Goal: Information Seeking & Learning: Check status

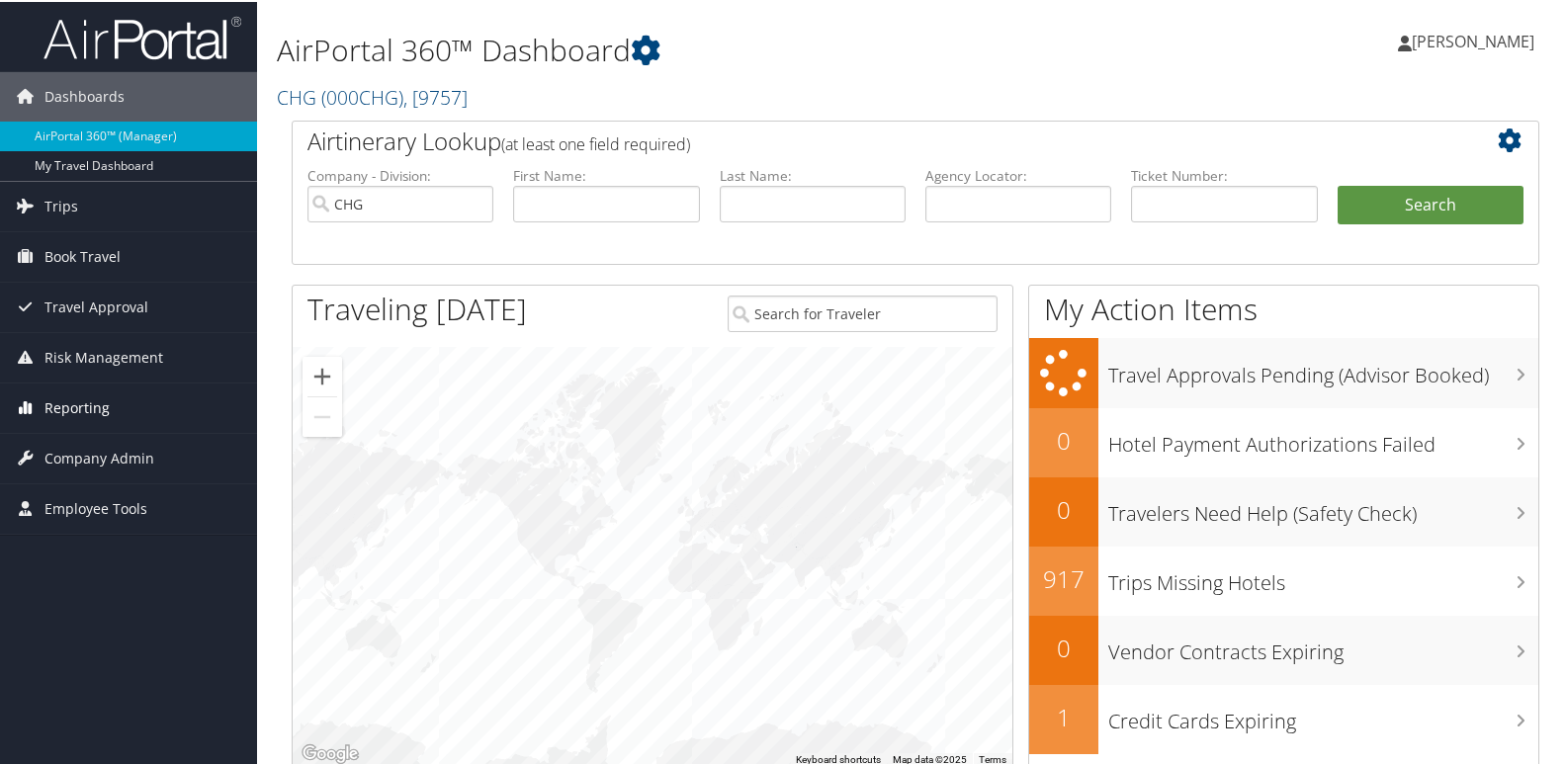
click at [129, 422] on link "Reporting" at bounding box center [128, 406] width 257 height 49
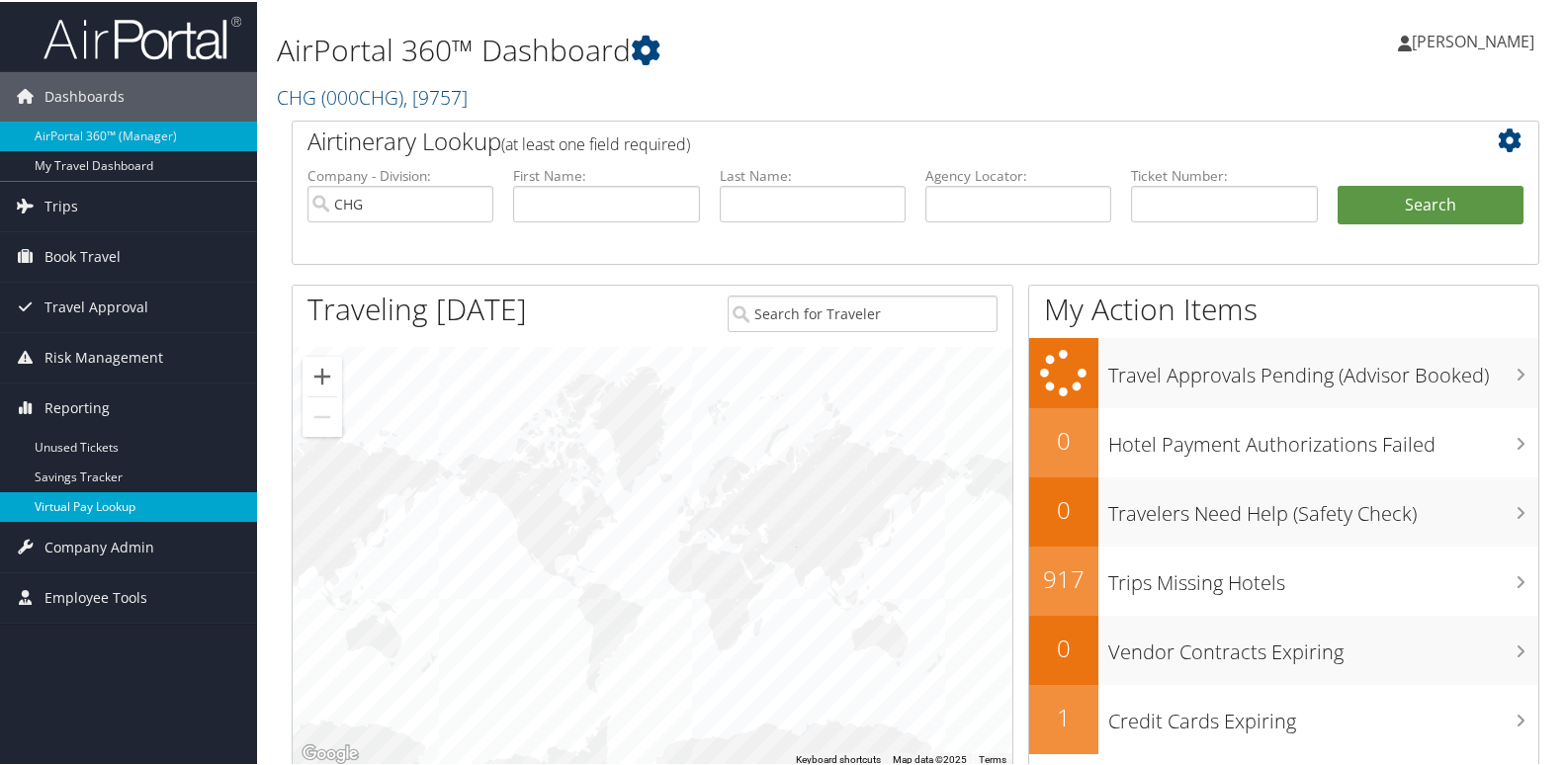
click at [137, 504] on link "Virtual Pay Lookup" at bounding box center [128, 505] width 257 height 30
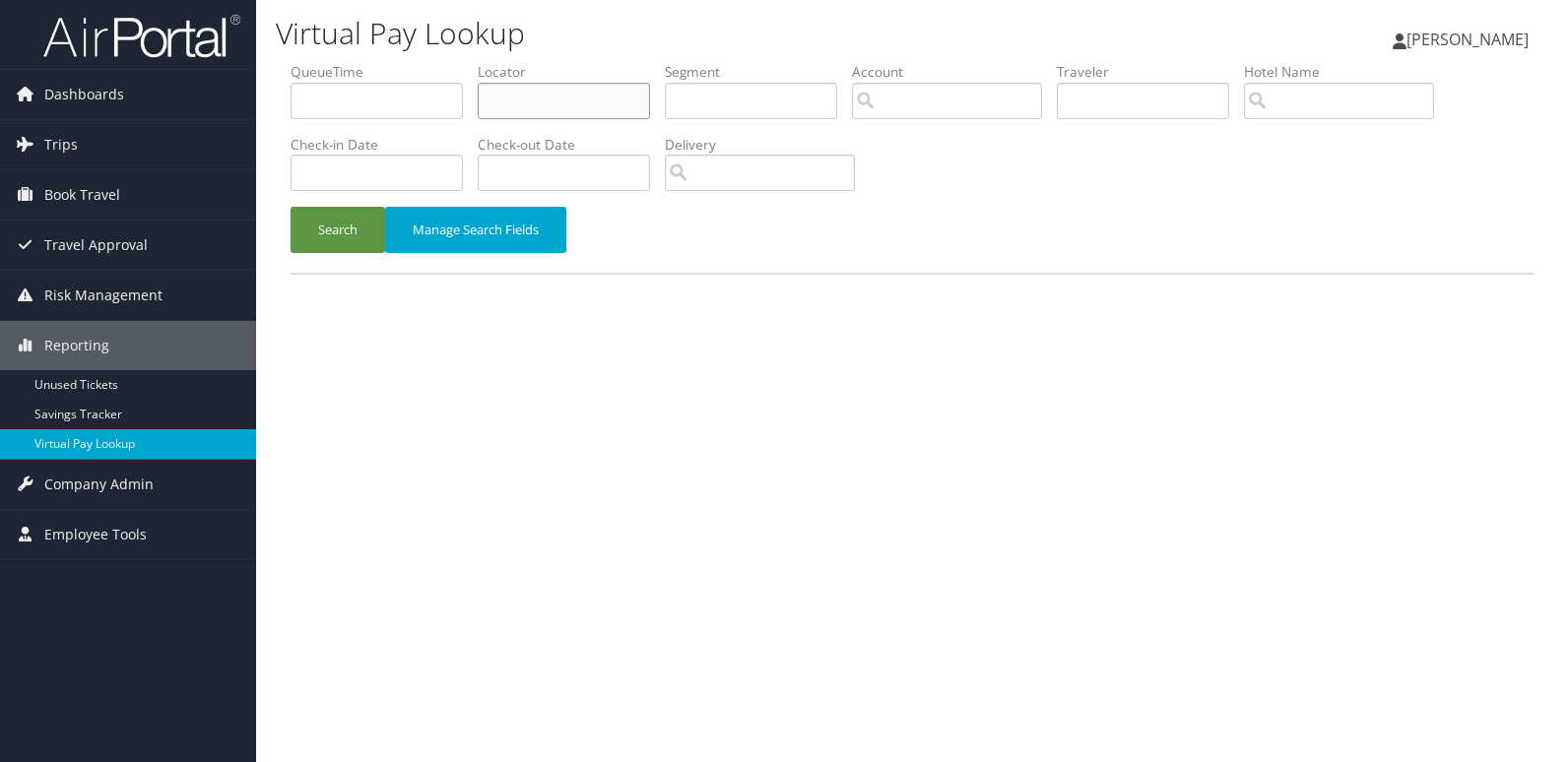
click at [612, 111] on input "text" at bounding box center [564, 101] width 172 height 37
paste input "YRDTLT"
type input "YRDTLT"
click at [316, 233] on button "Search" at bounding box center [338, 230] width 95 height 46
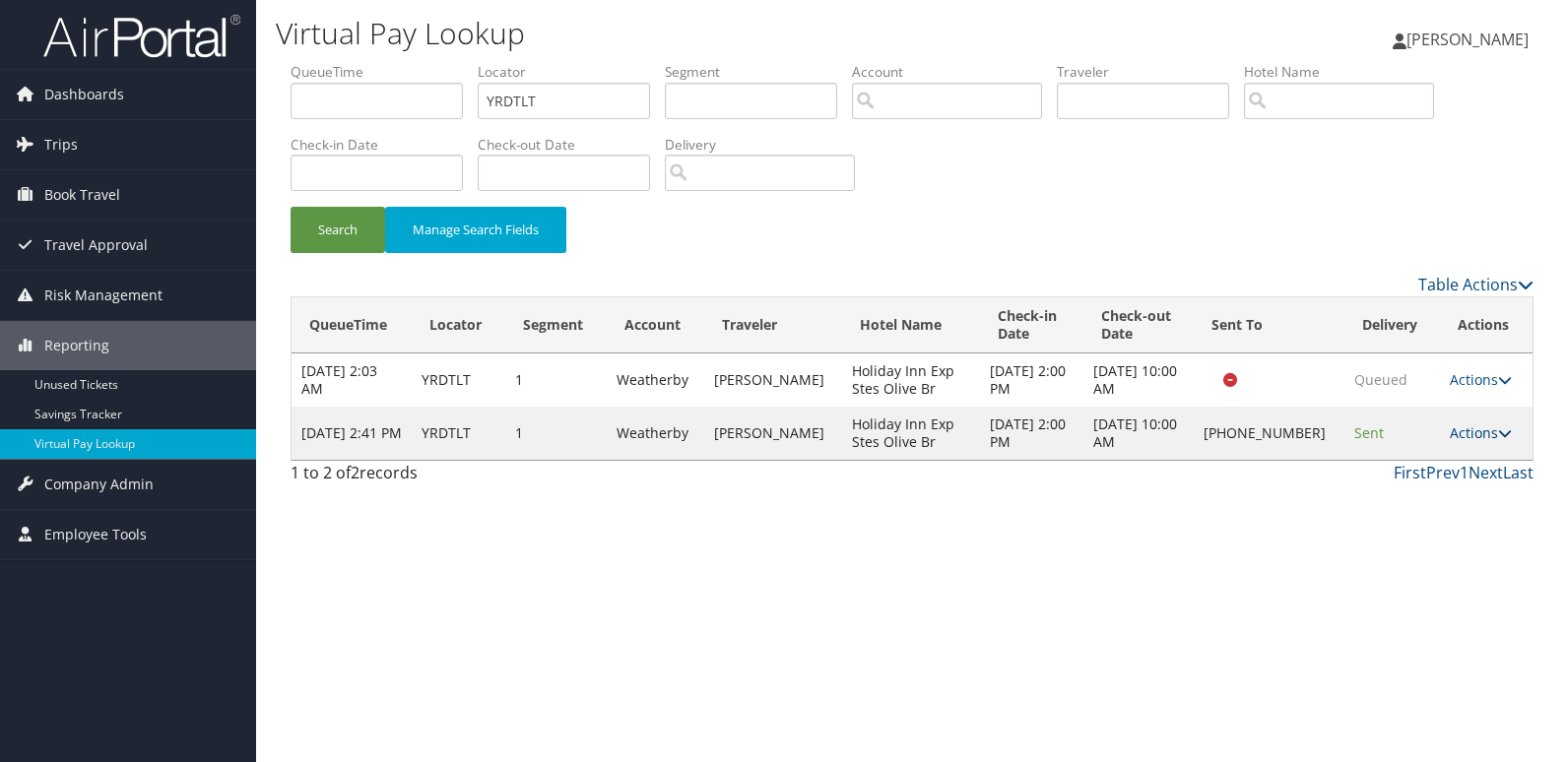
drag, startPoint x: 1473, startPoint y: 444, endPoint x: 1472, endPoint y: 430, distance: 14.0
click at [1472, 438] on td "Actions Resend Logs Delivery Information View Itinerary" at bounding box center [1486, 432] width 93 height 53
click at [1472, 430] on link "Actions" at bounding box center [1480, 432] width 62 height 19
click at [1423, 506] on link "Logs" at bounding box center [1416, 496] width 168 height 34
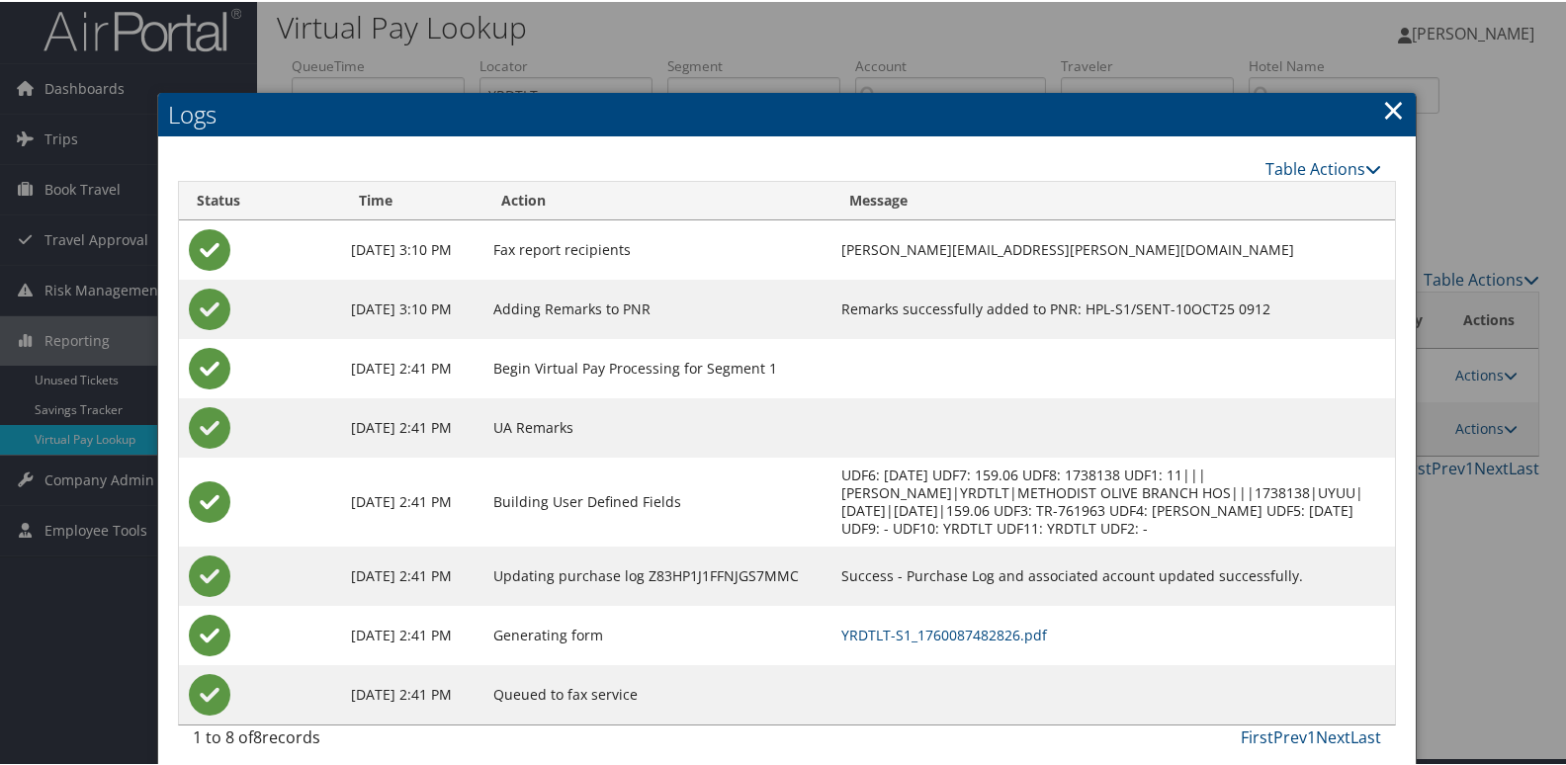
scroll to position [21, 0]
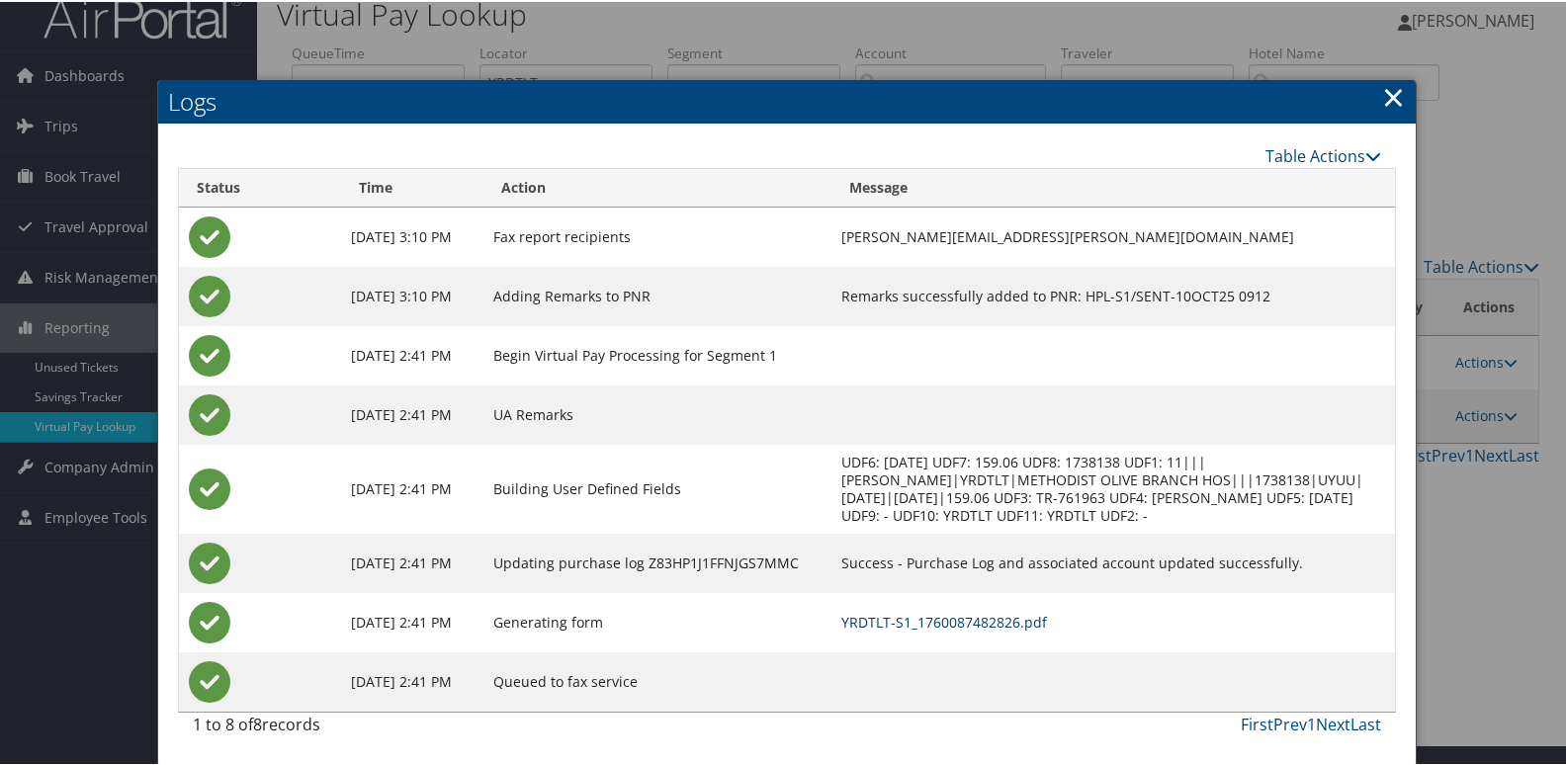
click at [953, 616] on link "YRDTLT-S1_1760087482826.pdf" at bounding box center [944, 620] width 206 height 19
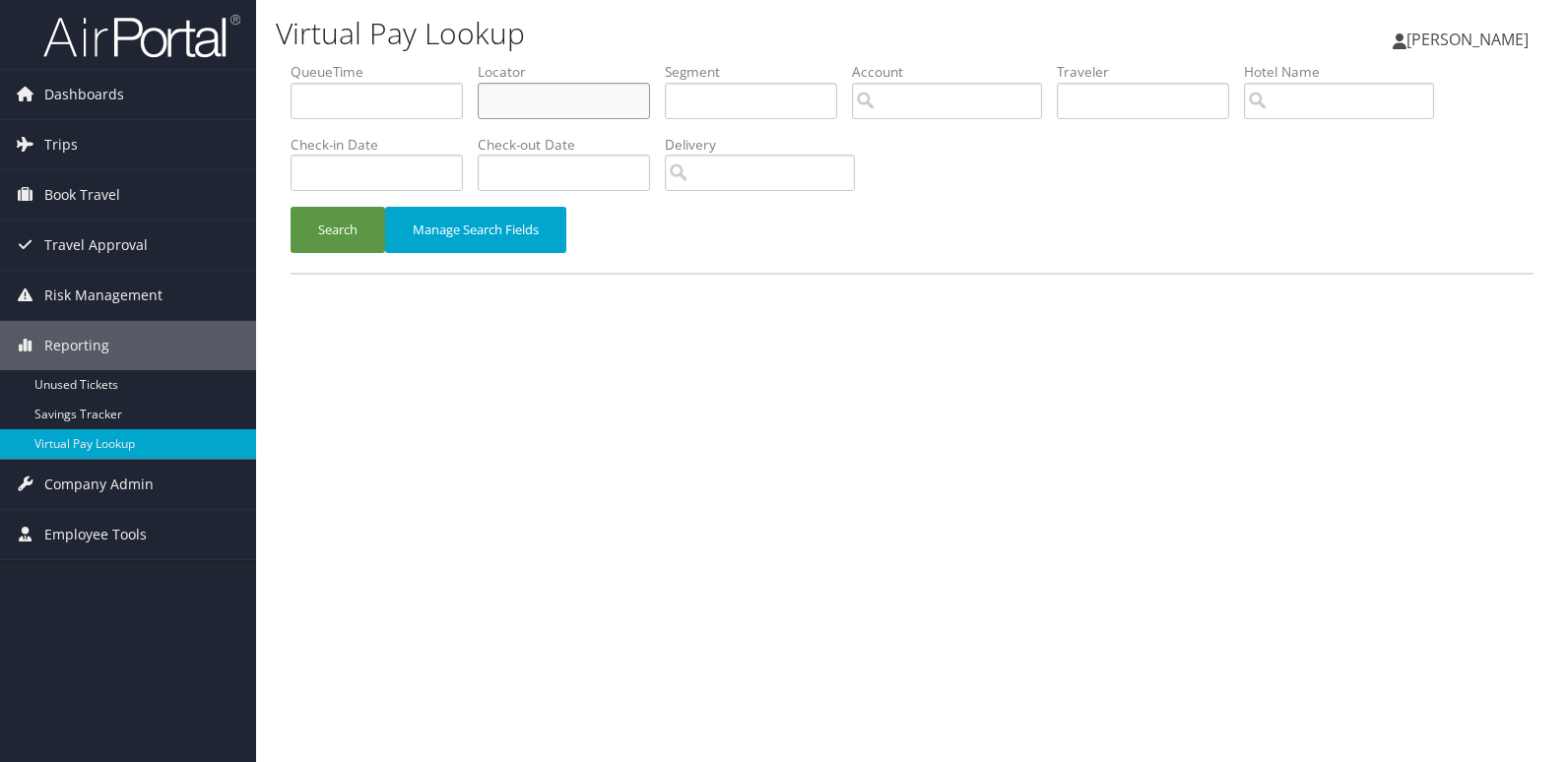
click at [613, 83] on input "text" at bounding box center [564, 101] width 172 height 37
paste input "HLCYMR"
type input "HLCYMR"
click at [368, 232] on button "Search" at bounding box center [338, 230] width 95 height 46
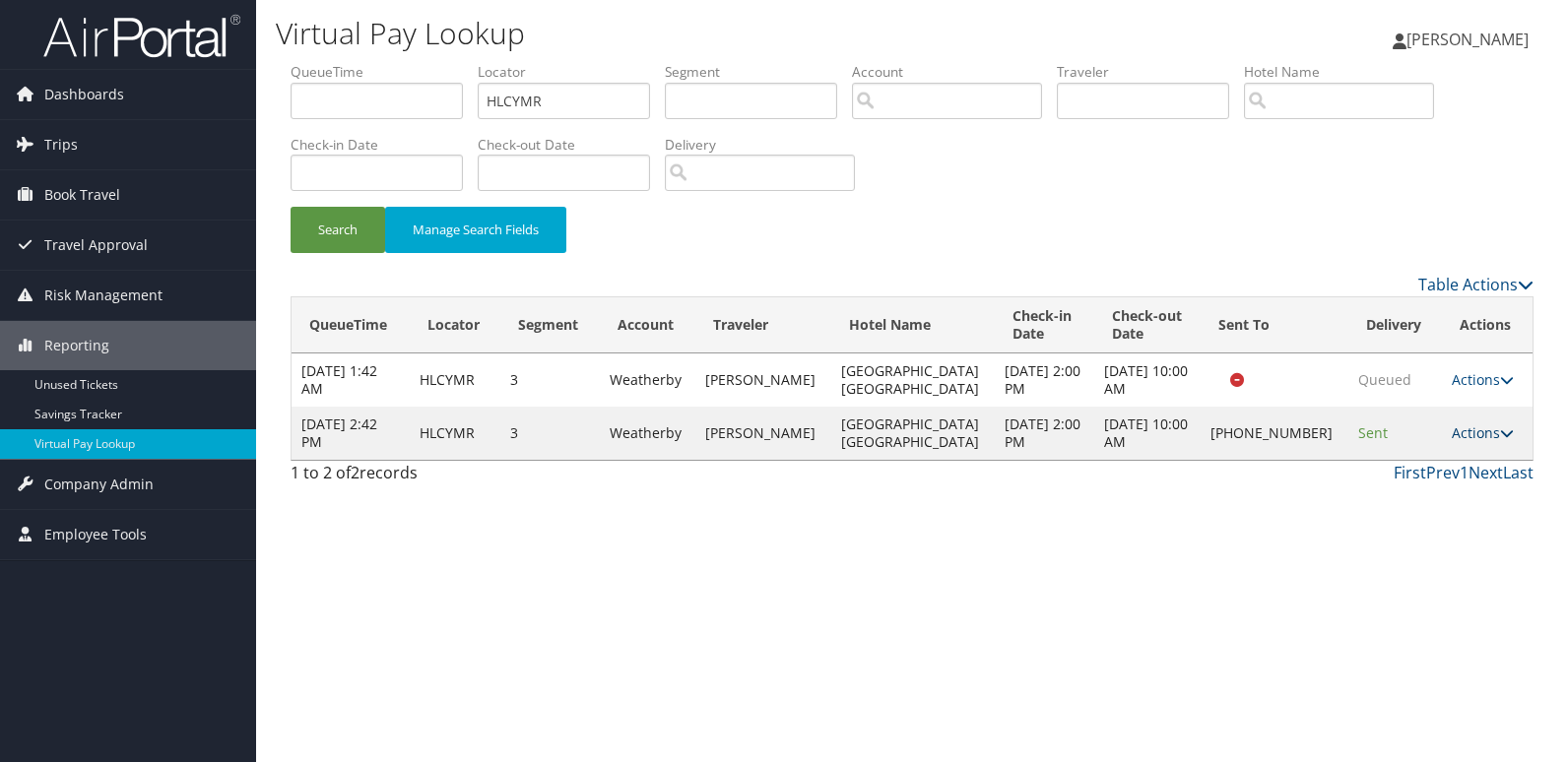
click at [1465, 434] on link "Actions" at bounding box center [1482, 432] width 62 height 19
click at [1445, 502] on link "Logs" at bounding box center [1416, 496] width 168 height 34
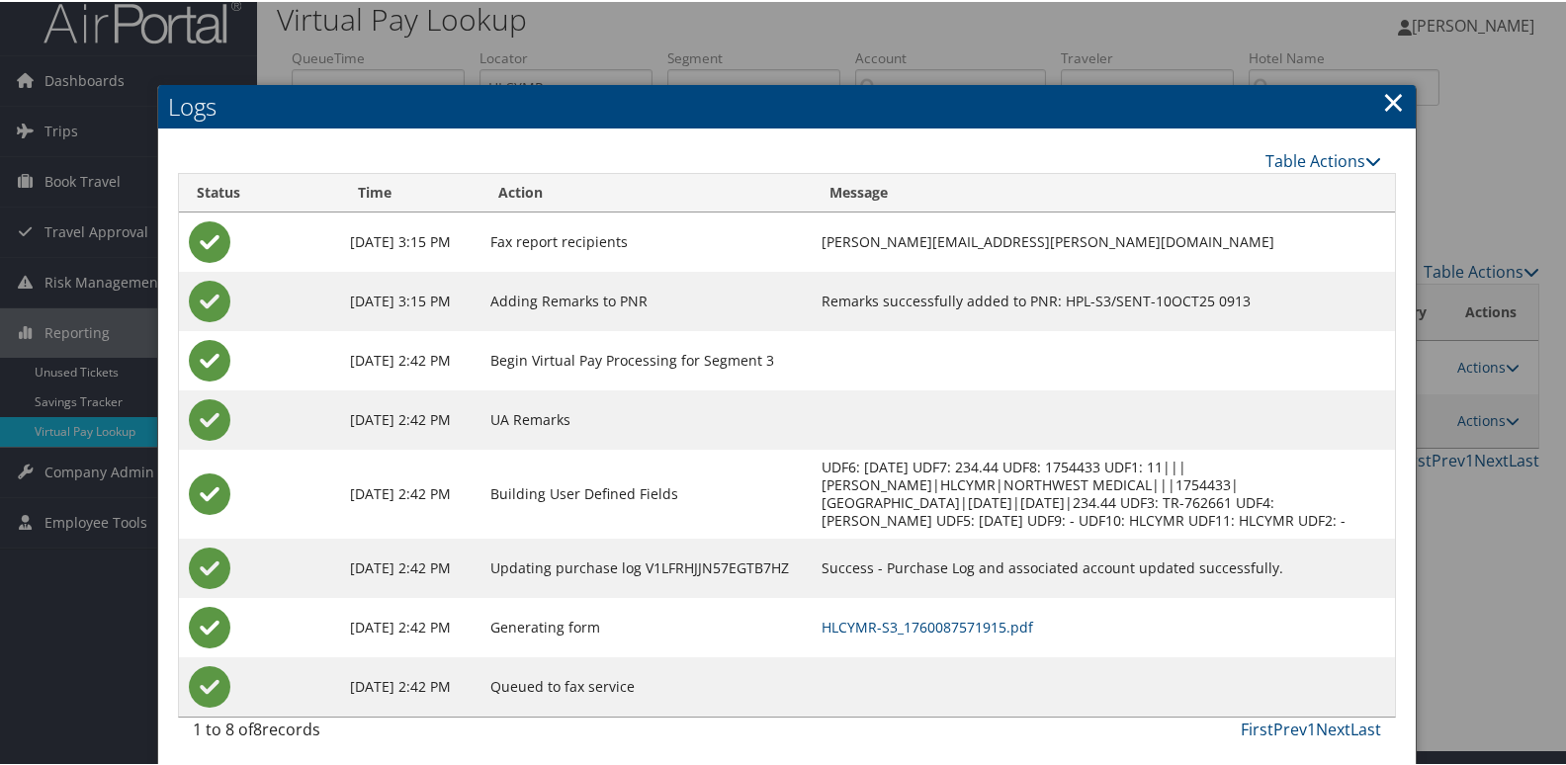
scroll to position [21, 0]
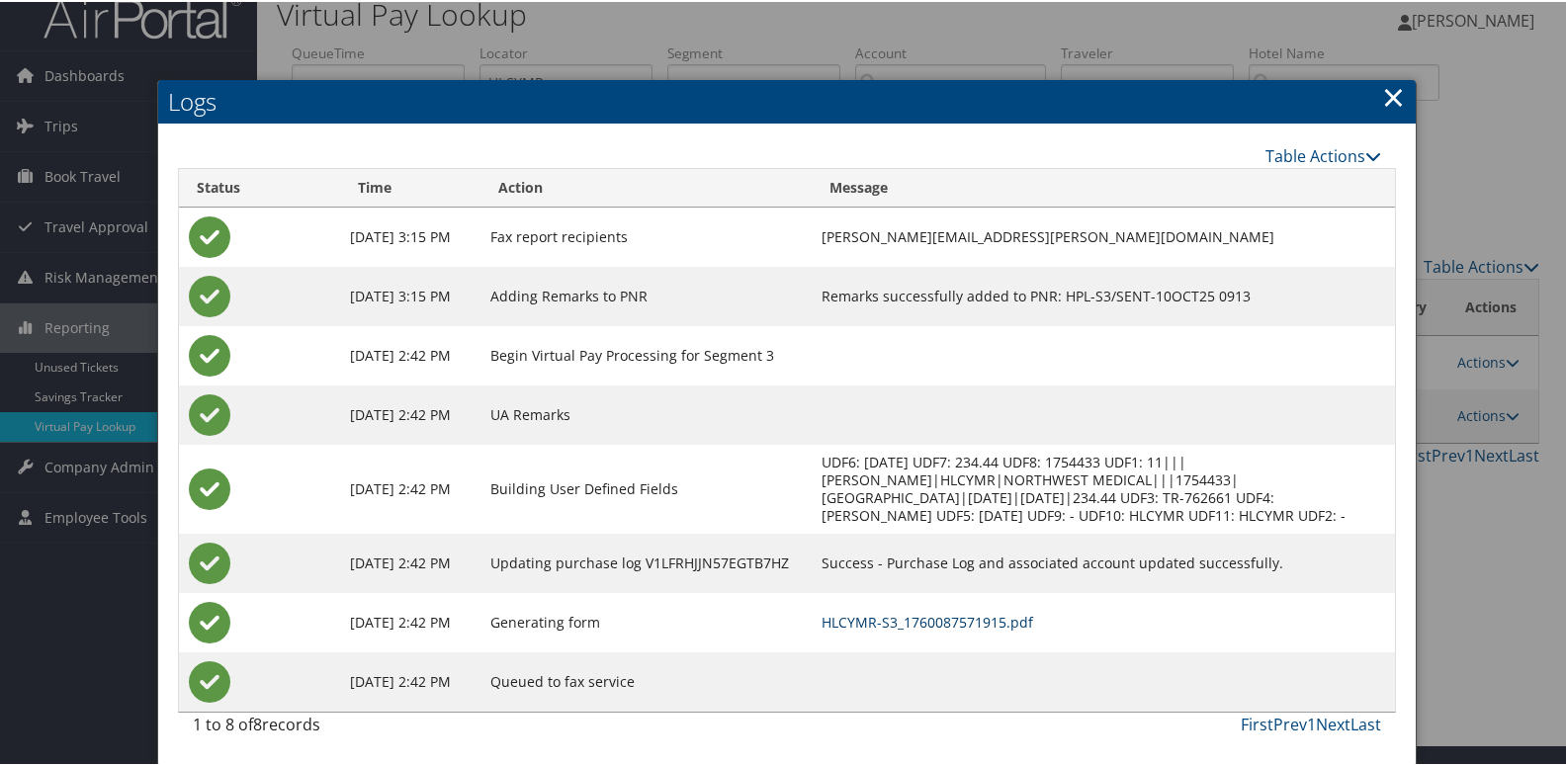
click at [983, 622] on link "HLCYMR-S3_1760087571915.pdf" at bounding box center [928, 620] width 212 height 19
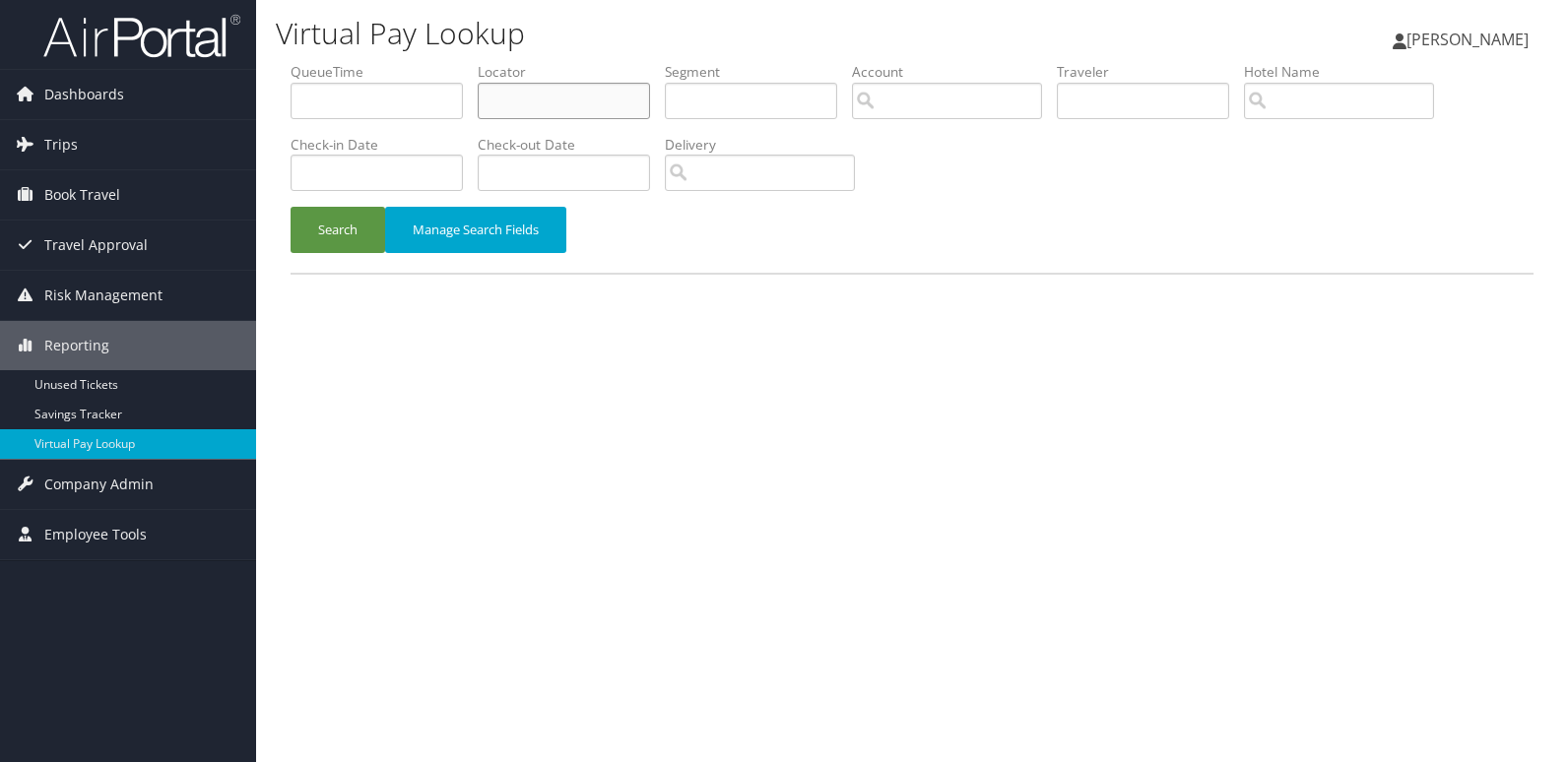
click at [612, 109] on input "text" at bounding box center [564, 101] width 172 height 37
paste input "MJUGZP"
type input "MJUGZP"
drag, startPoint x: 365, startPoint y: 223, endPoint x: 455, endPoint y: 228, distance: 90.1
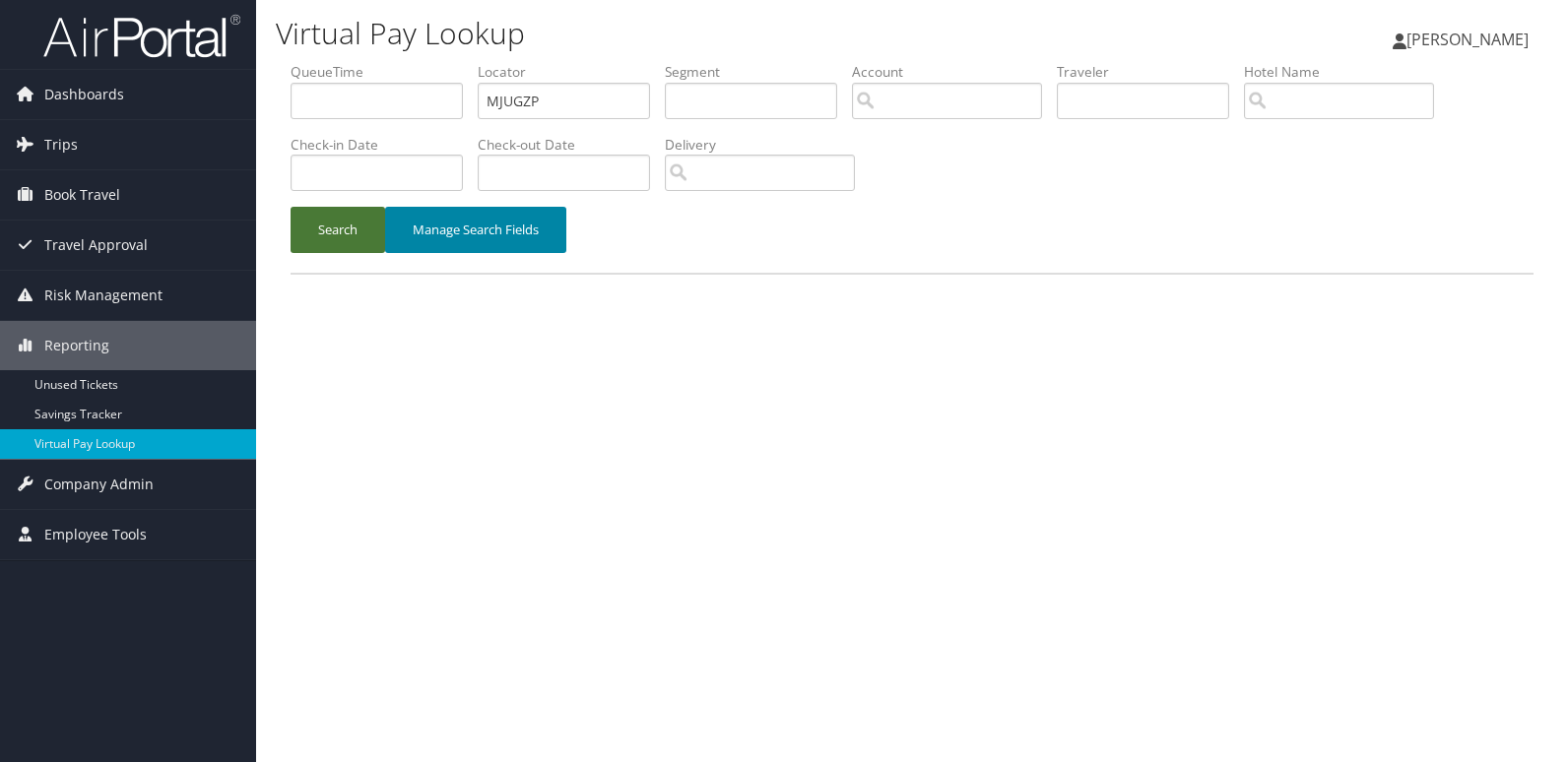
click at [364, 223] on button "Search" at bounding box center [338, 230] width 95 height 46
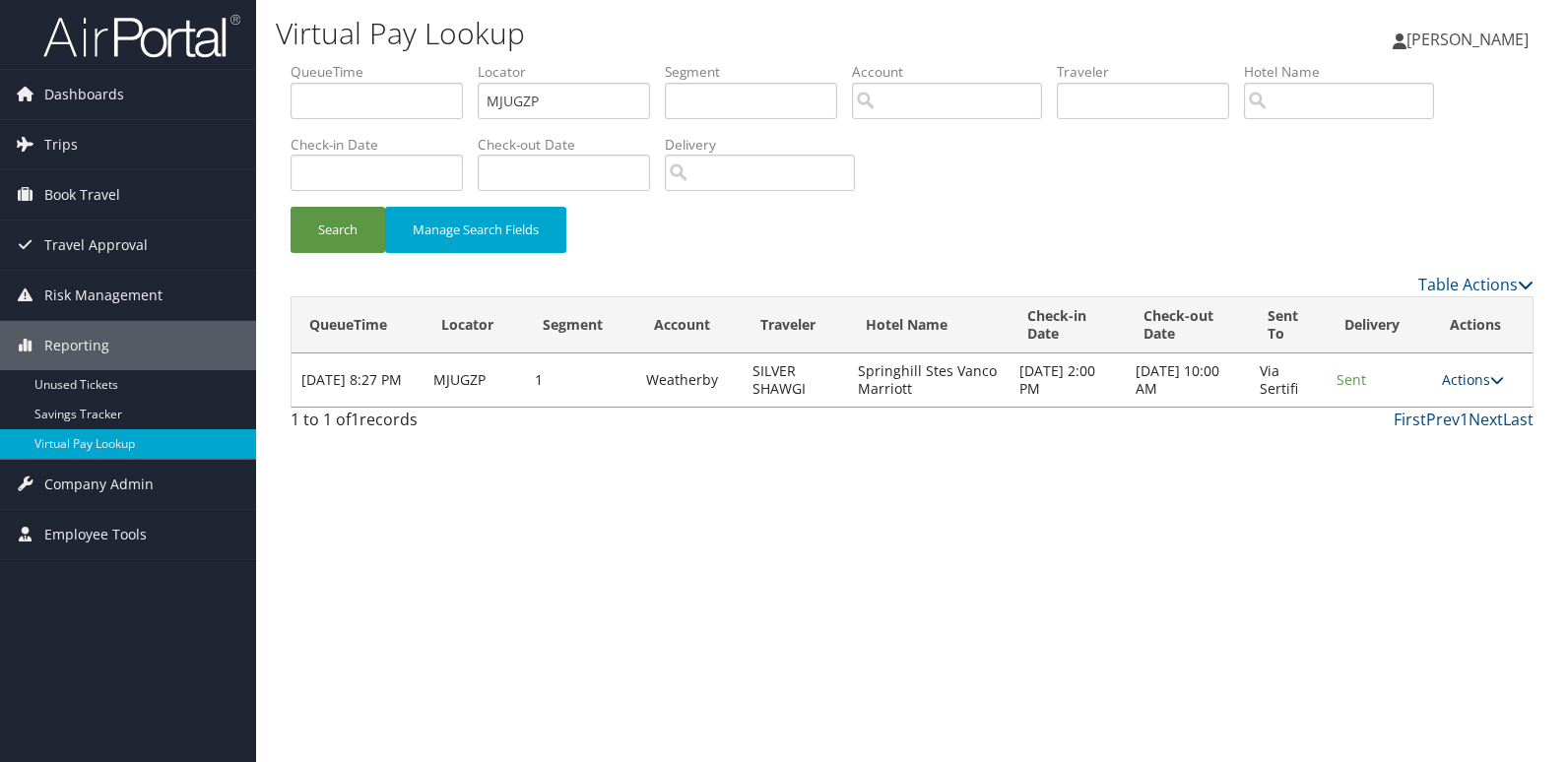
click at [1484, 381] on link "Actions" at bounding box center [1473, 380] width 62 height 19
click at [1452, 435] on link "Logs" at bounding box center [1437, 442] width 125 height 34
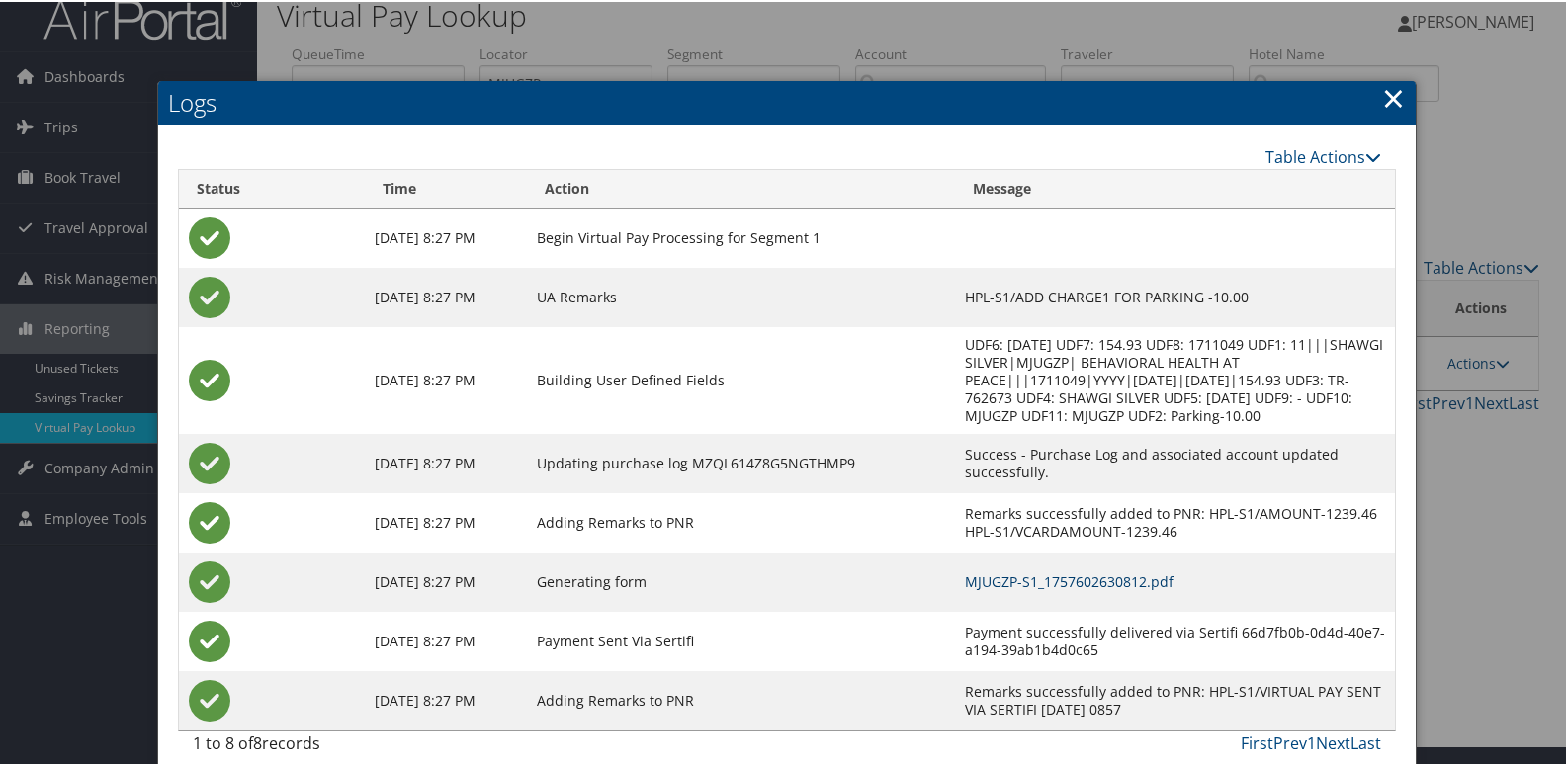
scroll to position [39, 0]
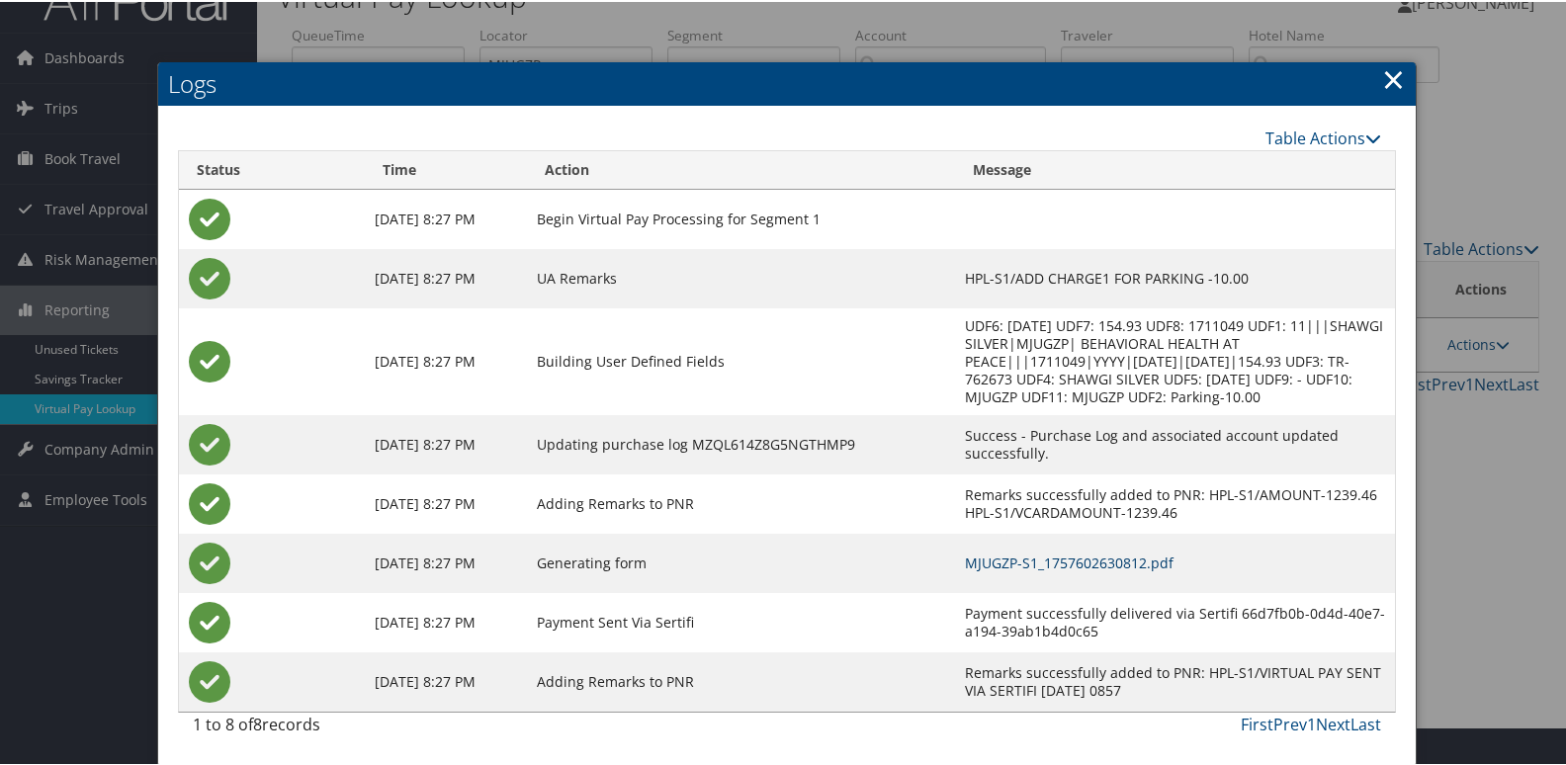
click at [1088, 563] on link "MJUGZP-S1_1757602630812.pdf" at bounding box center [1069, 561] width 209 height 19
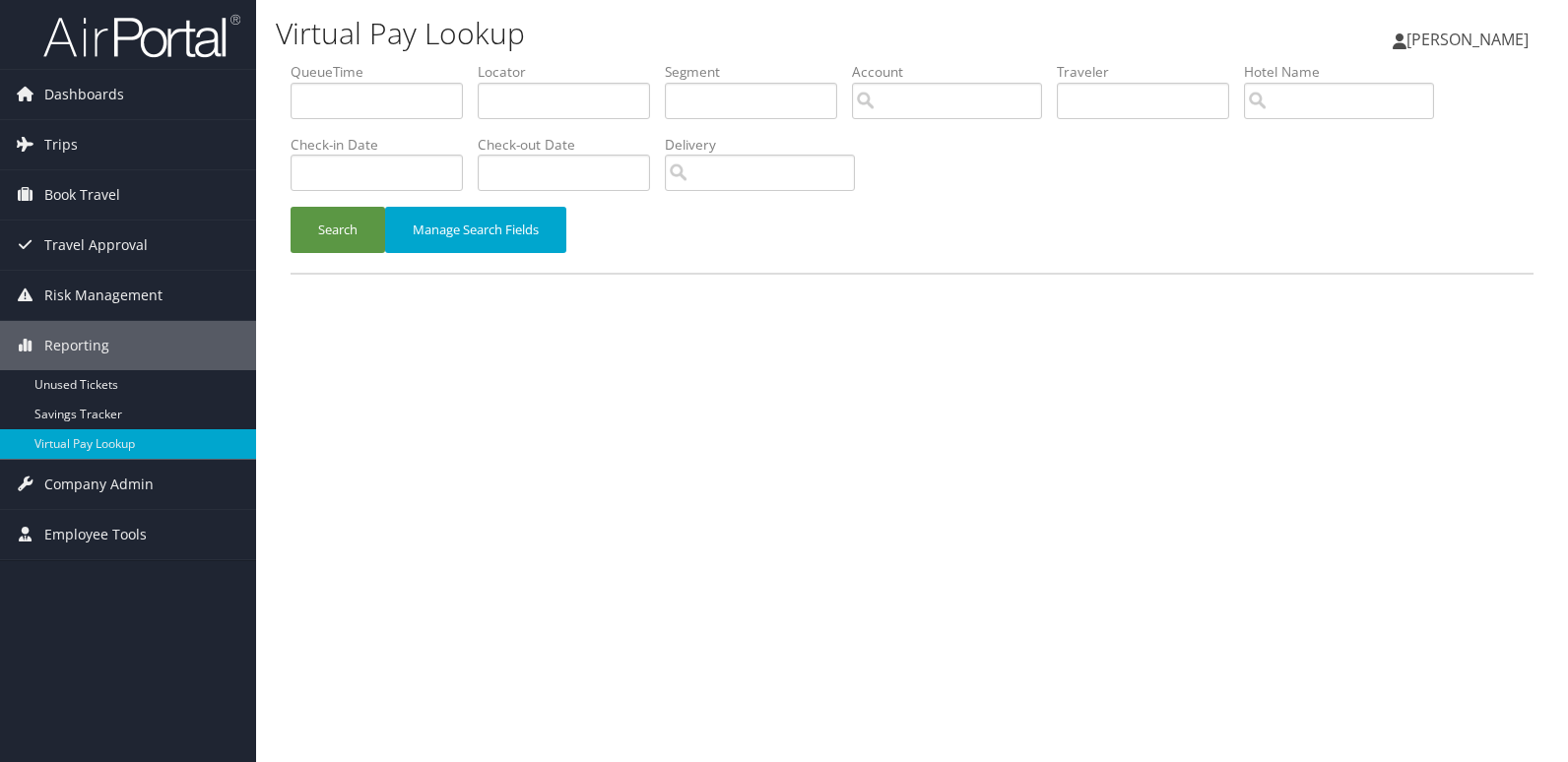
click at [555, 122] on li "Locator" at bounding box center [572, 98] width 187 height 72
click at [563, 87] on input "text" at bounding box center [564, 101] width 172 height 37
paste input "JHEJLR"
type input "JHEJLR"
click at [342, 217] on button "Search" at bounding box center [338, 230] width 95 height 46
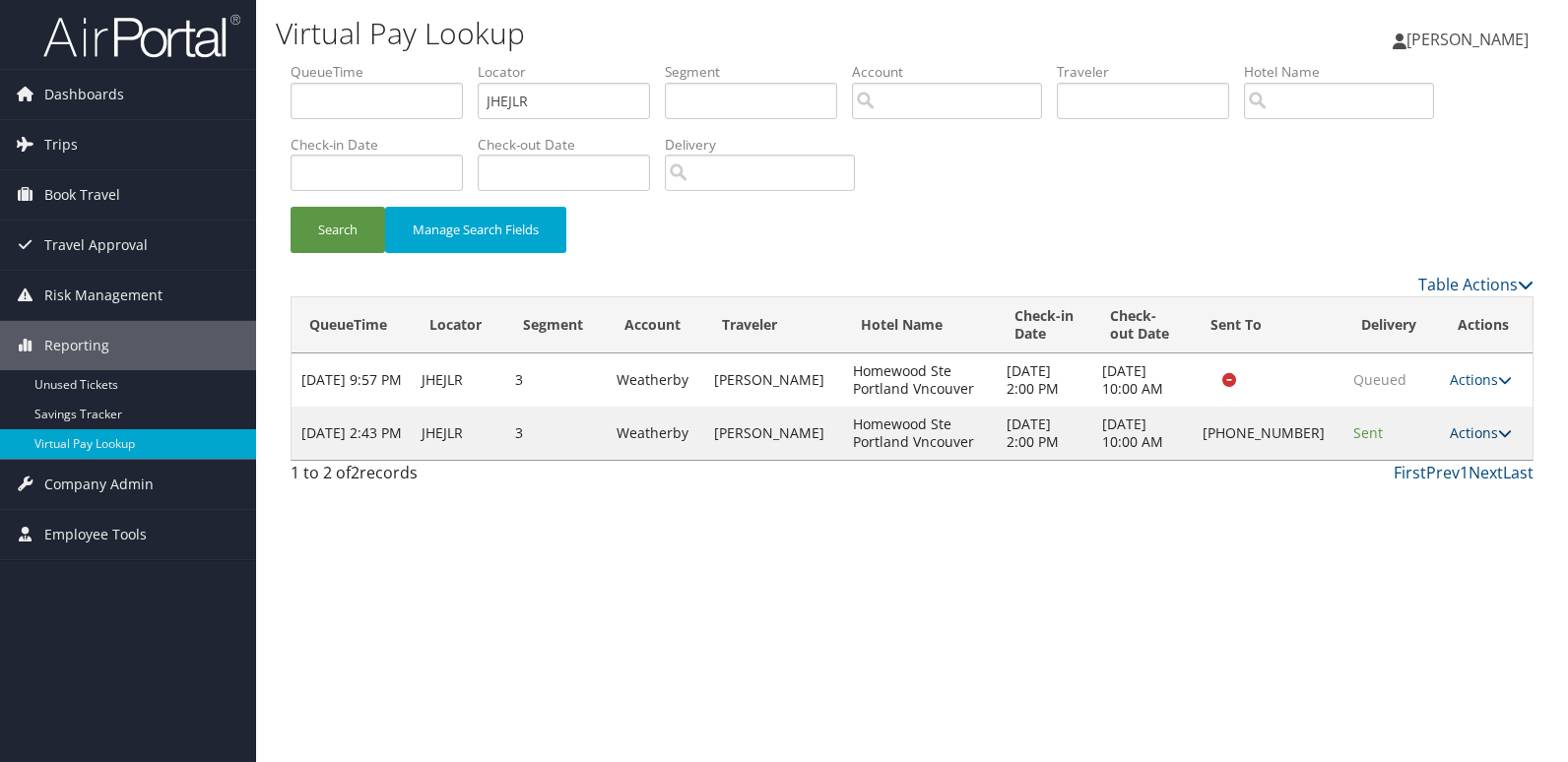
click at [1454, 439] on link "Actions" at bounding box center [1480, 432] width 62 height 19
click at [1432, 497] on link "Logs" at bounding box center [1415, 496] width 168 height 34
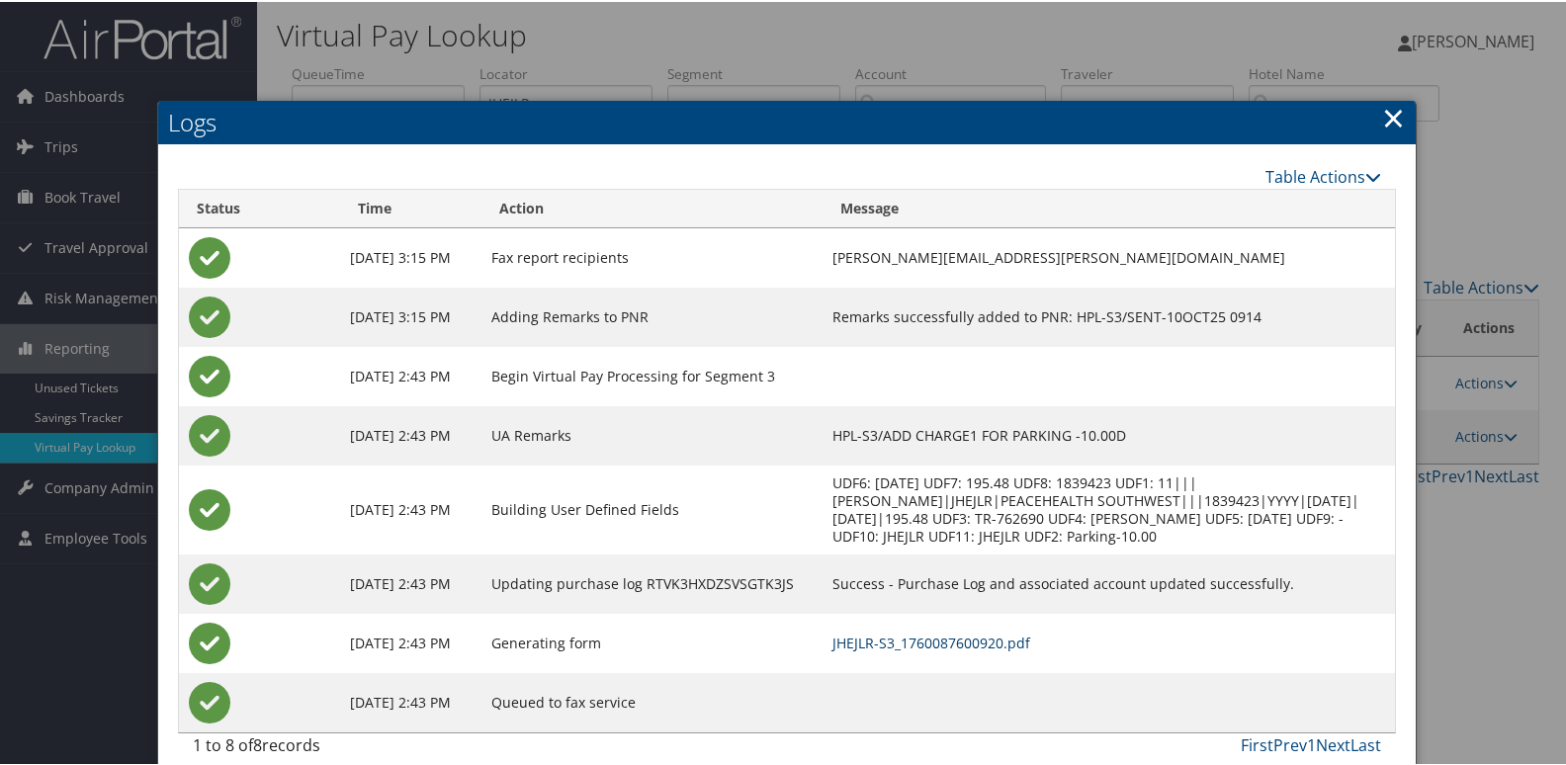
drag, startPoint x: 1037, startPoint y: 632, endPoint x: 1035, endPoint y: 610, distance: 21.8
click at [1030, 632] on link "JHEJLR-S3_1760087600920.pdf" at bounding box center [932, 641] width 198 height 19
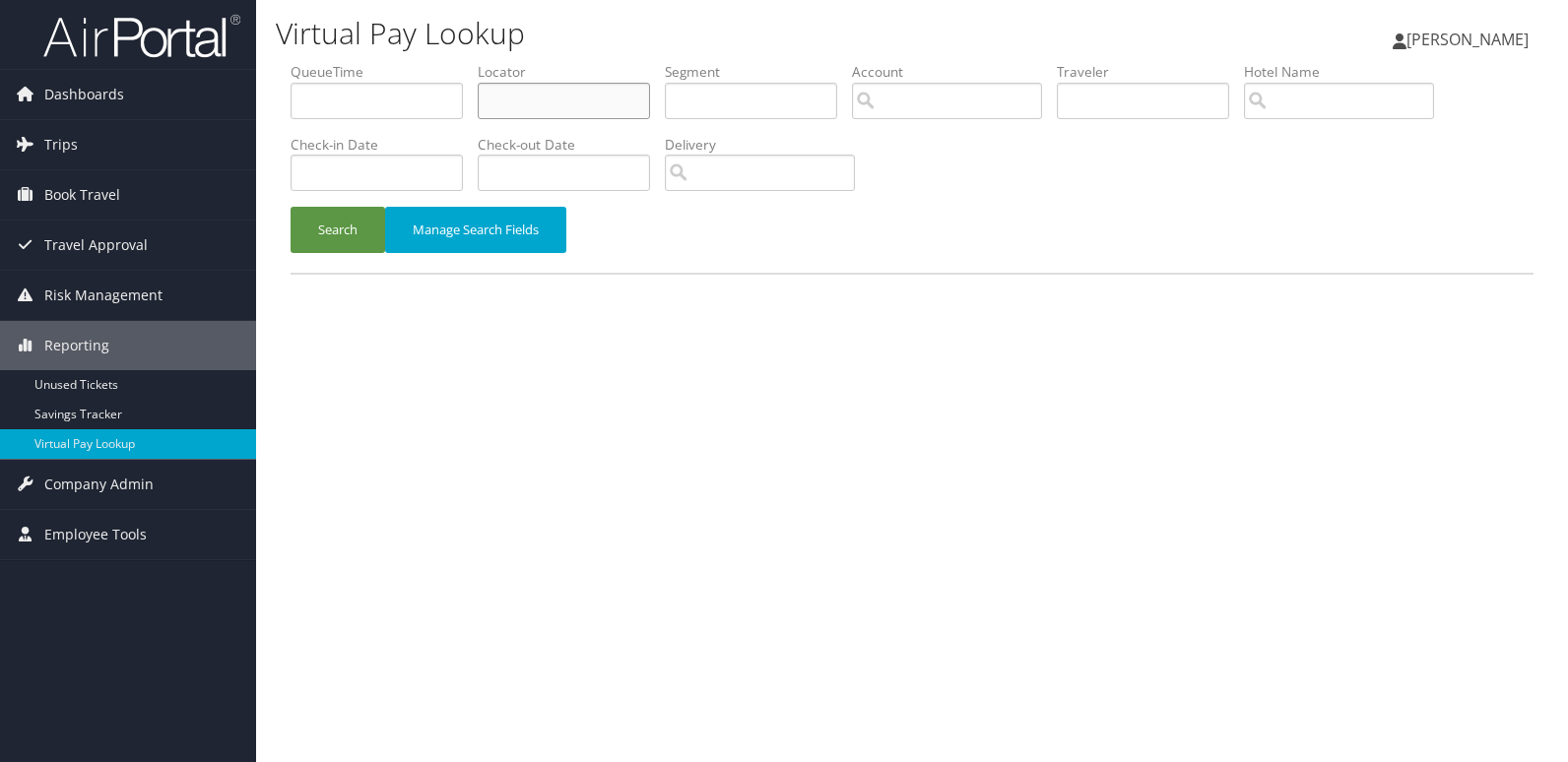
click at [562, 102] on input "text" at bounding box center [564, 101] width 172 height 37
paste input "AHKACM"
type input "AHKACM"
click at [344, 220] on button "Search" at bounding box center [338, 230] width 95 height 46
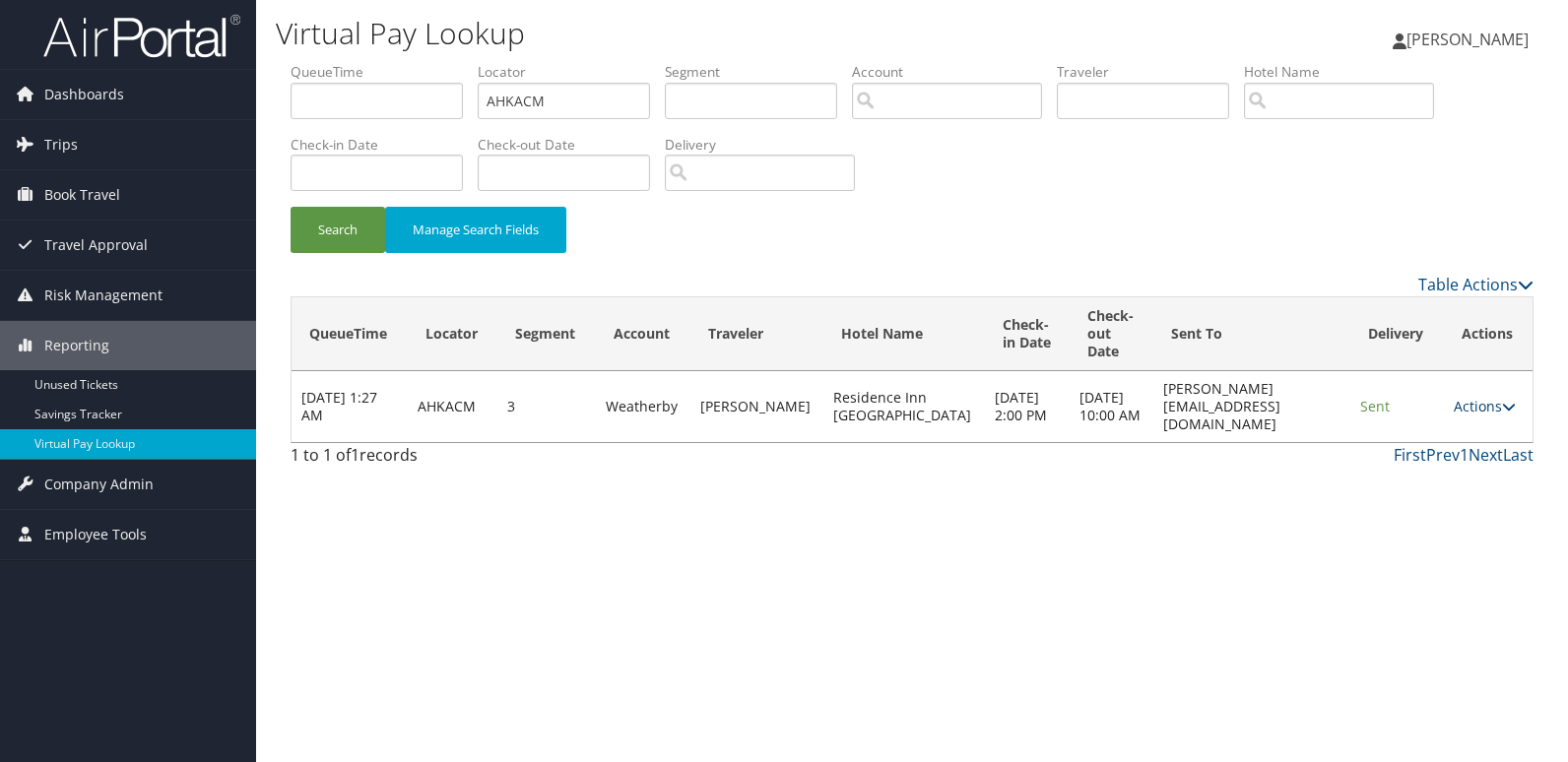
click at [1476, 413] on link "Actions" at bounding box center [1484, 405] width 62 height 19
click at [1454, 477] on link "Logs" at bounding box center [1443, 478] width 125 height 34
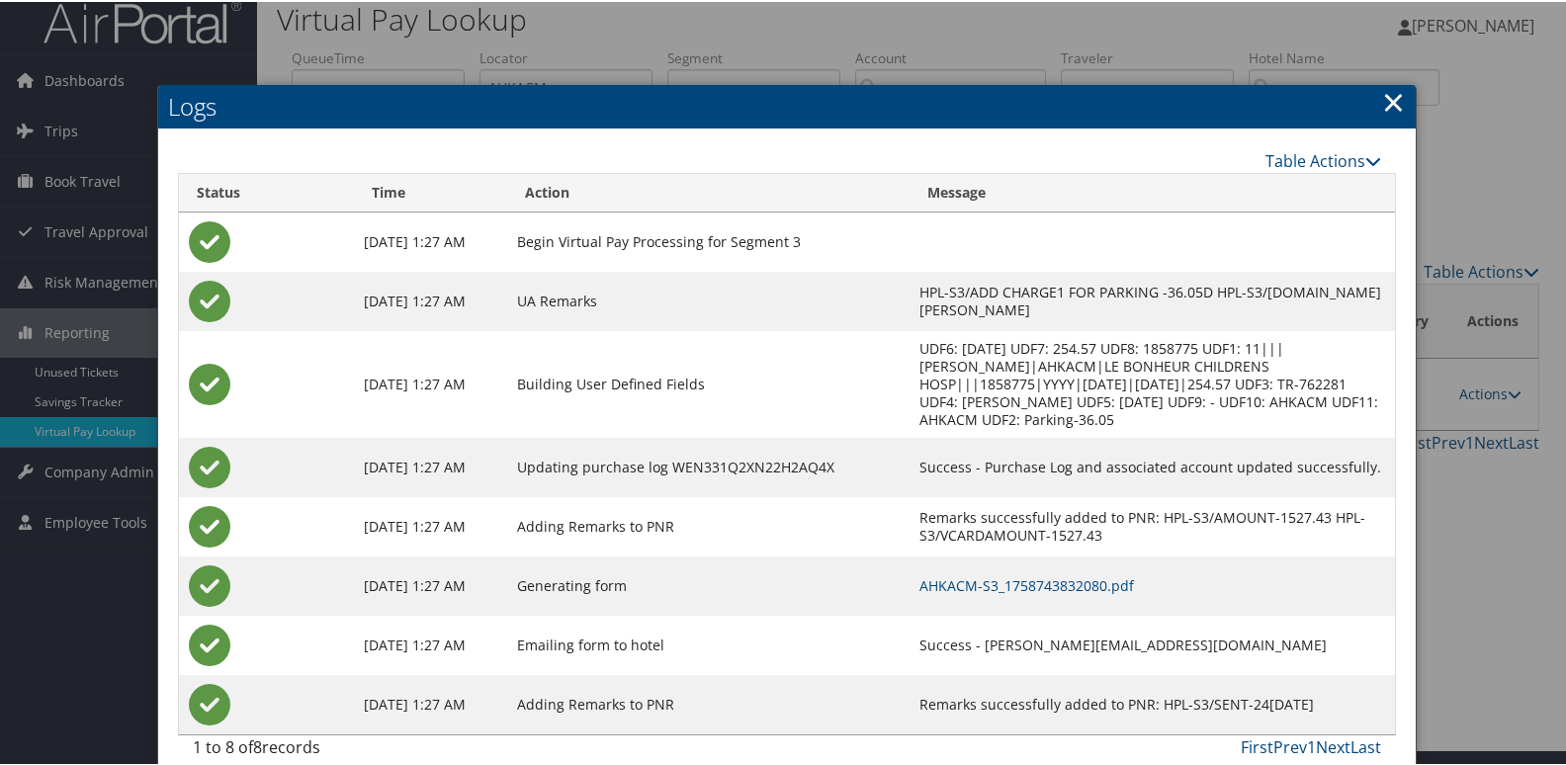
scroll to position [21, 0]
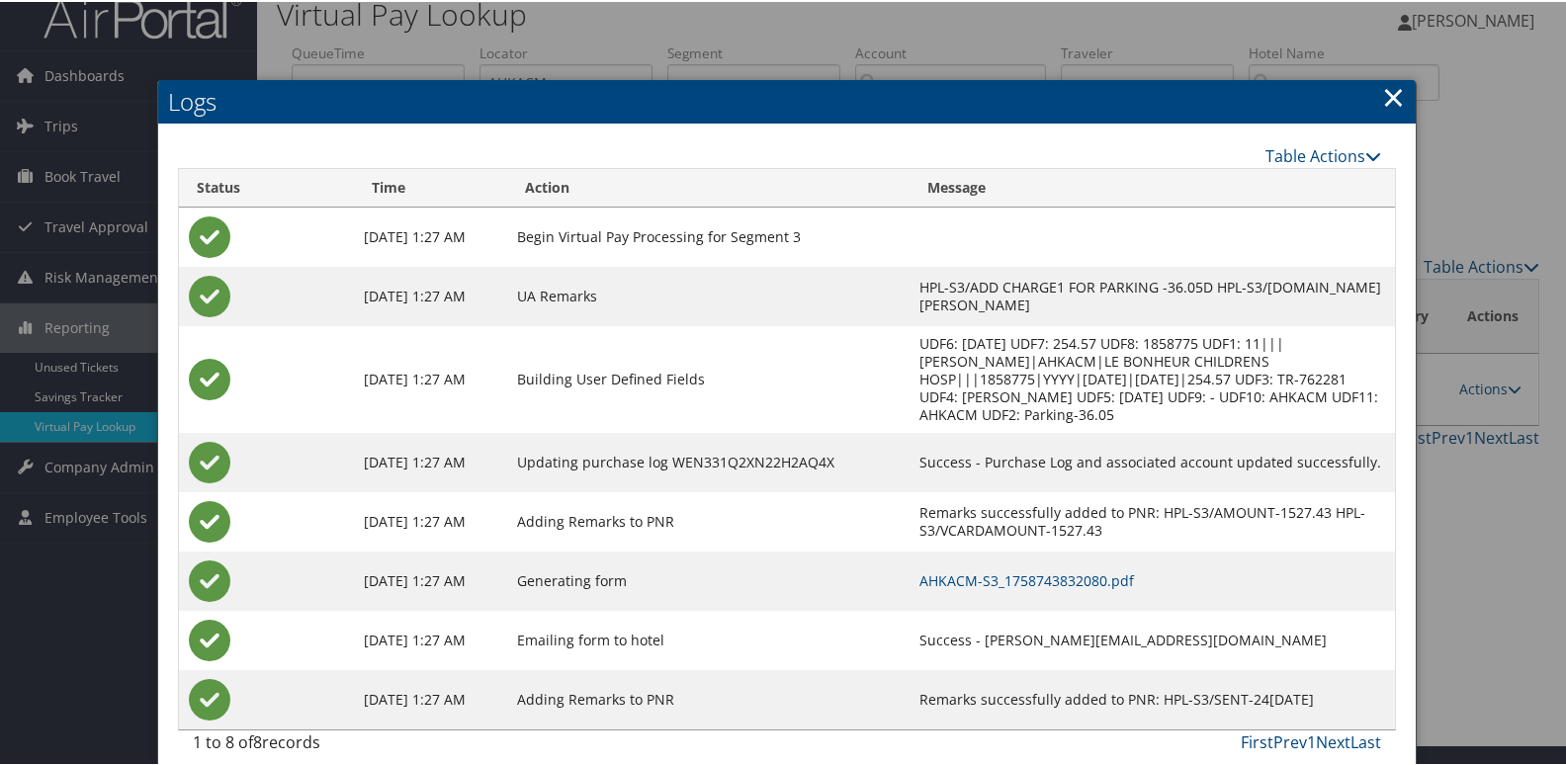
click at [1079, 550] on td "AHKACM-S3_1758743832080.pdf" at bounding box center [1152, 579] width 485 height 59
click at [1035, 570] on link "AHKACM-S3_1758743832080.pdf" at bounding box center [1027, 579] width 215 height 19
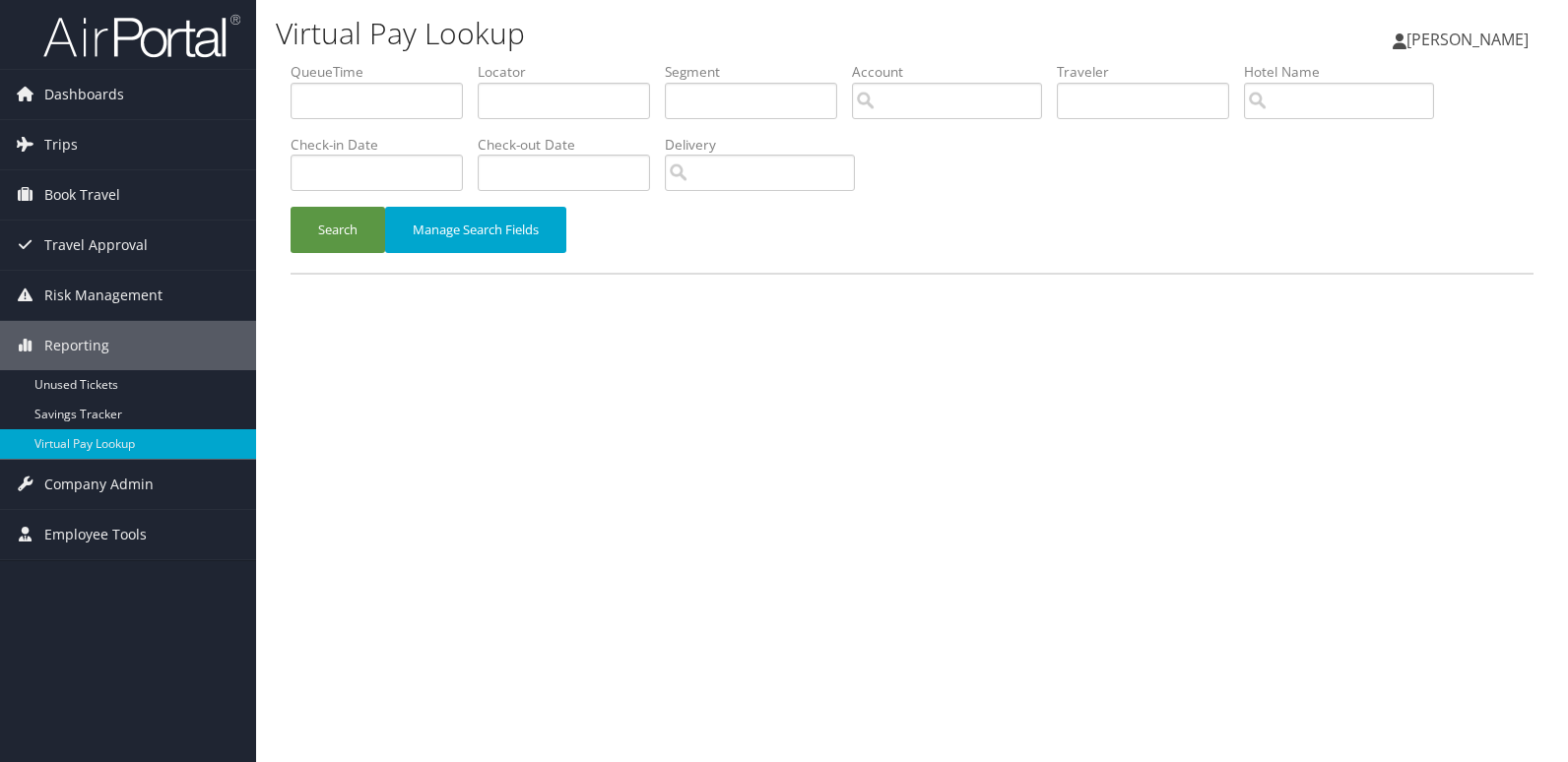
click at [554, 62] on label "Locator" at bounding box center [572, 72] width 187 height 20
click at [552, 97] on input "text" at bounding box center [564, 101] width 172 height 37
paste input "UFCETR"
type input "UFCETR"
click at [380, 237] on button "Search" at bounding box center [338, 230] width 95 height 46
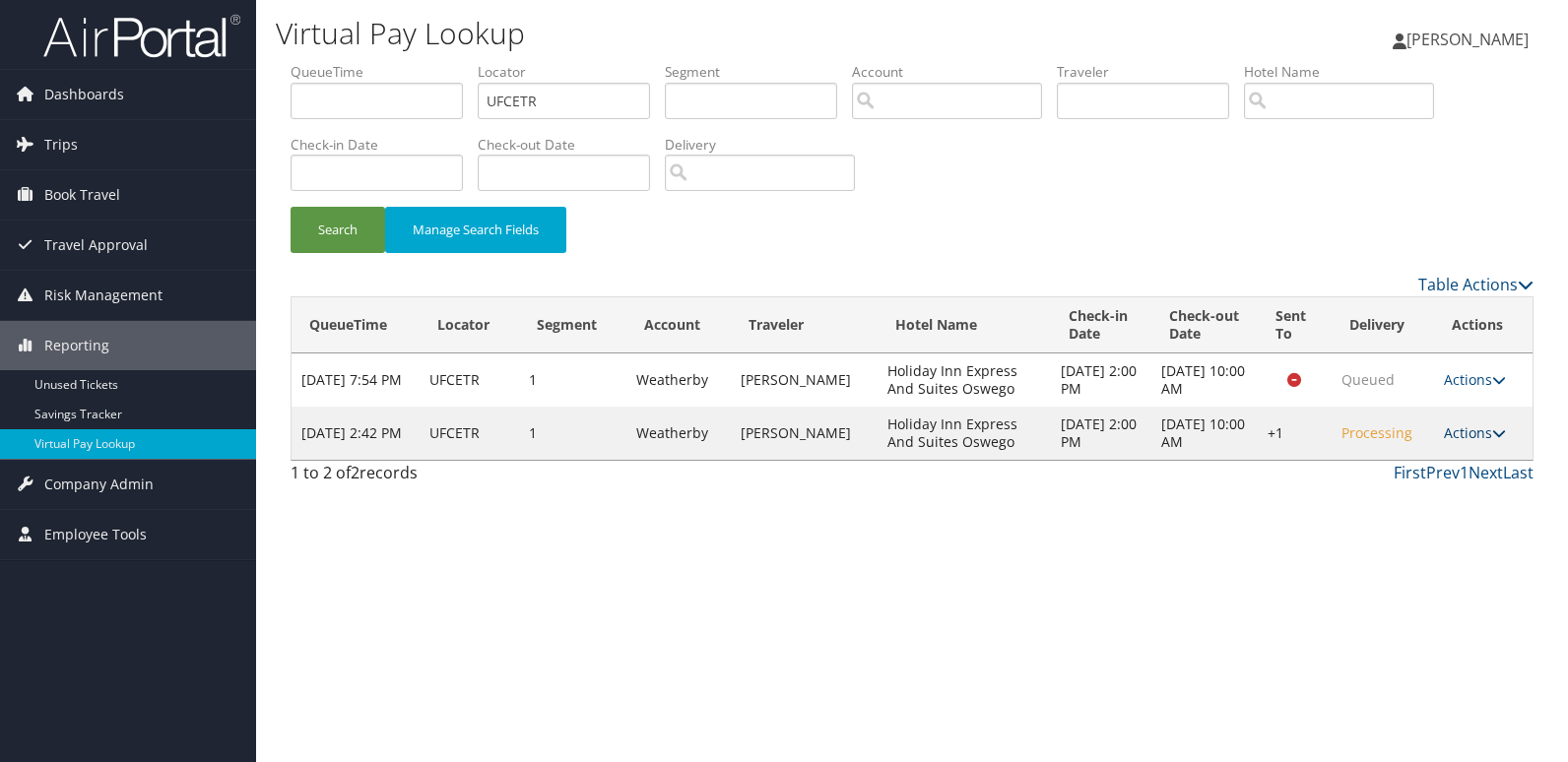
click at [1497, 430] on icon at bounding box center [1499, 433] width 14 height 14
click at [1444, 483] on link "Logs" at bounding box center [1417, 496] width 168 height 34
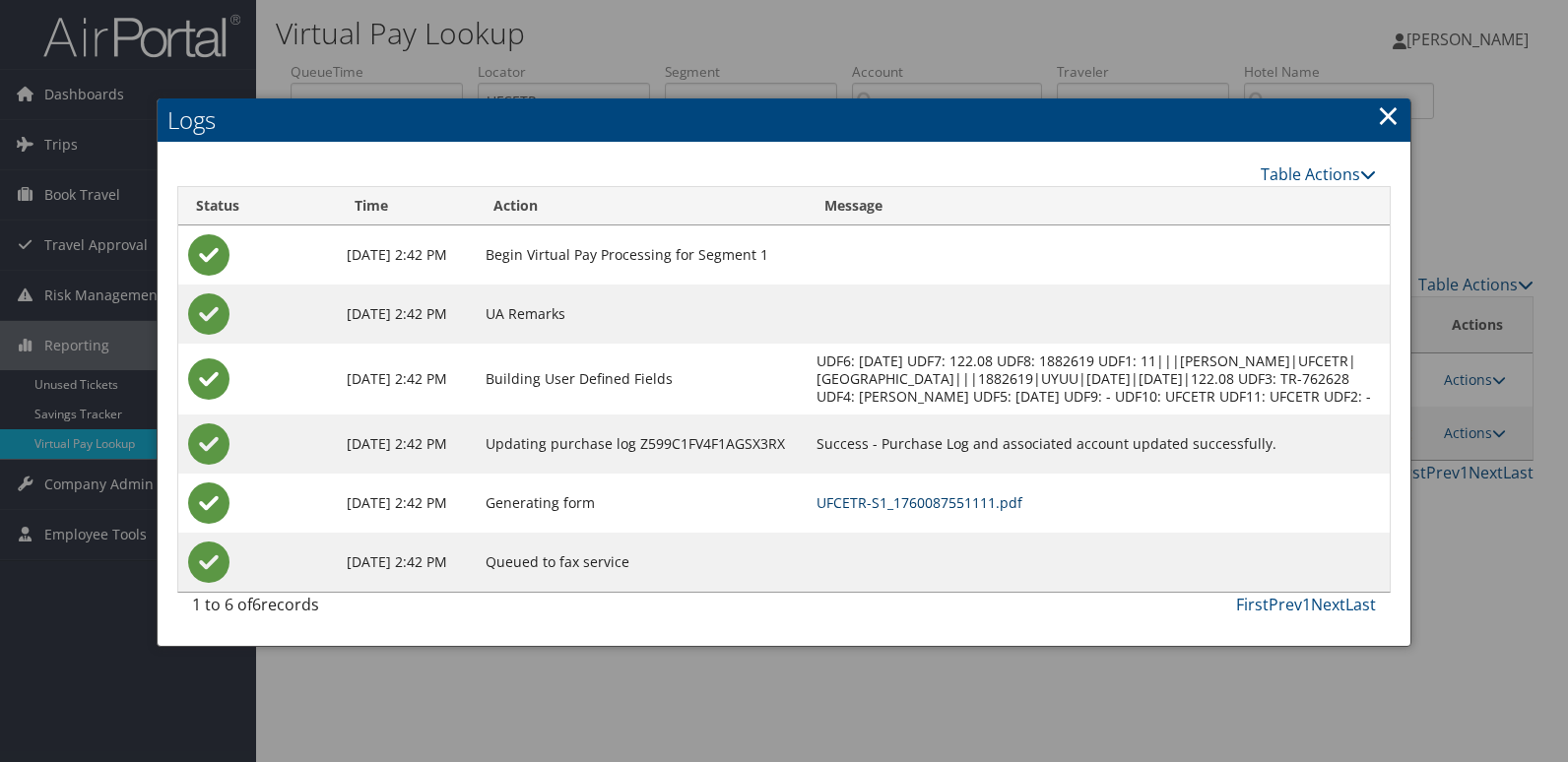
click at [1022, 512] on link "UFCETR-S1_1760087551111.pdf" at bounding box center [919, 502] width 206 height 19
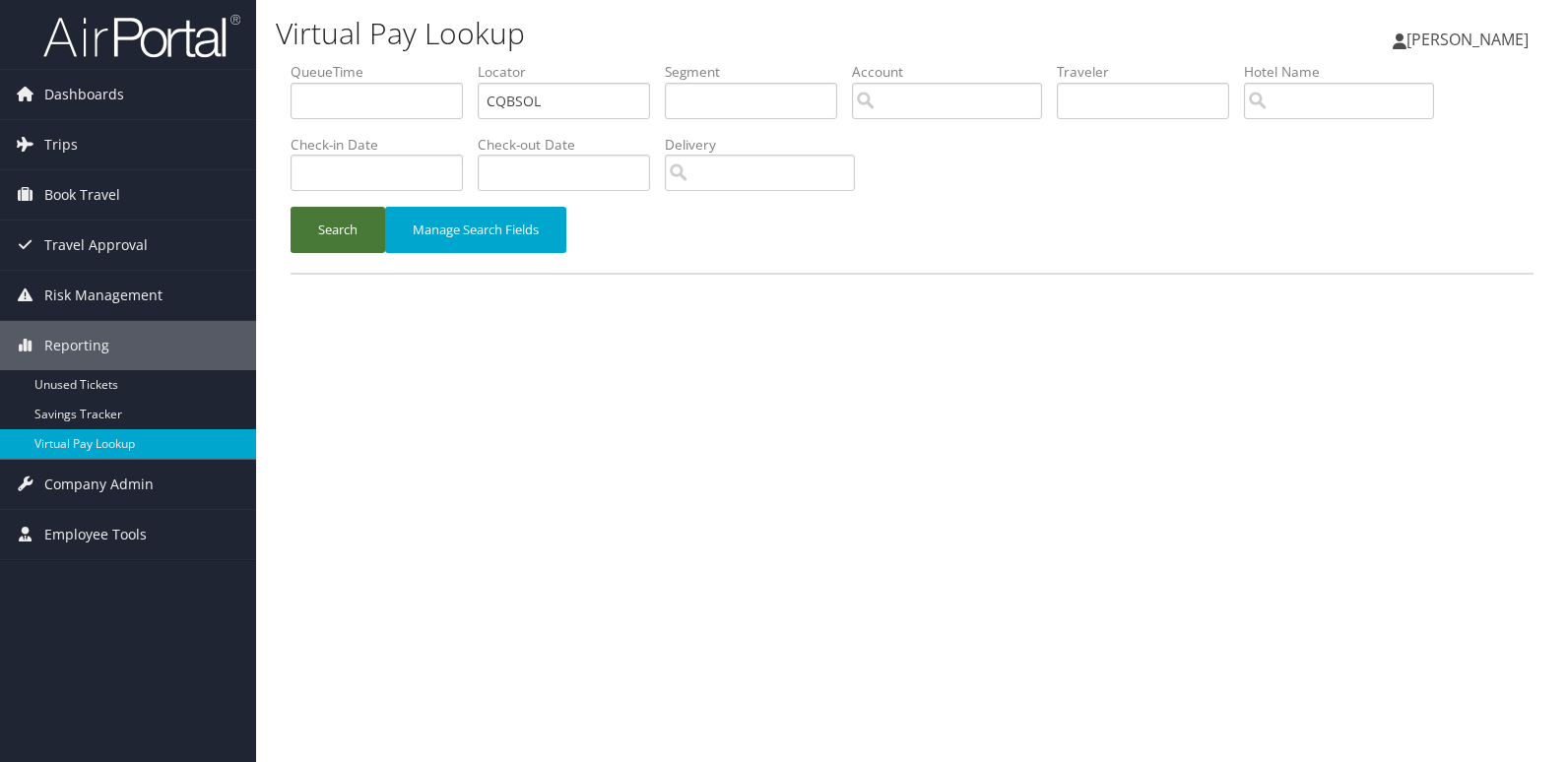
type input "CQBSOL"
drag, startPoint x: 344, startPoint y: 219, endPoint x: 601, endPoint y: 201, distance: 257.6
click at [350, 219] on button "Search" at bounding box center [338, 230] width 95 height 46
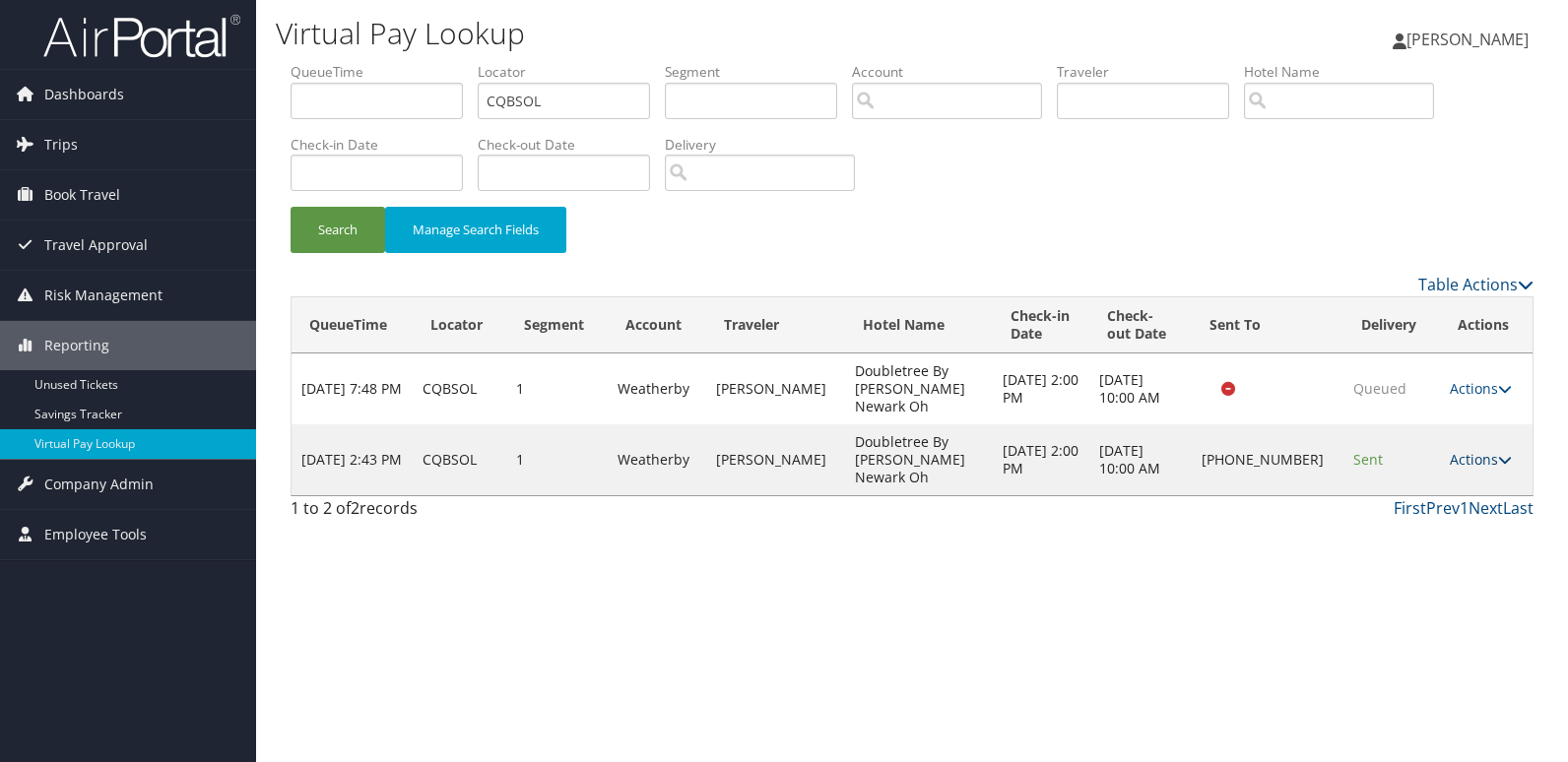
click at [1457, 450] on link "Actions" at bounding box center [1480, 459] width 62 height 19
click at [1437, 495] on link "Logs" at bounding box center [1415, 496] width 168 height 34
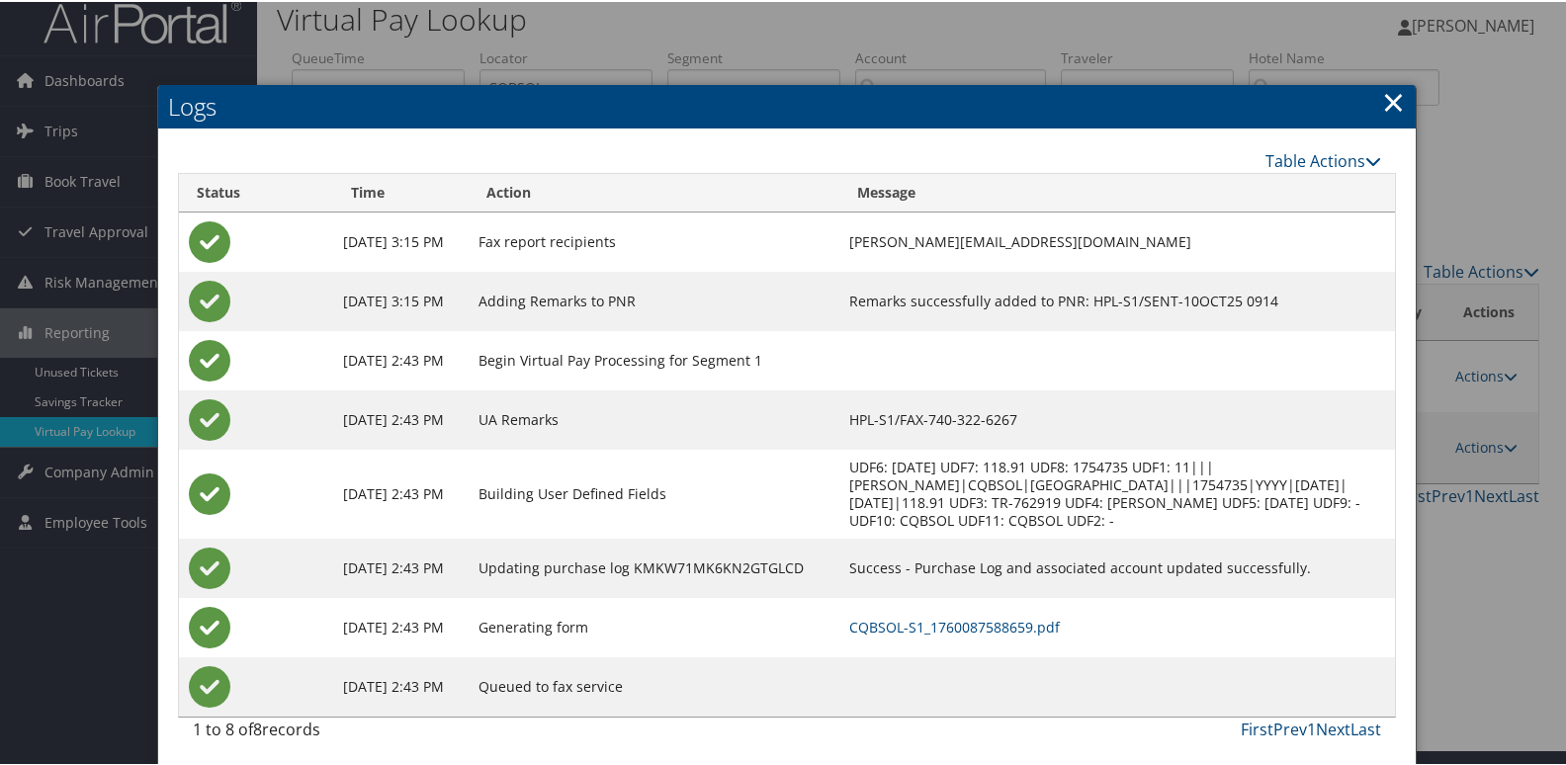
scroll to position [21, 0]
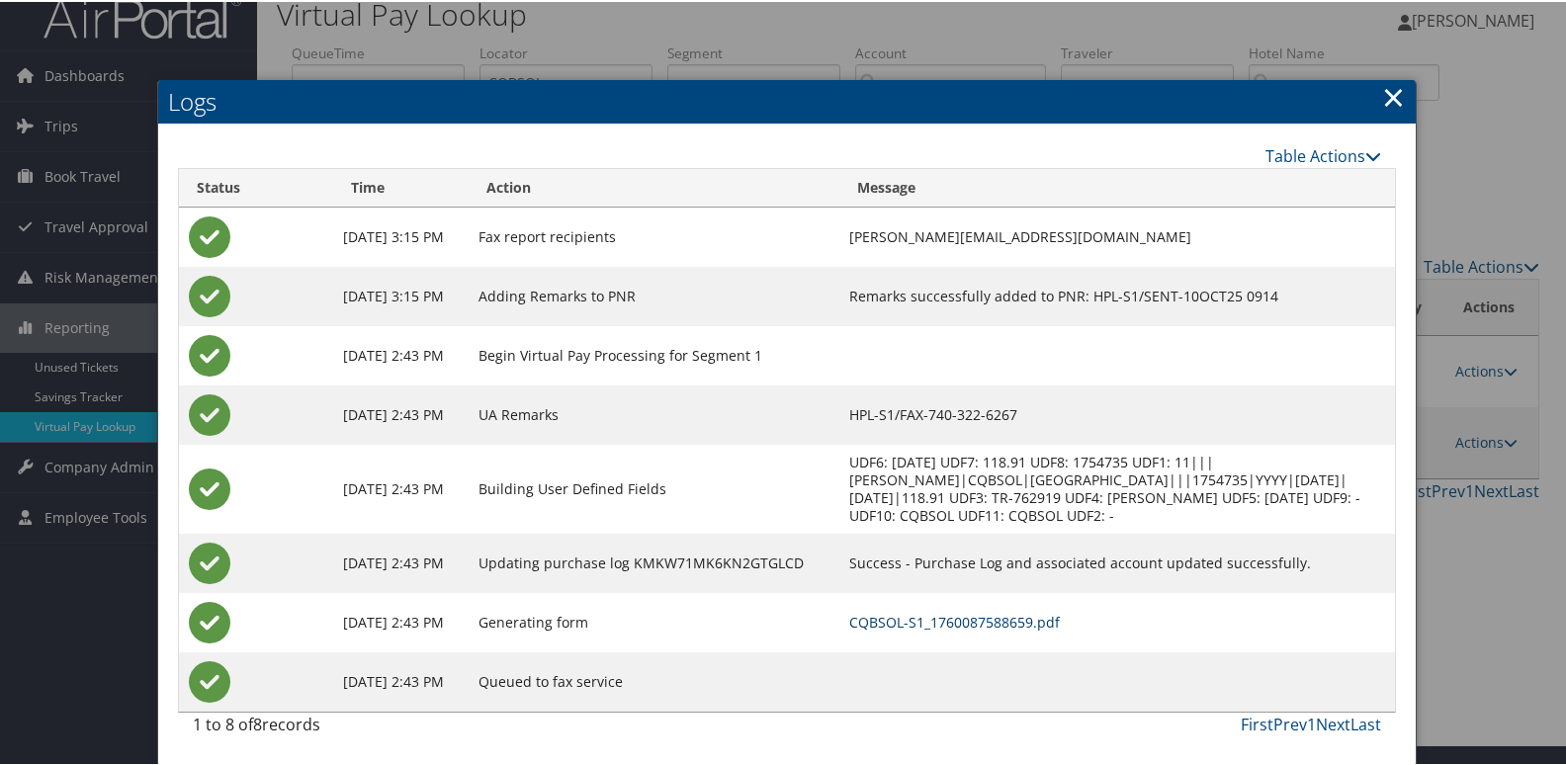
click at [1029, 619] on link "CQBSOL-S1_1760087588659.pdf" at bounding box center [954, 620] width 211 height 19
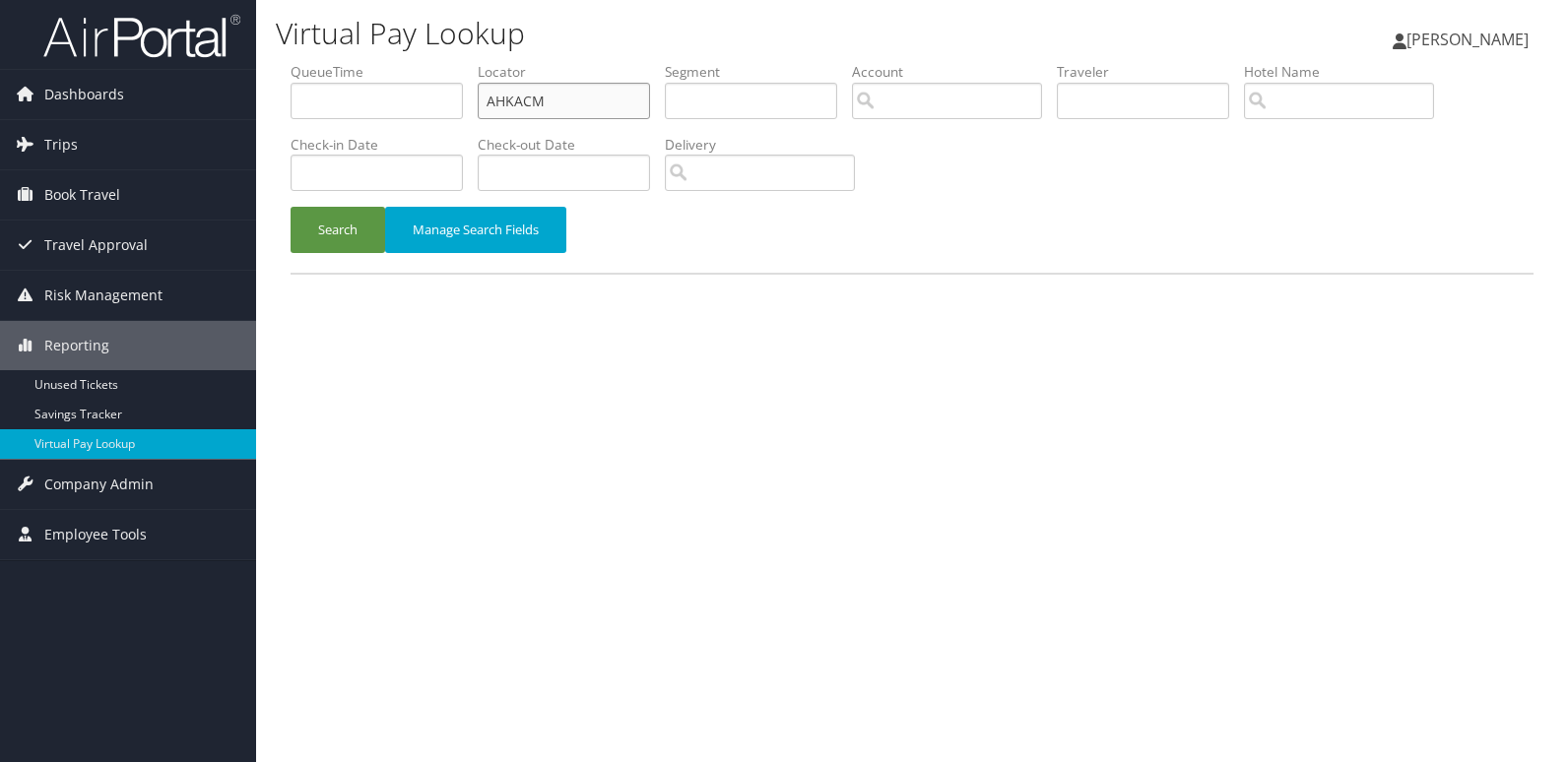
drag, startPoint x: 588, startPoint y: 99, endPoint x: 356, endPoint y: 132, distance: 234.3
click at [367, 62] on ul "QueueTime Locator AHKACM Segment Account Traveler Hotel Name Check-in Date Chec…" at bounding box center [913, 62] width 1243 height 0
paste input "MZSLK"
type input "AMZSLK"
click at [336, 208] on button "Search" at bounding box center [338, 230] width 95 height 46
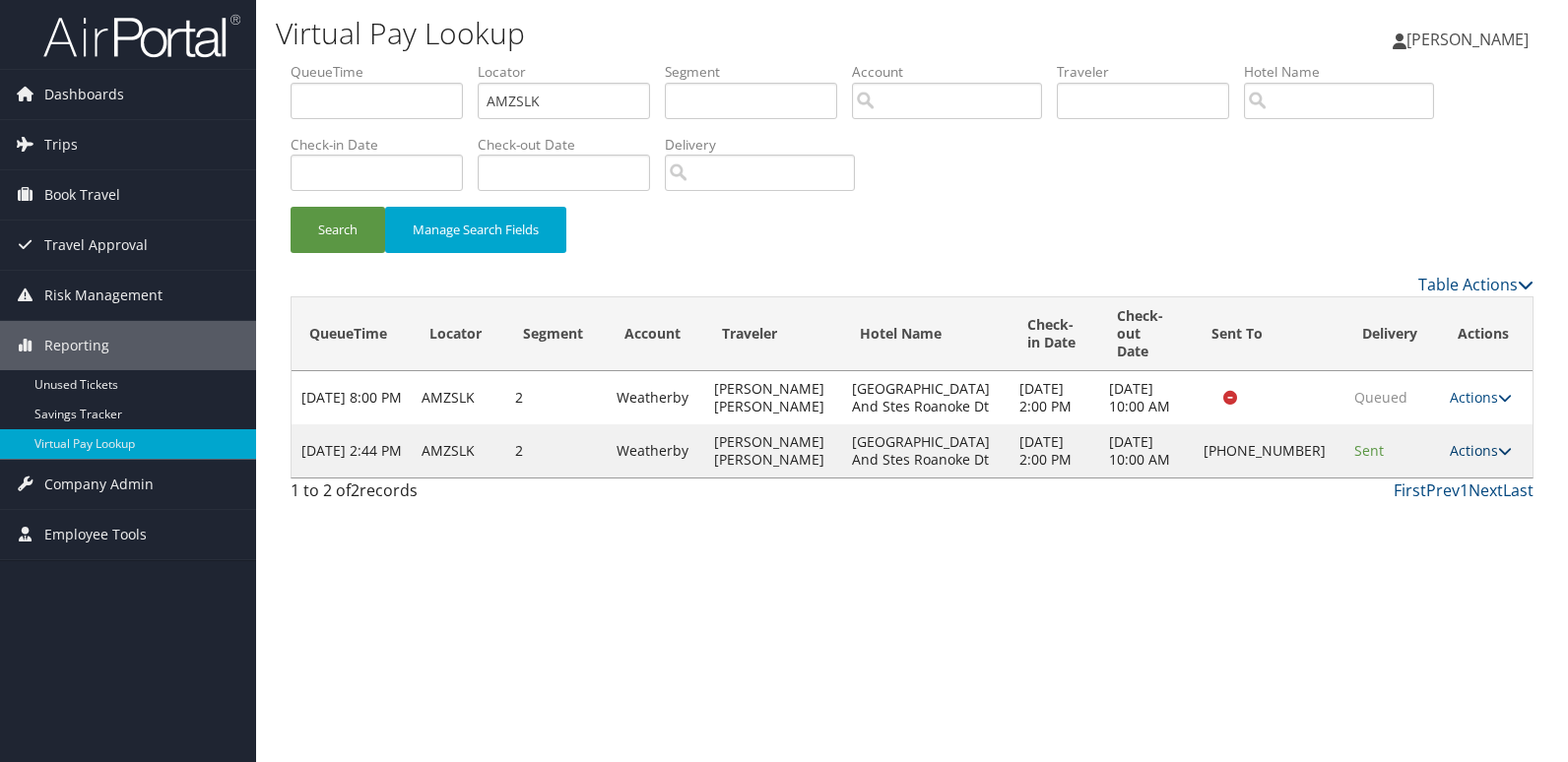
click at [1468, 441] on link "Actions" at bounding box center [1480, 450] width 62 height 19
click at [1423, 471] on link "Resend" at bounding box center [1414, 462] width 168 height 34
click at [1458, 447] on td "Actions Resend Logs Delivery Information View Itinerary" at bounding box center [1486, 450] width 93 height 53
click at [1481, 441] on link "Actions" at bounding box center [1480, 450] width 62 height 19
click at [1431, 490] on link "Logs" at bounding box center [1414, 496] width 168 height 34
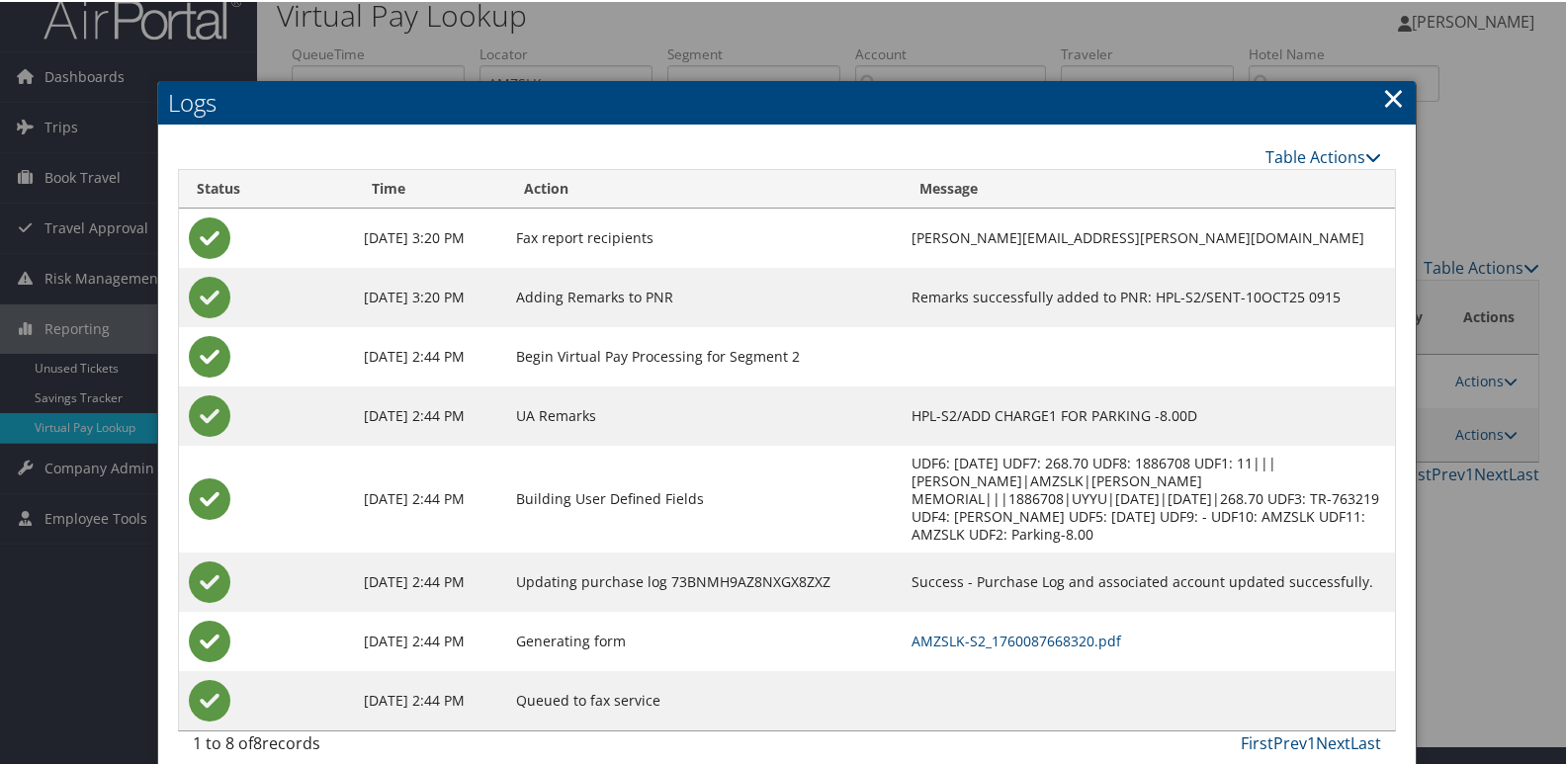
scroll to position [39, 0]
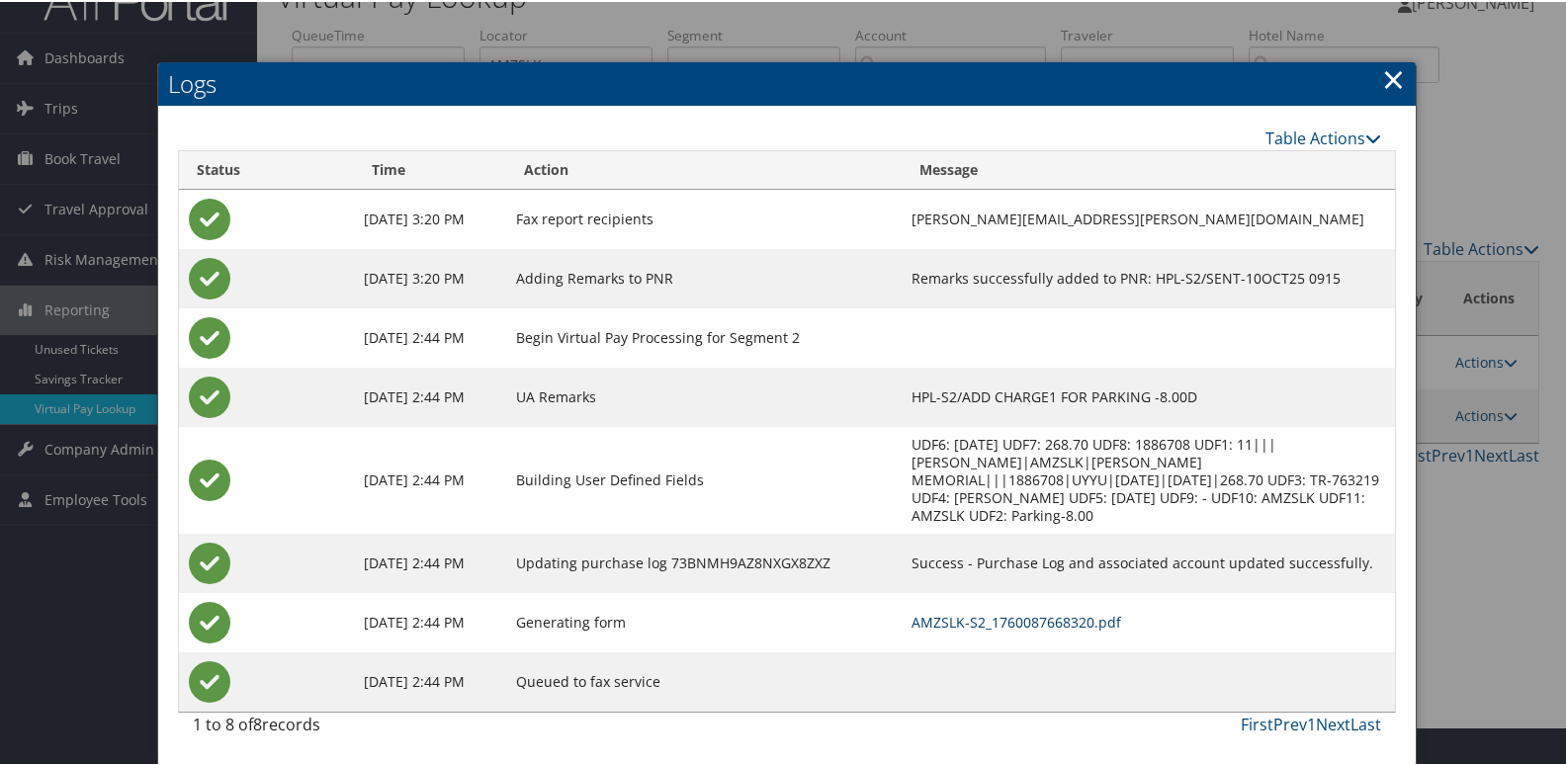
click at [1053, 628] on link "AMZSLK-S2_1760087668320.pdf" at bounding box center [1017, 620] width 210 height 19
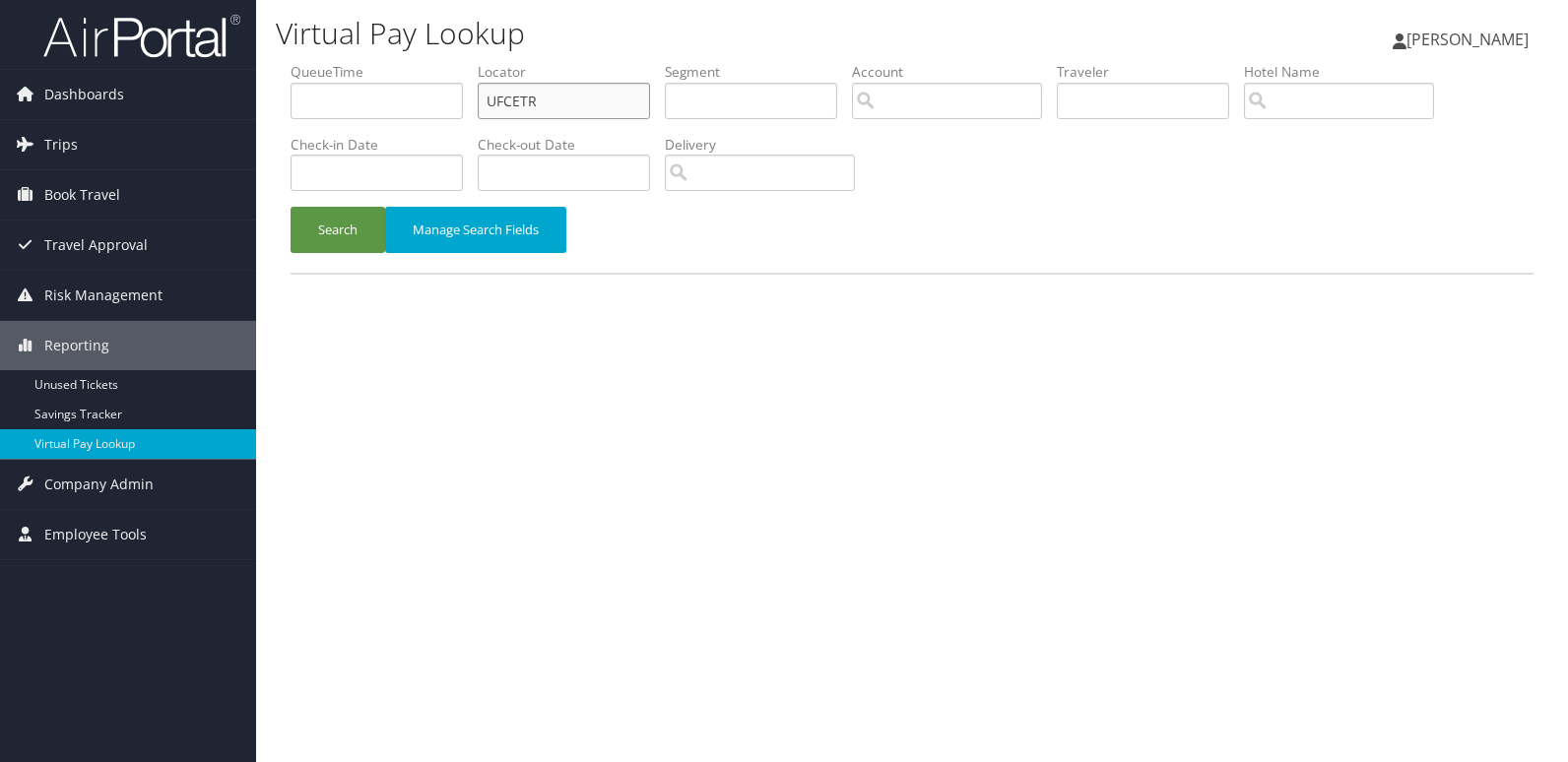
click at [490, 108] on input "UFCETR" at bounding box center [564, 101] width 172 height 37
drag, startPoint x: 574, startPoint y: 104, endPoint x: 294, endPoint y: 179, distance: 289.9
click at [306, 62] on ul "QueueTime Locator UFCETR Segment Account Traveler Hotel Name Check-in Date Chec…" at bounding box center [913, 62] width 1243 height 0
paste input "IRDXCT"
type input "IRDXCT"
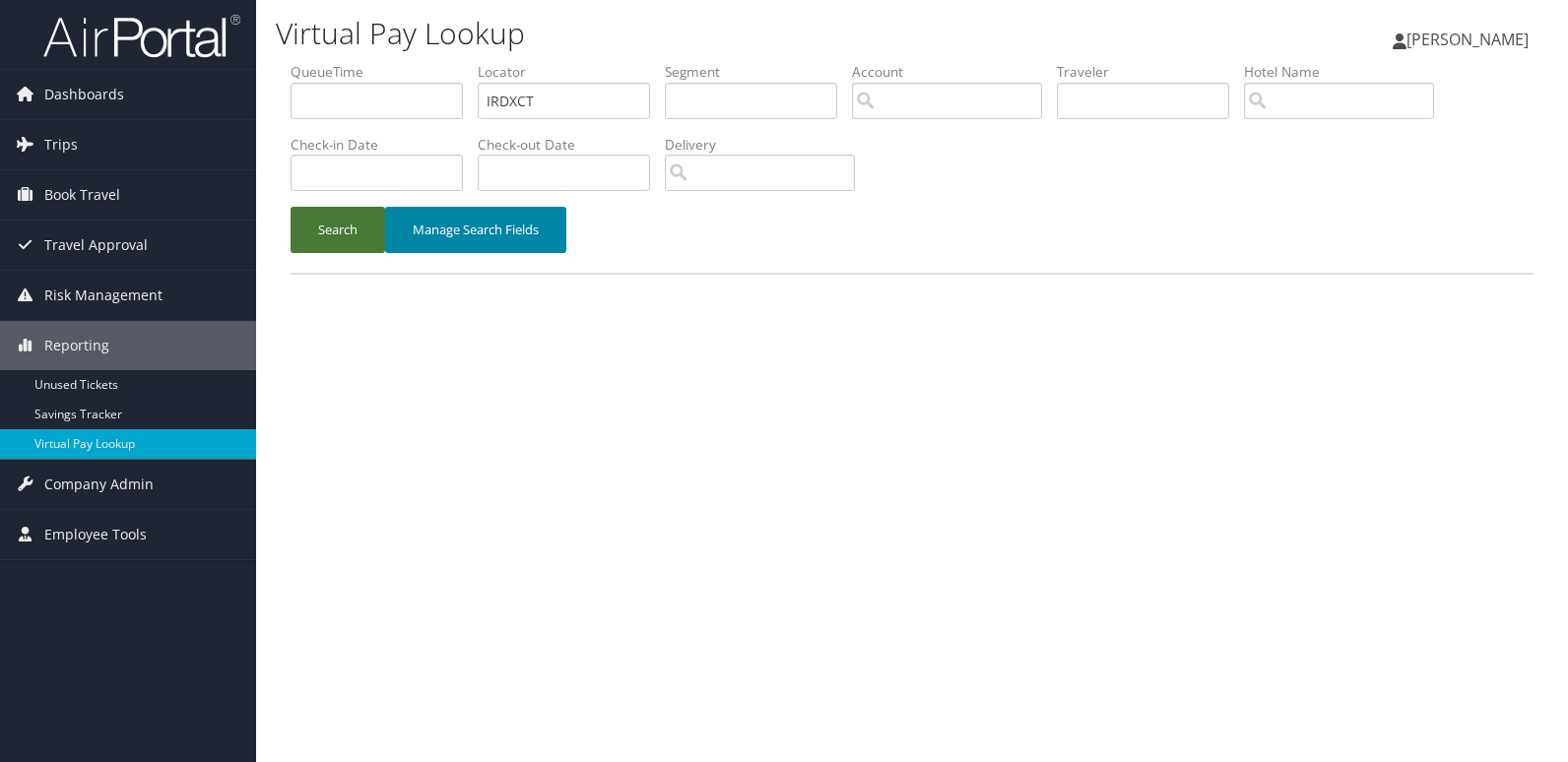
click at [346, 233] on button "Search" at bounding box center [338, 230] width 95 height 46
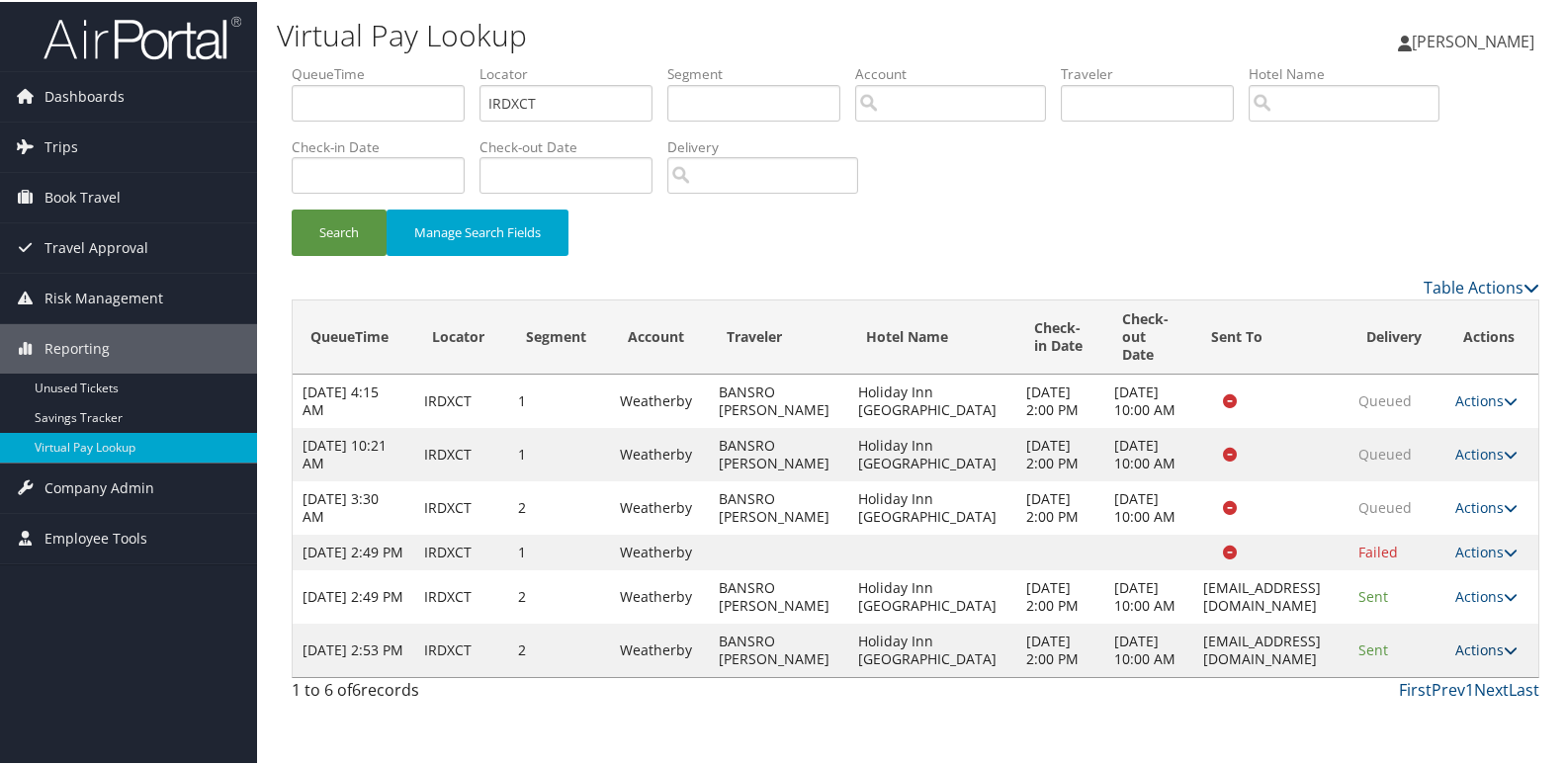
click at [1459, 658] on link "Actions" at bounding box center [1486, 648] width 62 height 19
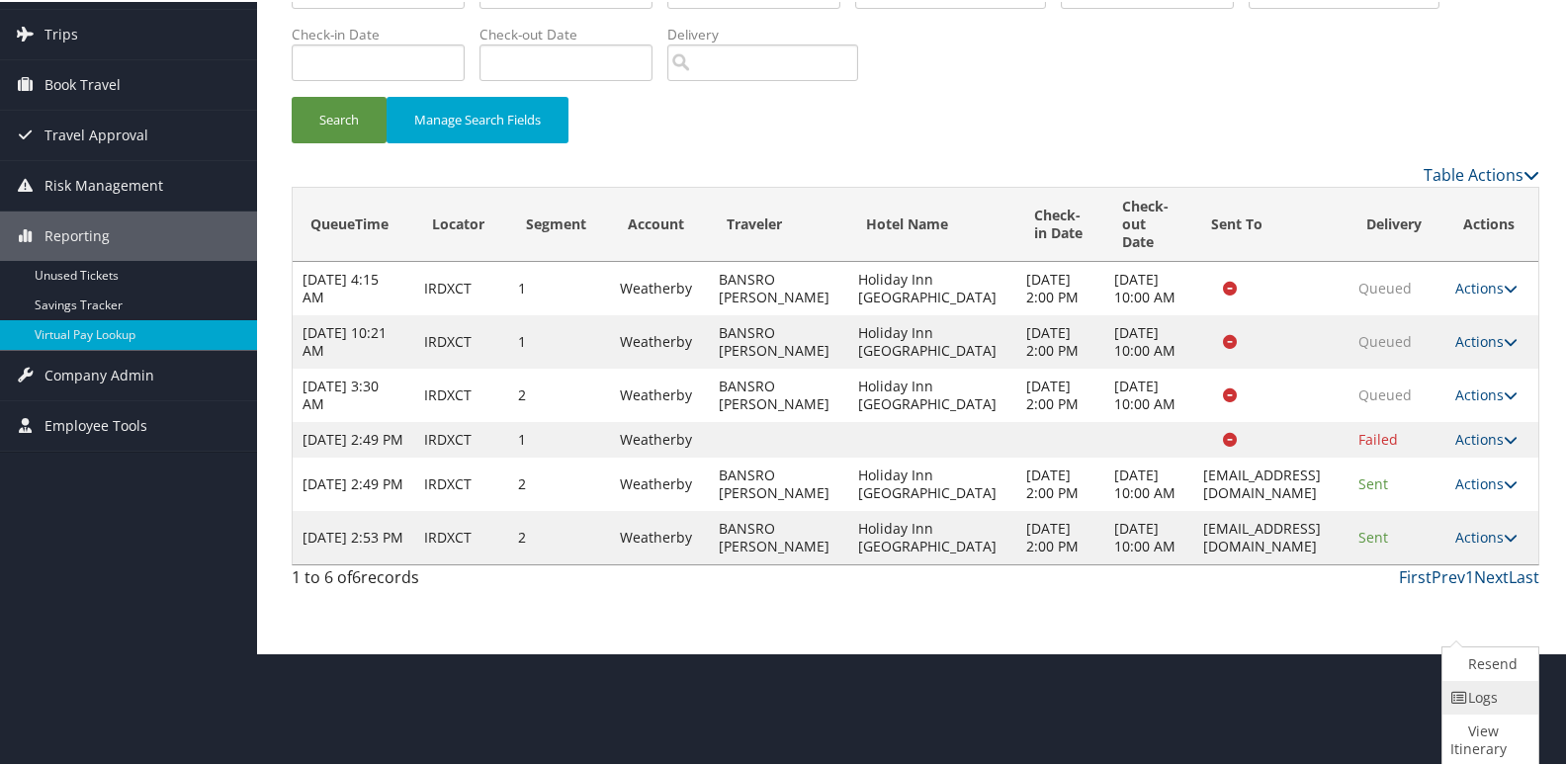
click at [1459, 696] on icon at bounding box center [1459, 696] width 18 height 14
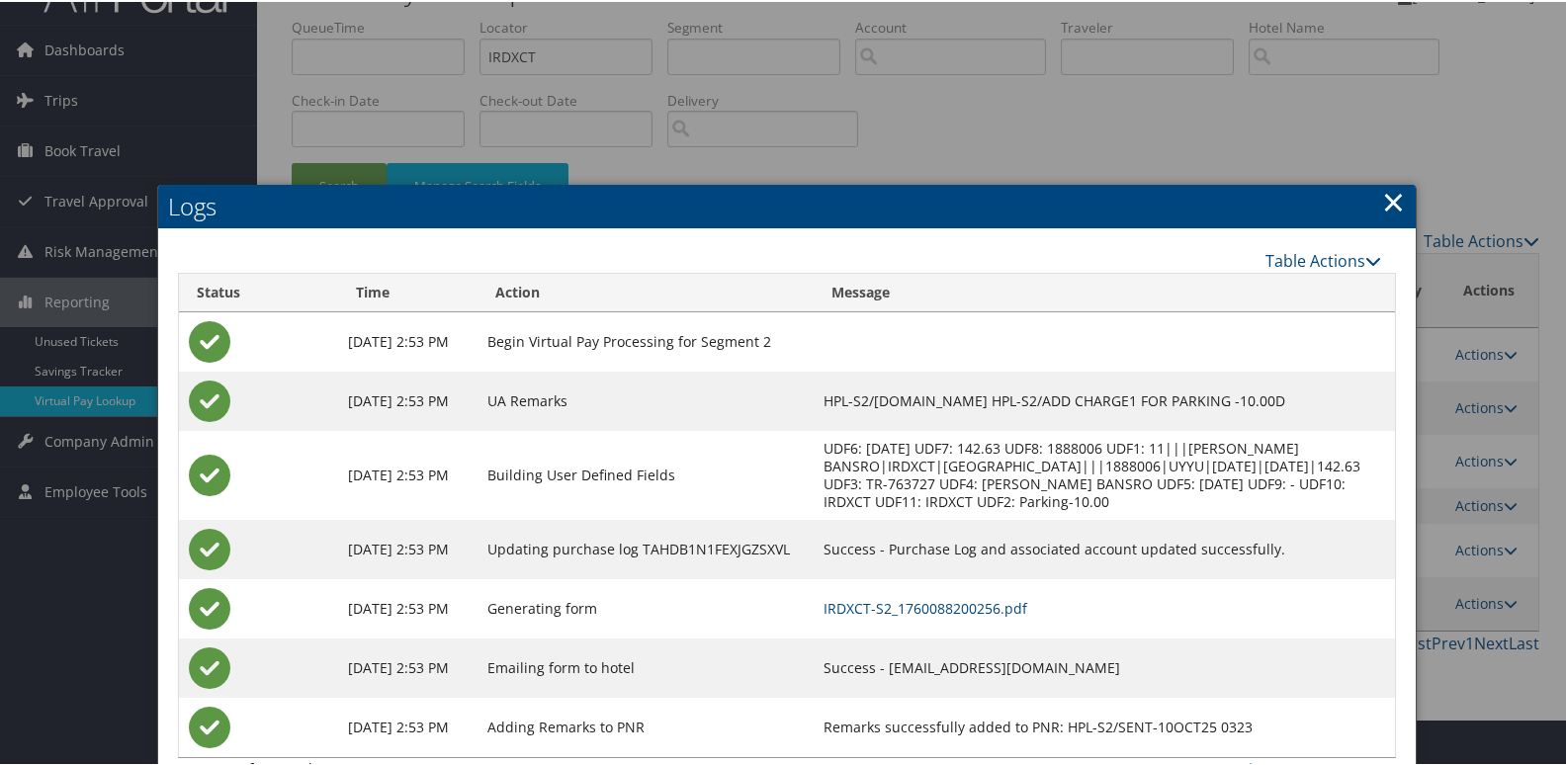
scroll to position [92, 0]
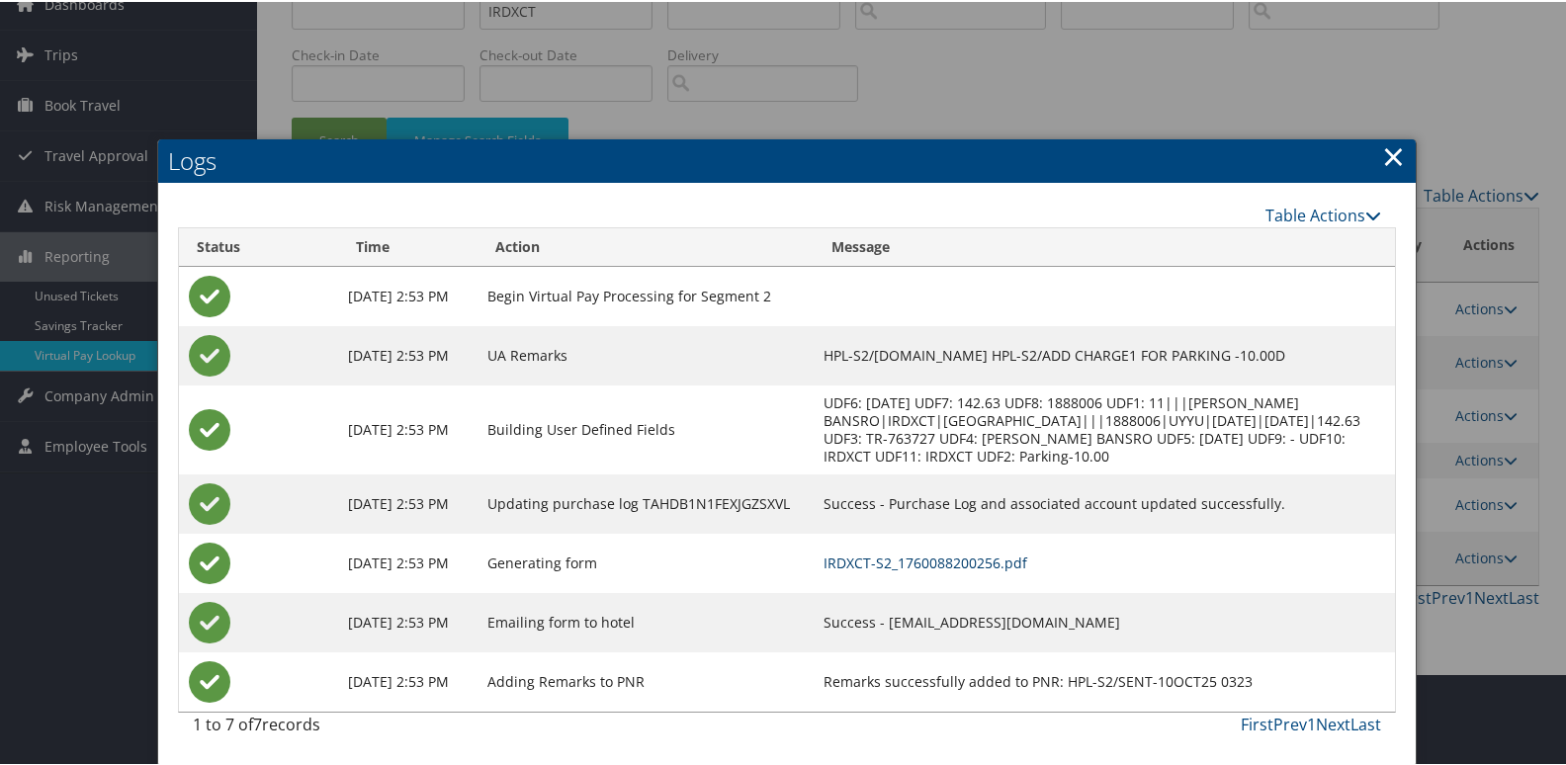
click at [1027, 559] on link "IRDXCT-S2_1760088200256.pdf" at bounding box center [926, 561] width 204 height 19
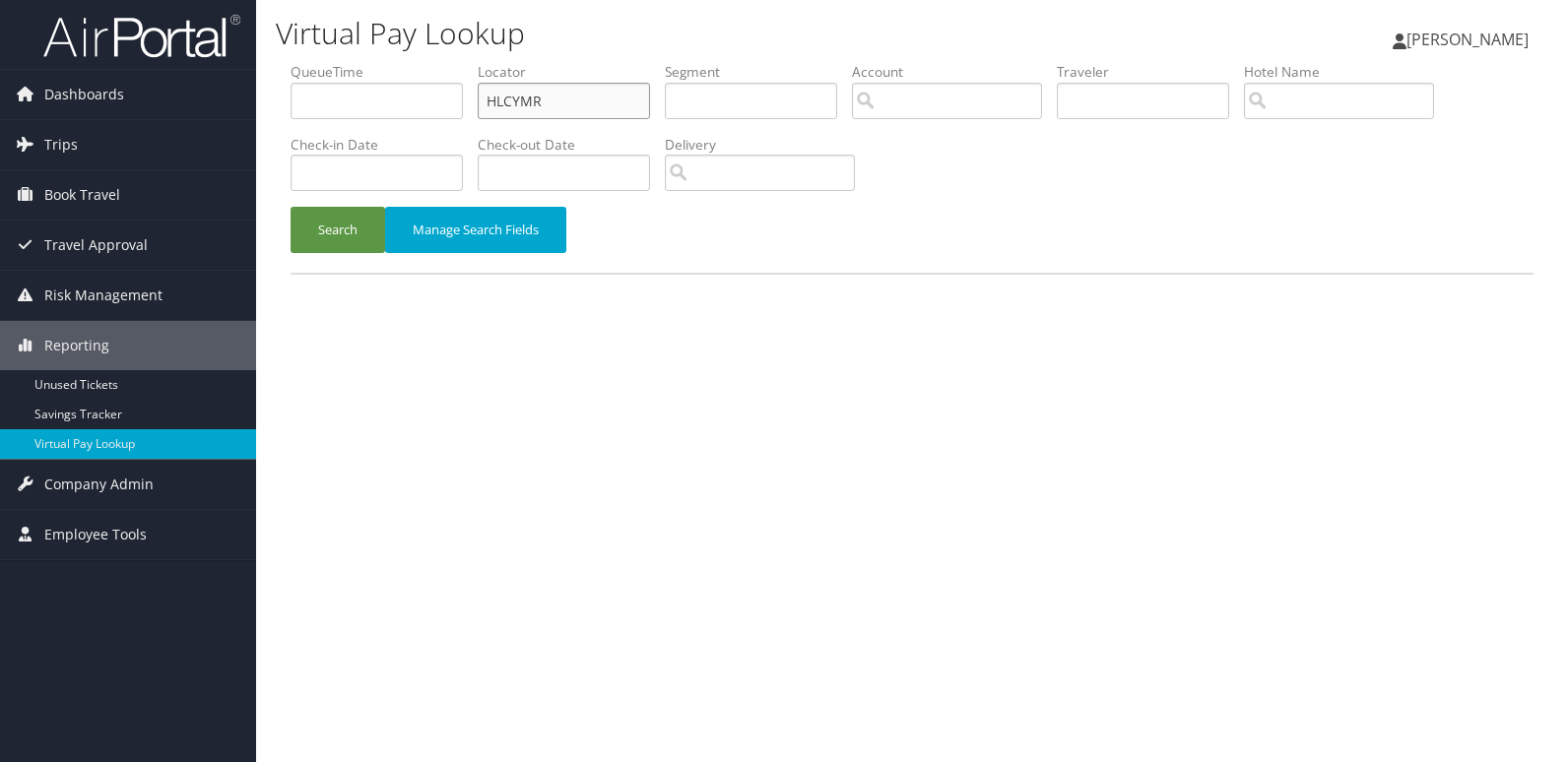
drag, startPoint x: 563, startPoint y: 91, endPoint x: 414, endPoint y: 127, distance: 153.3
click at [422, 62] on ul "QueueTime Locator HLCYMR Segment Account Traveler Hotel Name Check-in Date Chec…" at bounding box center [913, 62] width 1243 height 0
paste input "LZMQYF"
type input "LZMQYF"
click at [358, 219] on button "Search" at bounding box center [338, 230] width 95 height 46
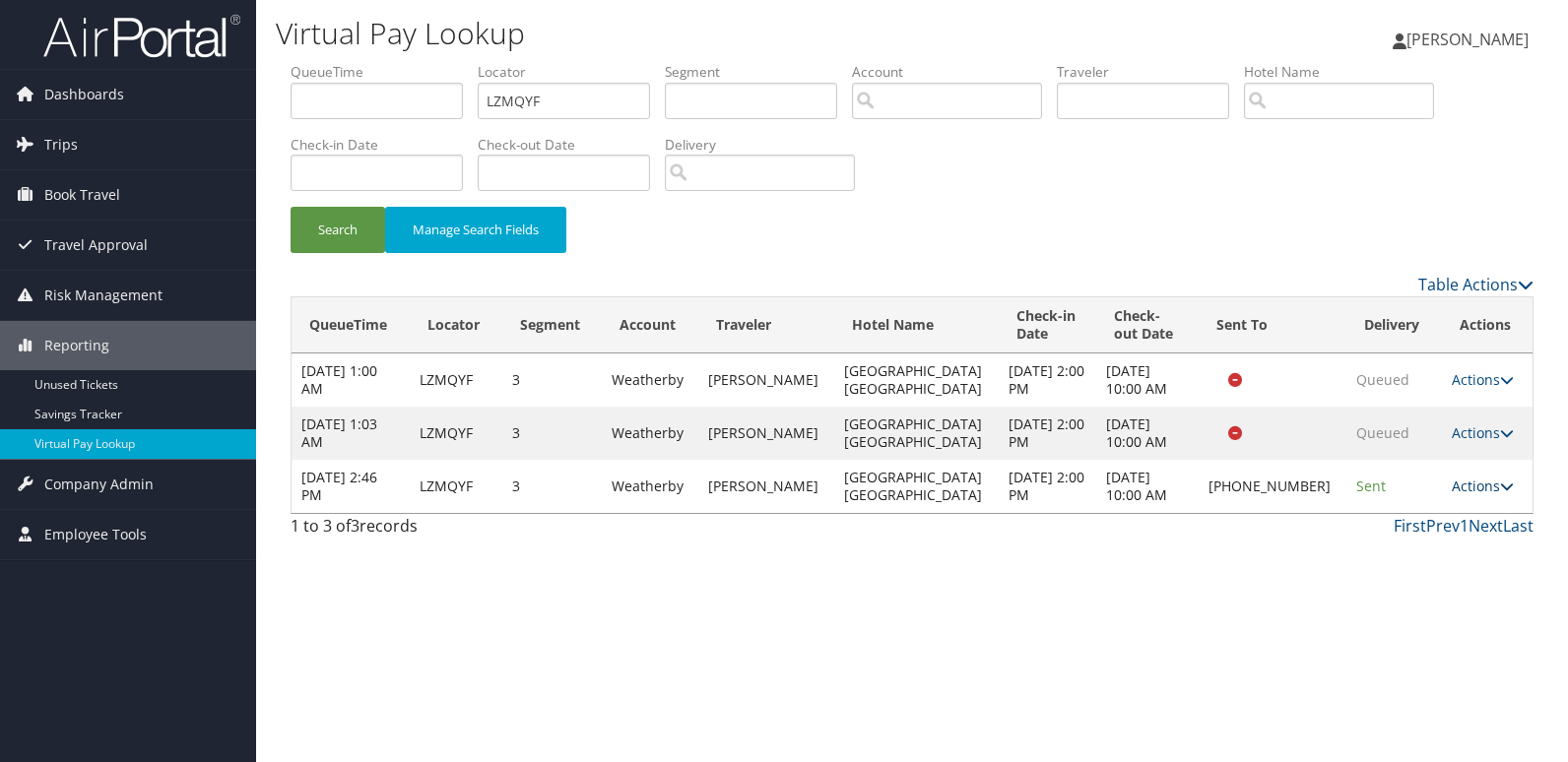
click at [1500, 485] on icon at bounding box center [1507, 487] width 14 height 14
click at [1426, 545] on link "Logs" at bounding box center [1413, 549] width 168 height 34
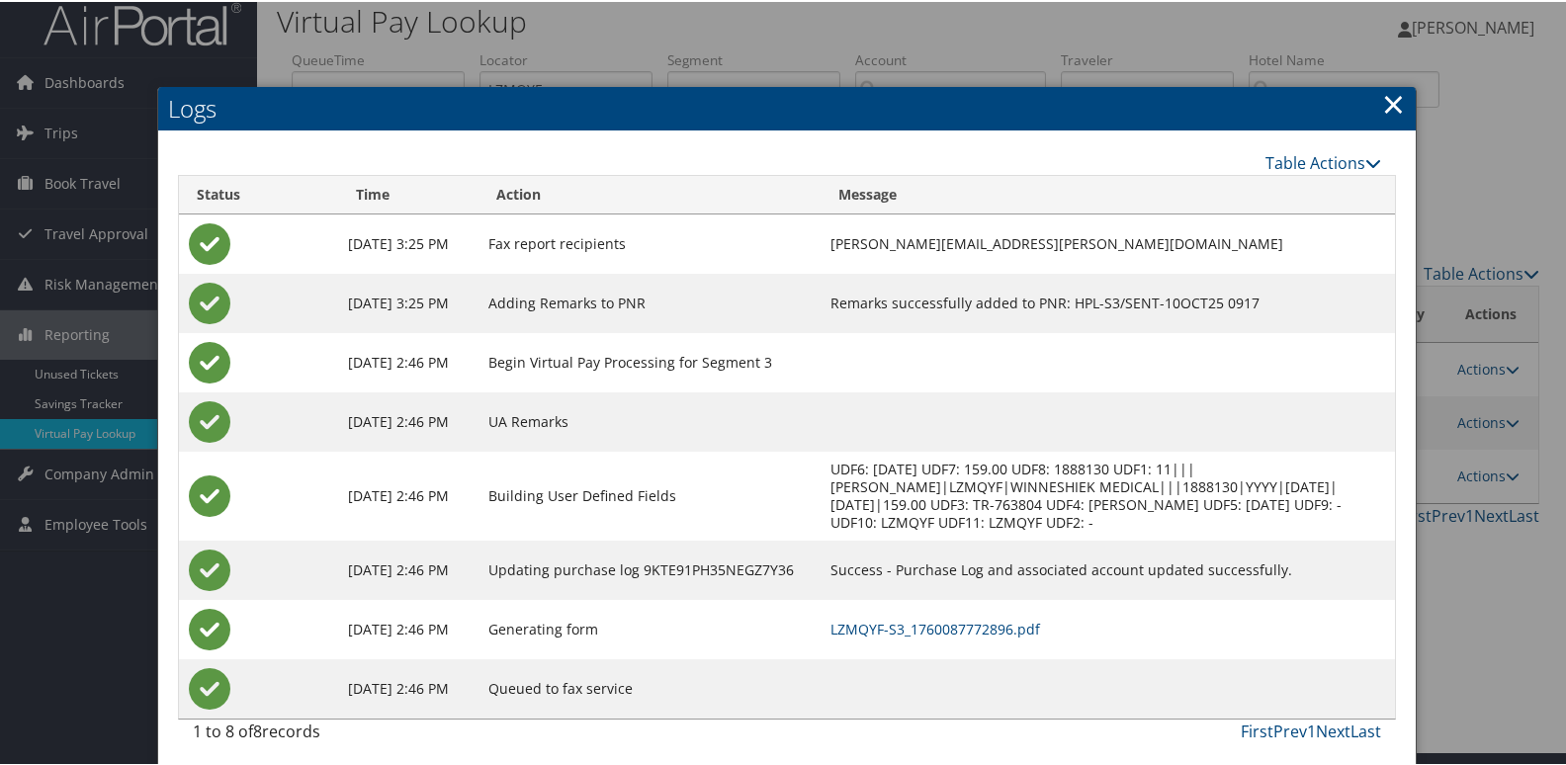
scroll to position [21, 0]
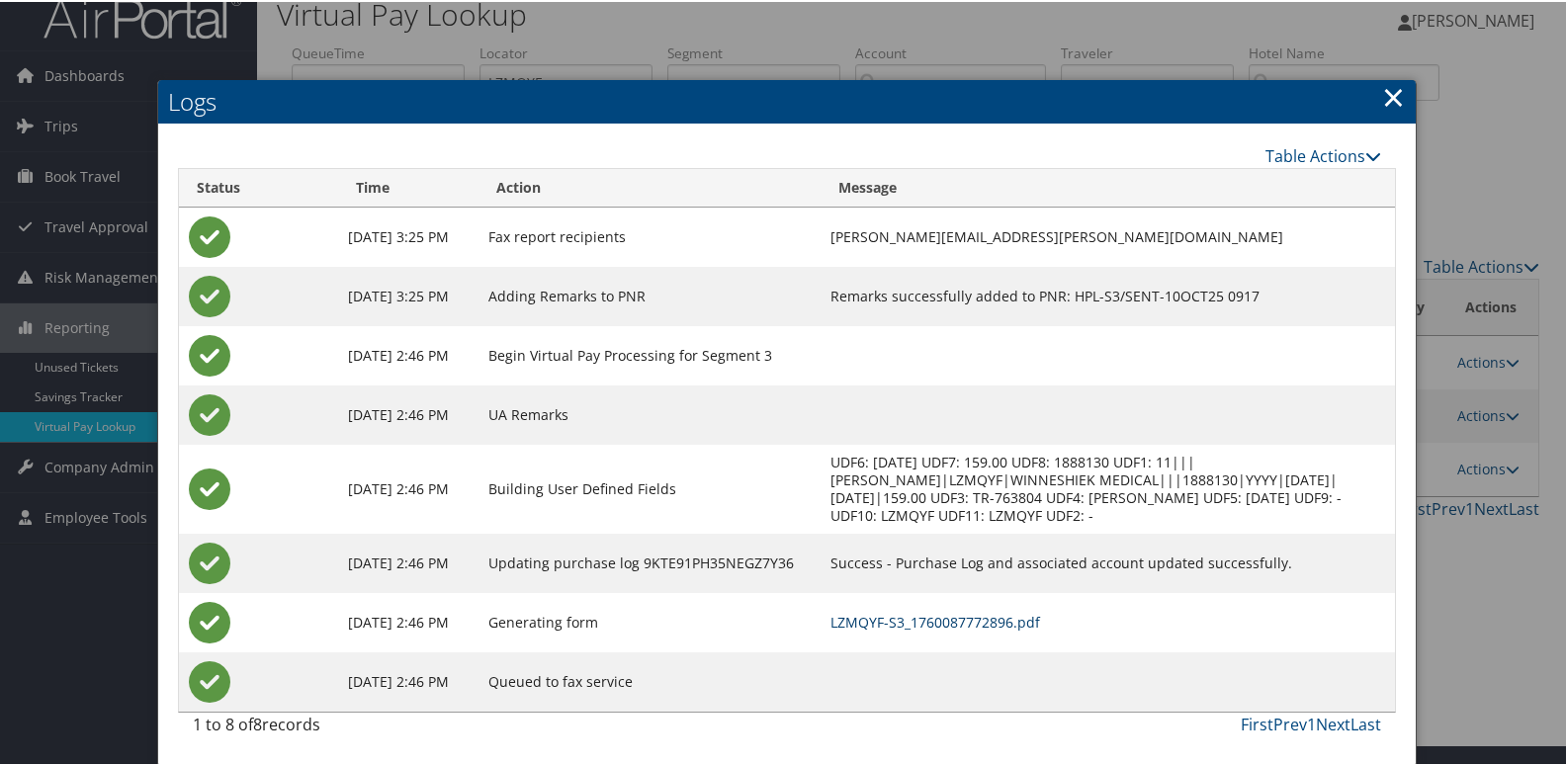
click at [1040, 620] on link "LZMQYF-S3_1760087772896.pdf" at bounding box center [936, 620] width 210 height 19
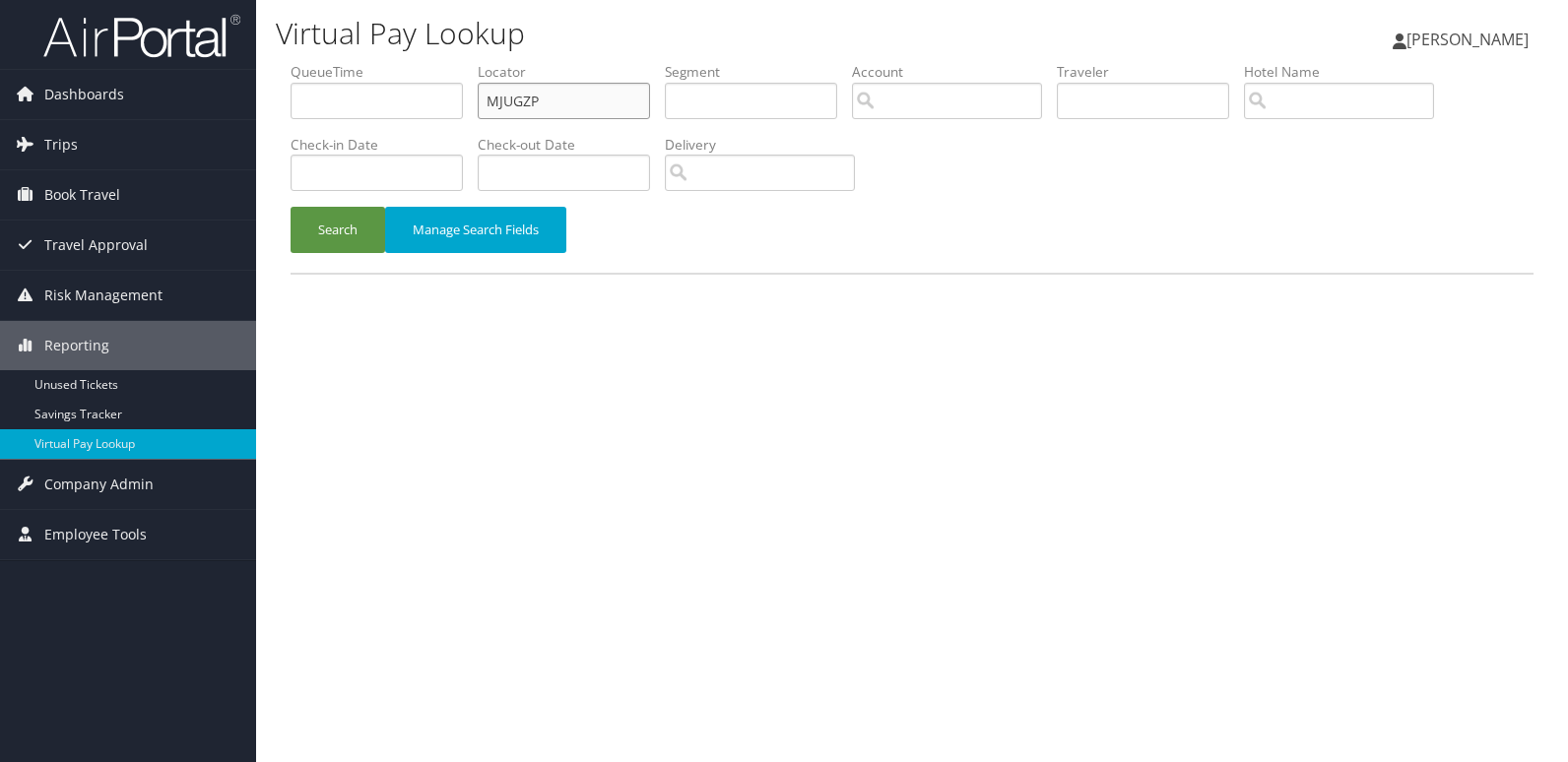
click at [324, 62] on ul "QueueTime Locator MJUGZP Segment Account Traveler Hotel Name Check-in Date Chec…" at bounding box center [913, 62] width 1243 height 0
paste input "OAUEAL"
type input "OAUEAL"
click at [325, 257] on div "Search Manage Search Fields" at bounding box center [912, 240] width 1272 height 66
click at [345, 248] on button "Search" at bounding box center [338, 230] width 95 height 46
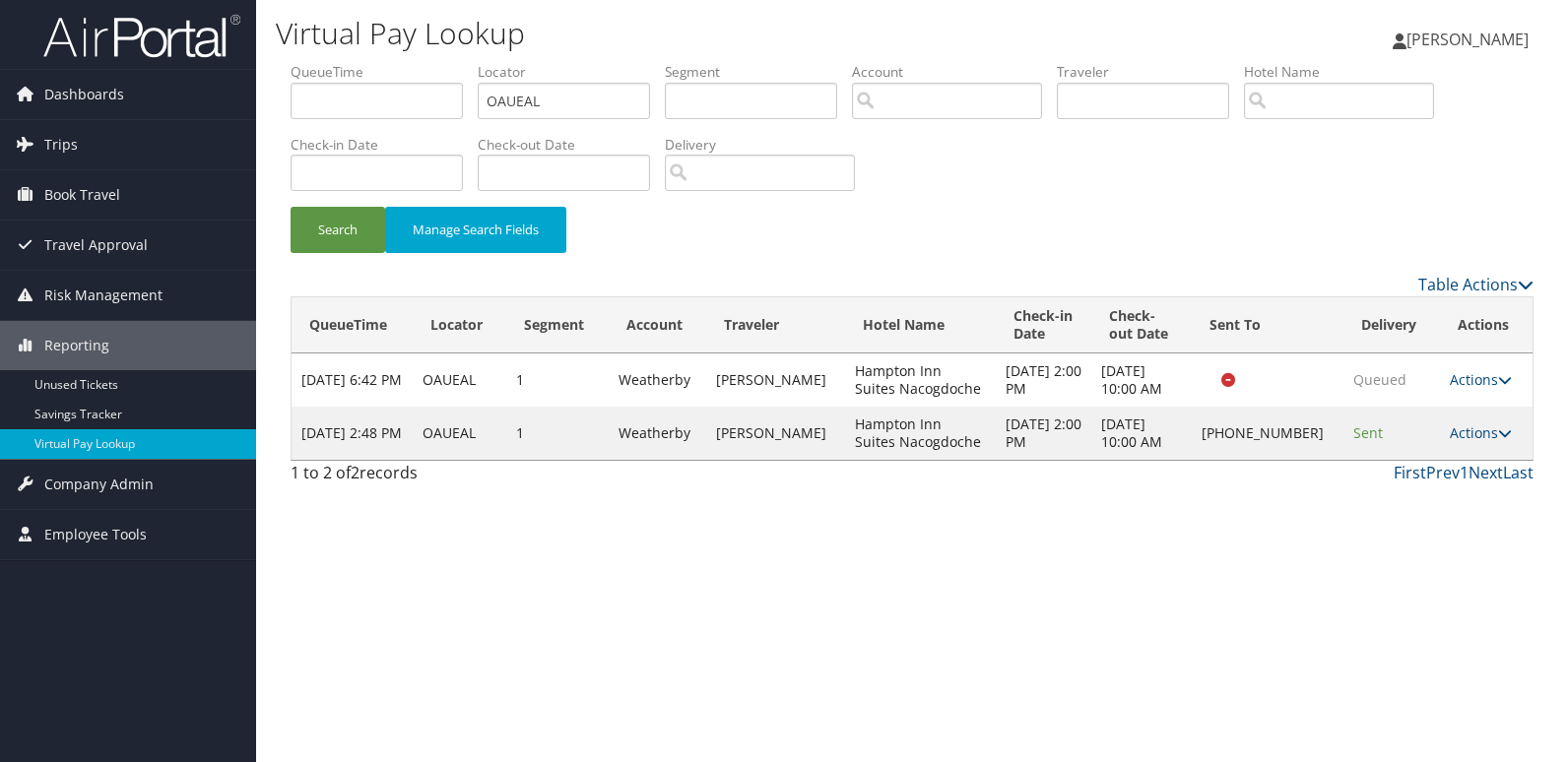
drag, startPoint x: 1480, startPoint y: 439, endPoint x: 1497, endPoint y: 446, distance: 18.4
click at [1497, 446] on td "Actions Resend Logs Delivery Information View Itinerary" at bounding box center [1486, 432] width 93 height 53
drag, startPoint x: 1497, startPoint y: 446, endPoint x: 1463, endPoint y: 435, distance: 35.7
click at [1463, 435] on link "Actions" at bounding box center [1480, 432] width 62 height 19
click at [1416, 489] on link "Logs" at bounding box center [1415, 496] width 168 height 34
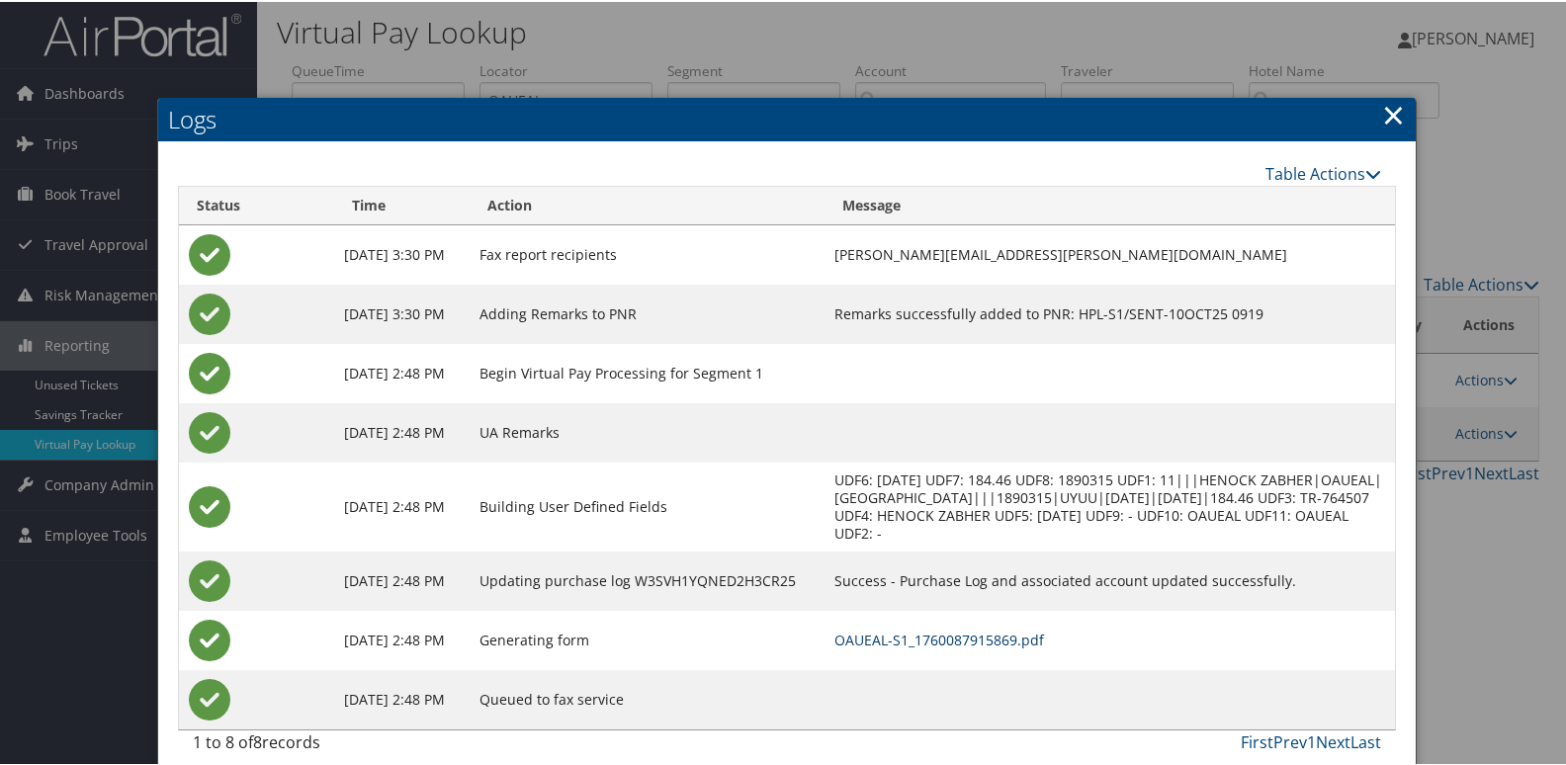
scroll to position [21, 0]
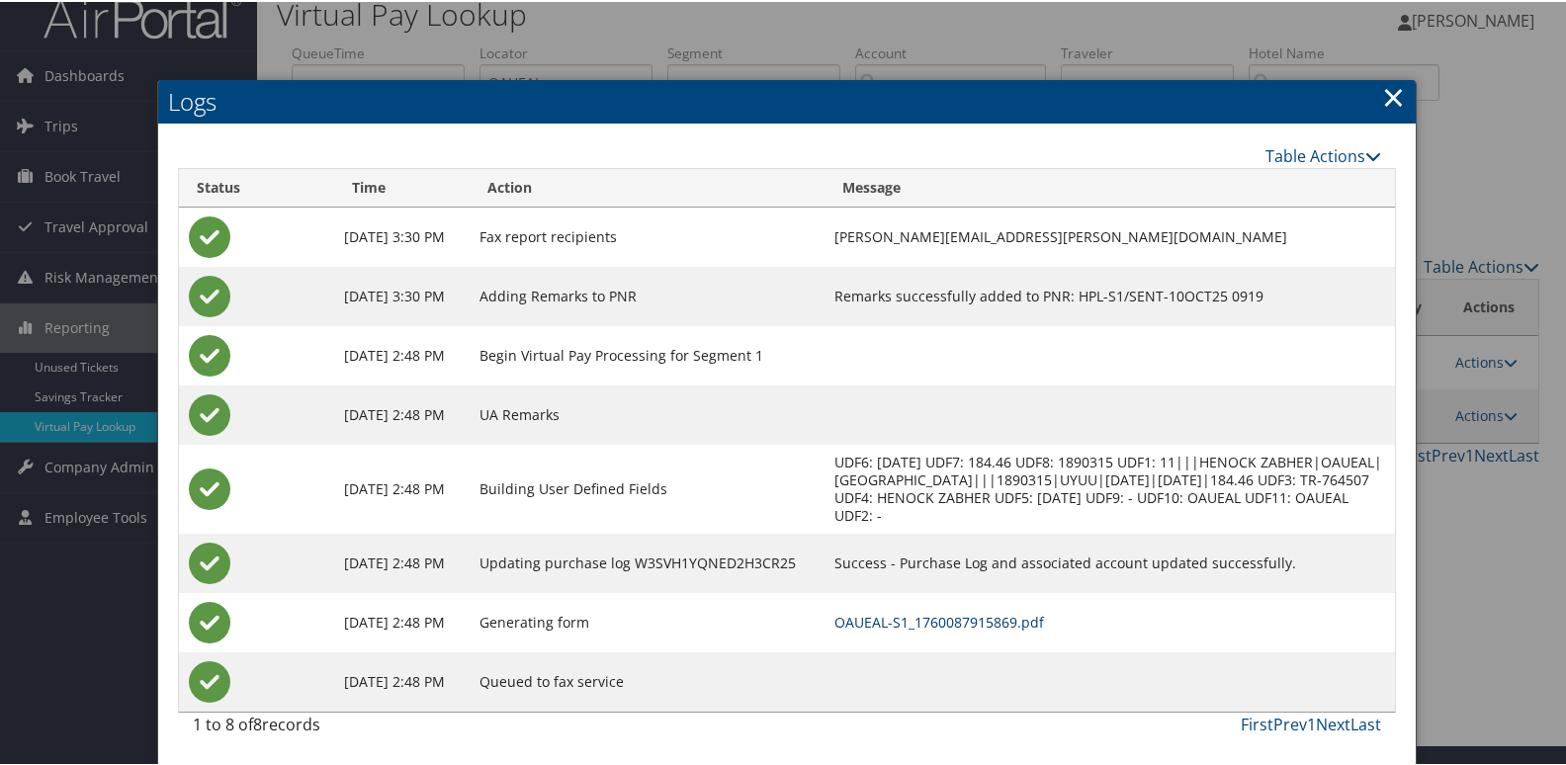
click at [1025, 620] on link "OAUEAL-S1_1760087915869.pdf" at bounding box center [940, 620] width 210 height 19
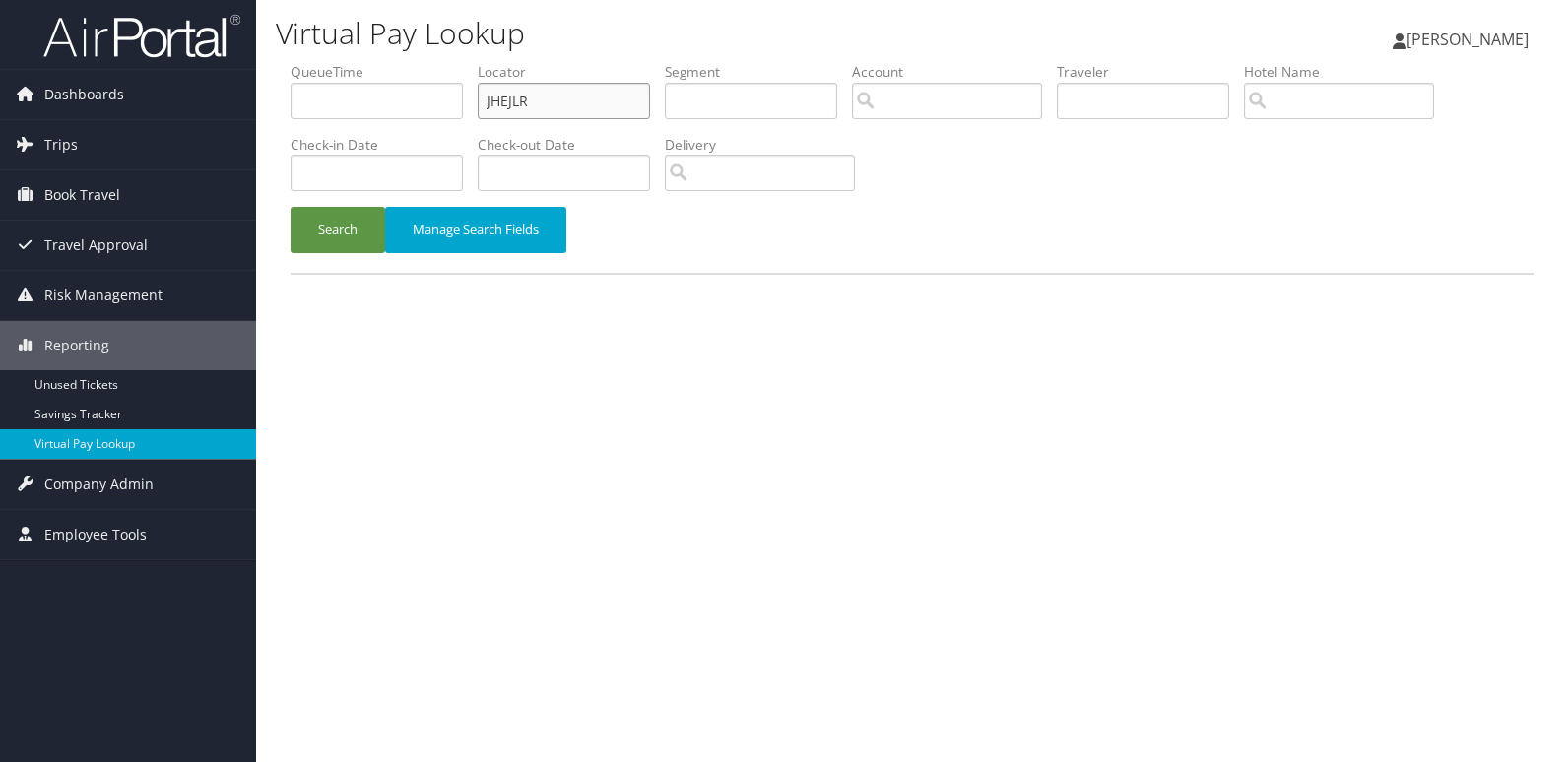
drag, startPoint x: 424, startPoint y: 105, endPoint x: 426, endPoint y: 149, distance: 44.0
click at [423, 62] on ul "QueueTime Locator JHEJLR Segment Account Traveler Hotel Name Check-in Date Chec…" at bounding box center [913, 62] width 1243 height 0
paste input "KGEQSS"
type input "KGEQSS"
click at [316, 211] on form "QueueTime Locator KGEQSS Segment Account Traveler Hotel Name Check-in Date Chec…" at bounding box center [913, 167] width 1243 height 211
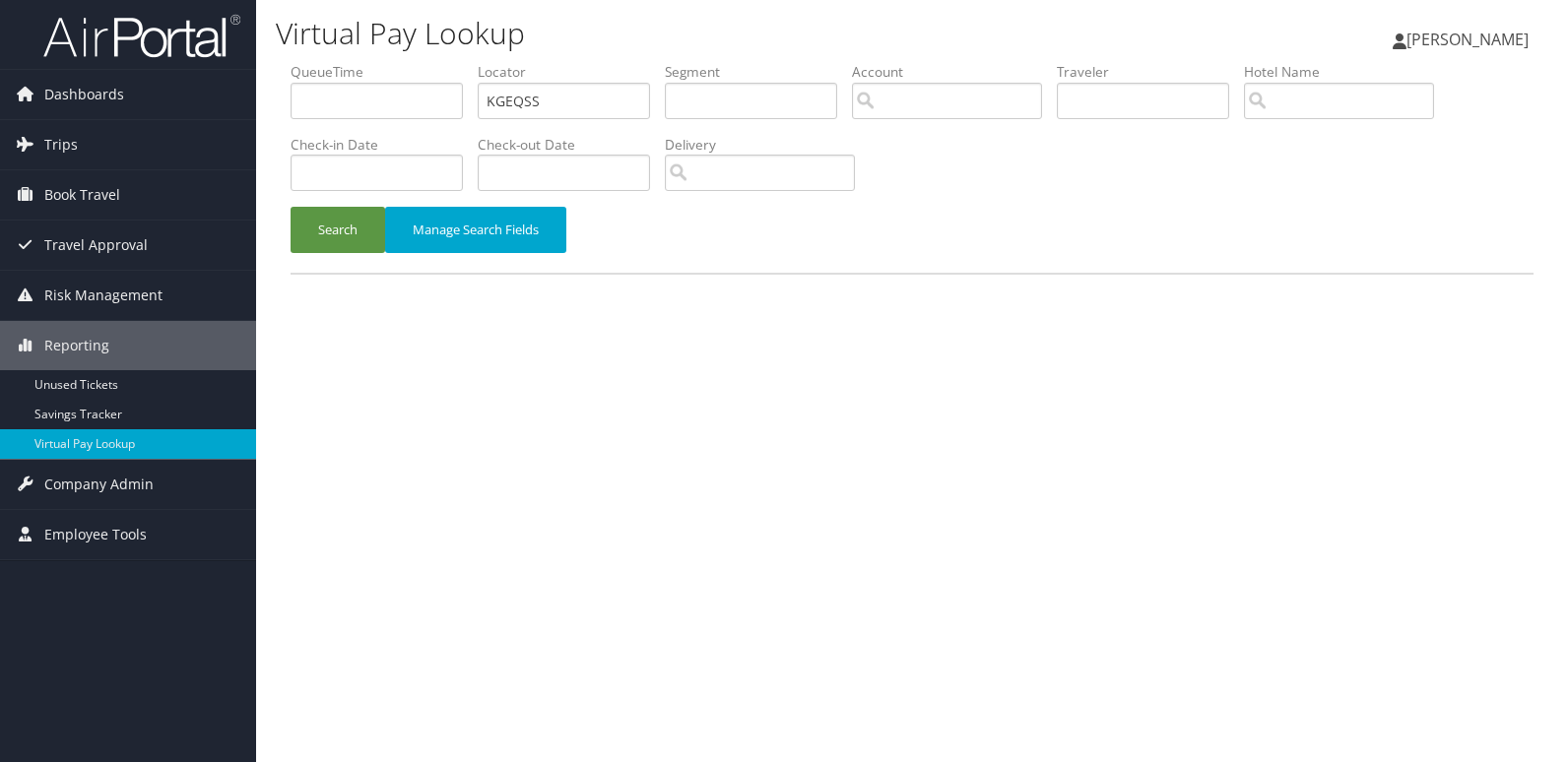
drag, startPoint x: 316, startPoint y: 211, endPoint x: 331, endPoint y: 264, distance: 55.1
click at [331, 264] on div "Search Manage Search Fields" at bounding box center [912, 240] width 1272 height 66
click at [332, 231] on button "Search" at bounding box center [338, 230] width 95 height 46
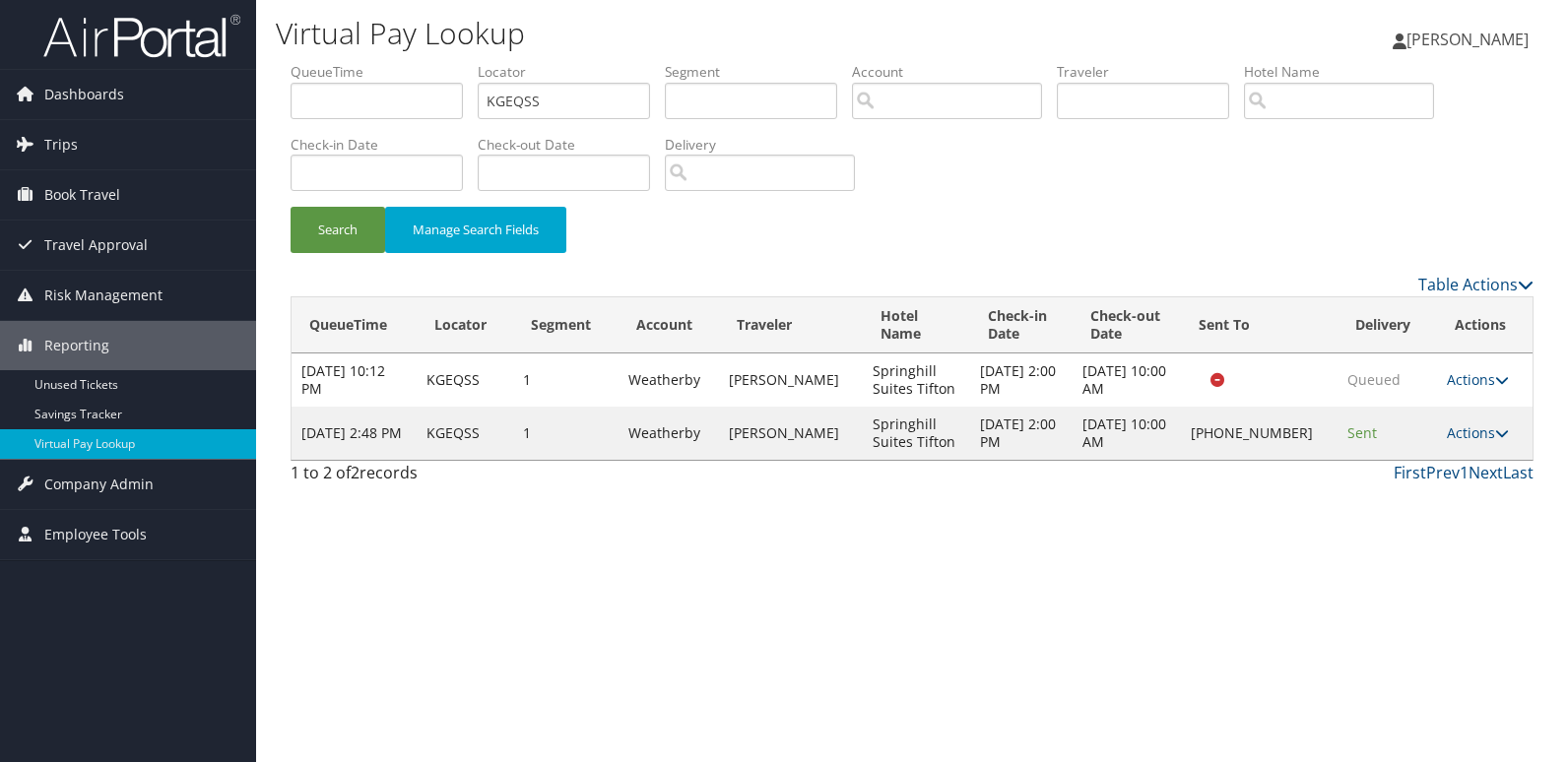
drag, startPoint x: 1461, startPoint y: 431, endPoint x: 1483, endPoint y: 435, distance: 22.4
click at [1471, 432] on link "Actions" at bounding box center [1477, 432] width 62 height 19
drag, startPoint x: 1483, startPoint y: 435, endPoint x: 1438, endPoint y: 498, distance: 77.4
click at [1438, 498] on link "Logs" at bounding box center [1413, 496] width 168 height 34
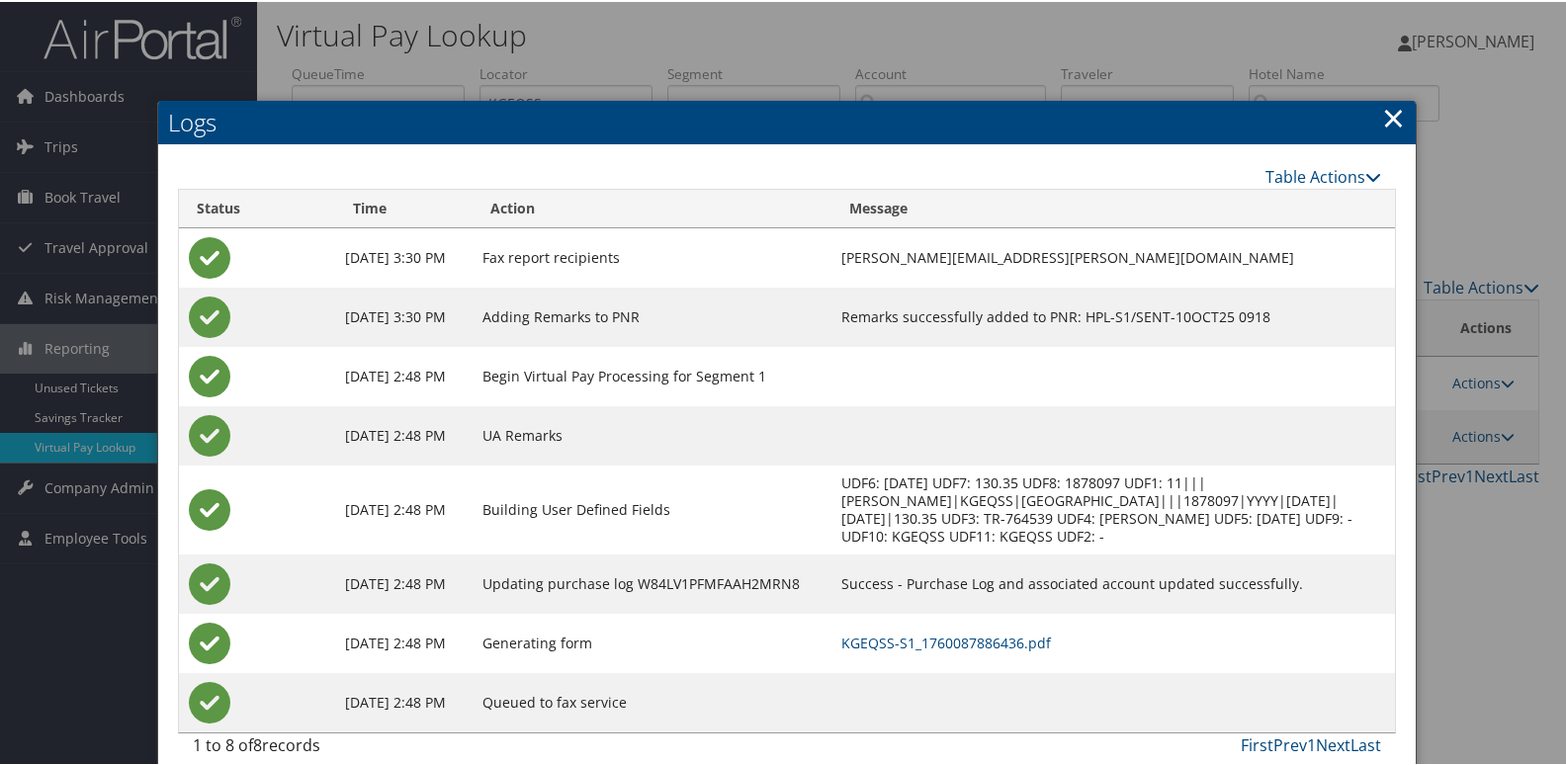
scroll to position [21, 0]
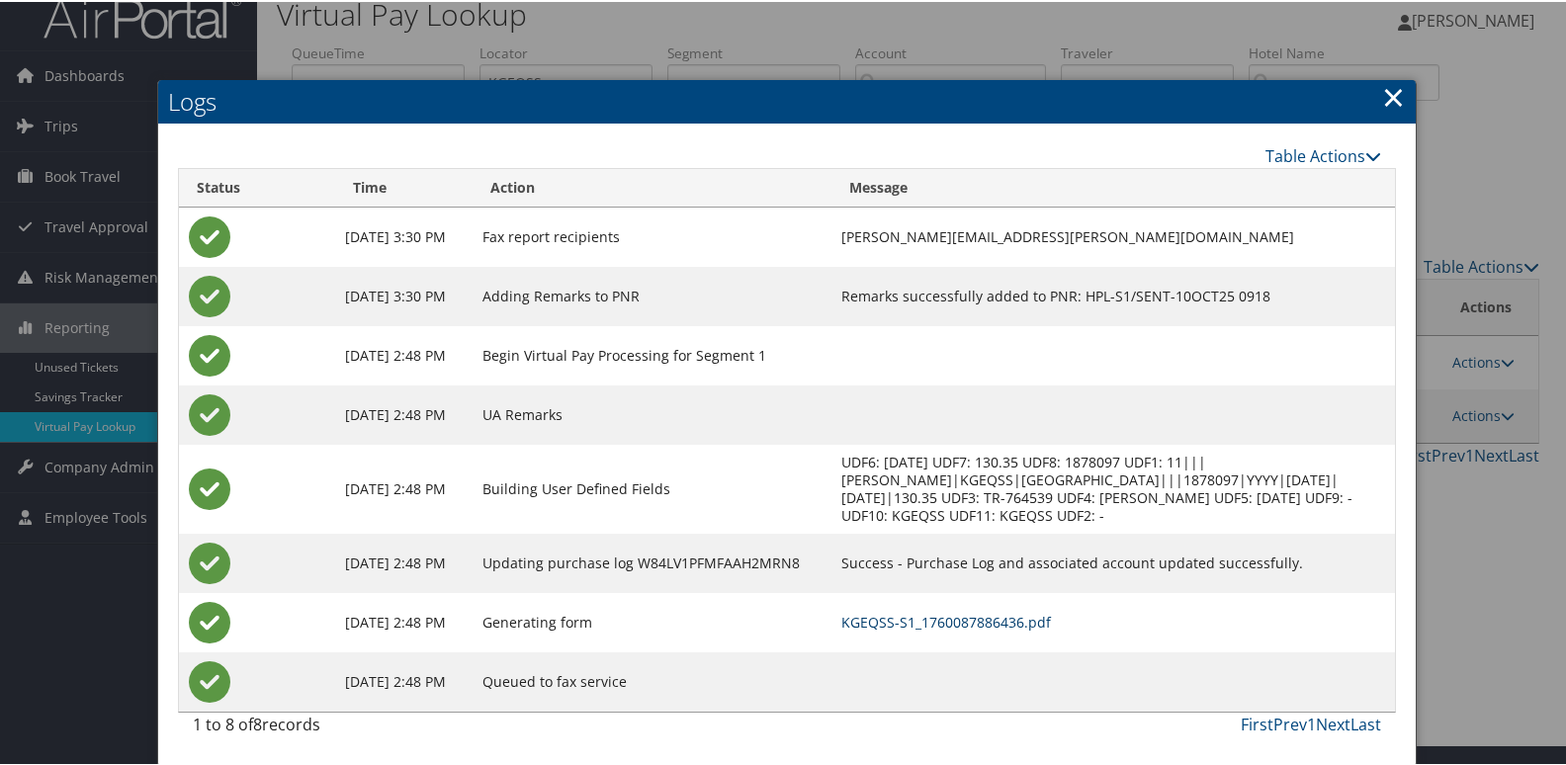
click at [923, 616] on link "KGEQSS-S1_1760087886436.pdf" at bounding box center [946, 620] width 210 height 19
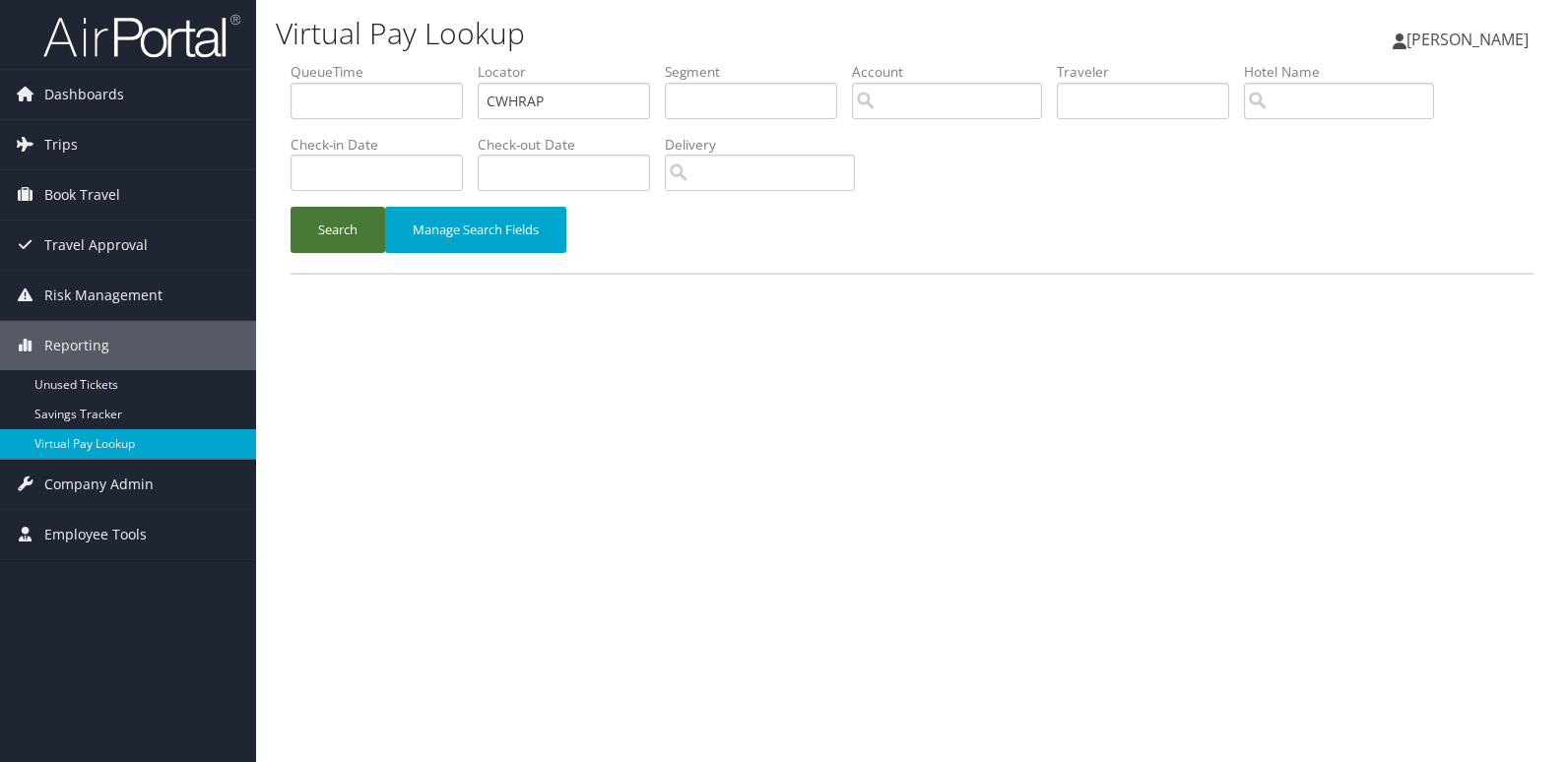
type input "CWHRAP"
click at [328, 233] on button "Search" at bounding box center [338, 230] width 95 height 46
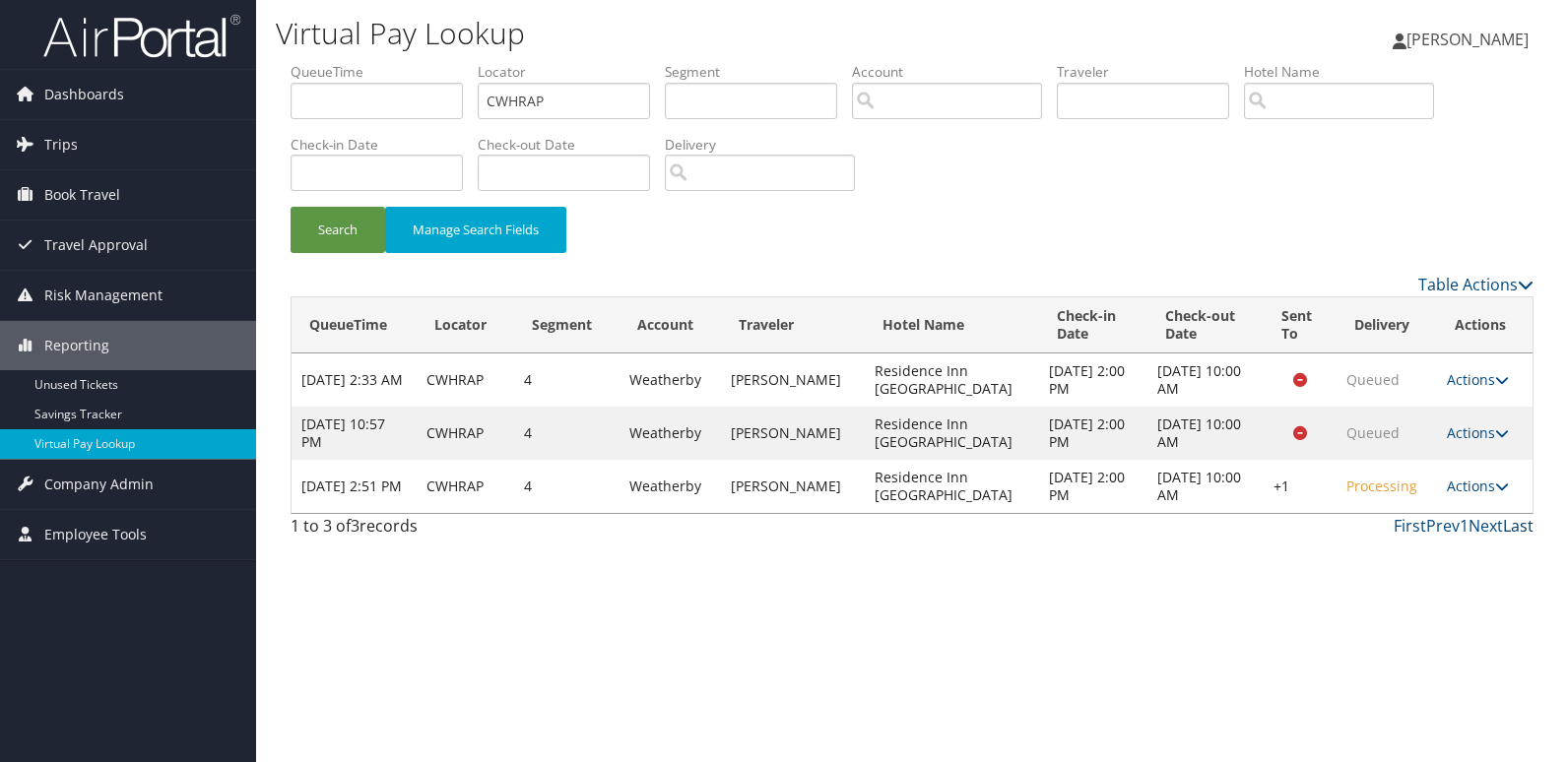
drag, startPoint x: 1491, startPoint y: 481, endPoint x: 1524, endPoint y: 533, distance: 61.6
click at [1493, 482] on link "Actions" at bounding box center [1477, 486] width 62 height 19
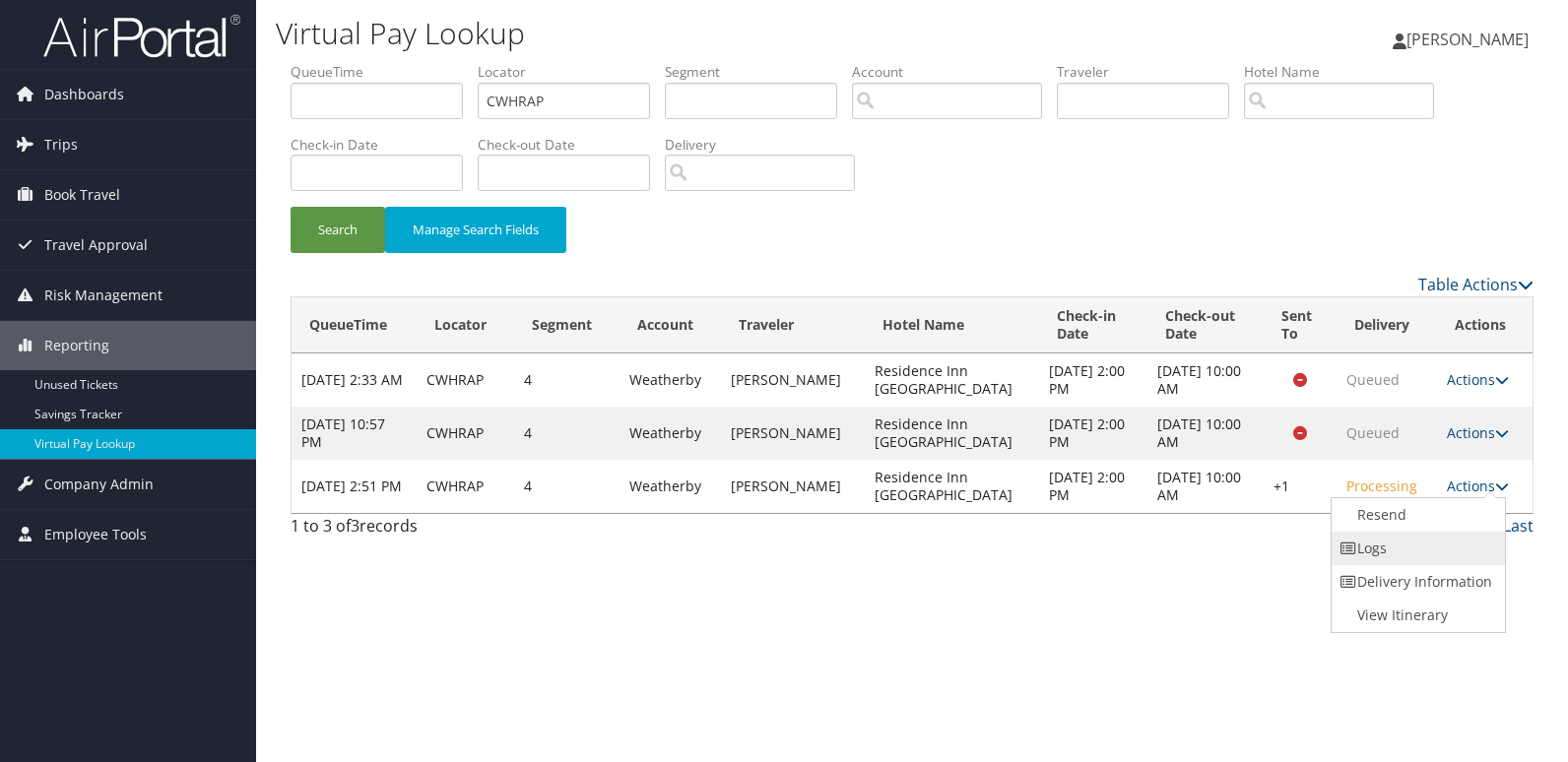
click at [1465, 564] on link "Logs" at bounding box center [1416, 549] width 168 height 34
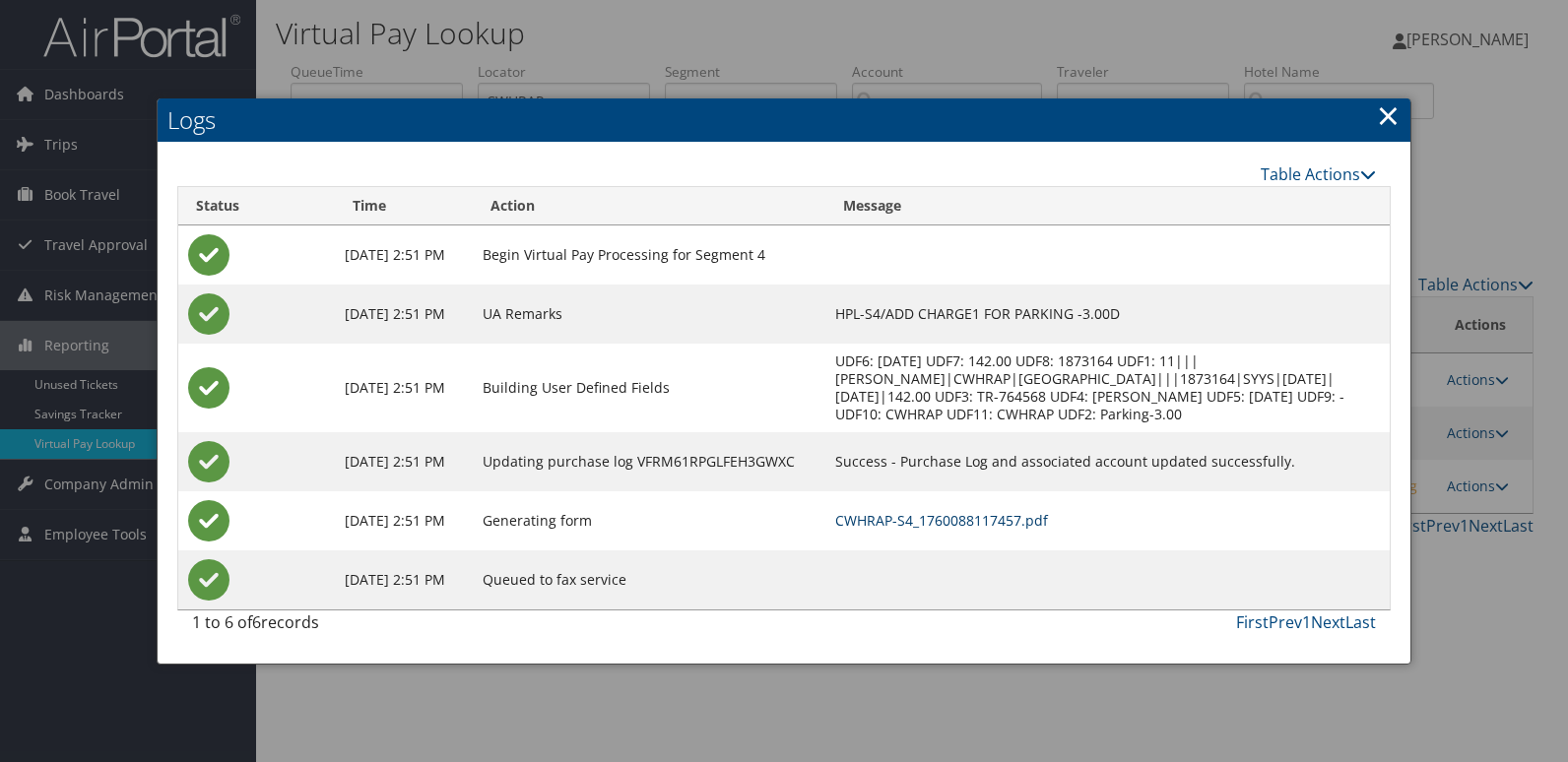
click at [1048, 530] on link "CWHRAP-S4_1760088117457.pdf" at bounding box center [941, 520] width 213 height 19
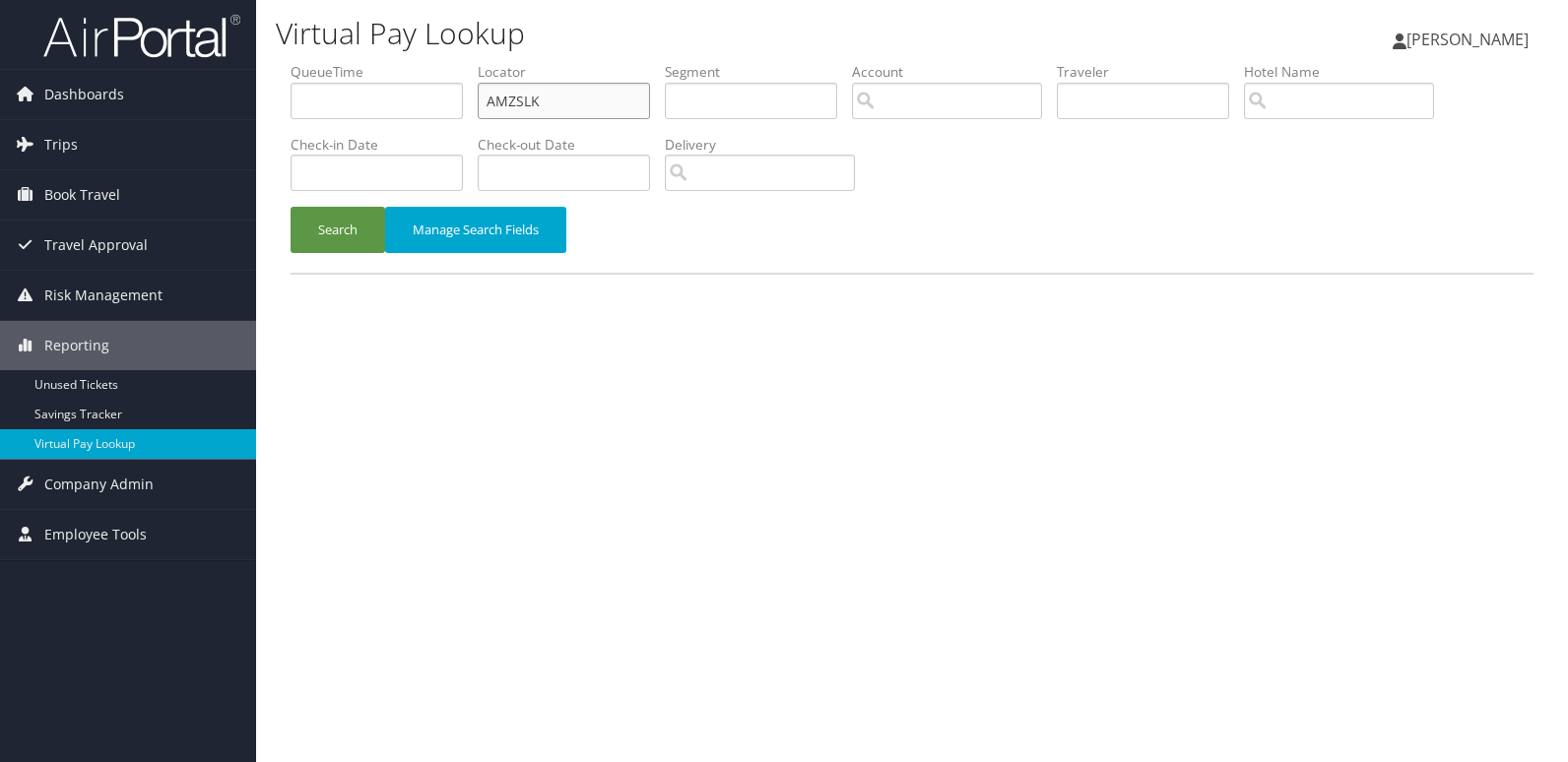
drag, startPoint x: 612, startPoint y: 100, endPoint x: 310, endPoint y: 179, distance: 312.2
click at [291, 148] on form "QueueTime Locator AMZSLK Segment Account Traveler Hotel Name Check-in Date Chec…" at bounding box center [913, 167] width 1243 height 211
paste input "KHUFCH"
type input "KHUFCH"
click at [349, 243] on button "Search" at bounding box center [338, 230] width 95 height 46
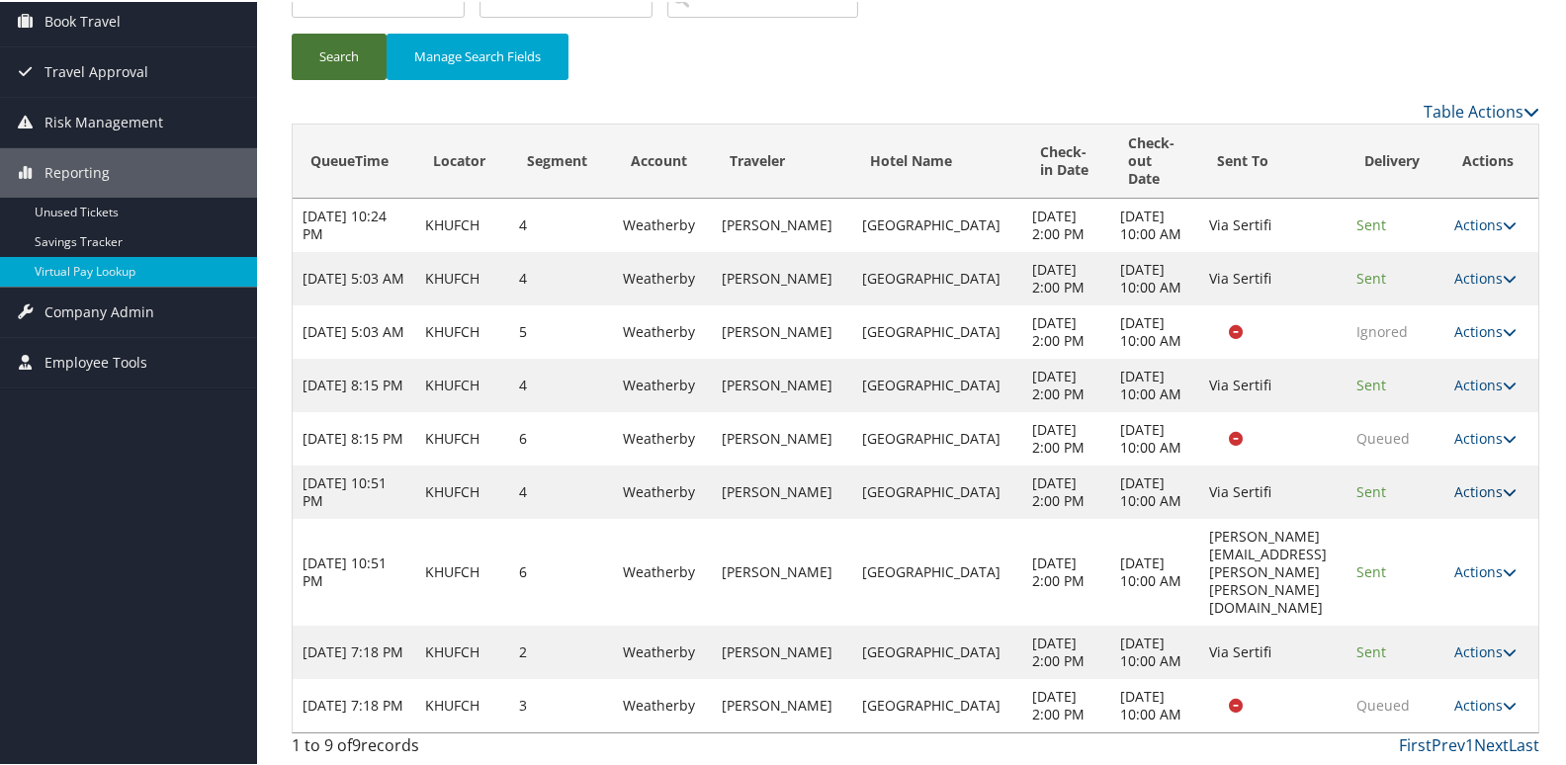
scroll to position [283, 0]
click at [1477, 641] on link "Actions" at bounding box center [1485, 650] width 62 height 19
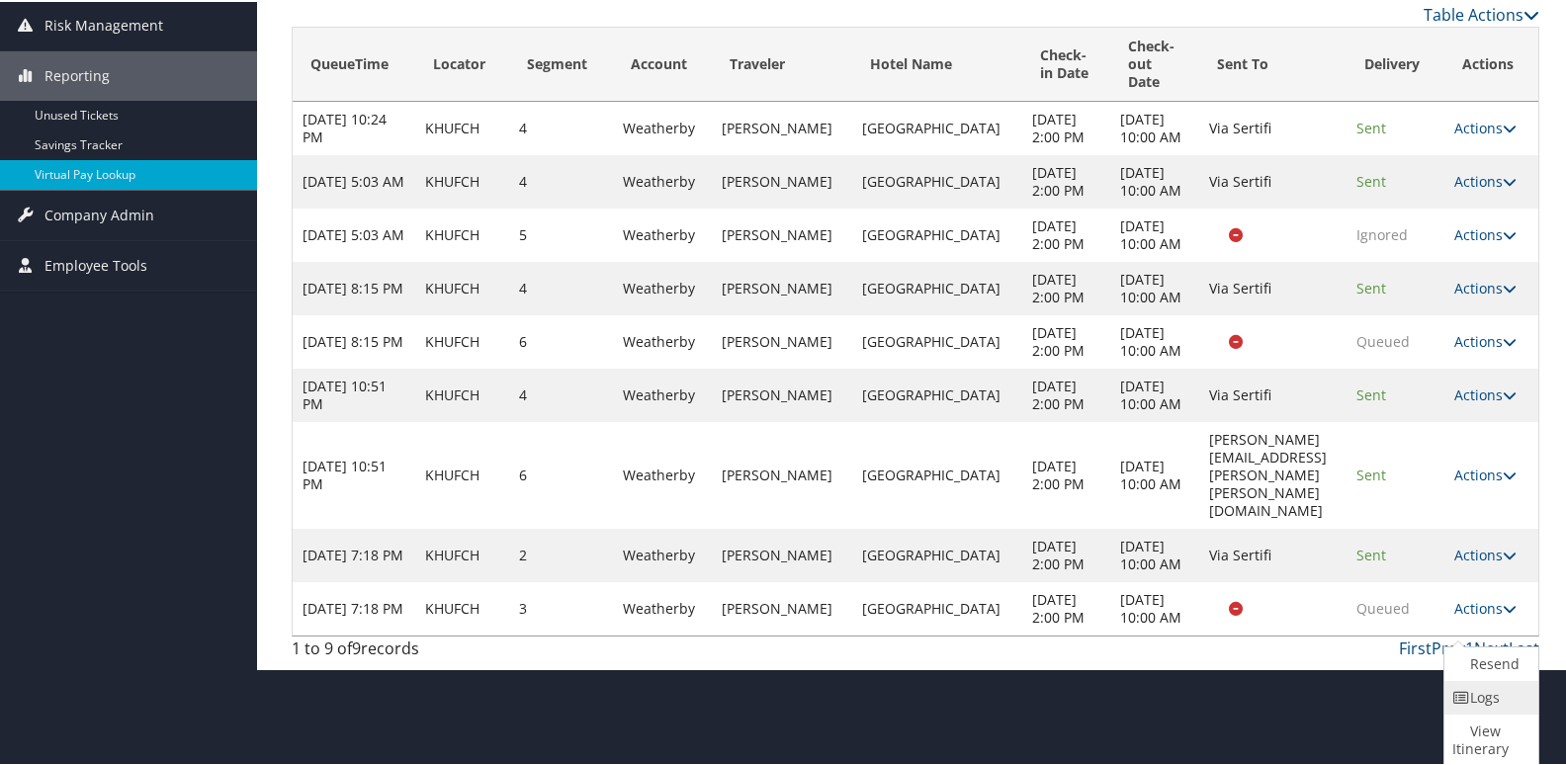
click at [1484, 697] on link "Logs" at bounding box center [1489, 696] width 89 height 34
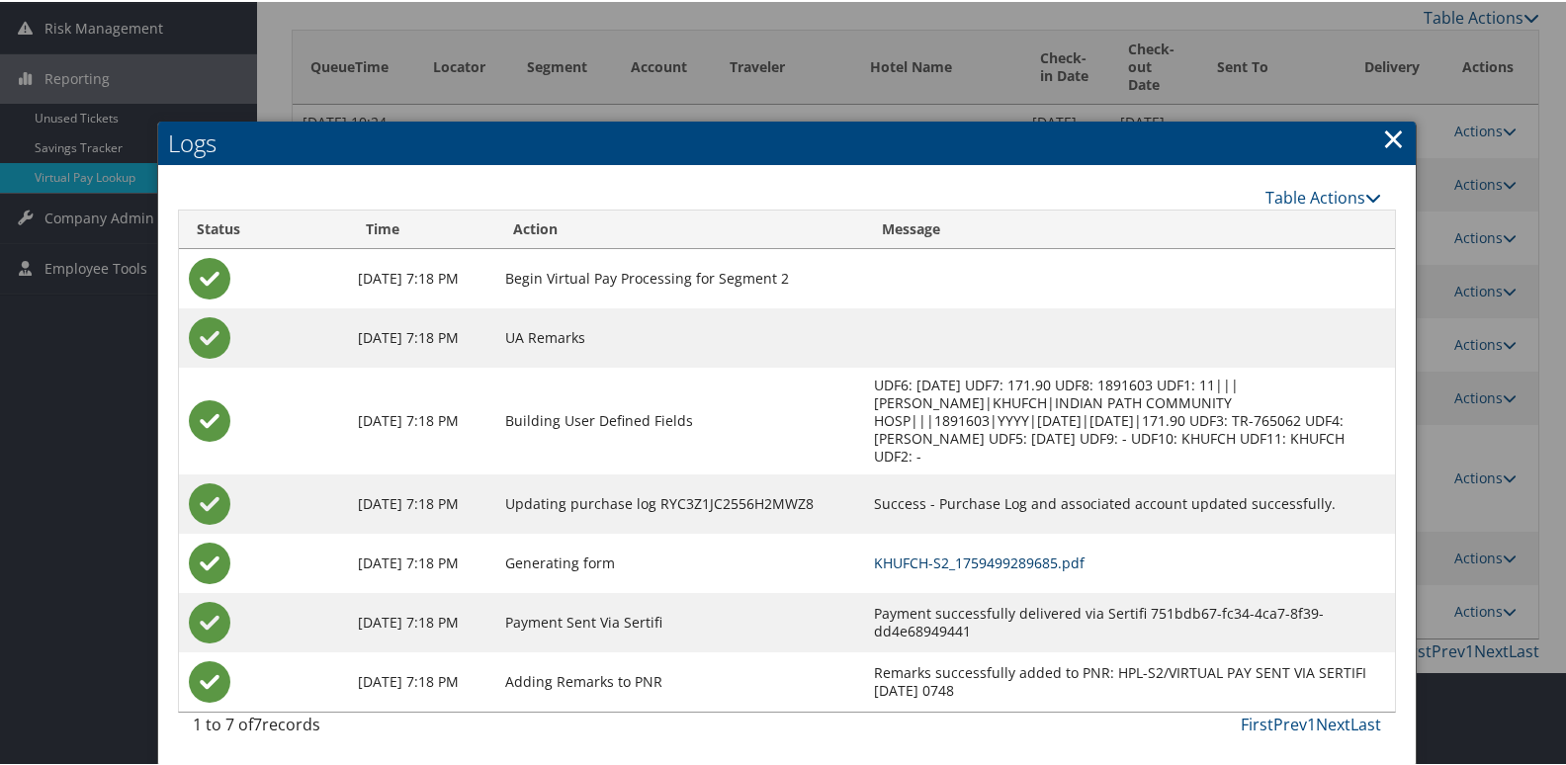
click at [1085, 552] on link "KHUFCH-S2_1759499289685.pdf" at bounding box center [979, 561] width 211 height 19
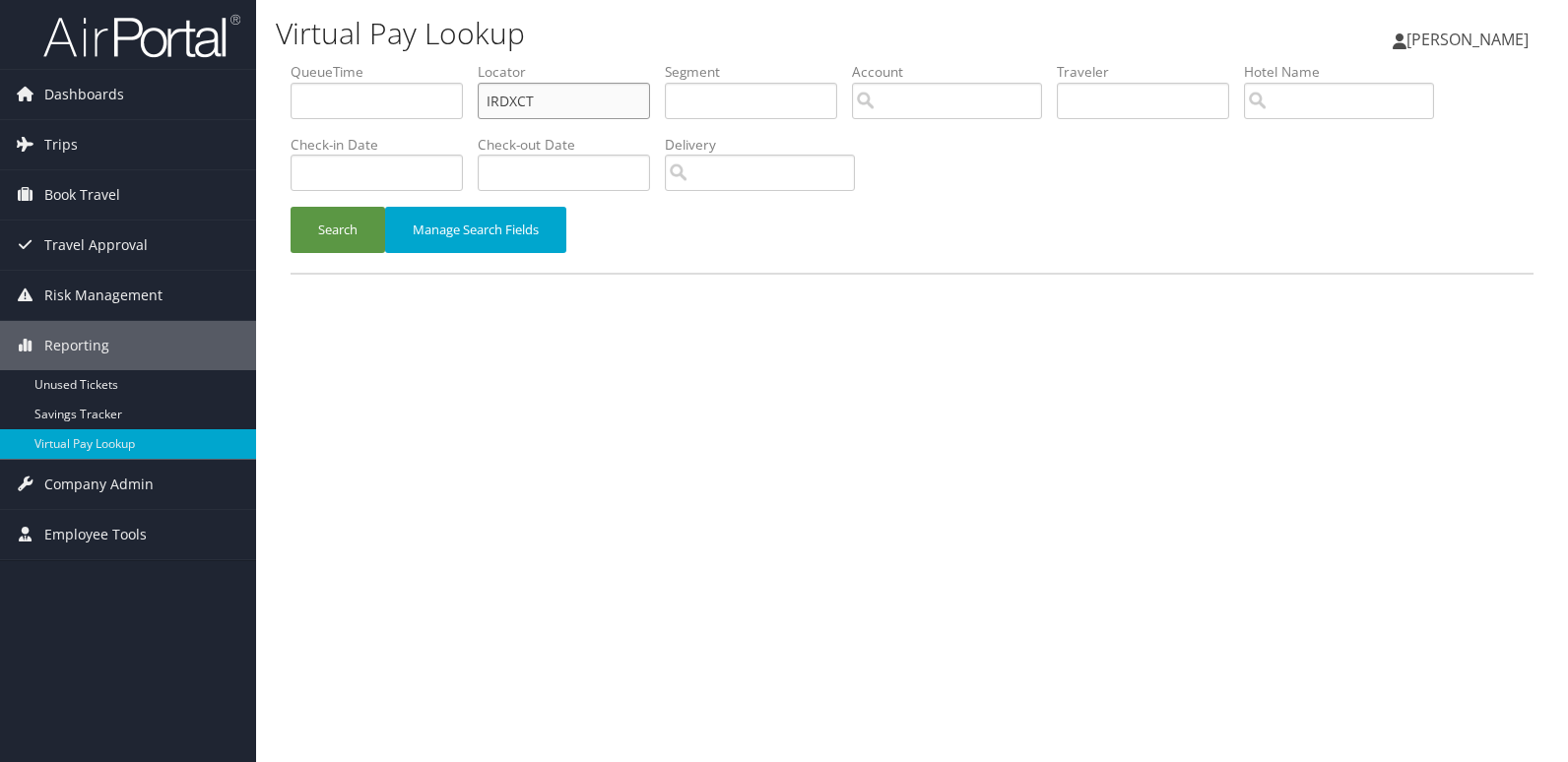
click at [436, 62] on ul "QueueTime Locator IRDXCT Segment Account Traveler Hotel Name Check-in Date Chec…" at bounding box center [913, 62] width 1243 height 0
paste input "WUJOKJ"
drag, startPoint x: 613, startPoint y: 97, endPoint x: 390, endPoint y: 118, distance: 224.0
click at [399, 62] on ul "QueueTime Locator WUJOKJT Segment Account Traveler Hotel Name Check-in Date Che…" at bounding box center [913, 62] width 1243 height 0
paste input "text"
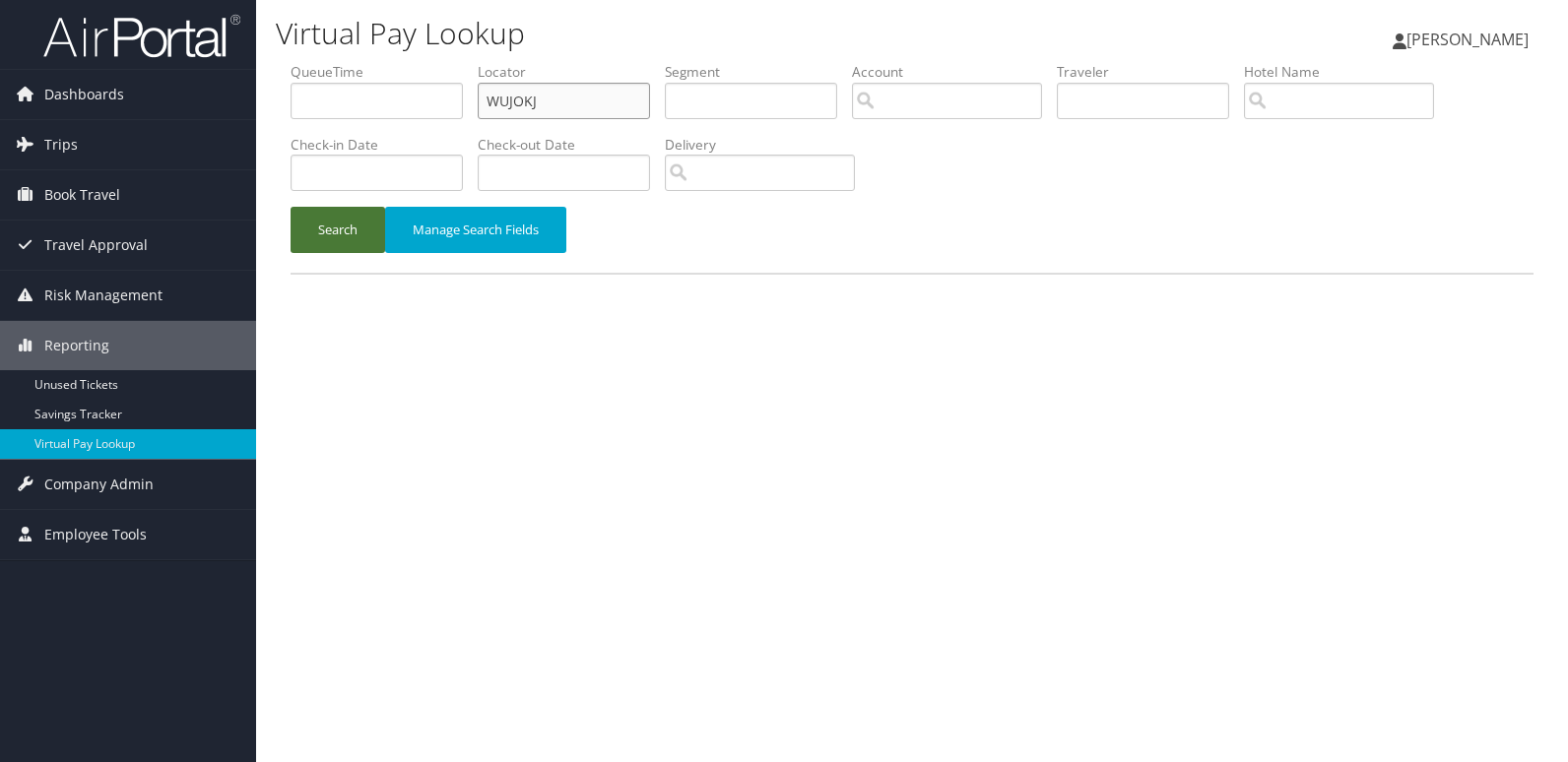
type input "WUJOKJ"
click at [322, 226] on button "Search" at bounding box center [338, 230] width 95 height 46
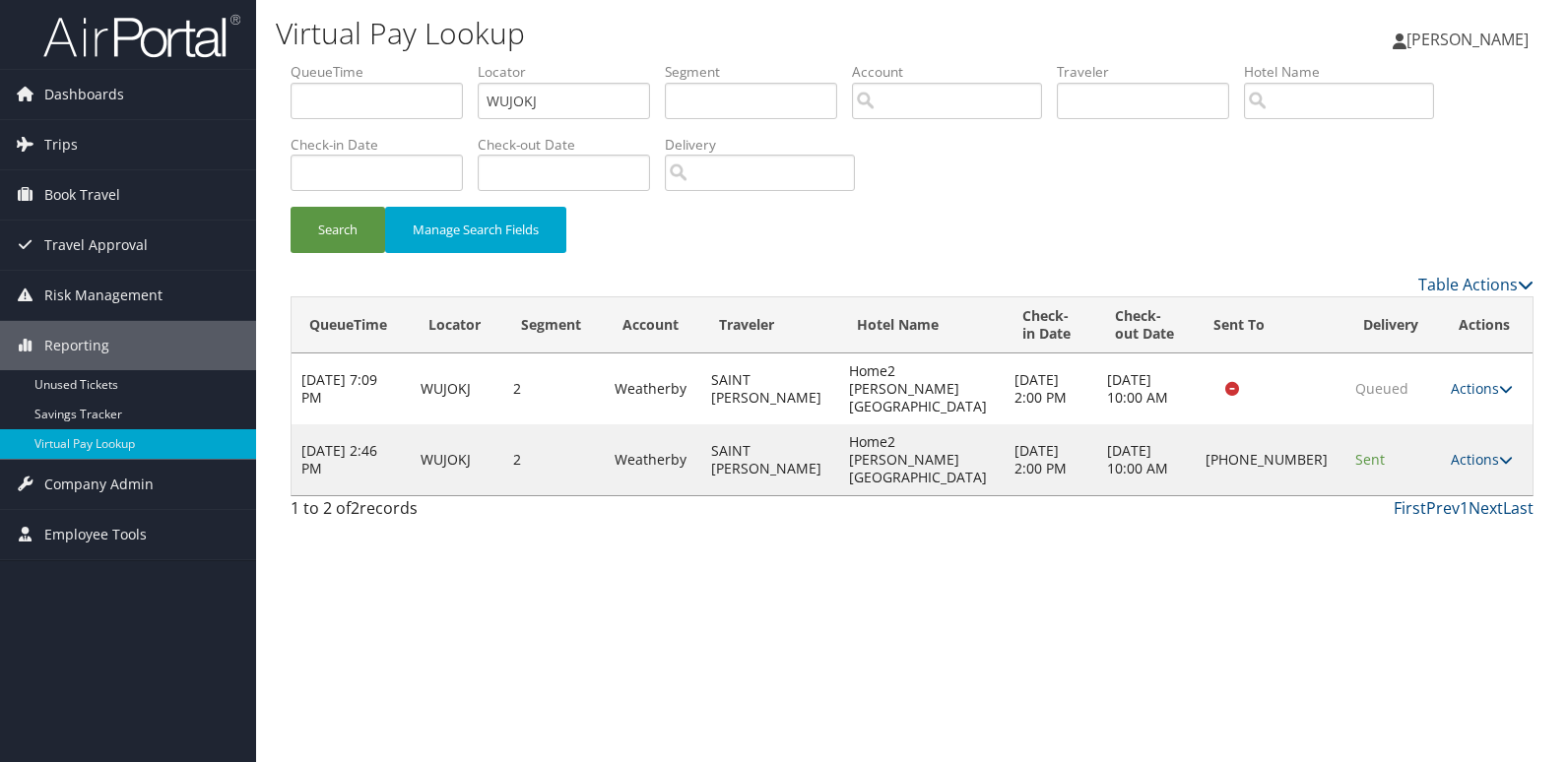
drag, startPoint x: 1481, startPoint y: 426, endPoint x: 1487, endPoint y: 443, distance: 18.0
click at [1482, 450] on link "Actions" at bounding box center [1481, 459] width 62 height 19
click at [1395, 508] on link "Logs" at bounding box center [1413, 496] width 168 height 34
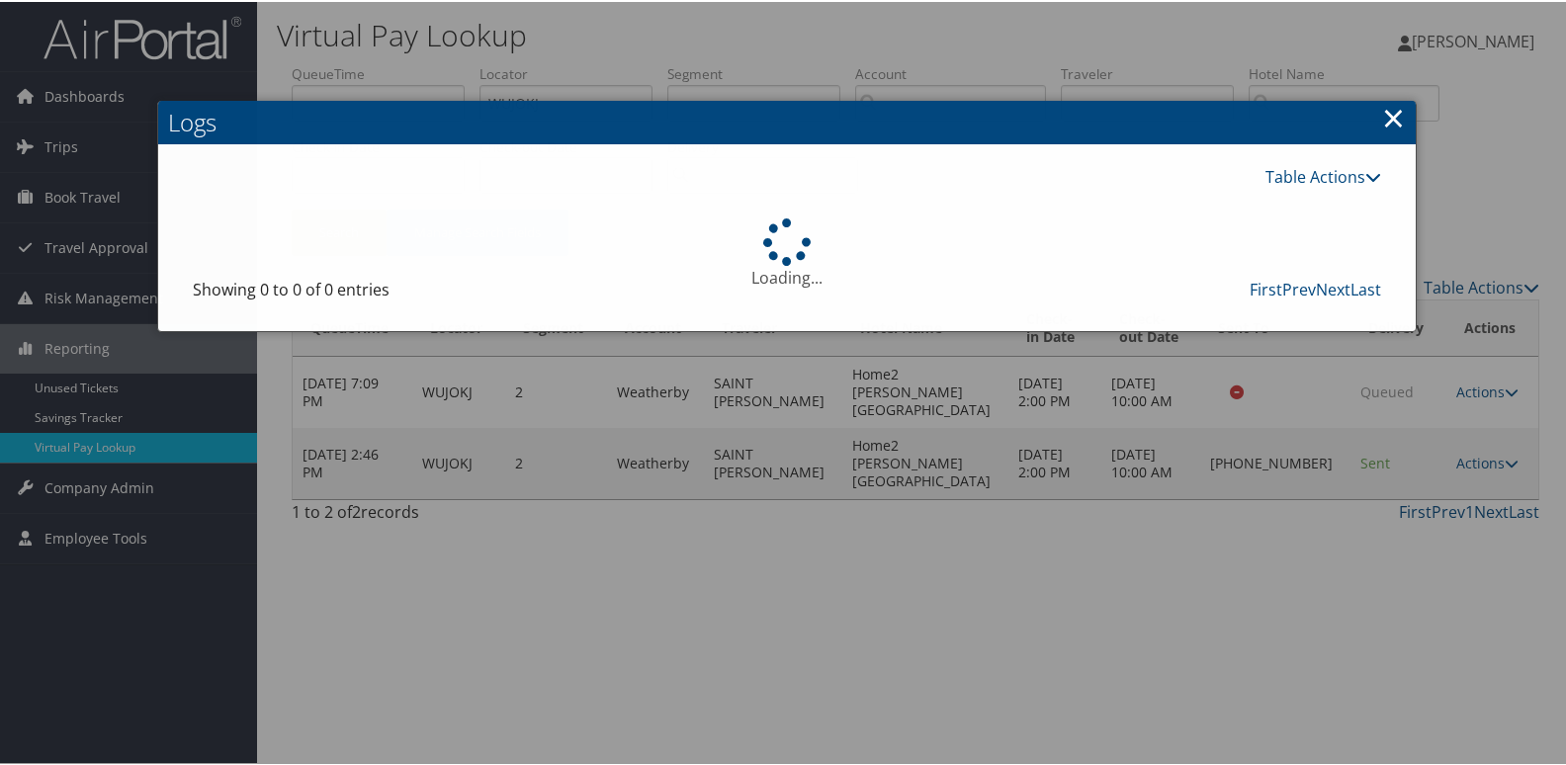
scroll to position [21, 0]
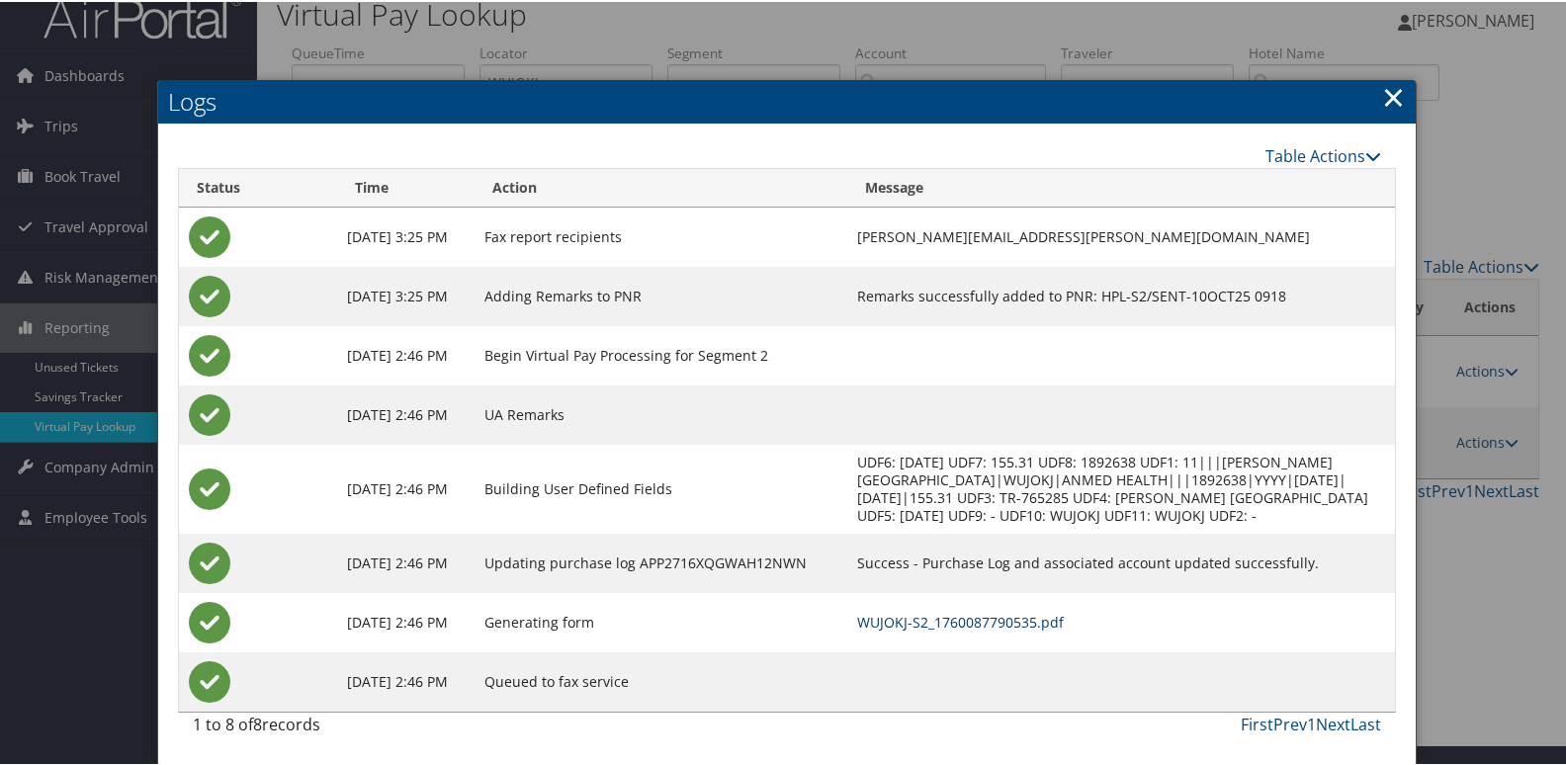
click at [1046, 624] on link "WUJOKJ-S2_1760087790535.pdf" at bounding box center [960, 620] width 207 height 19
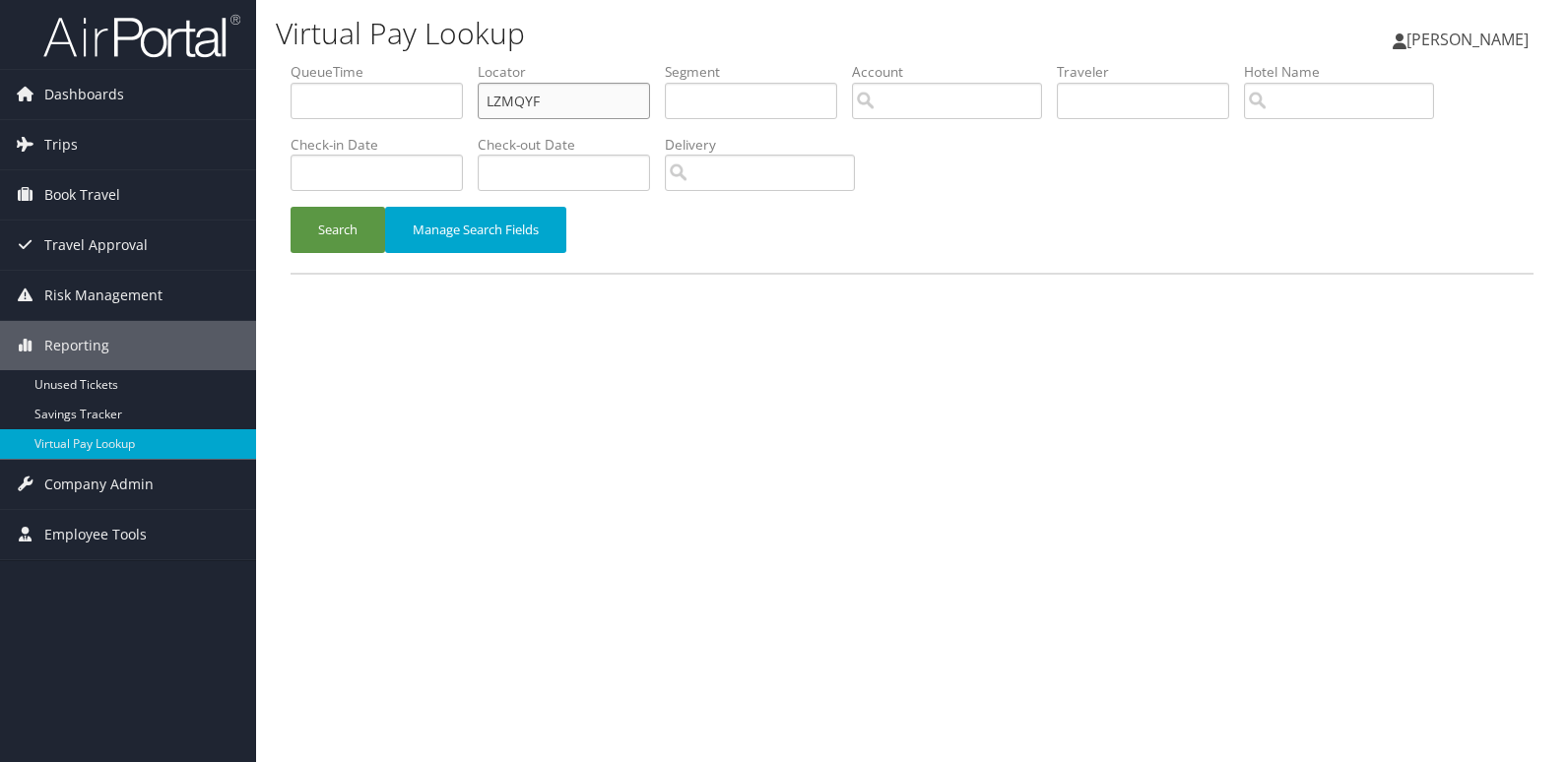
drag, startPoint x: 540, startPoint y: 82, endPoint x: 440, endPoint y: 112, distance: 104.4
click at [449, 62] on ul "QueueTime Locator LZMQYF Segment Account Traveler Hotel Name Check-in Date Chec…" at bounding box center [913, 62] width 1243 height 0
paste input "KSQIOK"
type input "KSQIOK"
drag, startPoint x: 331, startPoint y: 225, endPoint x: 996, endPoint y: 24, distance: 694.7
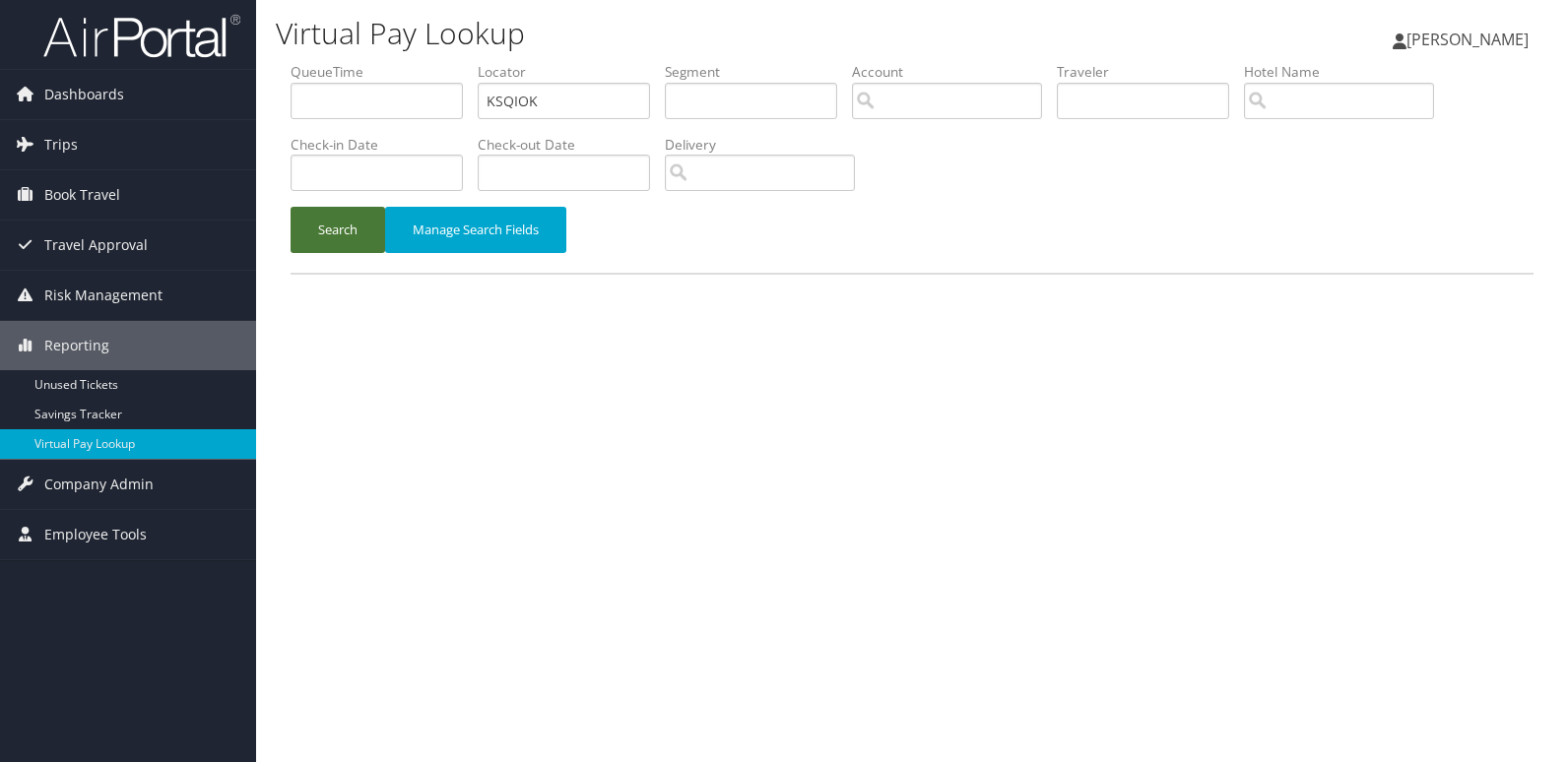
click at [369, 234] on button "Search" at bounding box center [338, 230] width 95 height 46
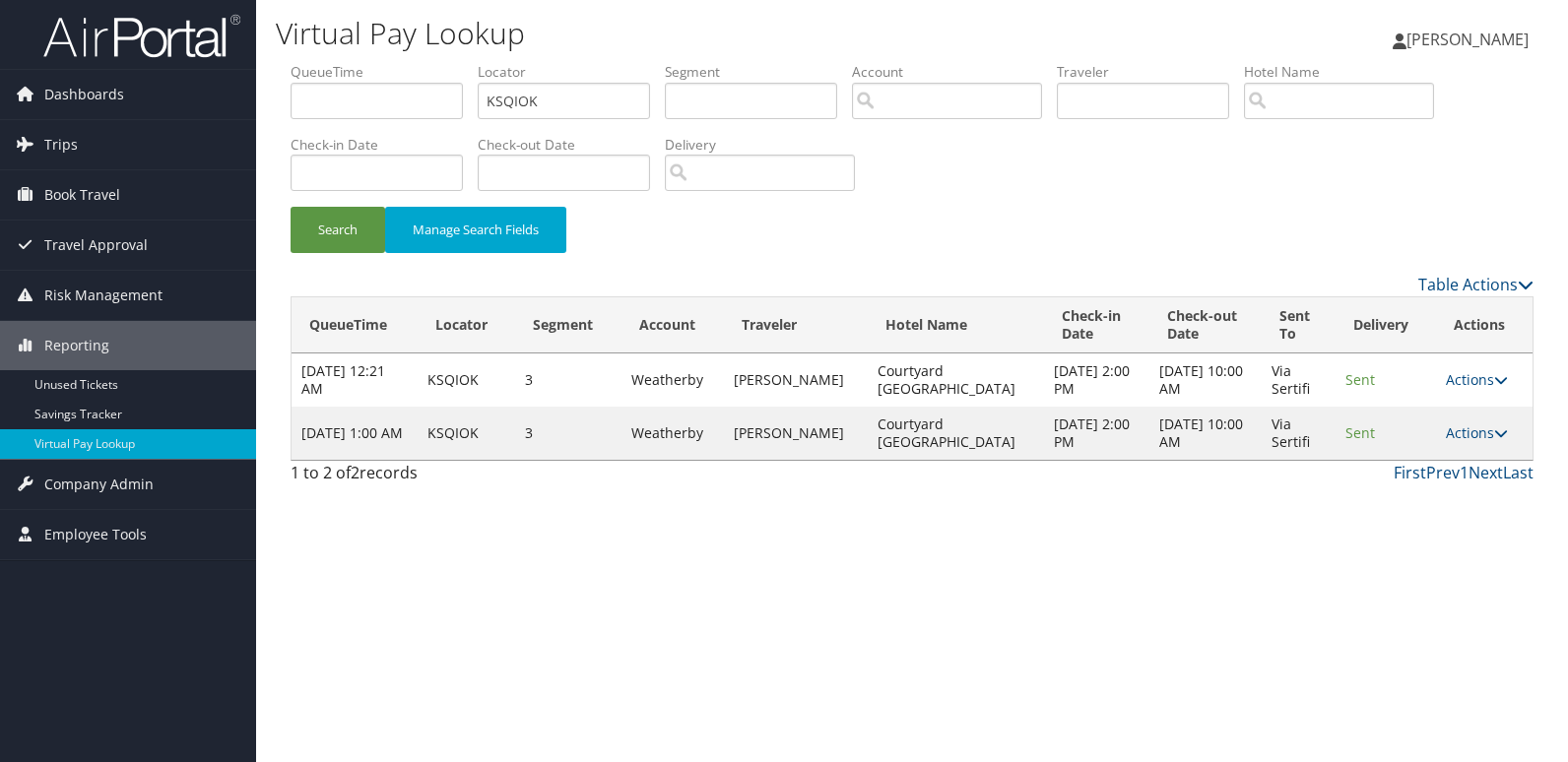
drag, startPoint x: 1472, startPoint y: 428, endPoint x: 1512, endPoint y: 497, distance: 79.8
click at [1477, 428] on link "Actions" at bounding box center [1476, 432] width 62 height 19
click at [1477, 507] on link "Logs" at bounding box center [1437, 496] width 125 height 34
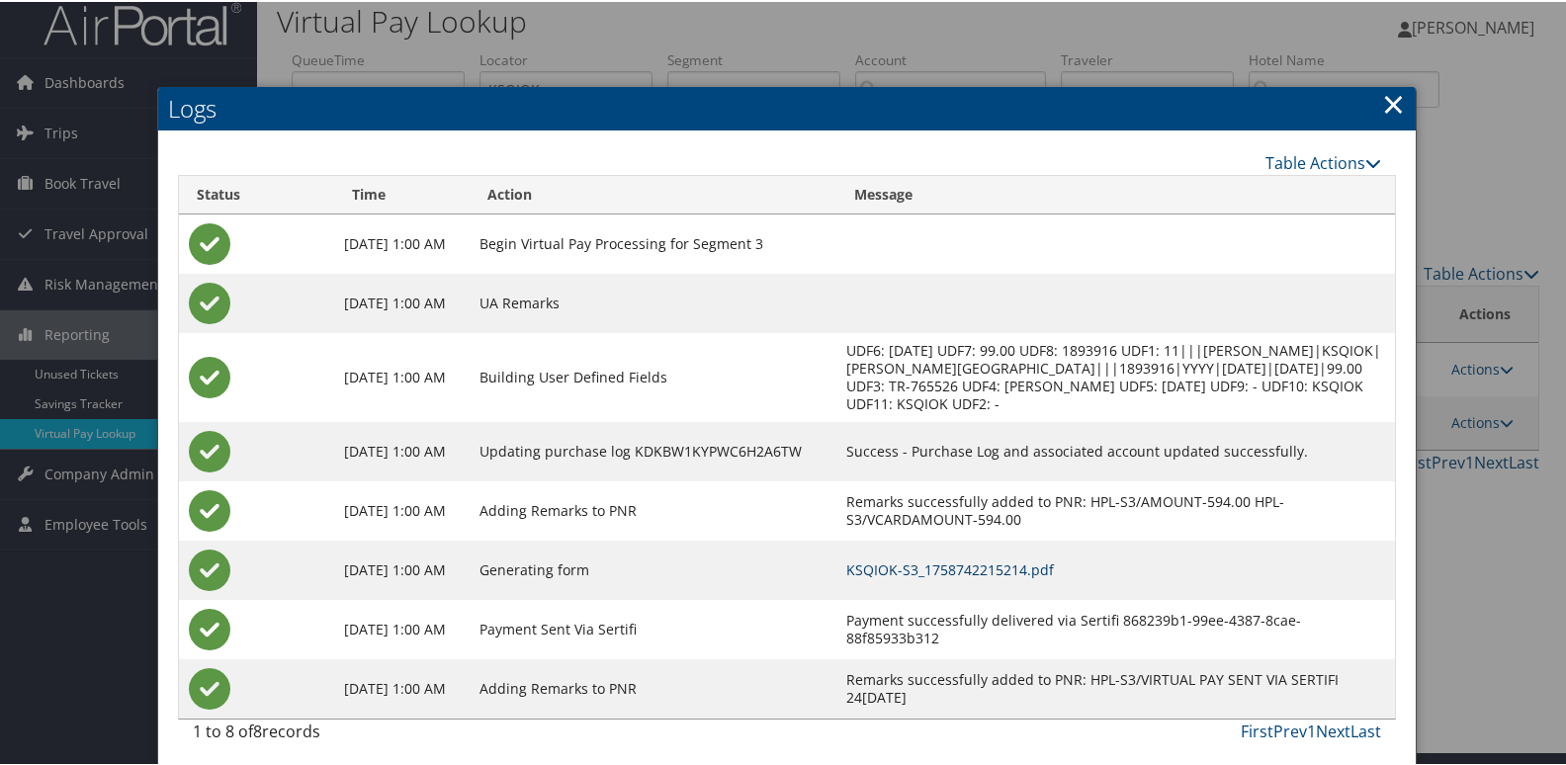
scroll to position [21, 0]
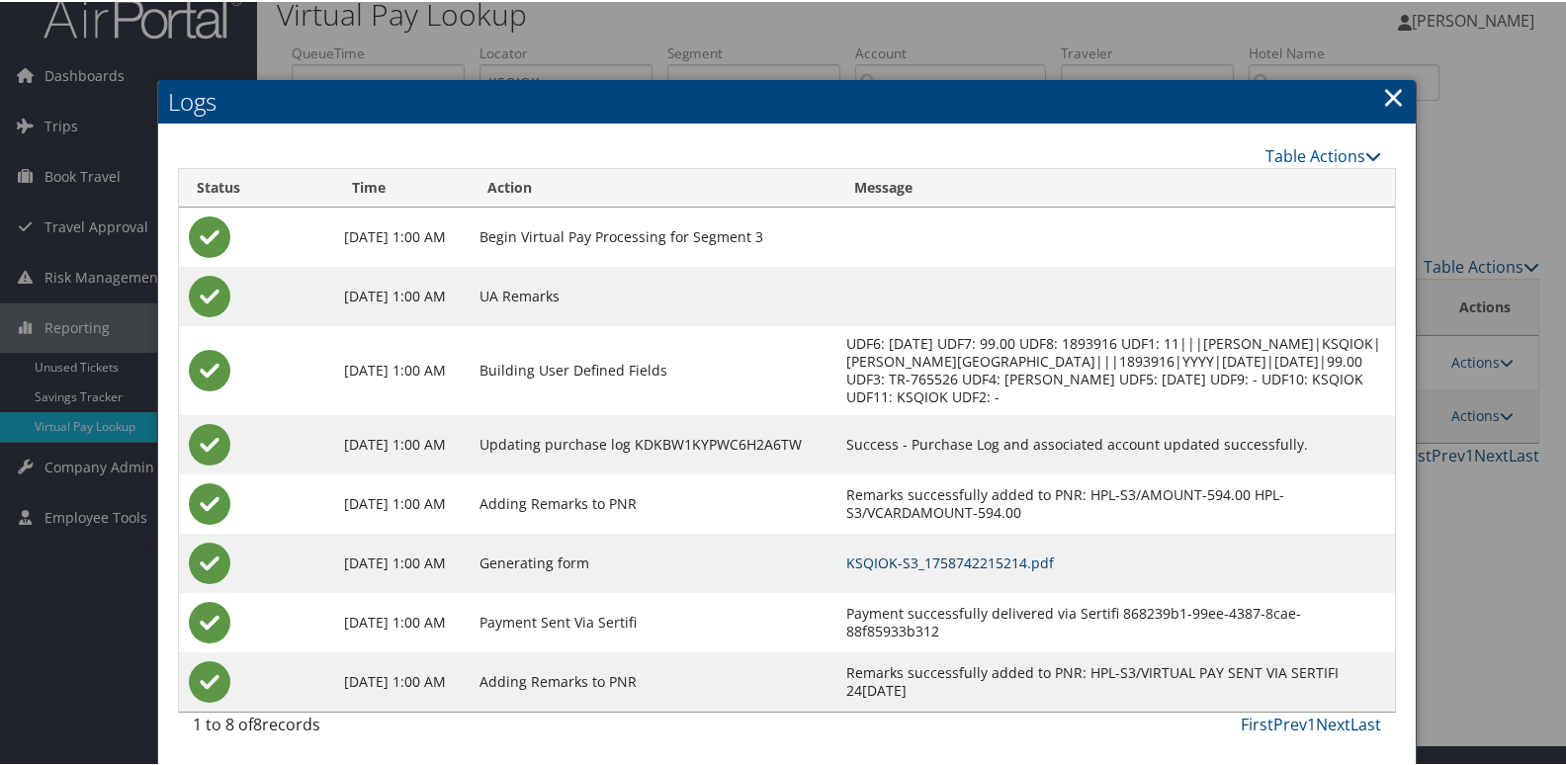
click at [1054, 562] on link "KSQIOK-S3_1758742215214.pdf" at bounding box center [950, 561] width 208 height 19
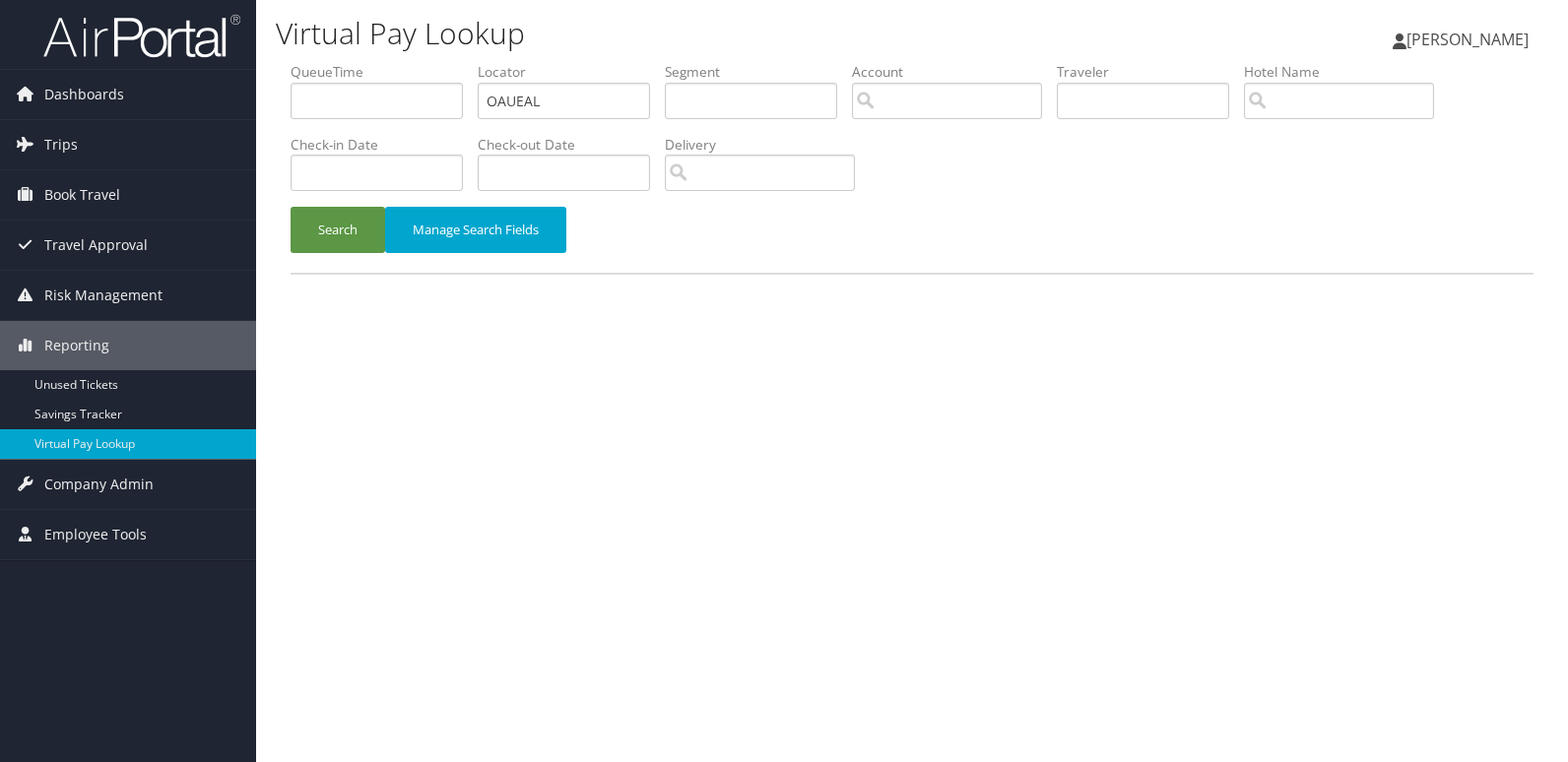
drag, startPoint x: 555, startPoint y: 78, endPoint x: 404, endPoint y: 152, distance: 168.2
click at [461, 62] on ul "QueueTime Locator OAUEAL Segment Account Traveler Hotel Name Check-in Date Chec…" at bounding box center [913, 62] width 1243 height 0
click at [378, 62] on ul "QueueTime Locator OAUEAL Segment Account Traveler Hotel Name Check-in Date Chec…" at bounding box center [913, 62] width 1243 height 0
paste input "GYHSFS"
type input "GYHSFS"
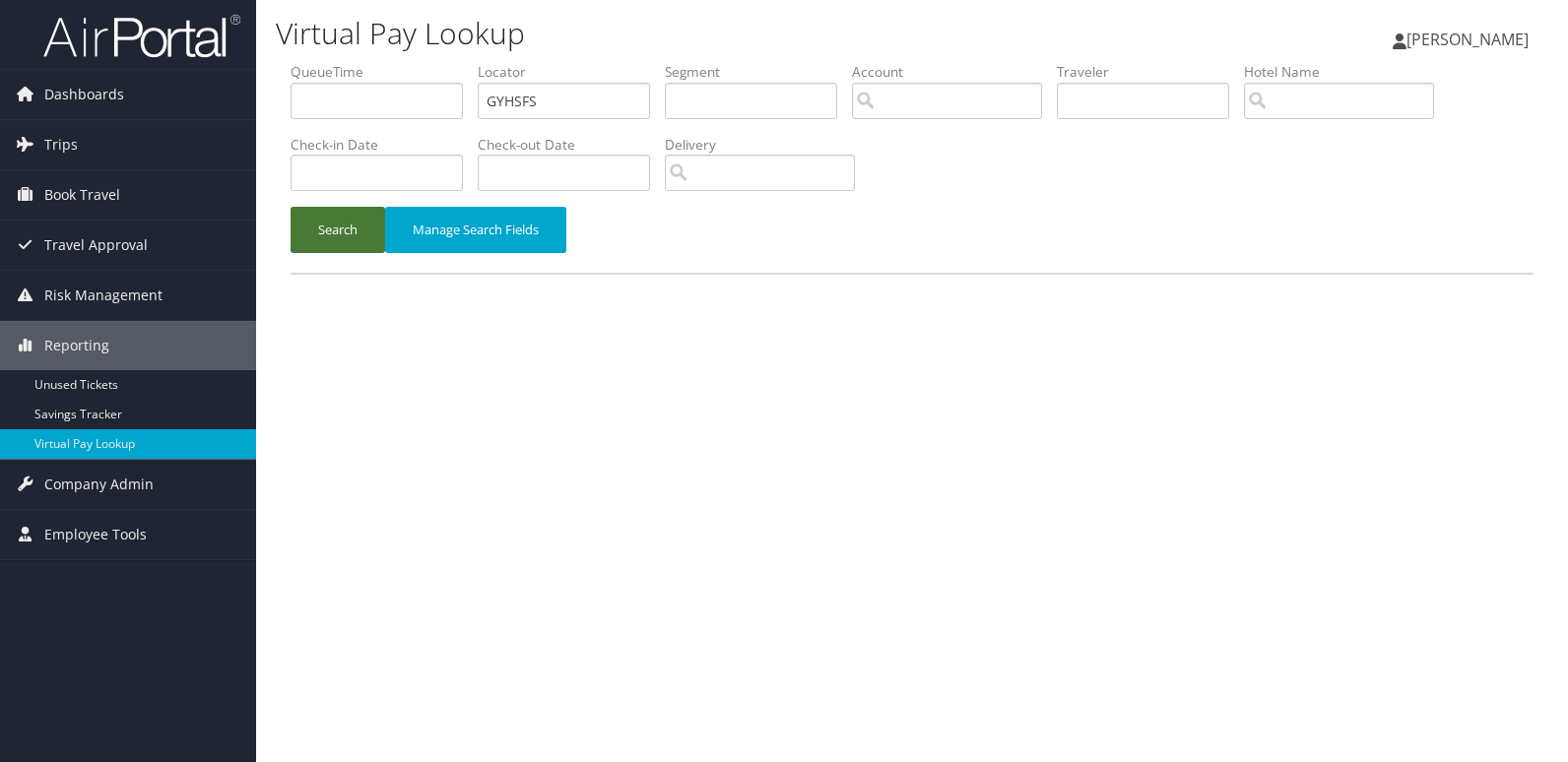
click at [342, 239] on button "Search" at bounding box center [338, 230] width 95 height 46
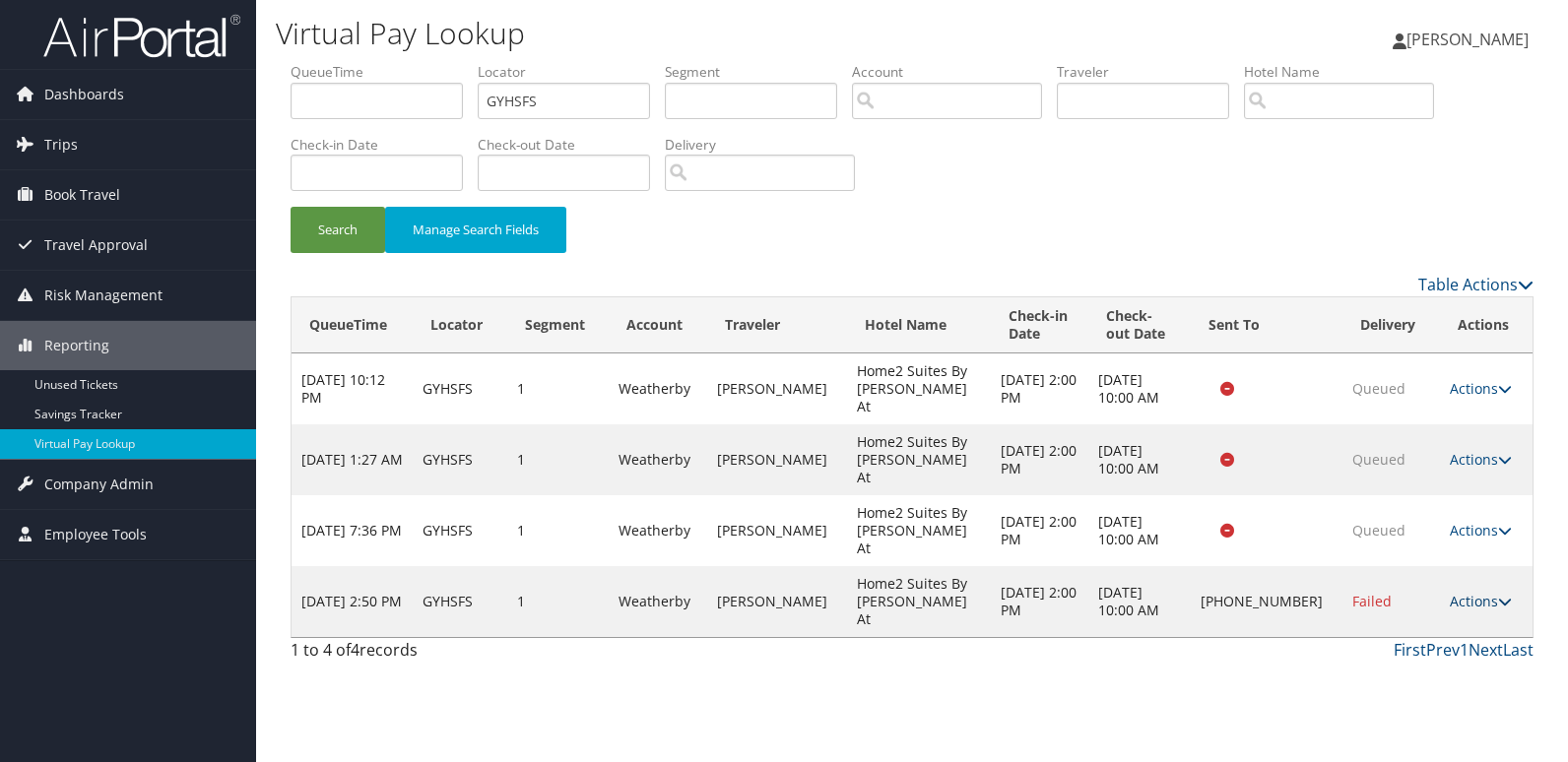
click at [1472, 592] on link "Actions" at bounding box center [1480, 601] width 62 height 19
click at [1413, 590] on link "Logs" at bounding box center [1414, 602] width 168 height 34
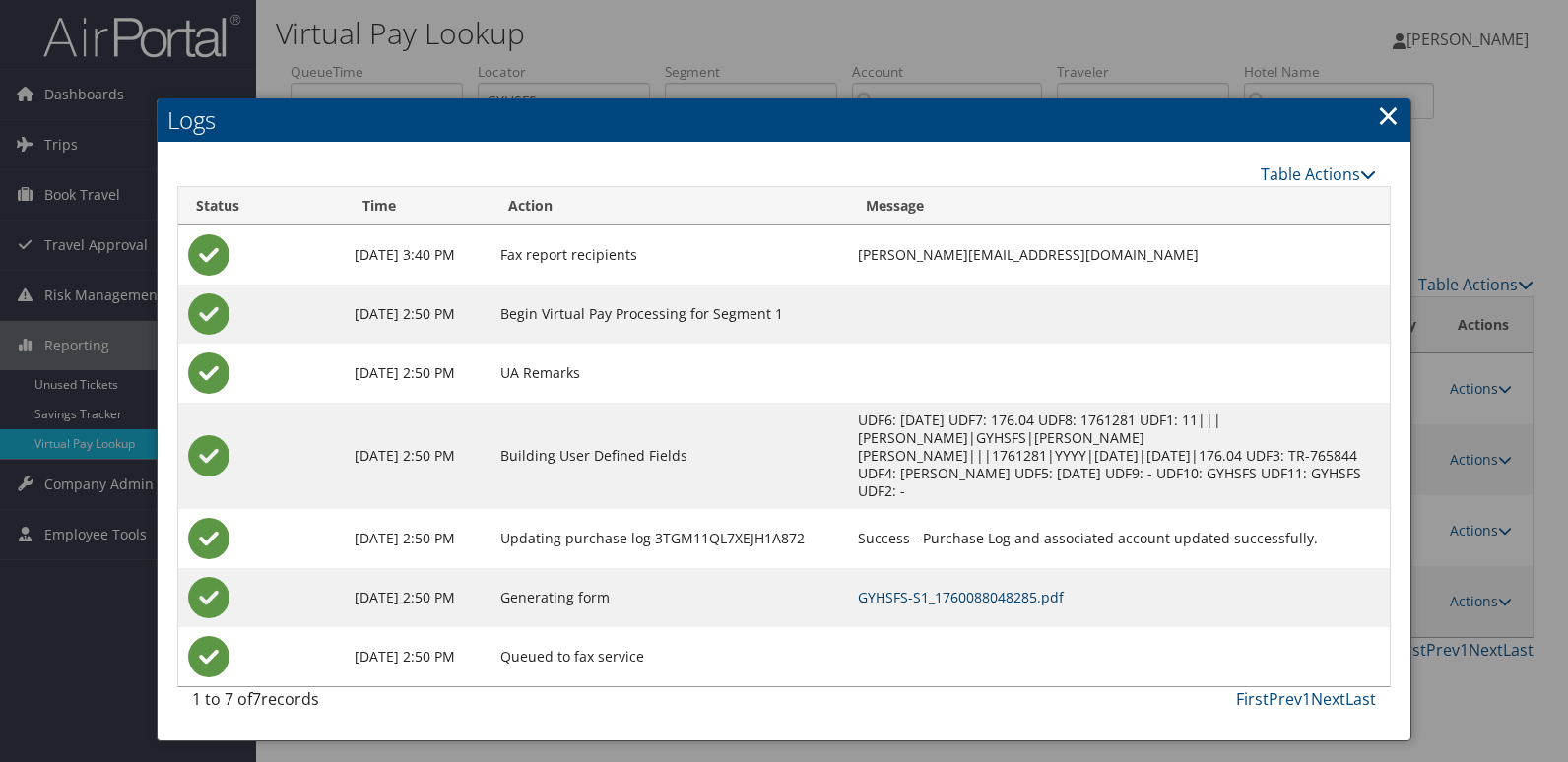
click at [1029, 588] on link "GYHSFS-S1_1760088048285.pdf" at bounding box center [960, 597] width 206 height 19
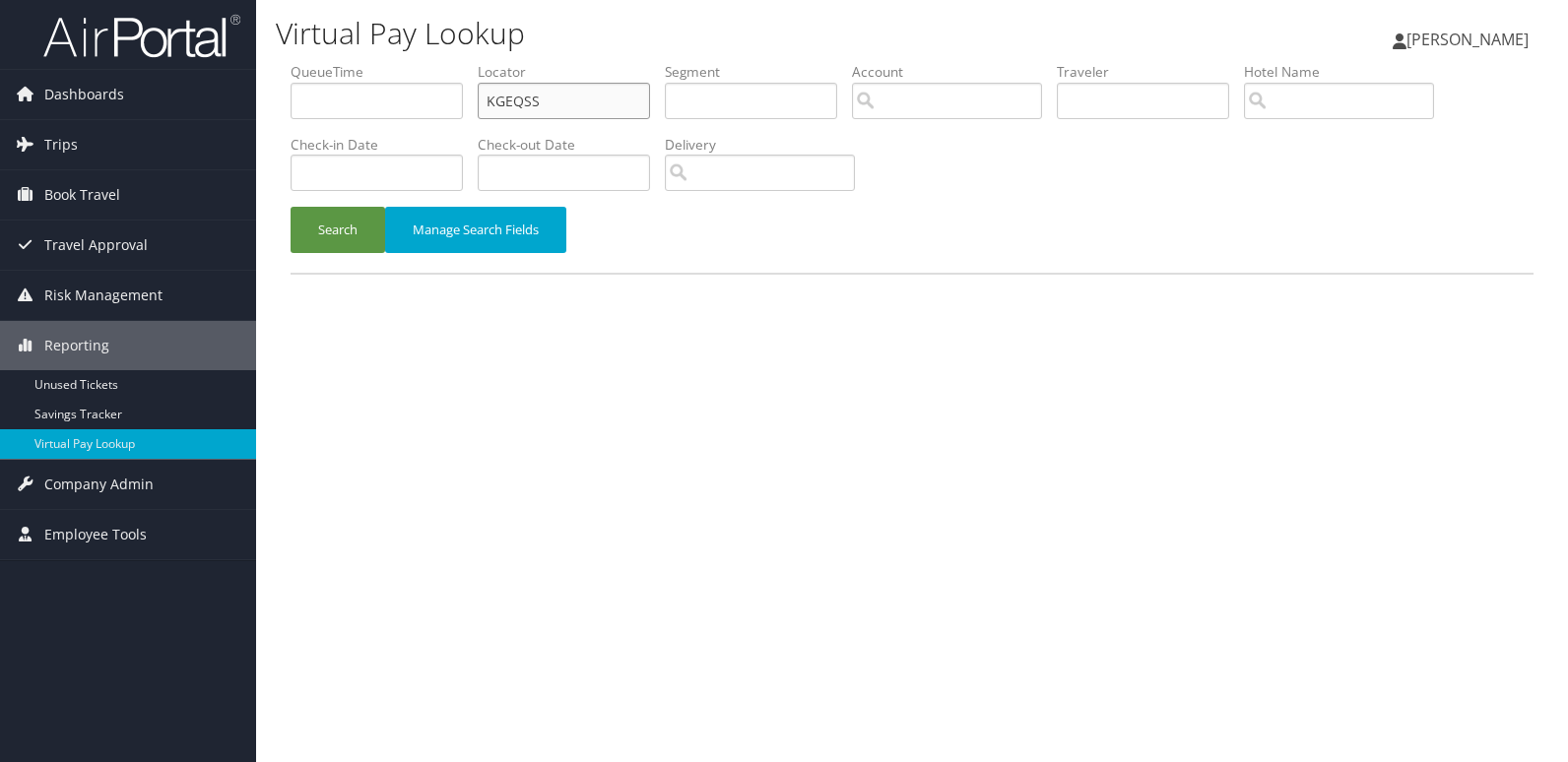
drag, startPoint x: 522, startPoint y: 116, endPoint x: 347, endPoint y: 183, distance: 187.4
click at [352, 62] on ul "QueueTime Locator KGEQSS Segment Account Traveler Hotel Name Check-in Date Chec…" at bounding box center [913, 62] width 1243 height 0
paste input "DGTBAA"
type input "DGTBAA"
click at [362, 232] on button "Search" at bounding box center [338, 230] width 95 height 46
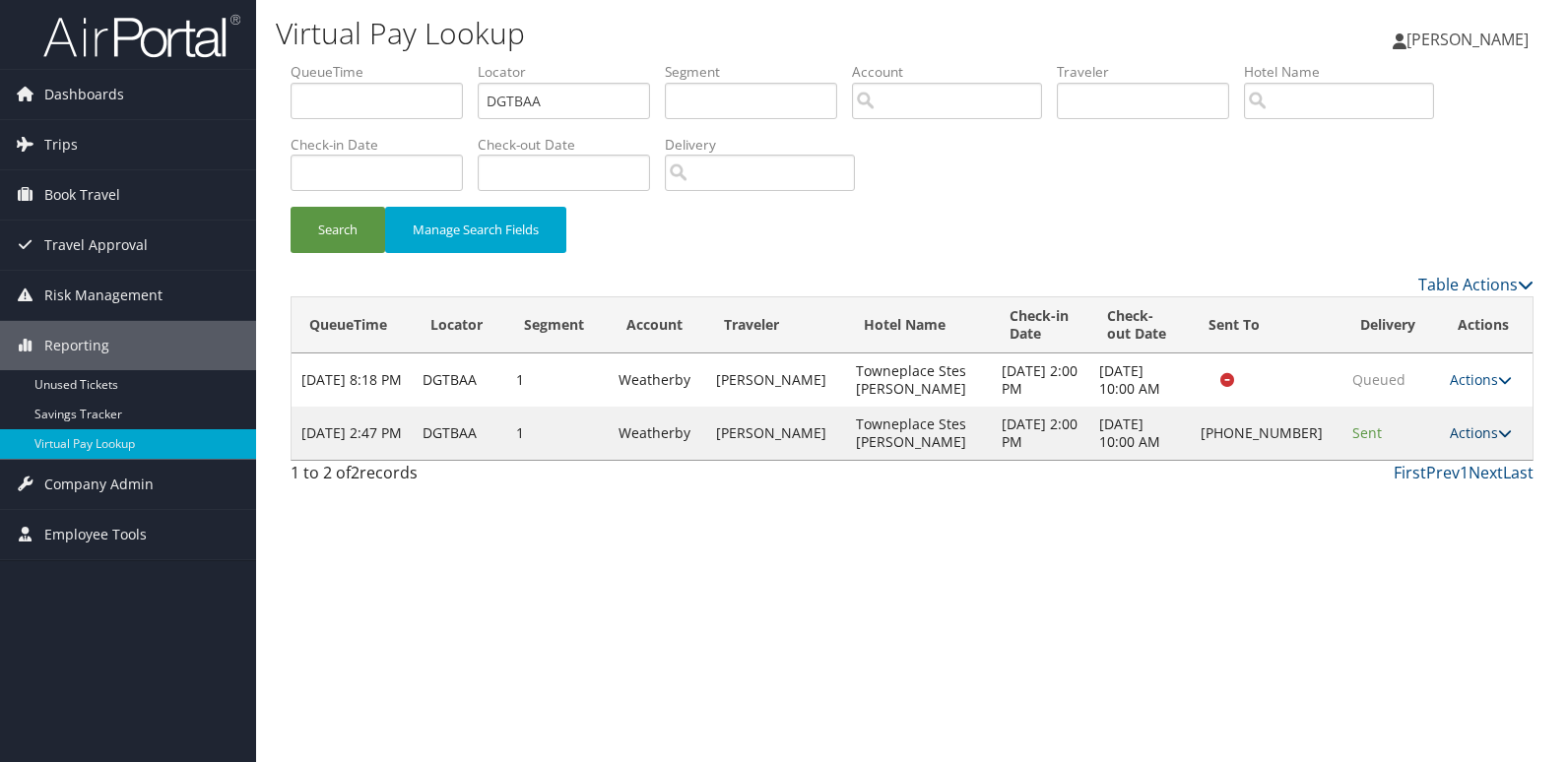
click at [1471, 432] on link "Actions" at bounding box center [1480, 432] width 62 height 19
click at [1380, 492] on link "Logs" at bounding box center [1415, 496] width 168 height 34
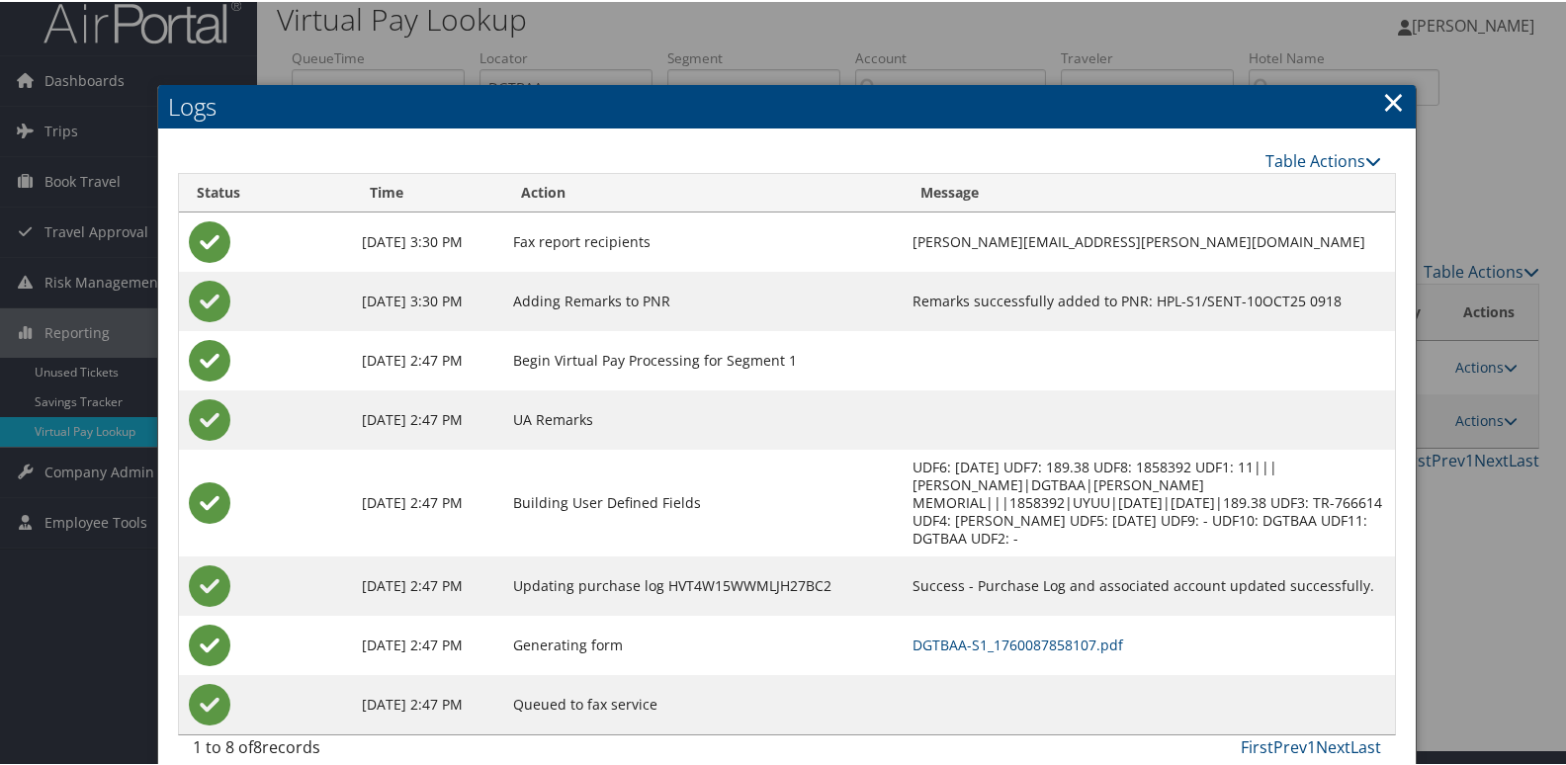
scroll to position [21, 0]
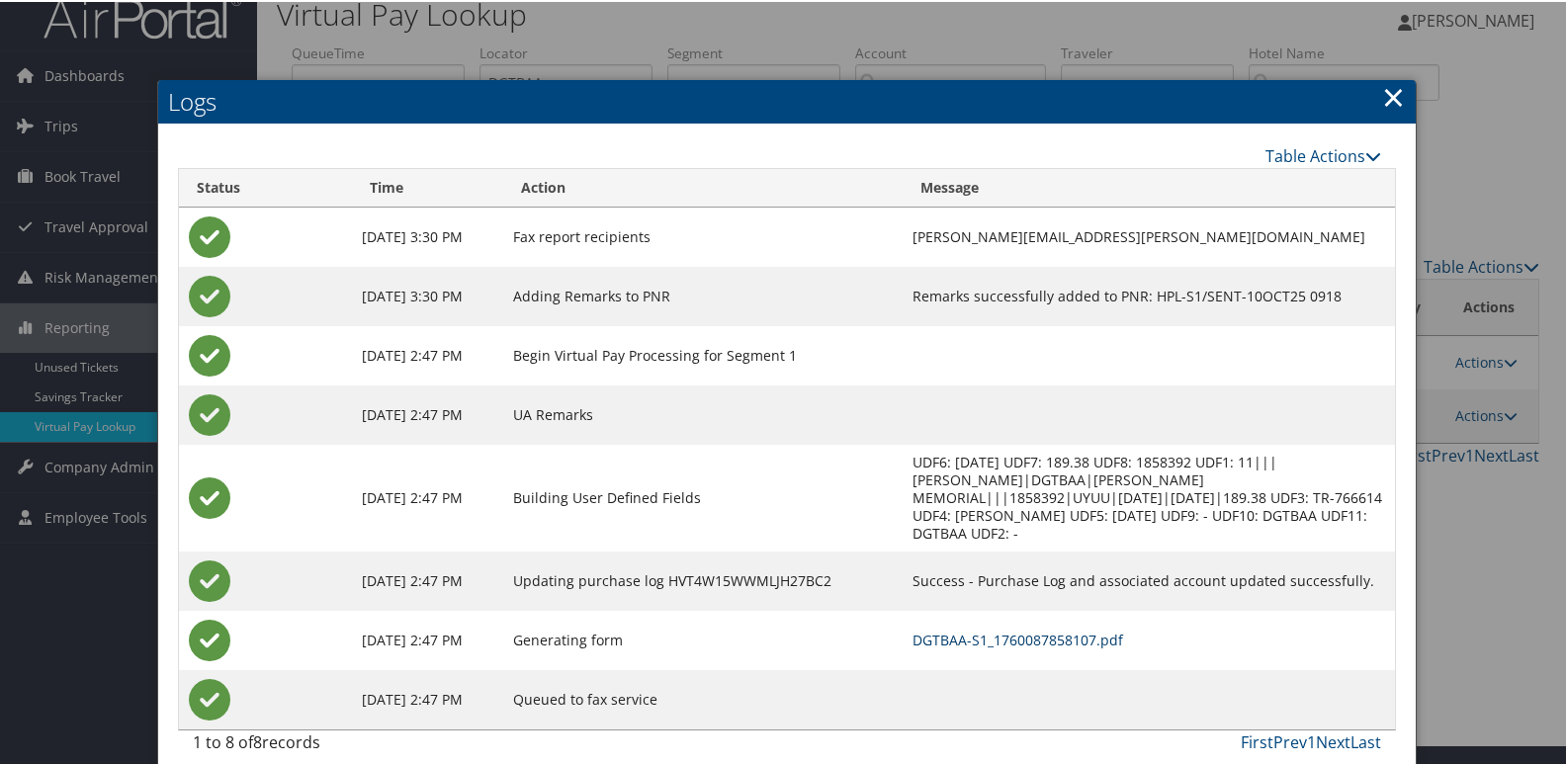
click at [959, 629] on link "DGTBAA-S1_1760087858107.pdf" at bounding box center [1018, 638] width 211 height 19
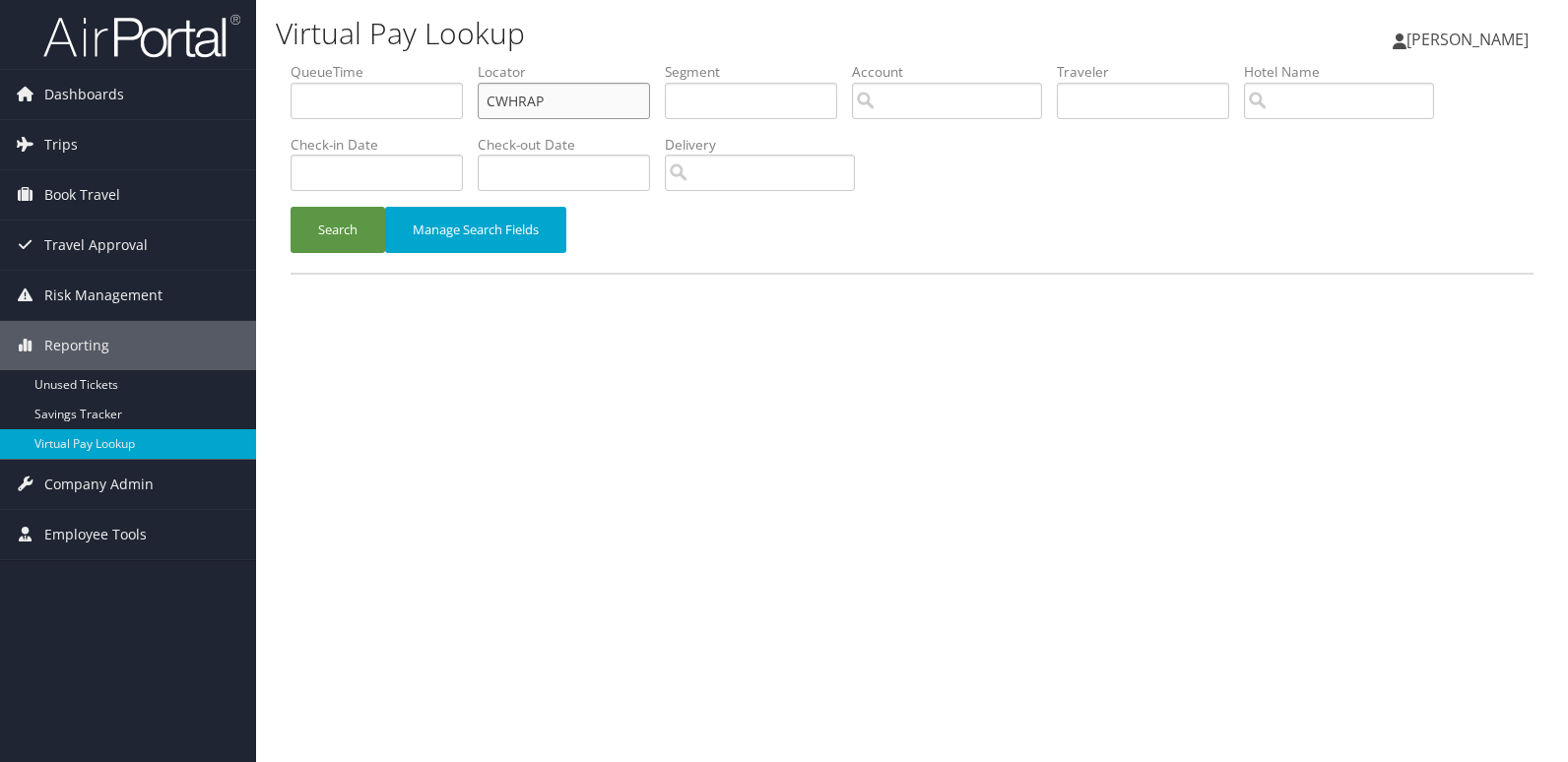
drag, startPoint x: 0, startPoint y: 0, endPoint x: 408, endPoint y: 130, distance: 428.2
click at [413, 62] on ul "QueueTime Locator CWHRAP Segment Account Traveler Hotel Name Check-in Date Chec…" at bounding box center [913, 62] width 1243 height 0
paste input "KOHIDQ"
type input "KOHIDQ"
drag, startPoint x: 327, startPoint y: 219, endPoint x: 603, endPoint y: 169, distance: 280.5
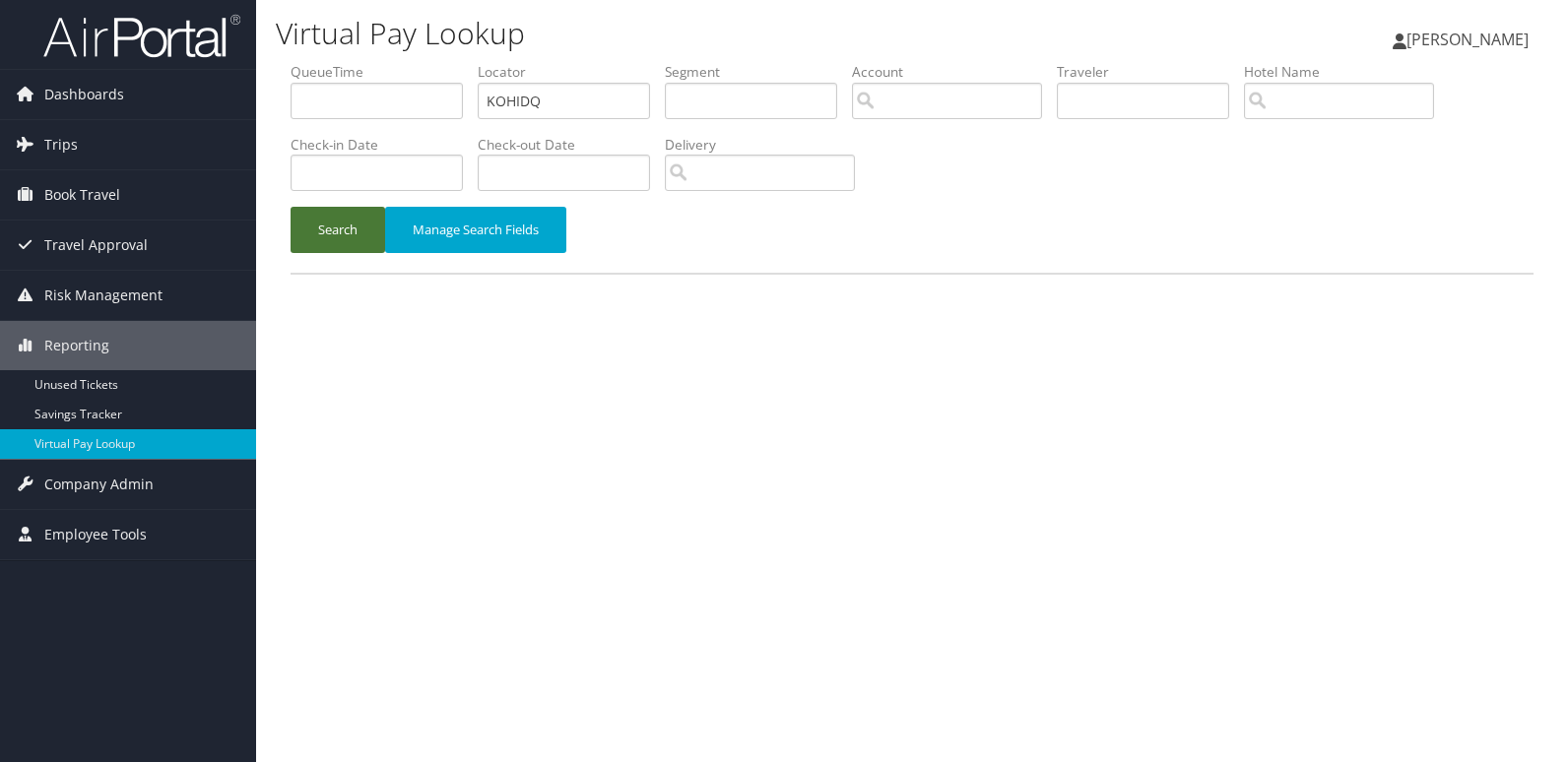
click at [327, 221] on button "Search" at bounding box center [338, 230] width 95 height 46
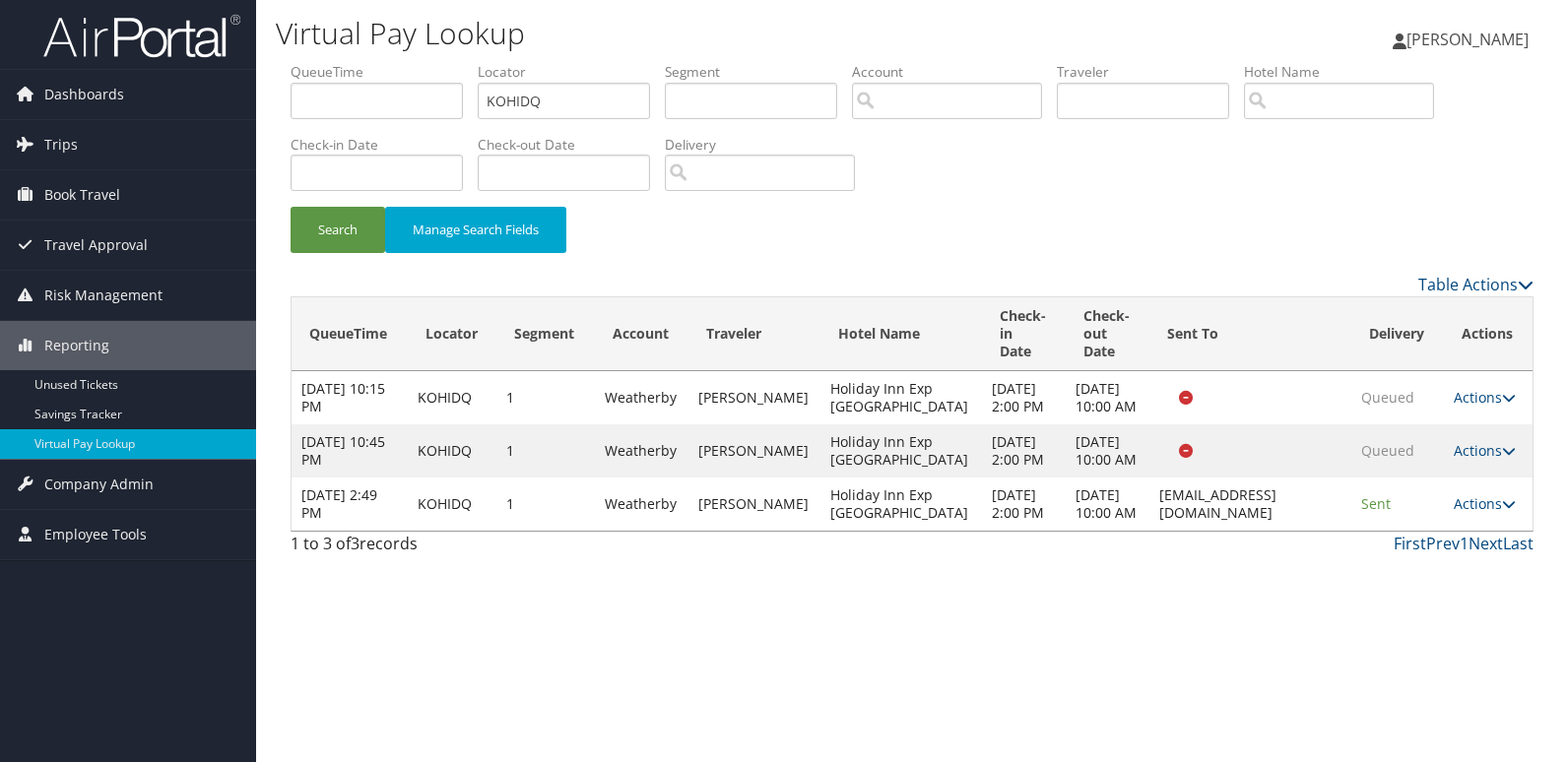
click at [1493, 531] on td "Actions Resend Logs View Itinerary" at bounding box center [1488, 504] width 89 height 53
click at [1483, 531] on td "Actions Resend Logs View Itinerary" at bounding box center [1488, 504] width 89 height 53
click at [1483, 513] on link "Actions" at bounding box center [1484, 503] width 62 height 19
click at [1457, 605] on link "Logs" at bounding box center [1443, 611] width 125 height 34
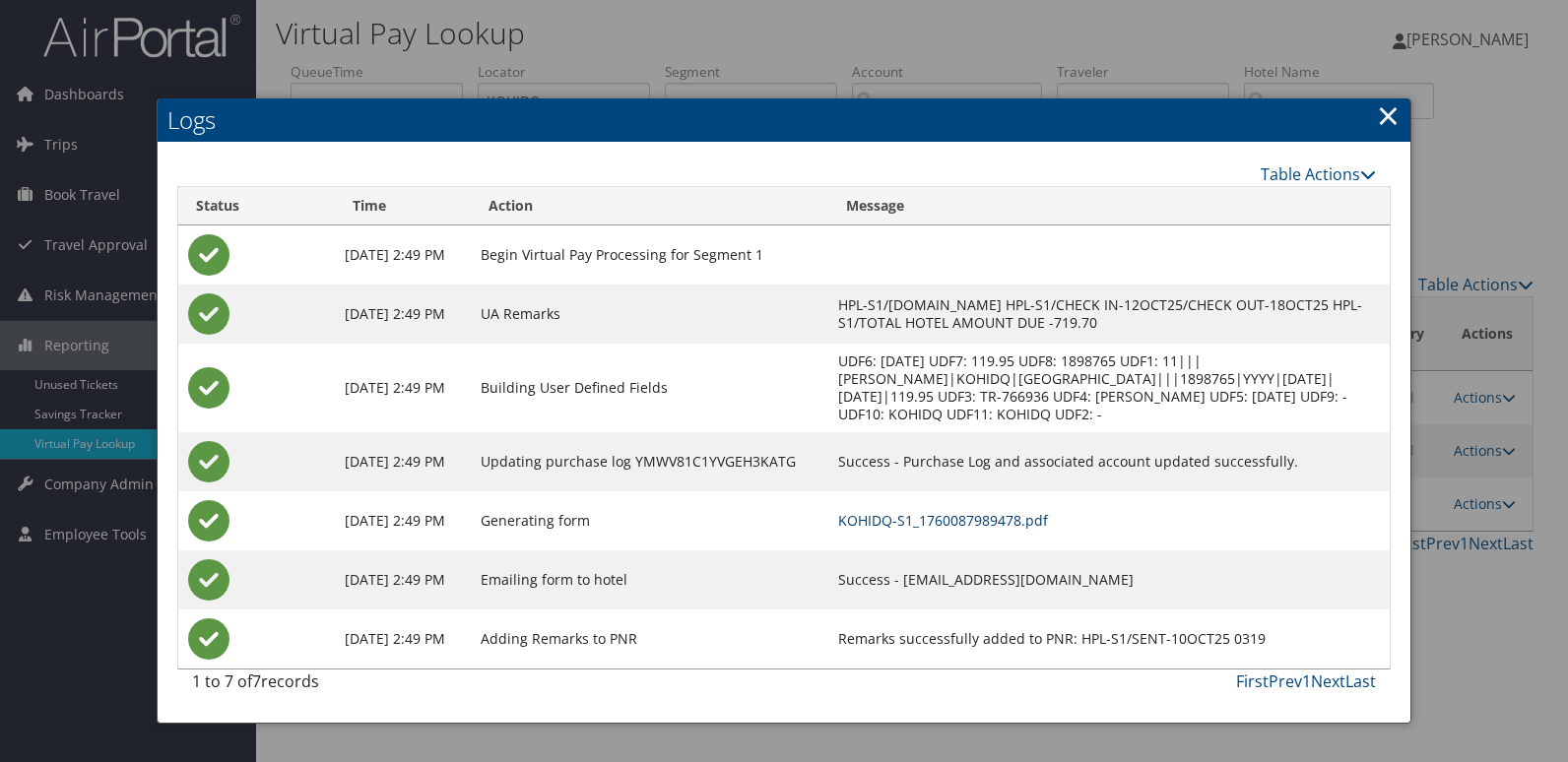
click at [1037, 514] on link "KOHIDQ-S1_1760087989478.pdf" at bounding box center [942, 520] width 210 height 19
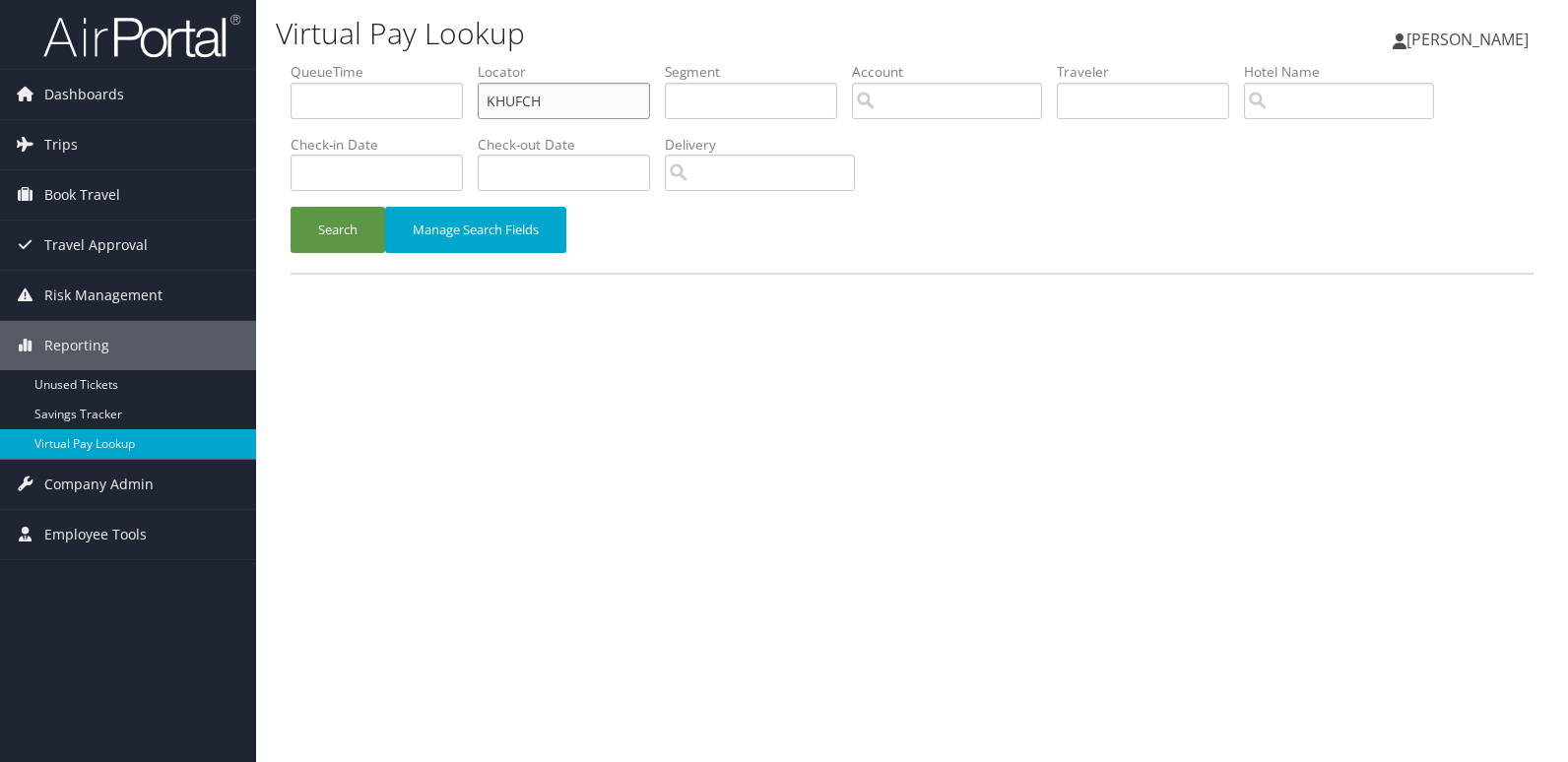
drag, startPoint x: 584, startPoint y: 93, endPoint x: 416, endPoint y: 145, distance: 175.9
click at [435, 62] on ul "QueueTime Locator KHUFCH Segment Account Traveler Hotel Name Check-in Date Chec…" at bounding box center [913, 62] width 1243 height 0
paste input "JAIQWO"
type input "JAIQWO"
click at [336, 226] on button "Search" at bounding box center [338, 230] width 95 height 46
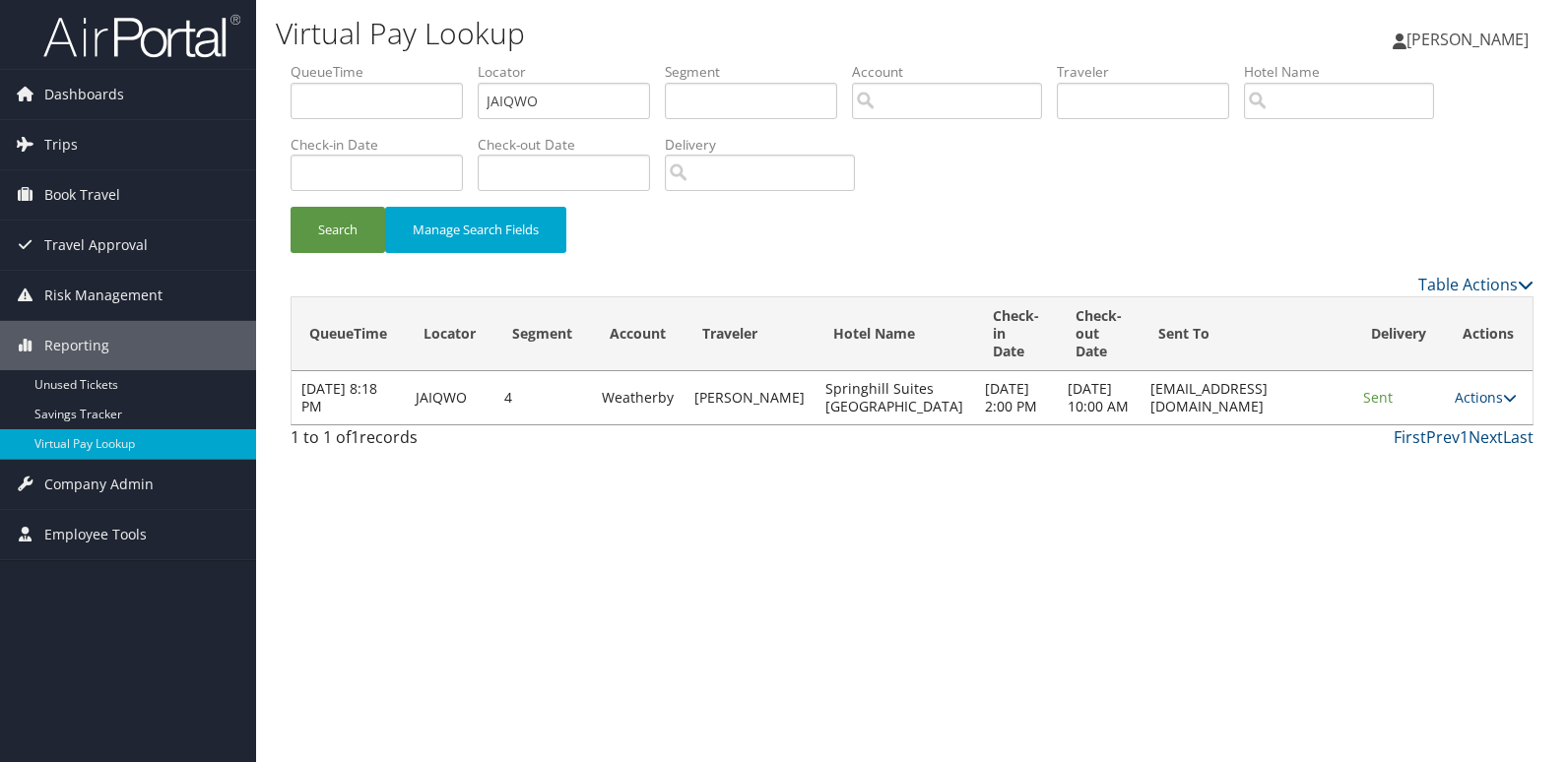
drag, startPoint x: 1481, startPoint y: 411, endPoint x: 1468, endPoint y: 440, distance: 31.8
click at [1483, 406] on link "Actions" at bounding box center [1485, 397] width 62 height 19
click at [1448, 466] on link "Logs" at bounding box center [1447, 469] width 125 height 34
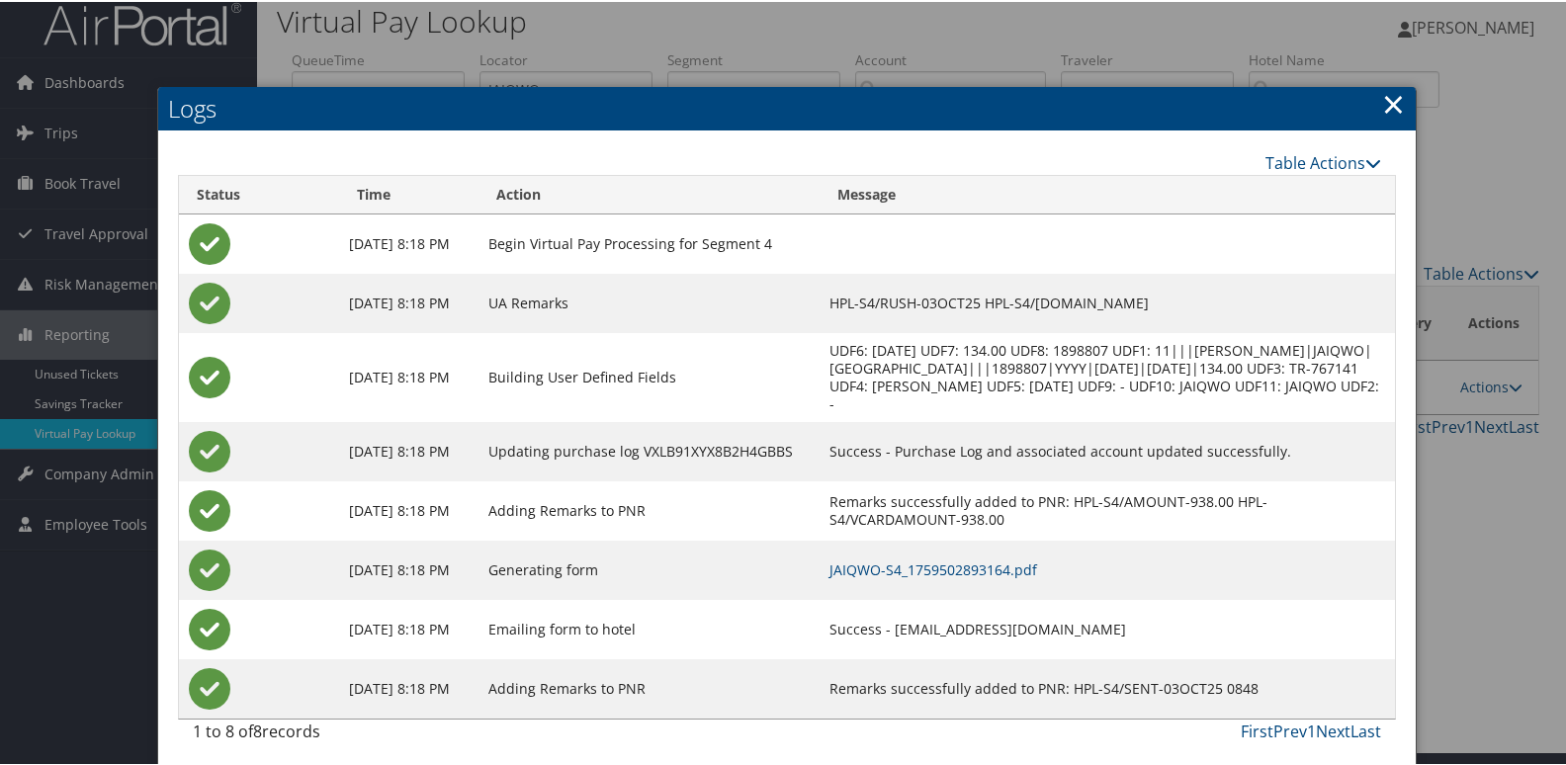
scroll to position [21, 0]
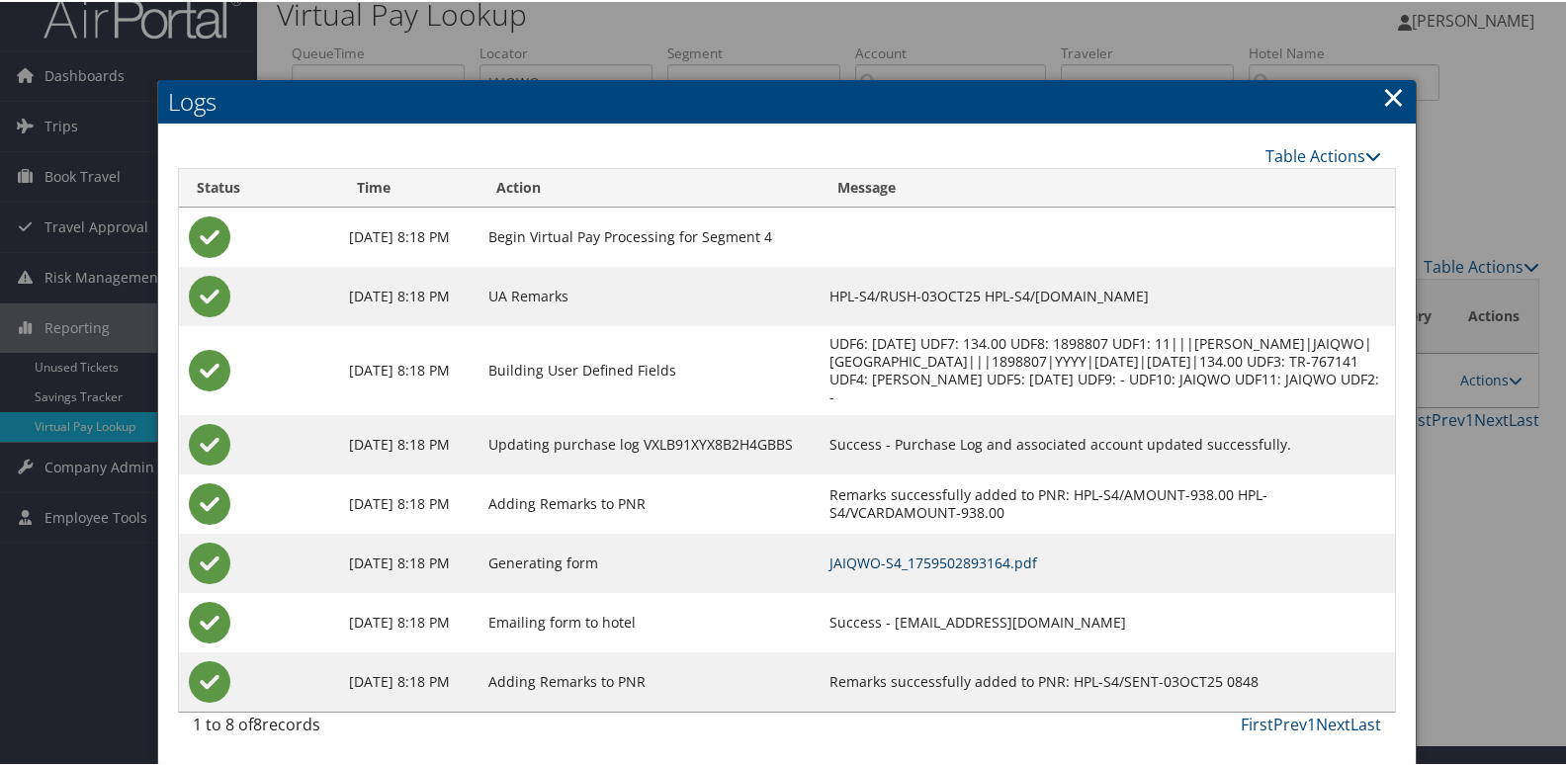
click at [1037, 558] on link "JAIQWO-S4_1759502893164.pdf" at bounding box center [934, 561] width 208 height 19
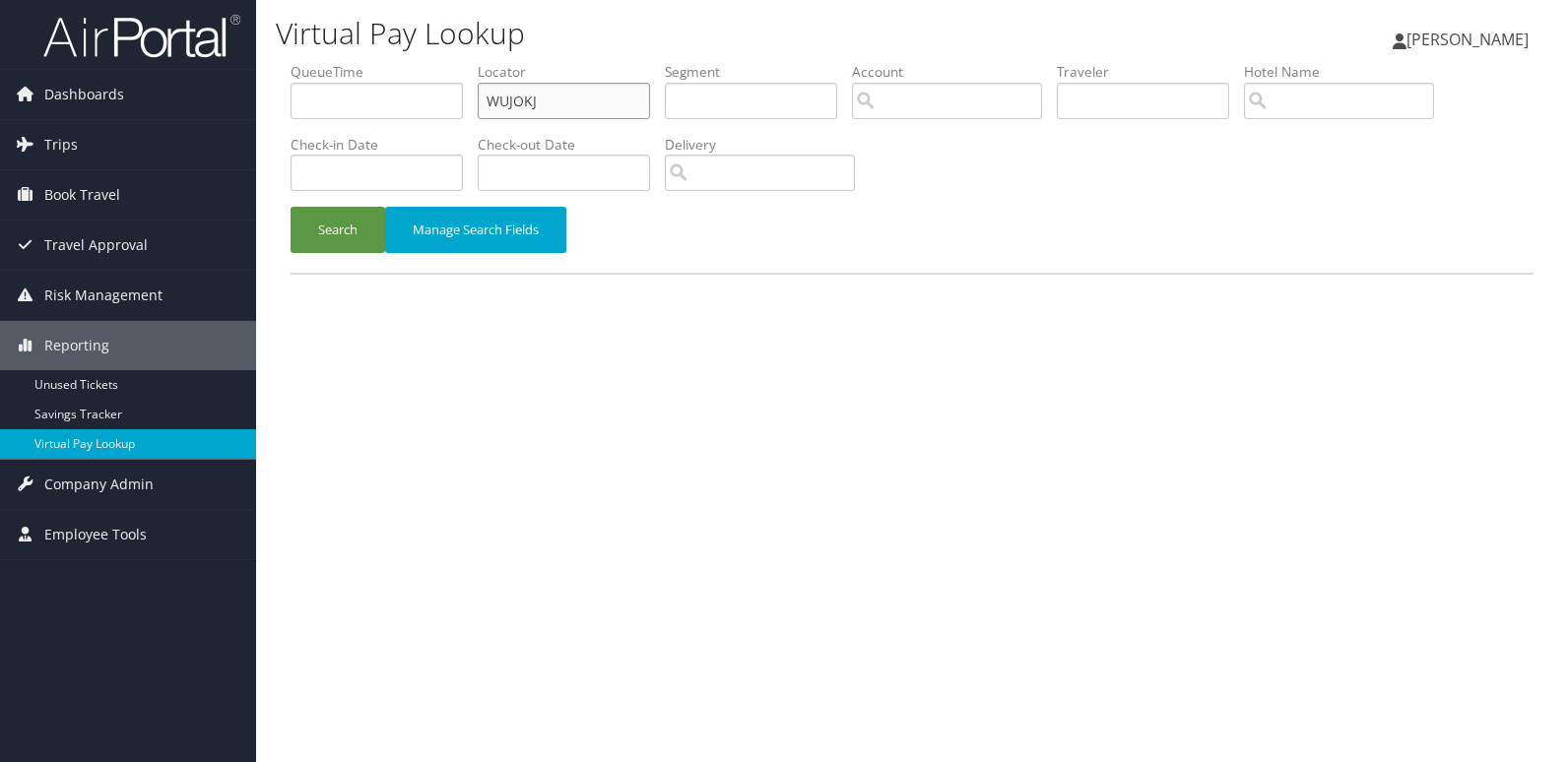
click at [375, 62] on ul "QueueTime Locator WUJOKJ Segment Account Traveler Hotel Name Check-in Date Chec…" at bounding box center [913, 62] width 1243 height 0
paste input "EAKZXL"
type input "EAKZXL"
click at [331, 244] on button "Search" at bounding box center [338, 230] width 95 height 46
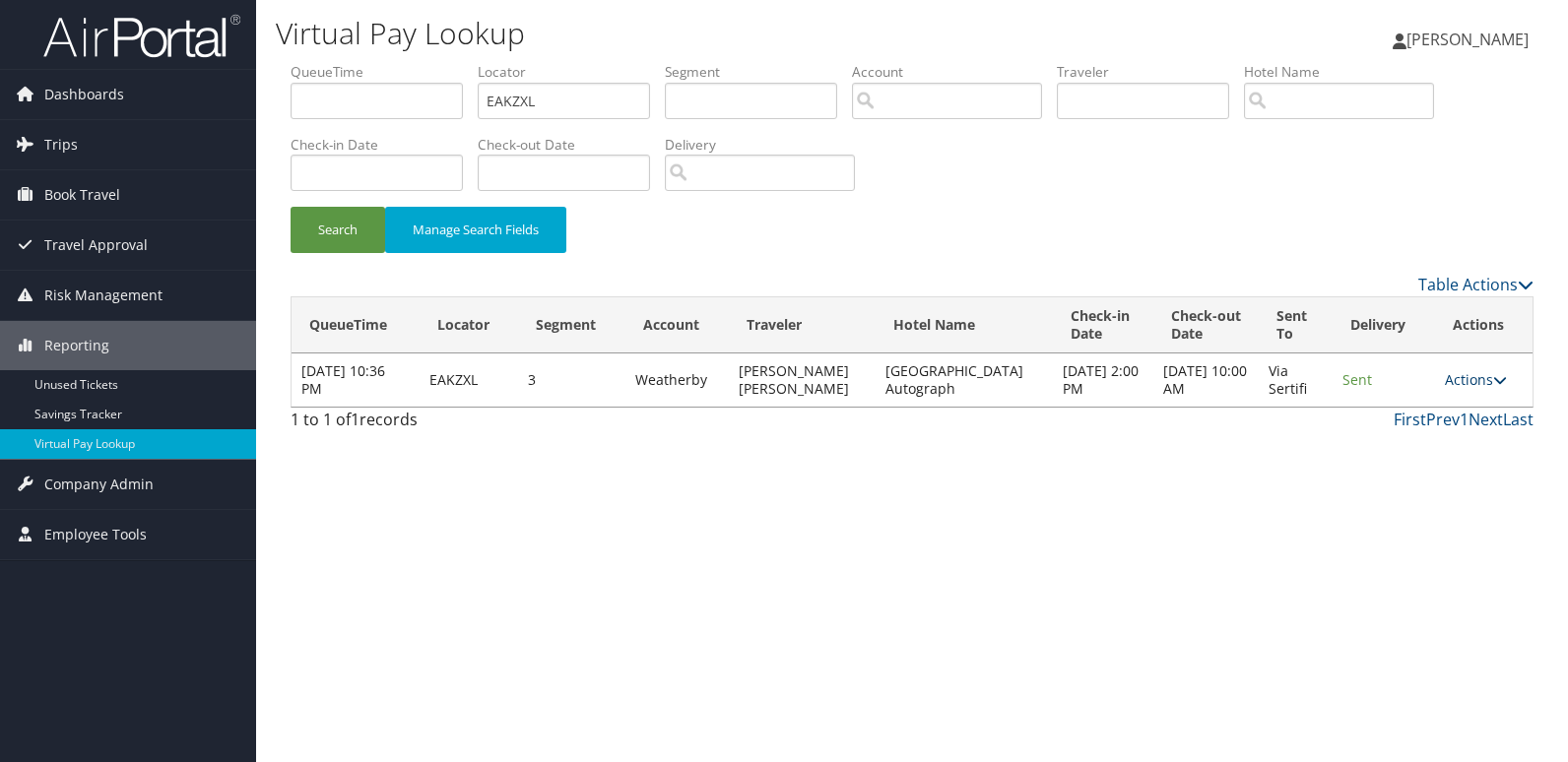
click at [1469, 383] on link "Actions" at bounding box center [1475, 380] width 62 height 19
click at [1429, 426] on link "Logs" at bounding box center [1437, 442] width 125 height 34
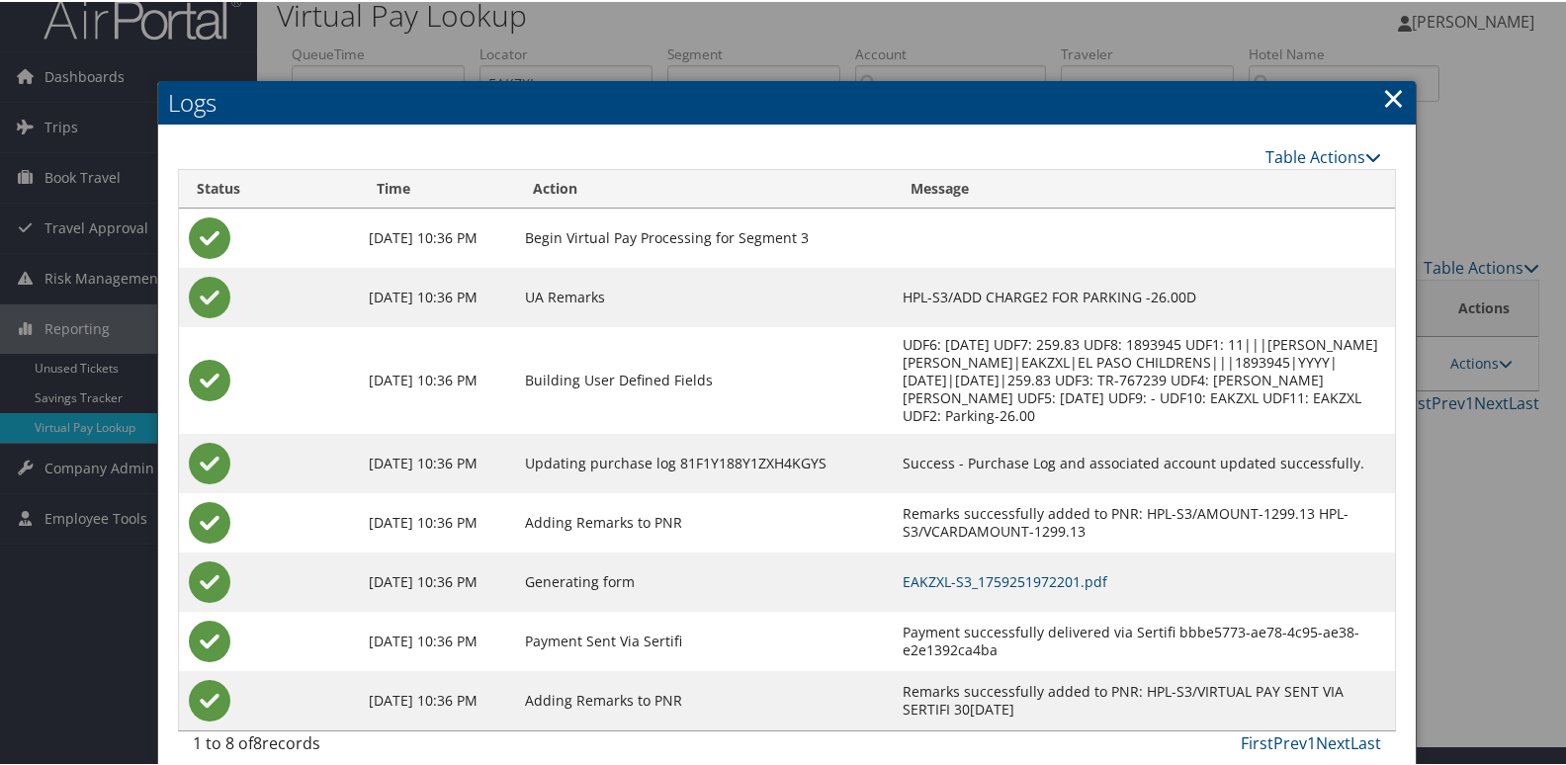
scroll to position [39, 0]
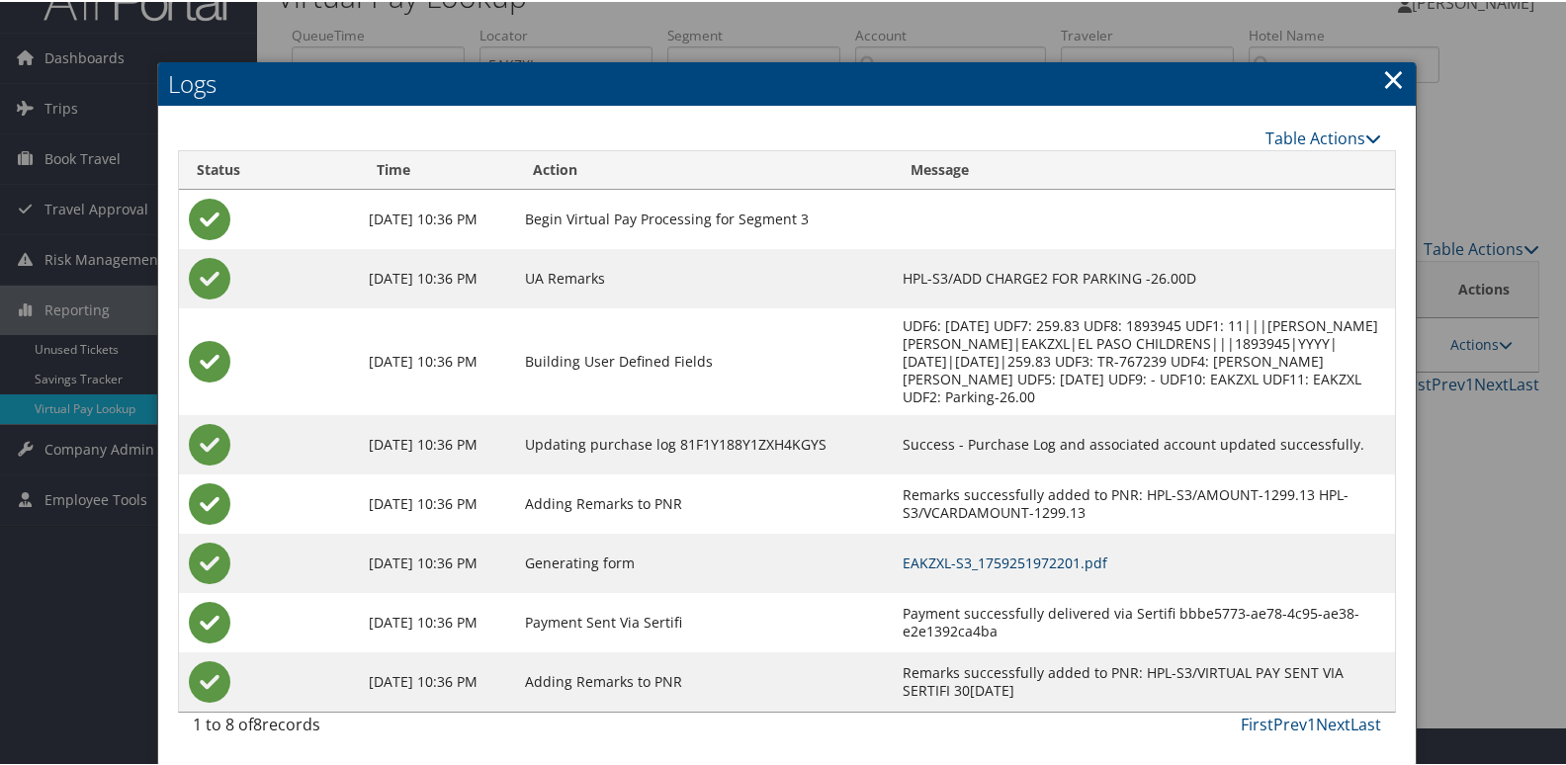
click at [1055, 562] on link "EAKZXL-S3_1759251972201.pdf" at bounding box center [1005, 561] width 205 height 19
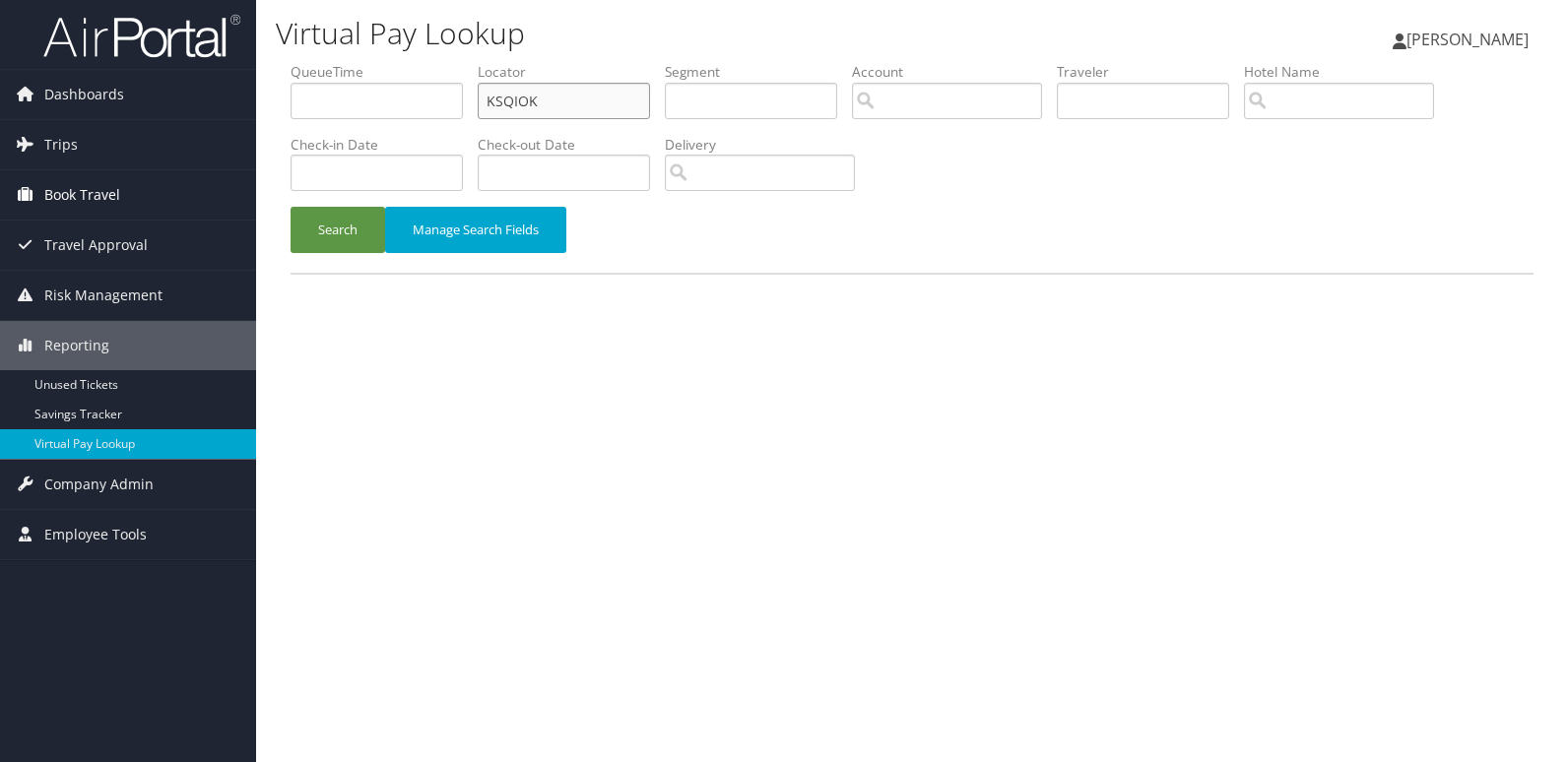
drag, startPoint x: 614, startPoint y: 88, endPoint x: 224, endPoint y: 174, distance: 399.4
click at [228, 119] on div "Dashboards AirPortal 360™ (Manager) My Travel Dashboard Trips Airtinerary® Look…" at bounding box center [784, 381] width 1568 height 762
paste input "JYBPLA"
type input "JYBPLA"
click at [309, 216] on button "Search" at bounding box center [338, 230] width 95 height 46
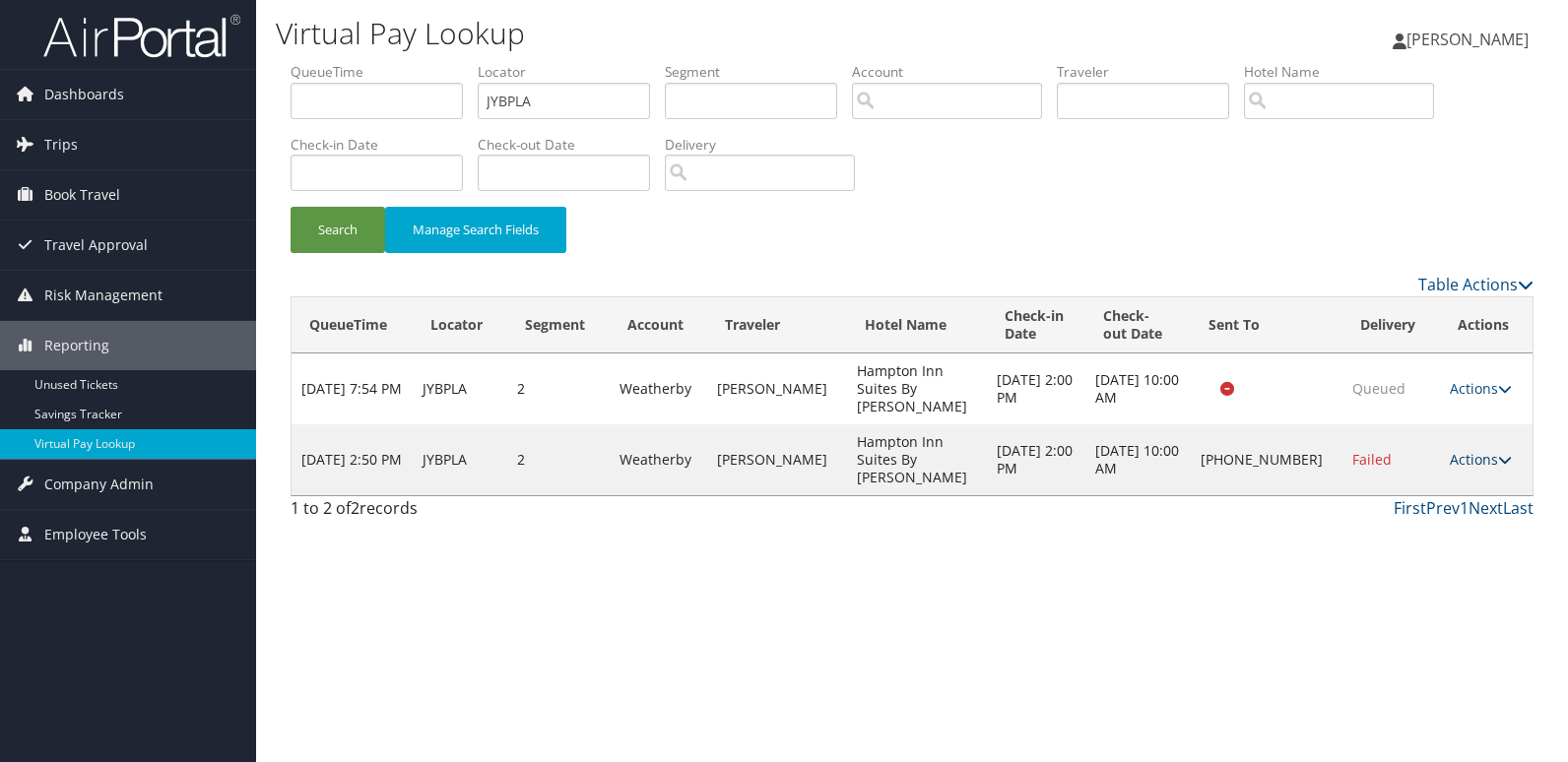
click at [1455, 450] on link "Actions" at bounding box center [1480, 459] width 62 height 19
click at [1429, 491] on link "Logs" at bounding box center [1414, 496] width 168 height 34
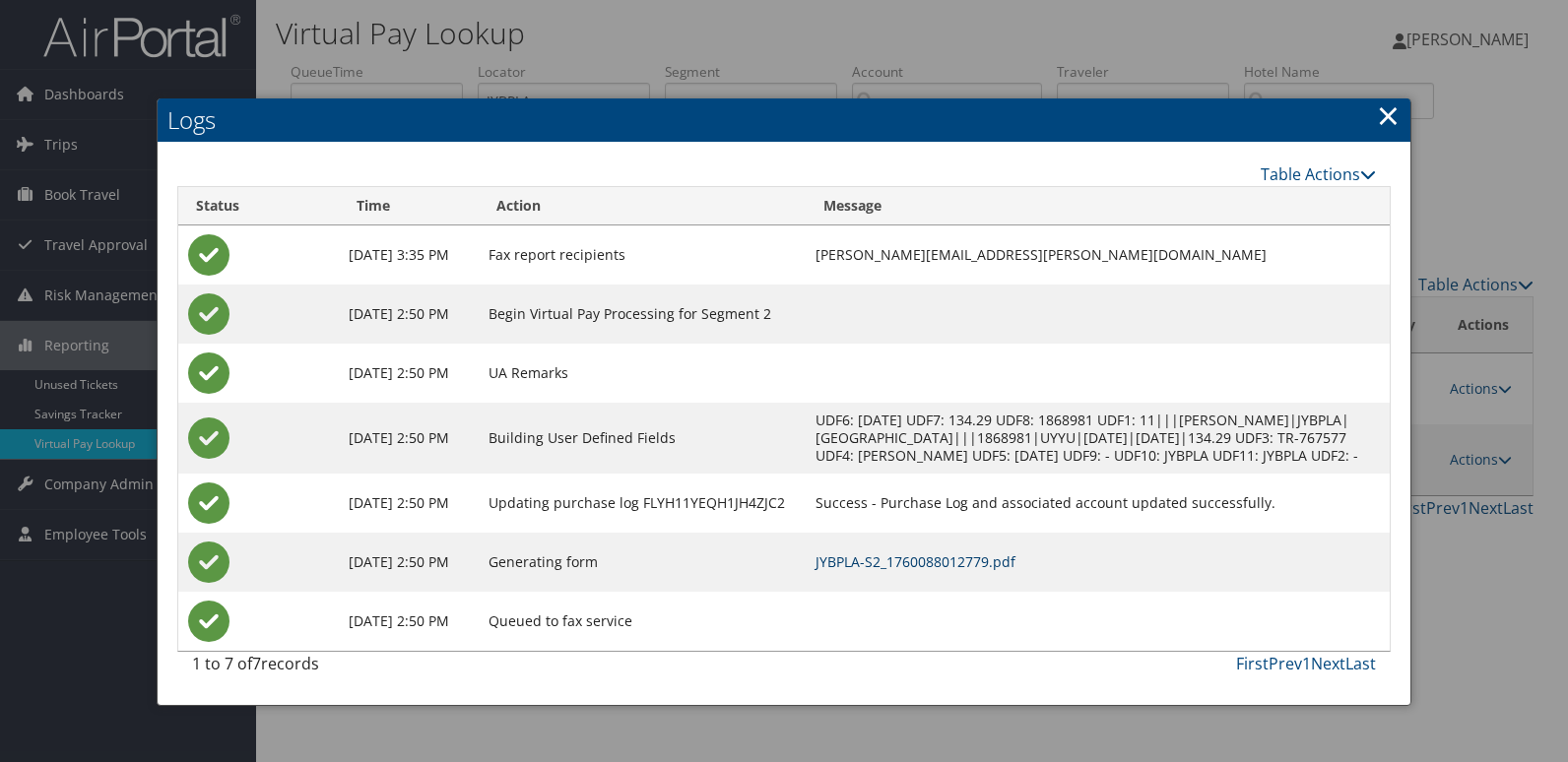
click at [974, 571] on link "JYBPLA-S2_1760088012779.pdf" at bounding box center [915, 562] width 200 height 19
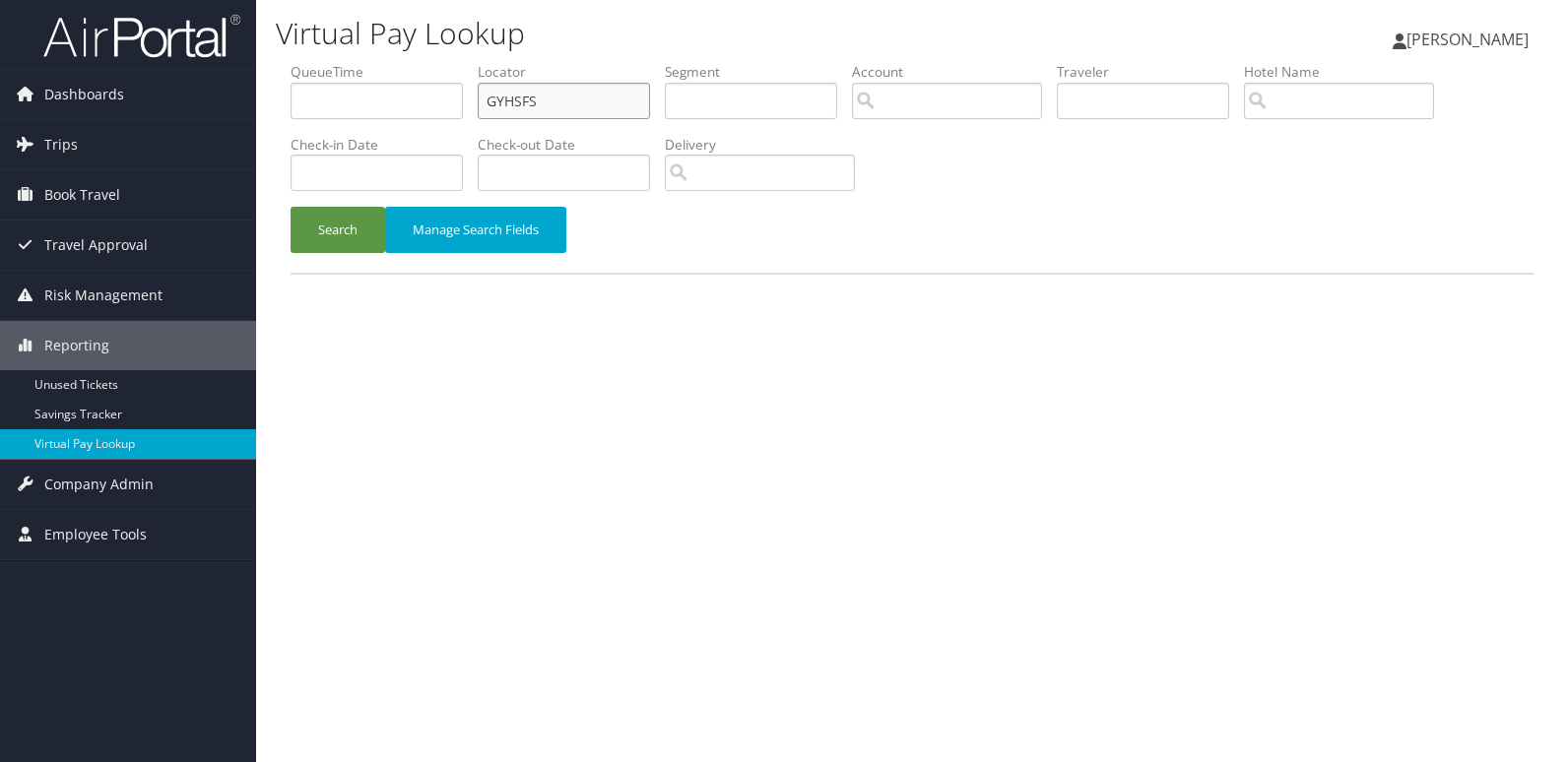
click at [333, 62] on ul "QueueTime Locator GYHSFS Segment Account Traveler Hotel Name Check-in Date Chec…" at bounding box center [913, 62] width 1243 height 0
paste input "JQILQR"
type input "JQILQR"
click at [302, 225] on button "Search" at bounding box center [338, 230] width 95 height 46
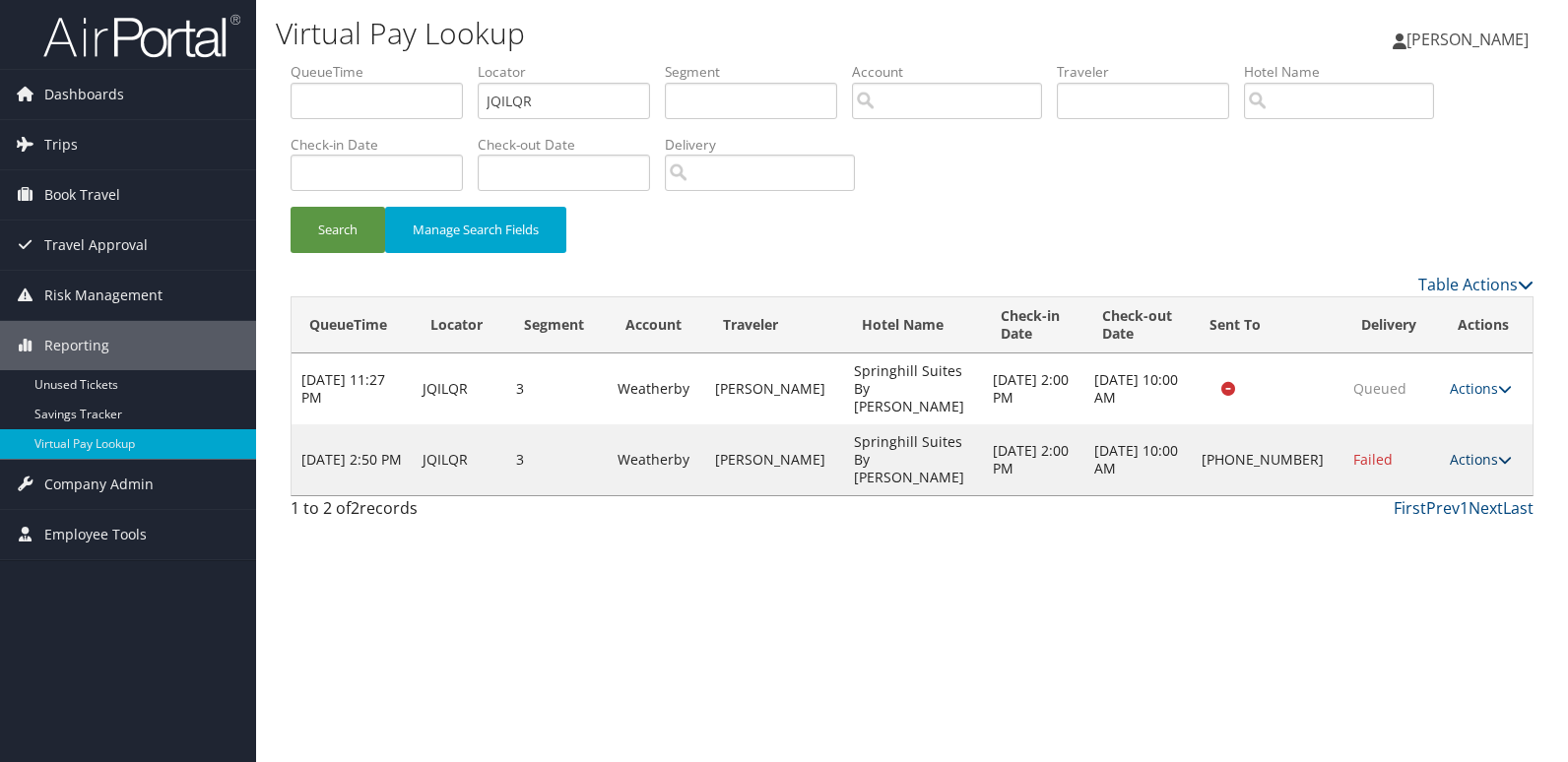
click at [1482, 450] on link "Actions" at bounding box center [1480, 459] width 62 height 19
click at [1452, 483] on link "Logs" at bounding box center [1414, 496] width 168 height 34
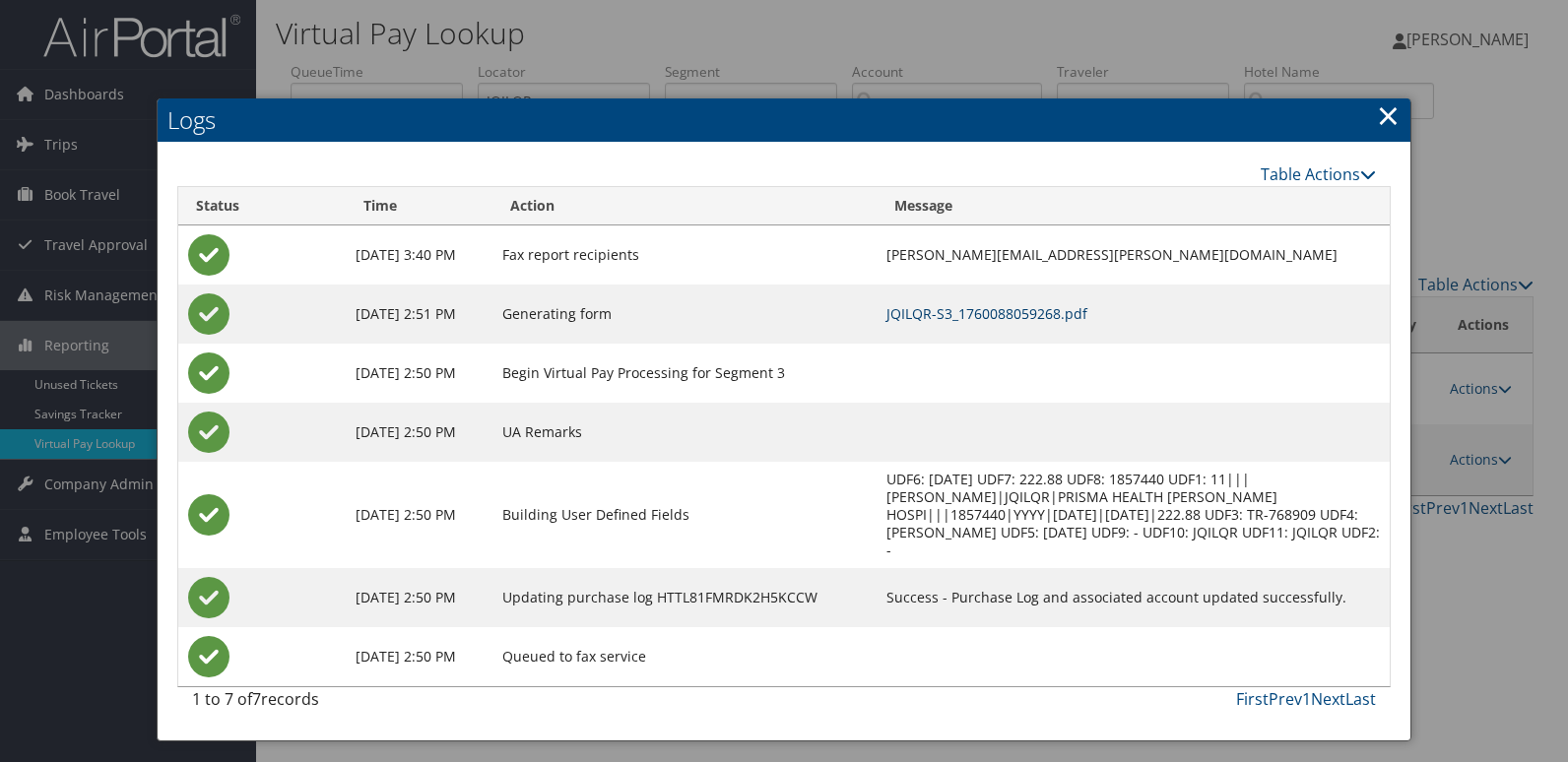
click at [980, 312] on link "JQILQR-S3_1760088059268.pdf" at bounding box center [987, 314] width 201 height 19
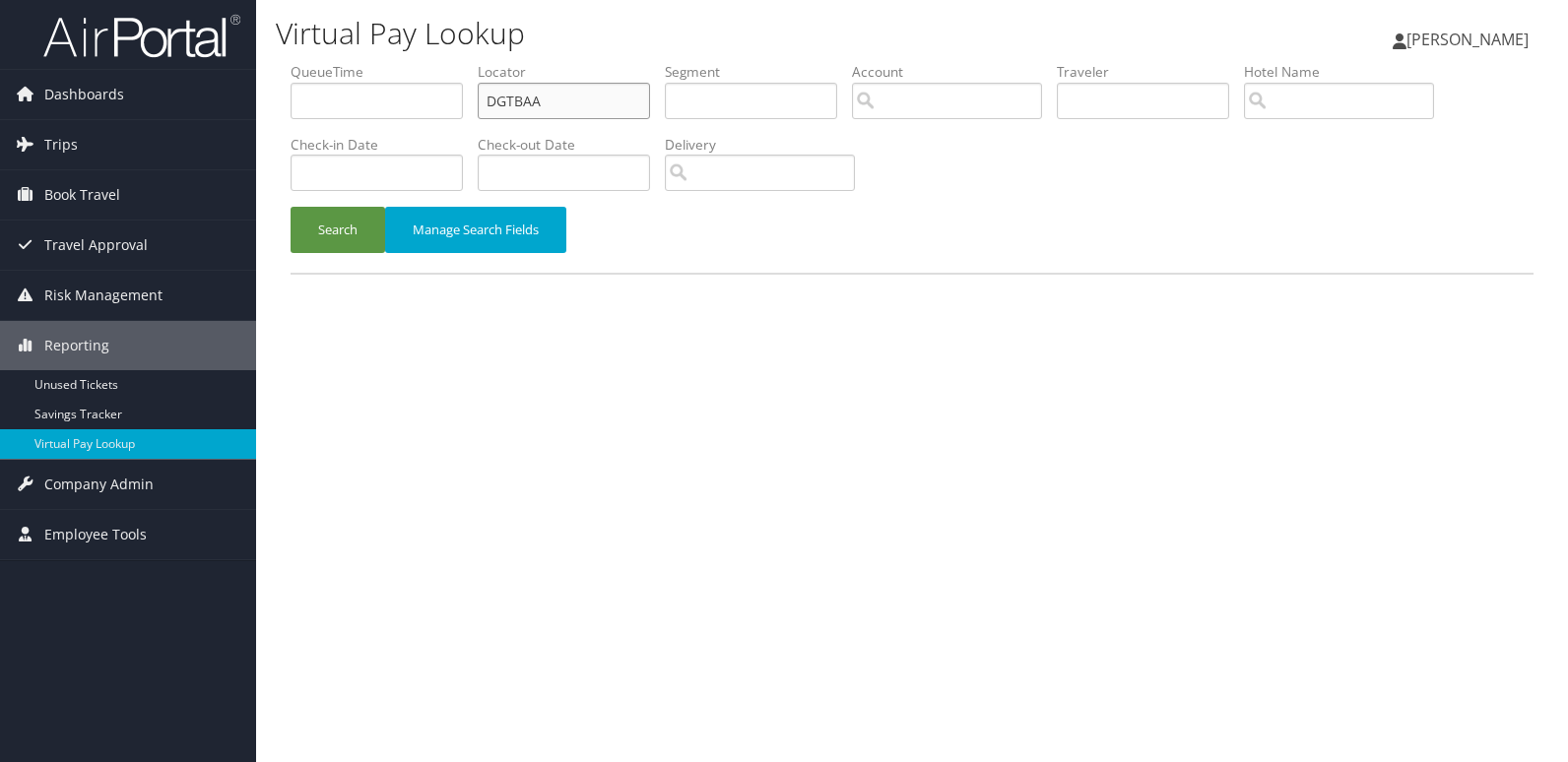
drag, startPoint x: 562, startPoint y: 104, endPoint x: 328, endPoint y: 155, distance: 239.5
click at [328, 62] on ul "QueueTime Locator DGTBAA Segment Account Traveler Hotel Name Check-in Date Chec…" at bounding box center [913, 62] width 1243 height 0
paste input "CTEFNJ"
type input "CTEFNJ"
drag, startPoint x: 311, startPoint y: 235, endPoint x: 71, endPoint y: 0, distance: 335.9
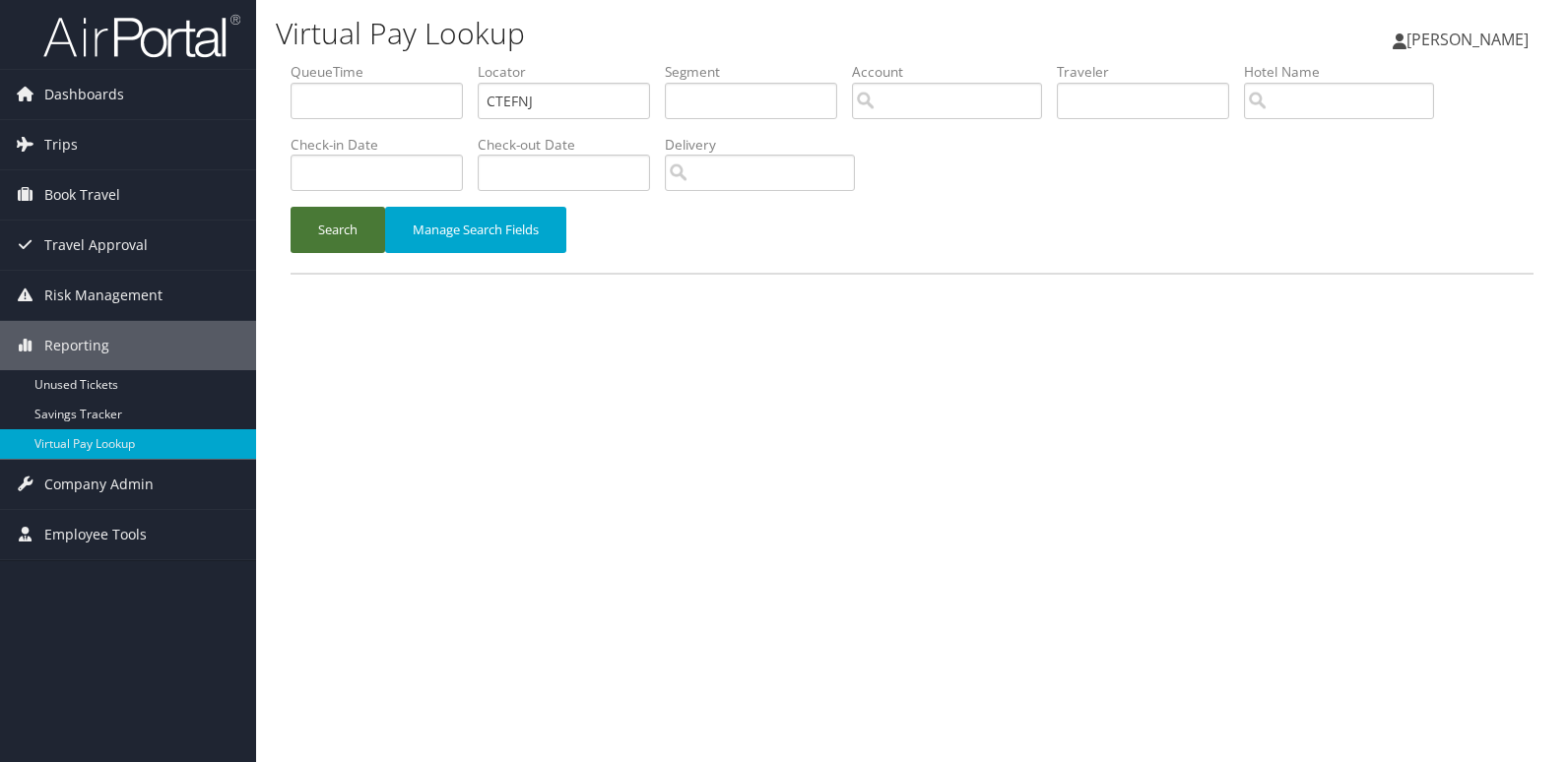
click at [310, 236] on button "Search" at bounding box center [338, 230] width 95 height 46
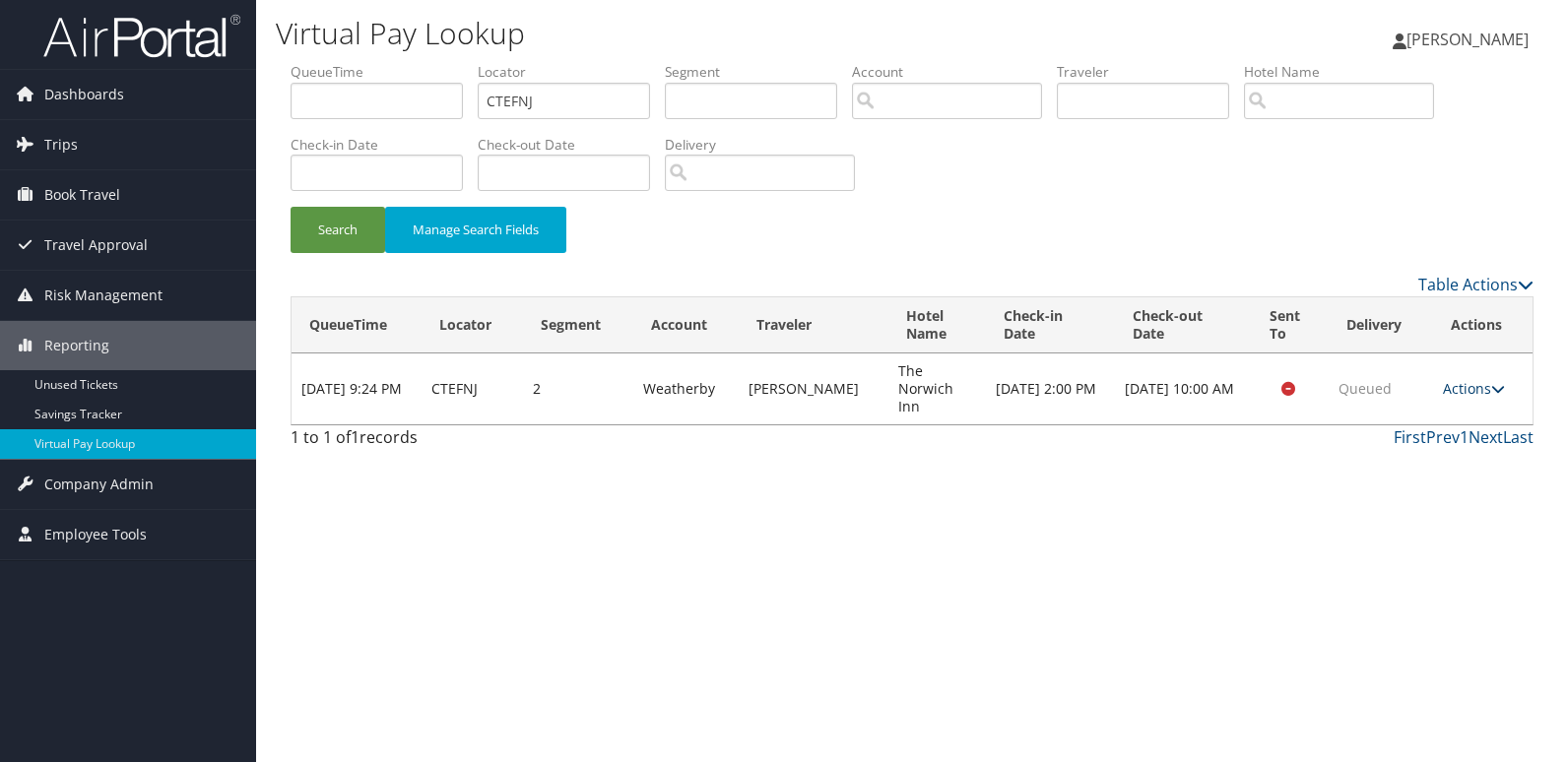
click at [1458, 389] on td "Actions Resend Logs View Itinerary" at bounding box center [1483, 388] width 100 height 71
click at [1479, 388] on link "Actions" at bounding box center [1474, 388] width 62 height 19
click at [1438, 449] on link "Logs" at bounding box center [1437, 442] width 125 height 34
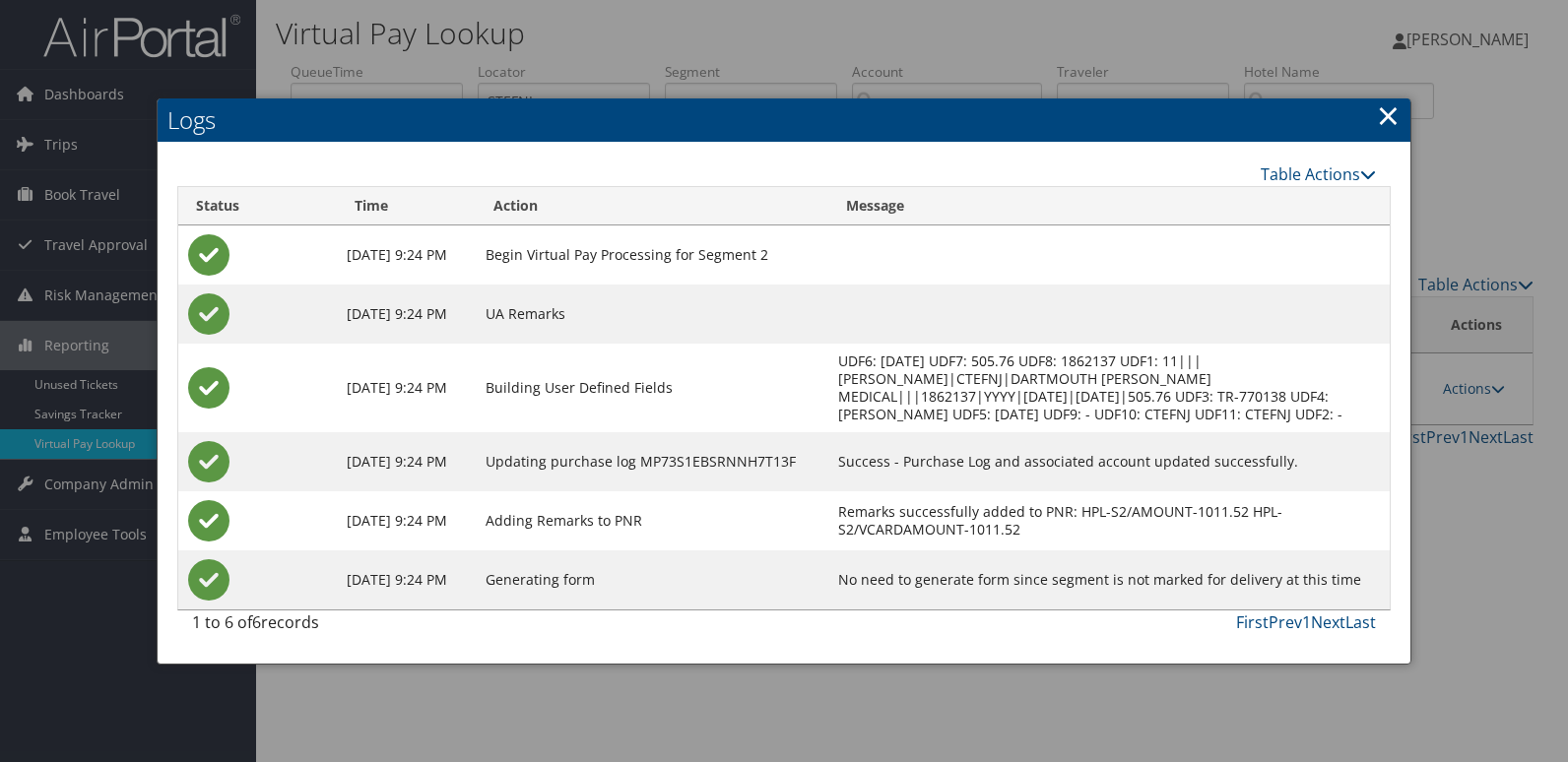
click at [653, 111] on h2 "Logs" at bounding box center [784, 121] width 1253 height 44
click at [586, 82] on div at bounding box center [784, 381] width 1568 height 762
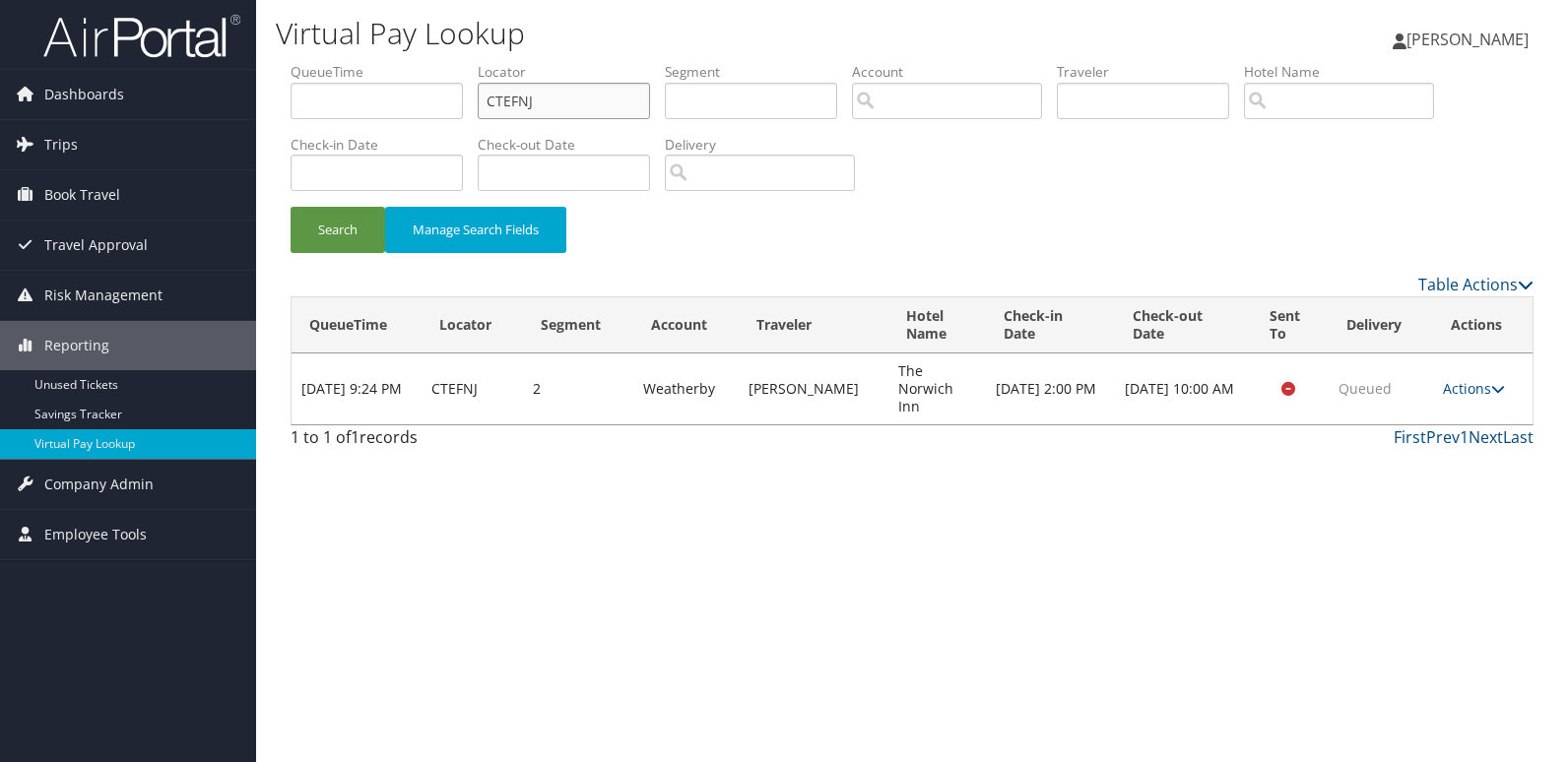
click at [563, 101] on input "CTEFNJ" at bounding box center [564, 101] width 172 height 37
paste input "GFFZNV"
type input "GFFZNV"
click at [332, 238] on button "Search" at bounding box center [338, 230] width 95 height 46
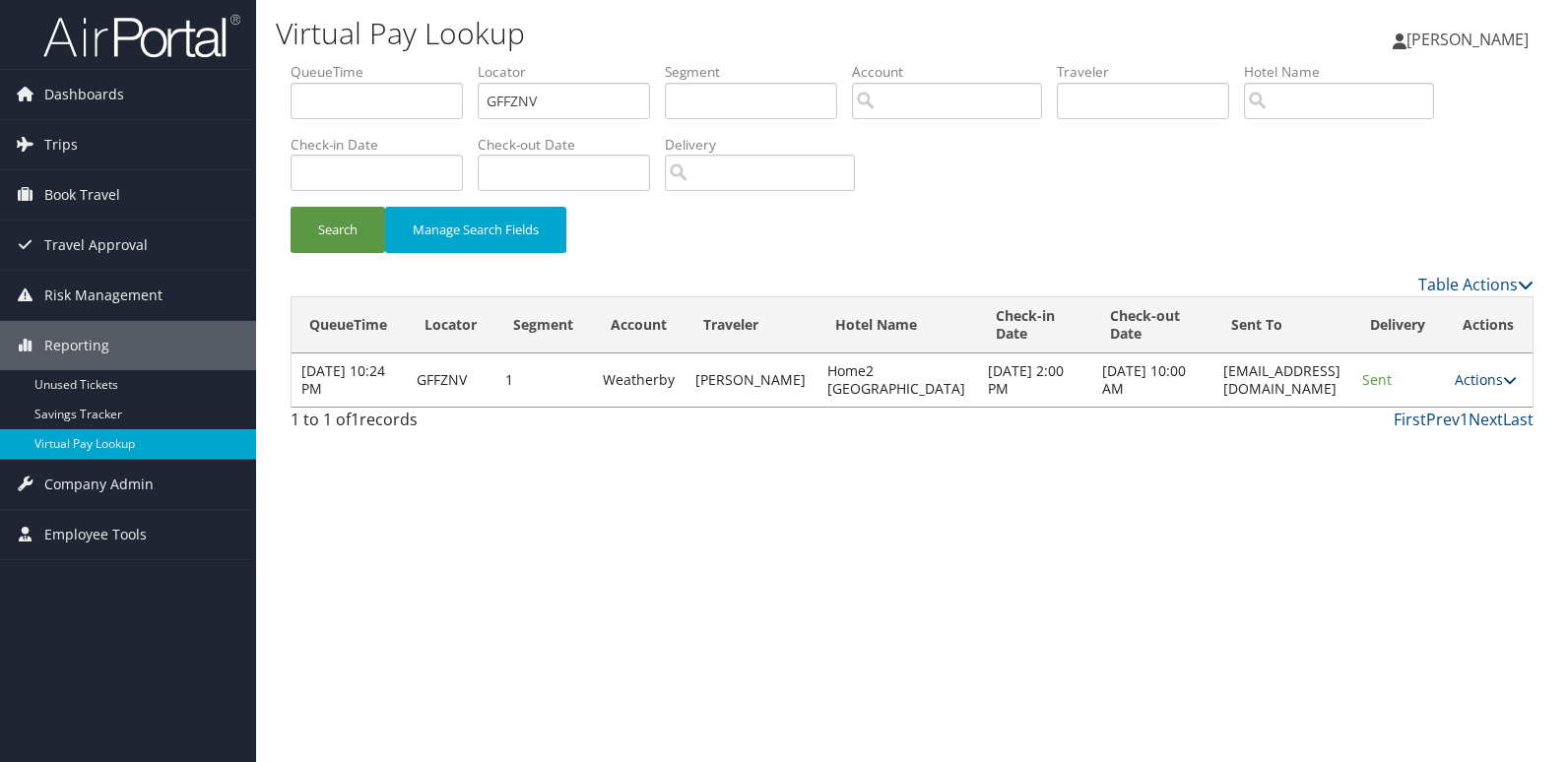
click at [1487, 389] on link "Actions" at bounding box center [1485, 380] width 62 height 19
click at [1444, 459] on link "Logs" at bounding box center [1451, 460] width 125 height 34
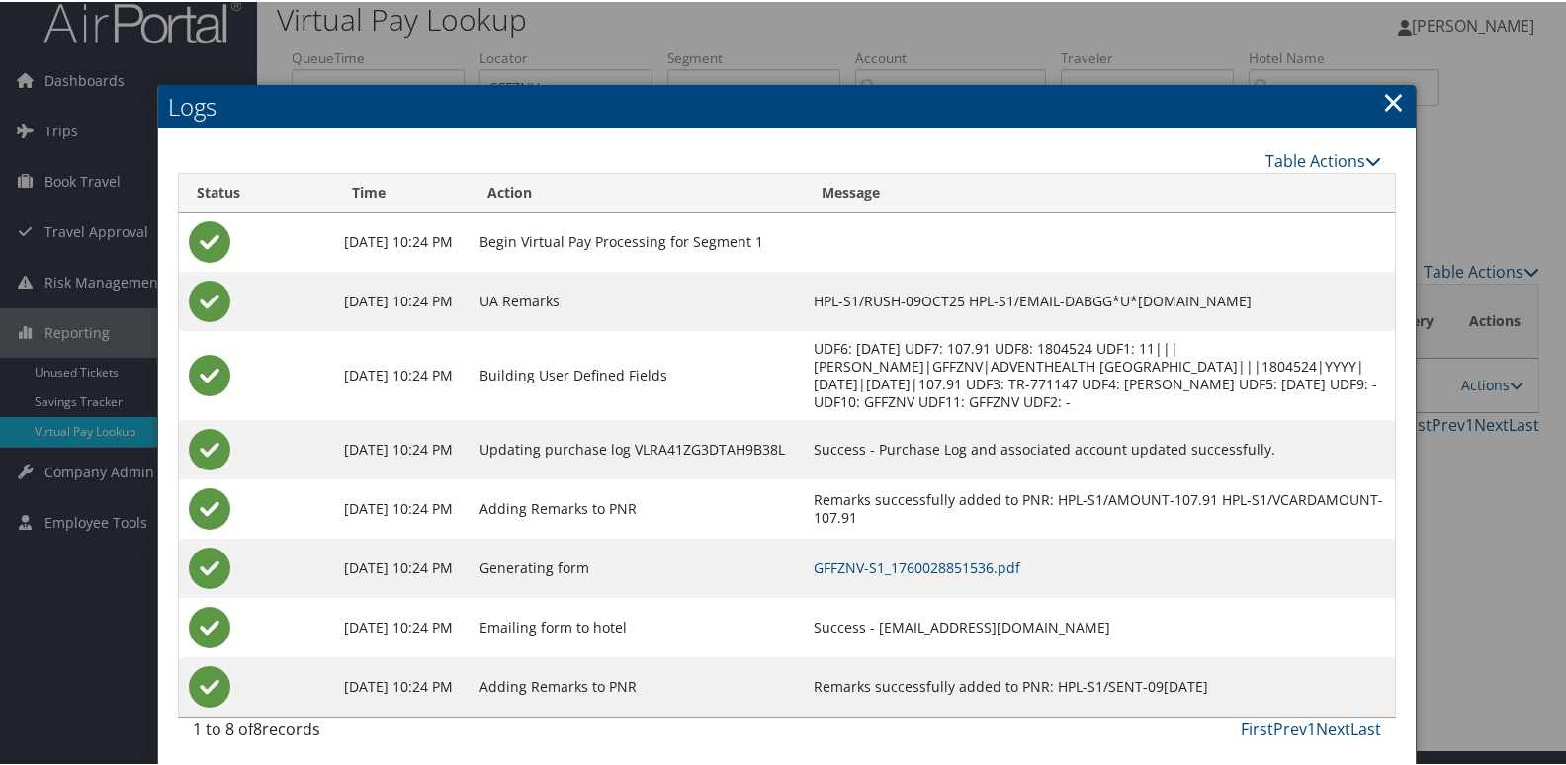
scroll to position [21, 0]
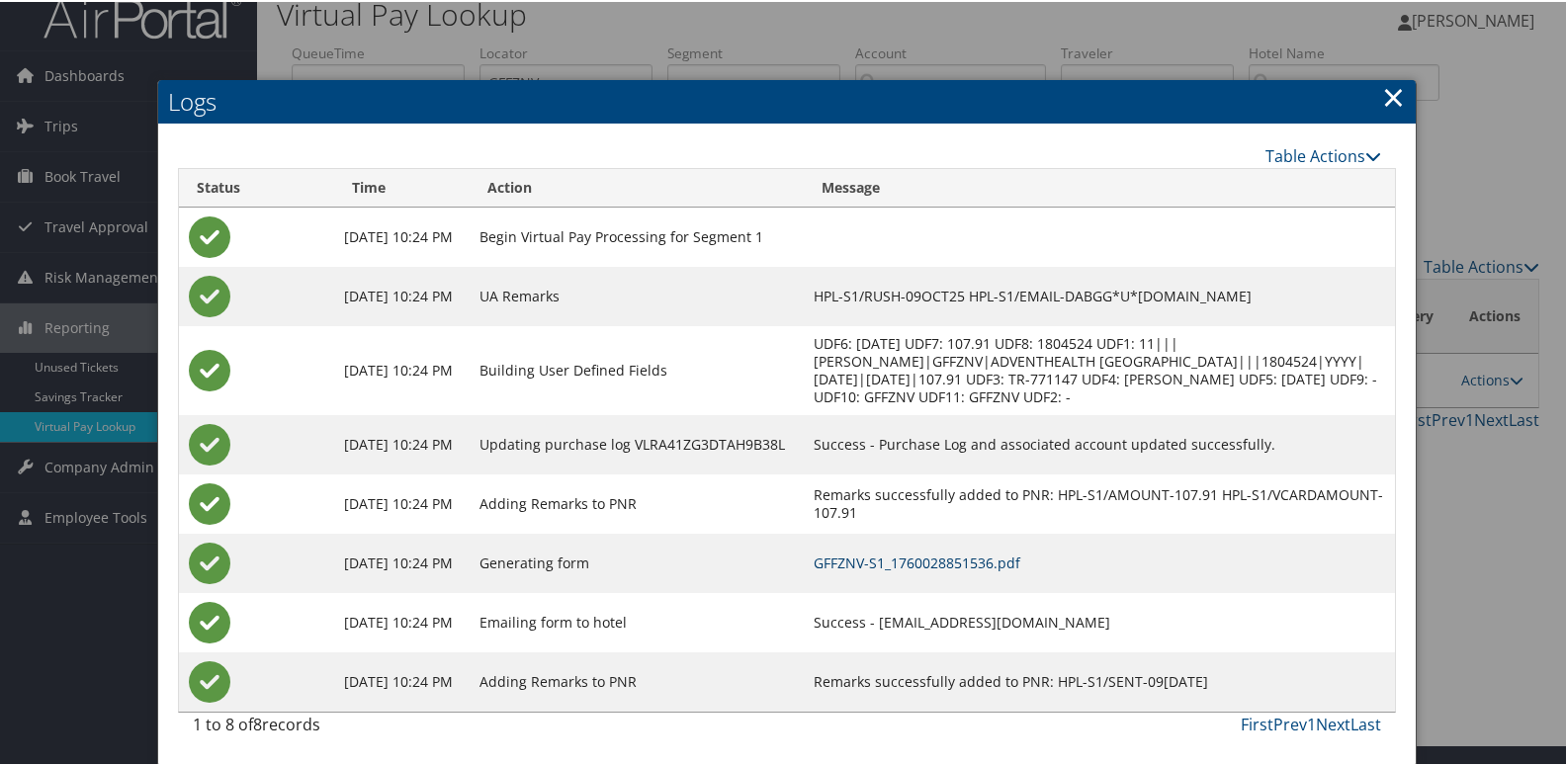
click at [989, 562] on link "GFFZNV-S1_1760028851536.pdf" at bounding box center [917, 561] width 207 height 19
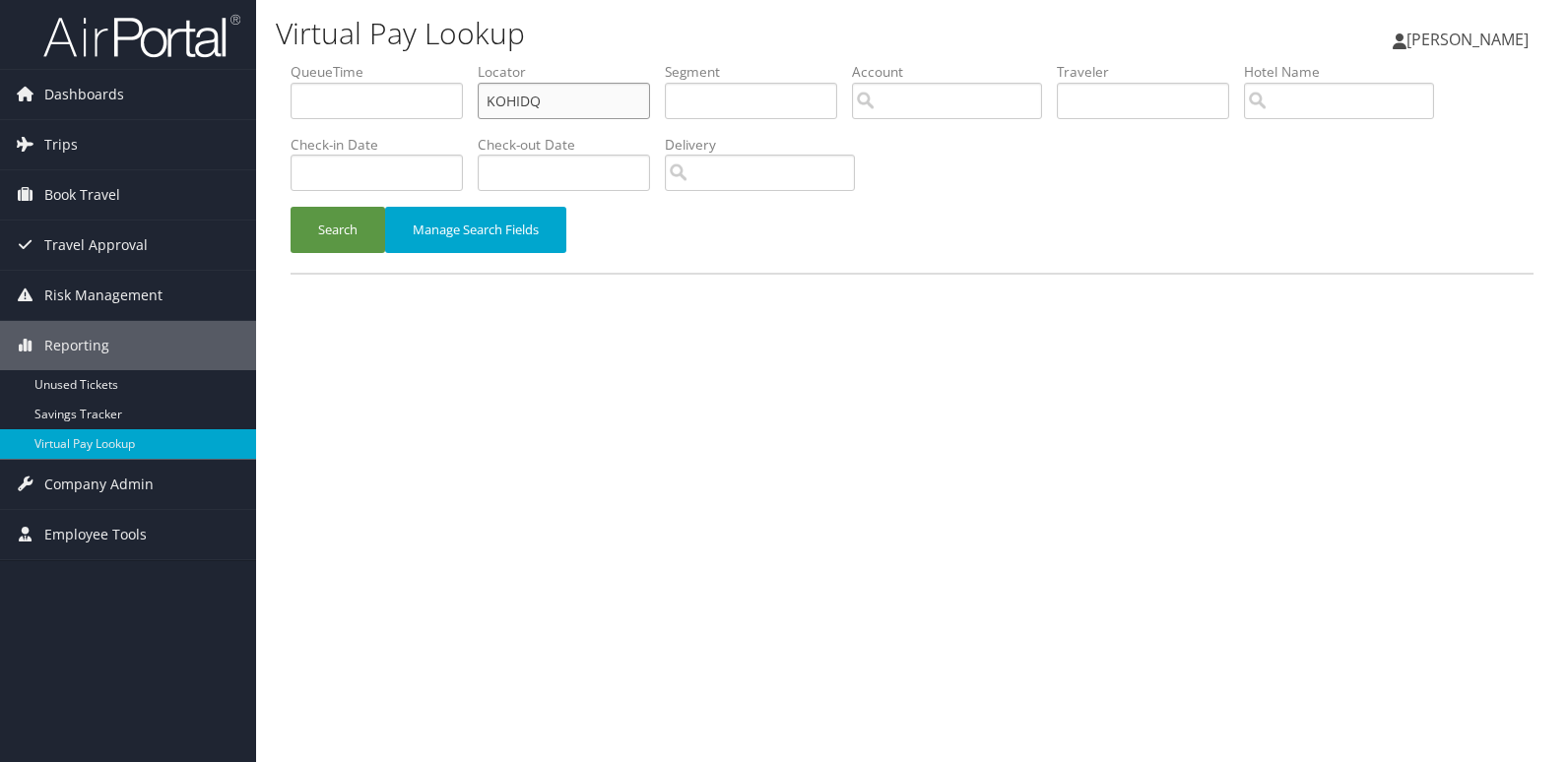
drag, startPoint x: 574, startPoint y: 88, endPoint x: 359, endPoint y: 186, distance: 236.3
click at [368, 62] on ul "QueueTime Locator KOHIDQ Segment Account Traveler Hotel Name Check-in Date Chec…" at bounding box center [913, 62] width 1243 height 0
paste input "CBJWNI"
type input "CBJWNI"
click at [330, 234] on button "Search" at bounding box center [338, 230] width 95 height 46
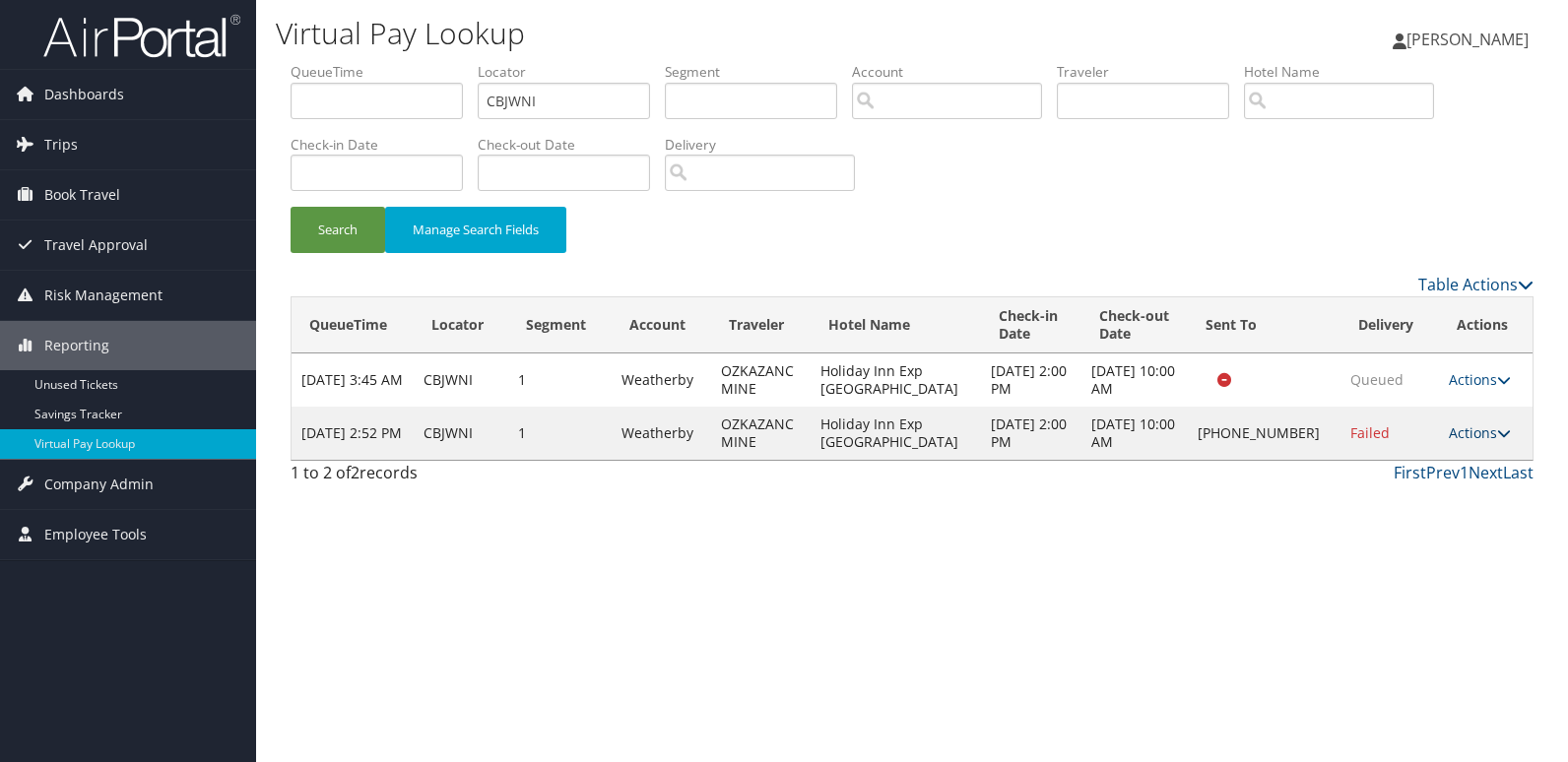
click at [1466, 430] on link "Actions" at bounding box center [1479, 432] width 62 height 19
click at [1436, 501] on link "Logs" at bounding box center [1414, 496] width 168 height 34
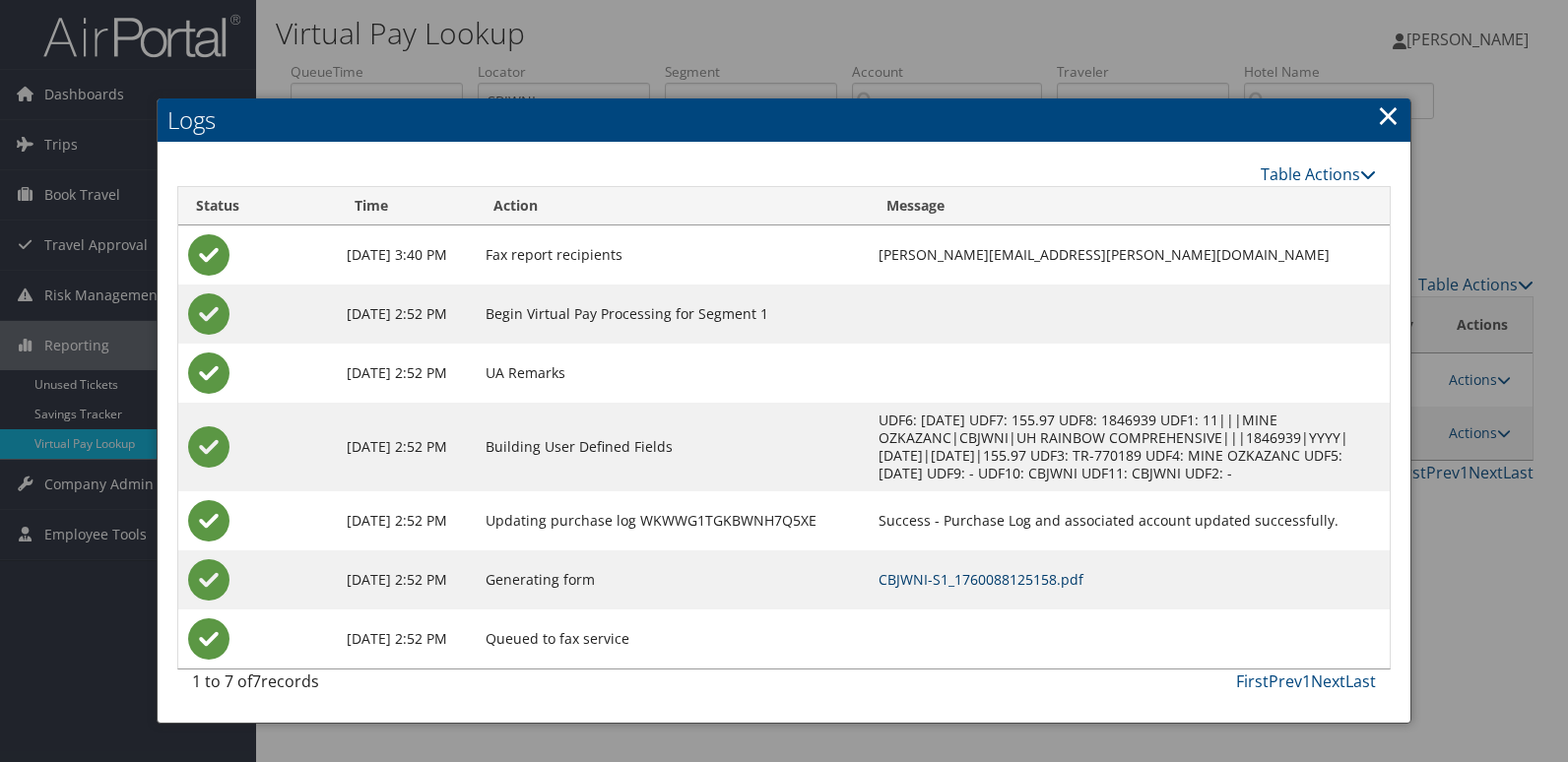
click at [1030, 578] on link "CBJWNI-S1_1760088125158.pdf" at bounding box center [981, 579] width 205 height 19
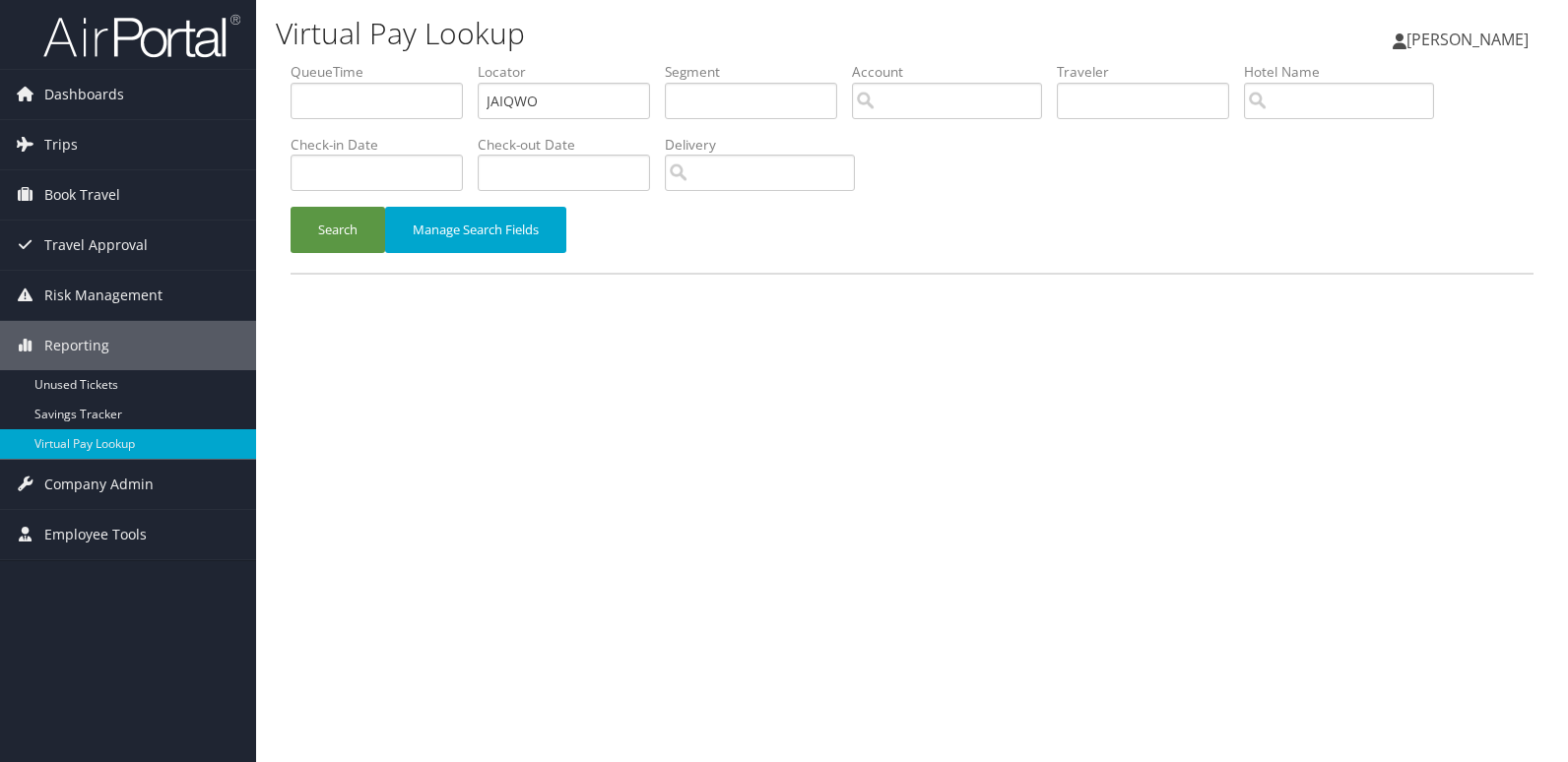
click at [360, 62] on ul "QueueTime Locator JAIQWO Segment Account Traveler Hotel Name Check-in Date Chec…" at bounding box center [913, 62] width 1243 height 0
type input "CUGCNZ"
click at [329, 208] on button "Search" at bounding box center [338, 230] width 95 height 46
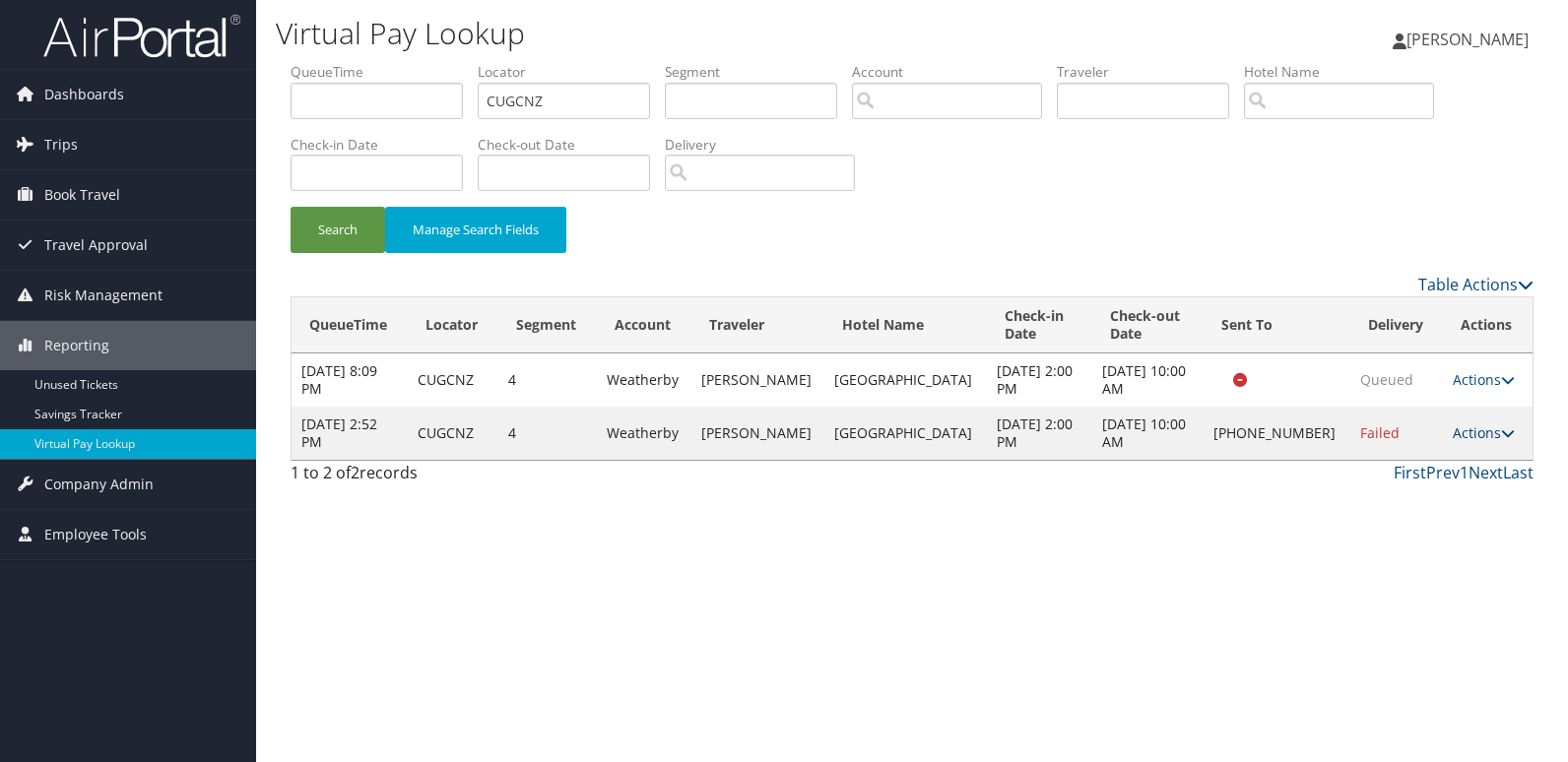
click at [1455, 437] on link "Actions" at bounding box center [1483, 432] width 62 height 19
click at [1432, 507] on link "Logs" at bounding box center [1413, 496] width 168 height 34
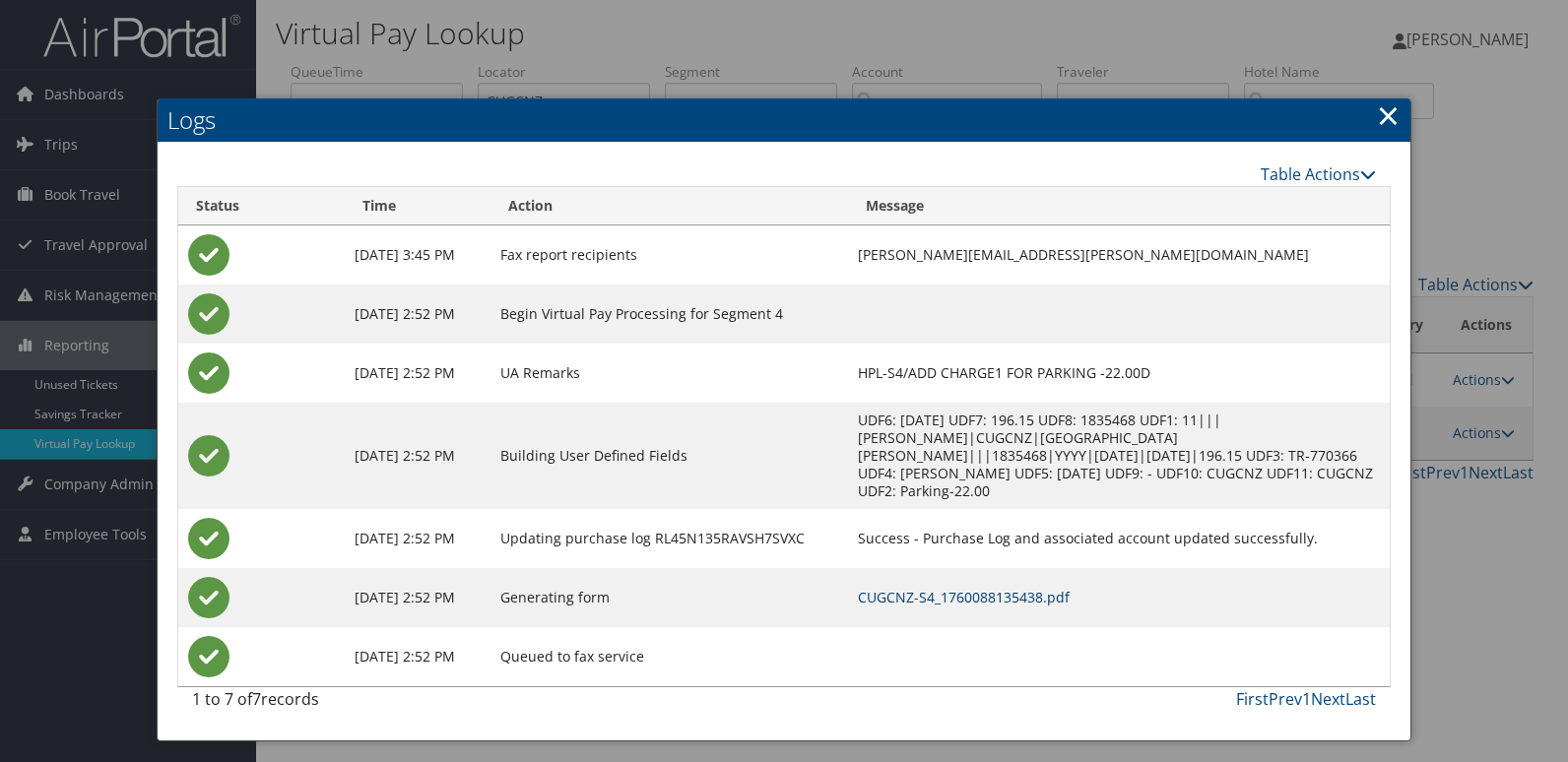
click at [968, 588] on link "CUGCNZ-S4_1760088135438.pdf" at bounding box center [963, 597] width 212 height 19
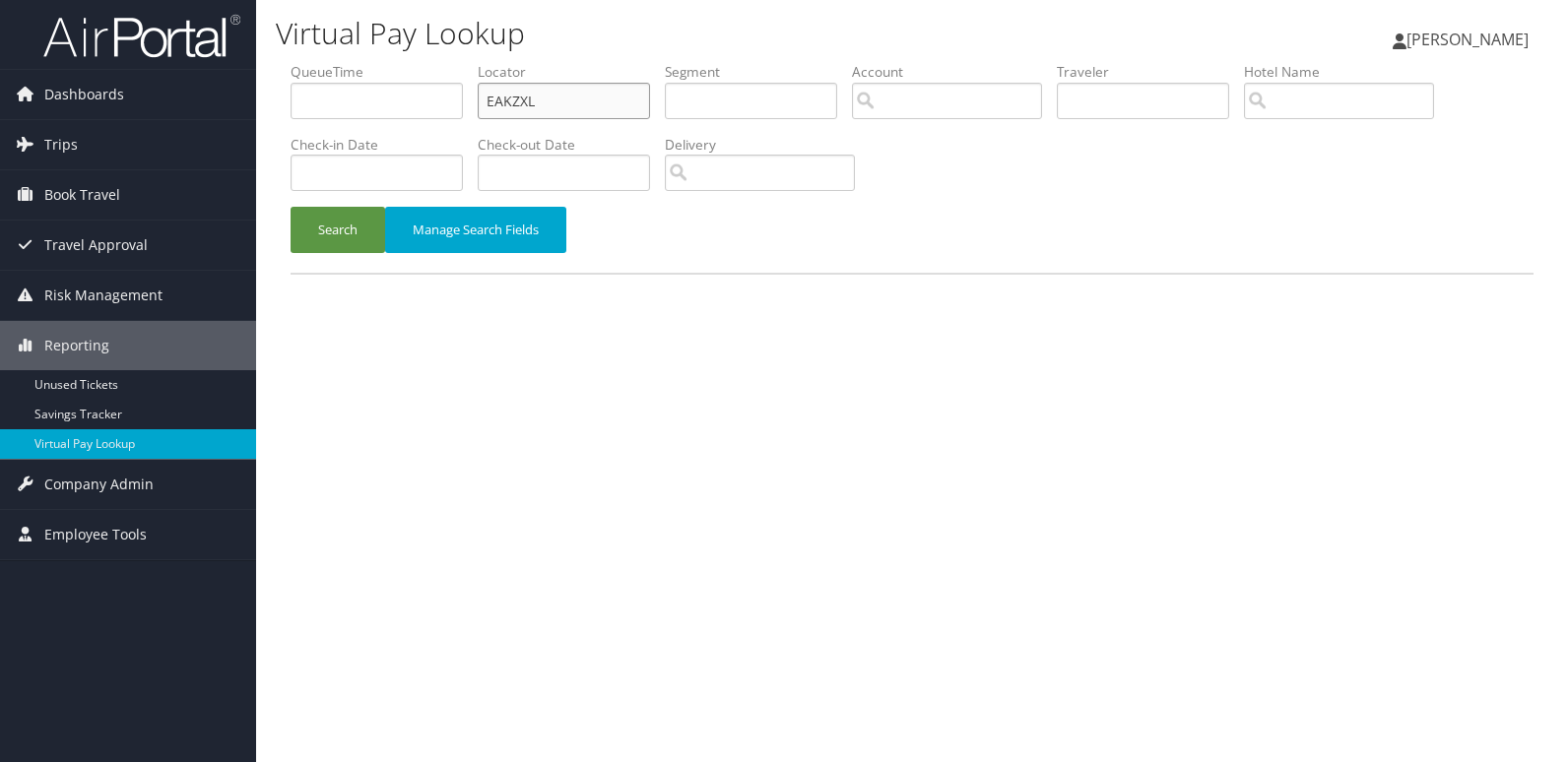
click at [346, 62] on ul "QueueTime Locator EAKZXL Segment Account Traveler Hotel Name Check-in Date Chec…" at bounding box center [913, 62] width 1243 height 0
paste input "CXOIHK"
type input "CXOIHK"
click at [332, 219] on button "Search" at bounding box center [338, 230] width 95 height 46
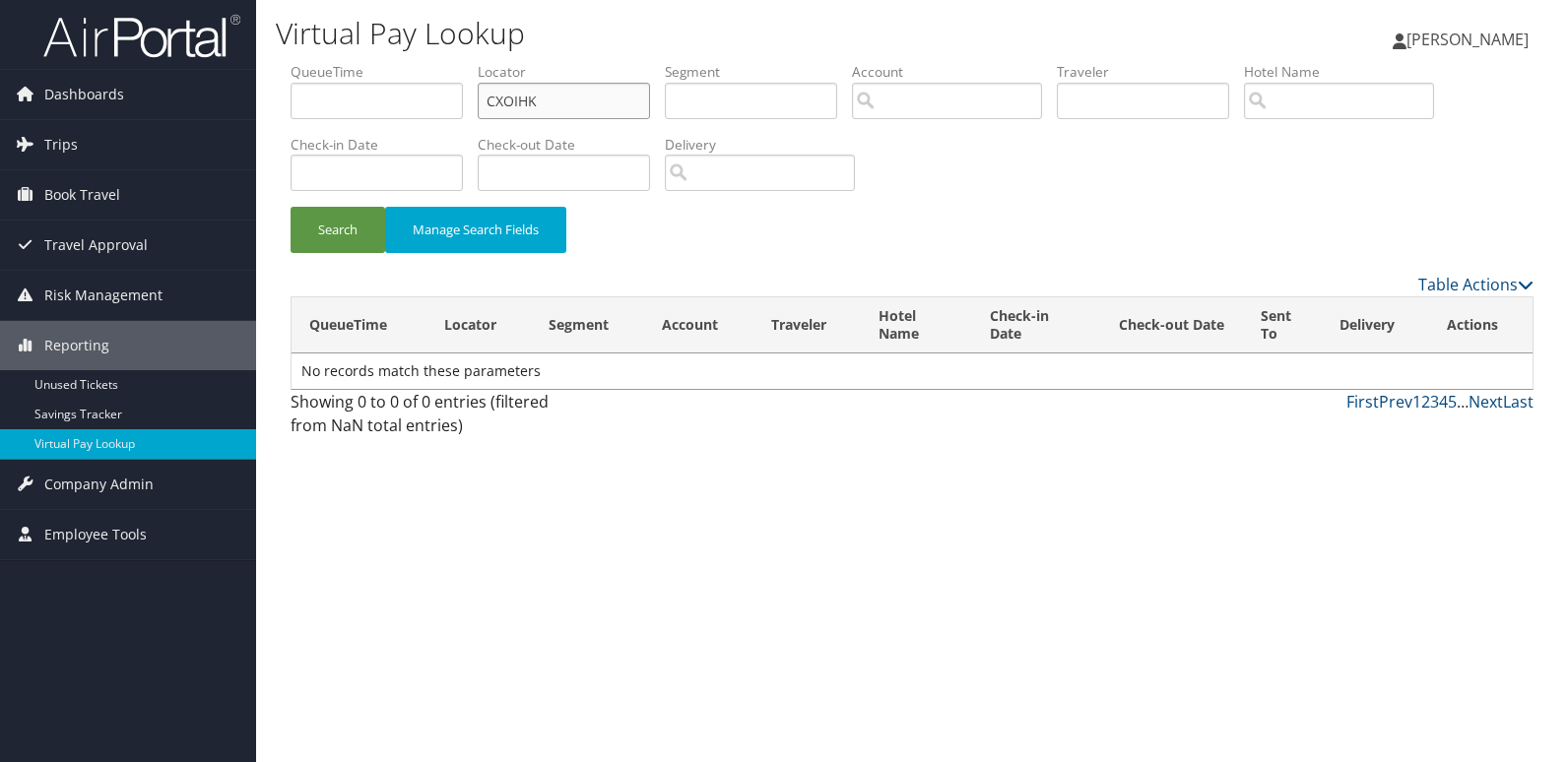
drag, startPoint x: 595, startPoint y: 94, endPoint x: 391, endPoint y: 154, distance: 212.6
click at [414, 62] on ul "QueueTime Locator CXOIHK Segment Account Traveler Hotel Name Check-in Date Chec…" at bounding box center [913, 62] width 1243 height 0
paste input "QLLPUM"
type input "QLLPUM"
drag, startPoint x: 310, startPoint y: 228, endPoint x: 711, endPoint y: 215, distance: 401.2
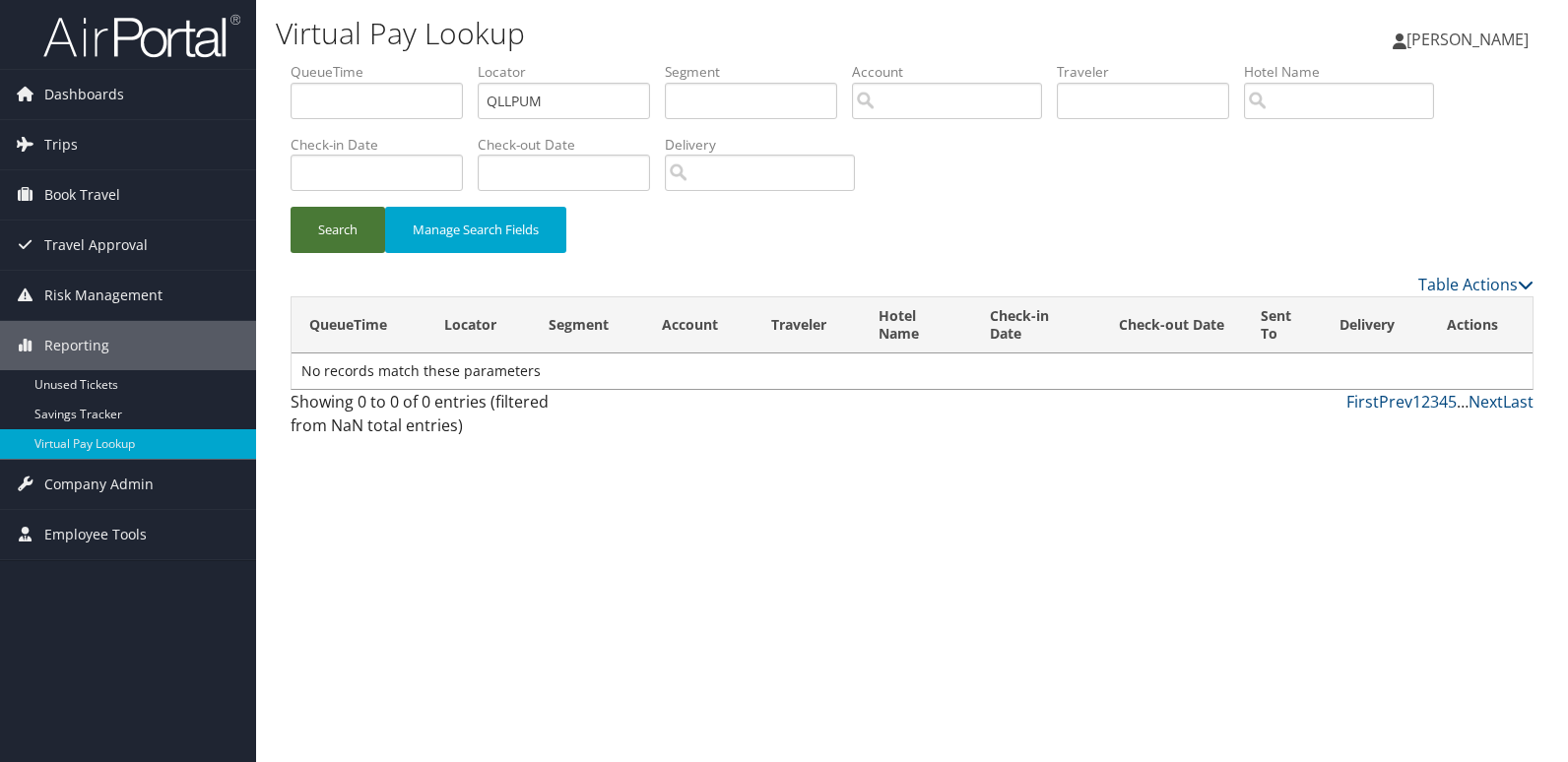
click at [322, 229] on button "Search" at bounding box center [338, 230] width 95 height 46
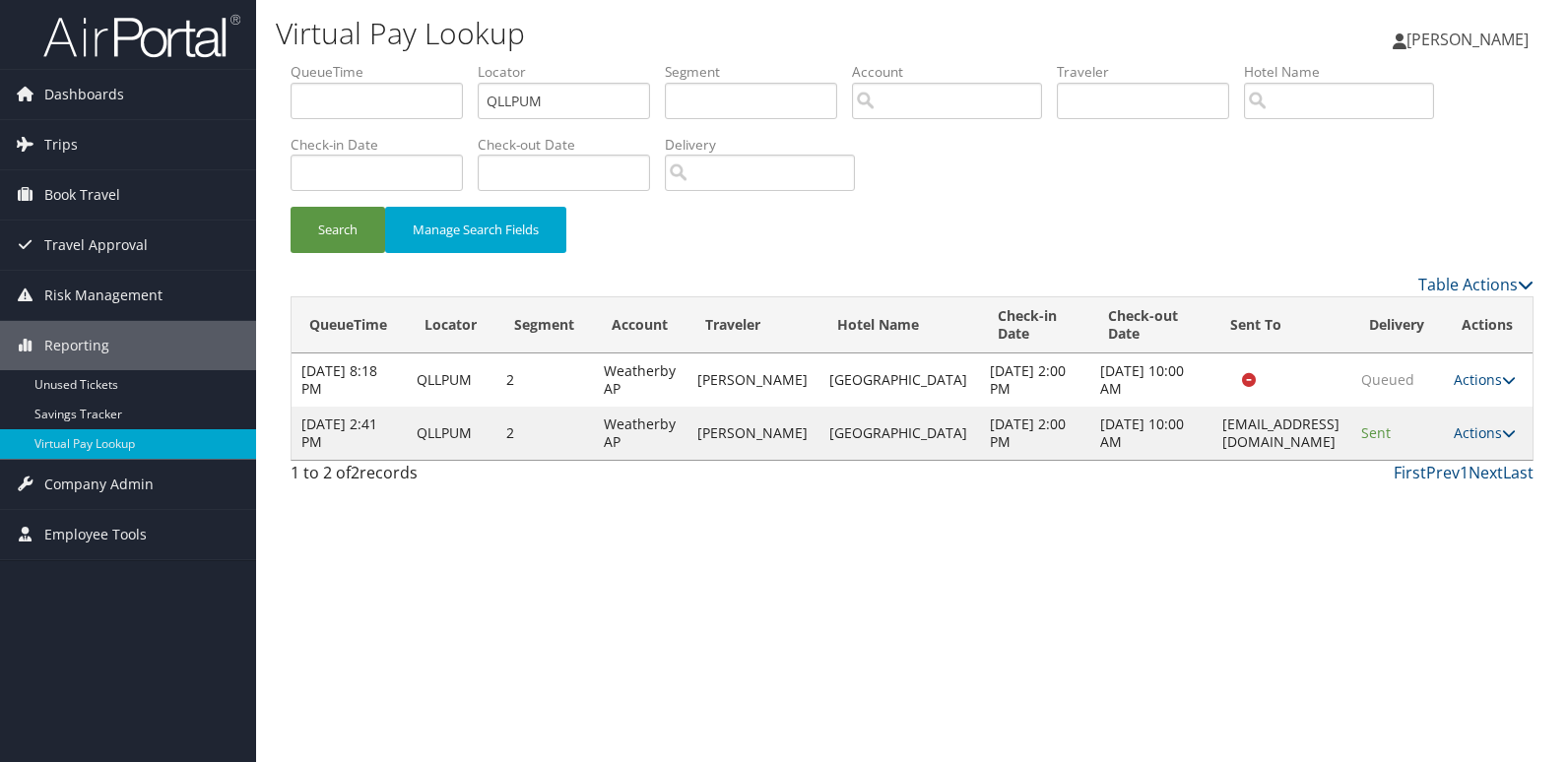
click at [1458, 460] on td "Actions Resend Logs View Itinerary" at bounding box center [1488, 432] width 89 height 53
click at [1485, 442] on link "Actions" at bounding box center [1484, 432] width 62 height 19
click at [1405, 521] on icon at bounding box center [1407, 522] width 18 height 14
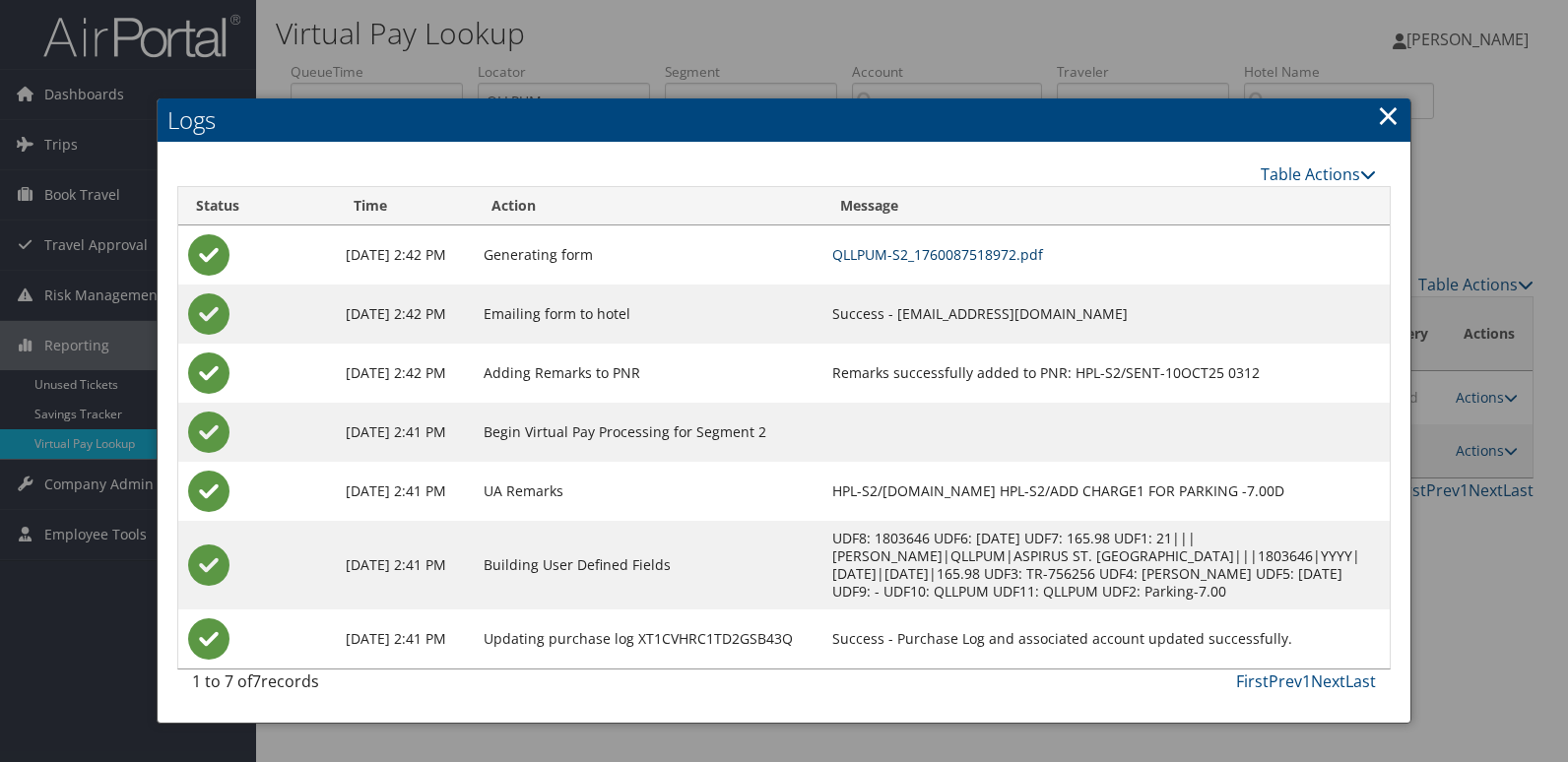
click at [991, 260] on link "QLLPUM-S2_1760087518972.pdf" at bounding box center [937, 254] width 211 height 19
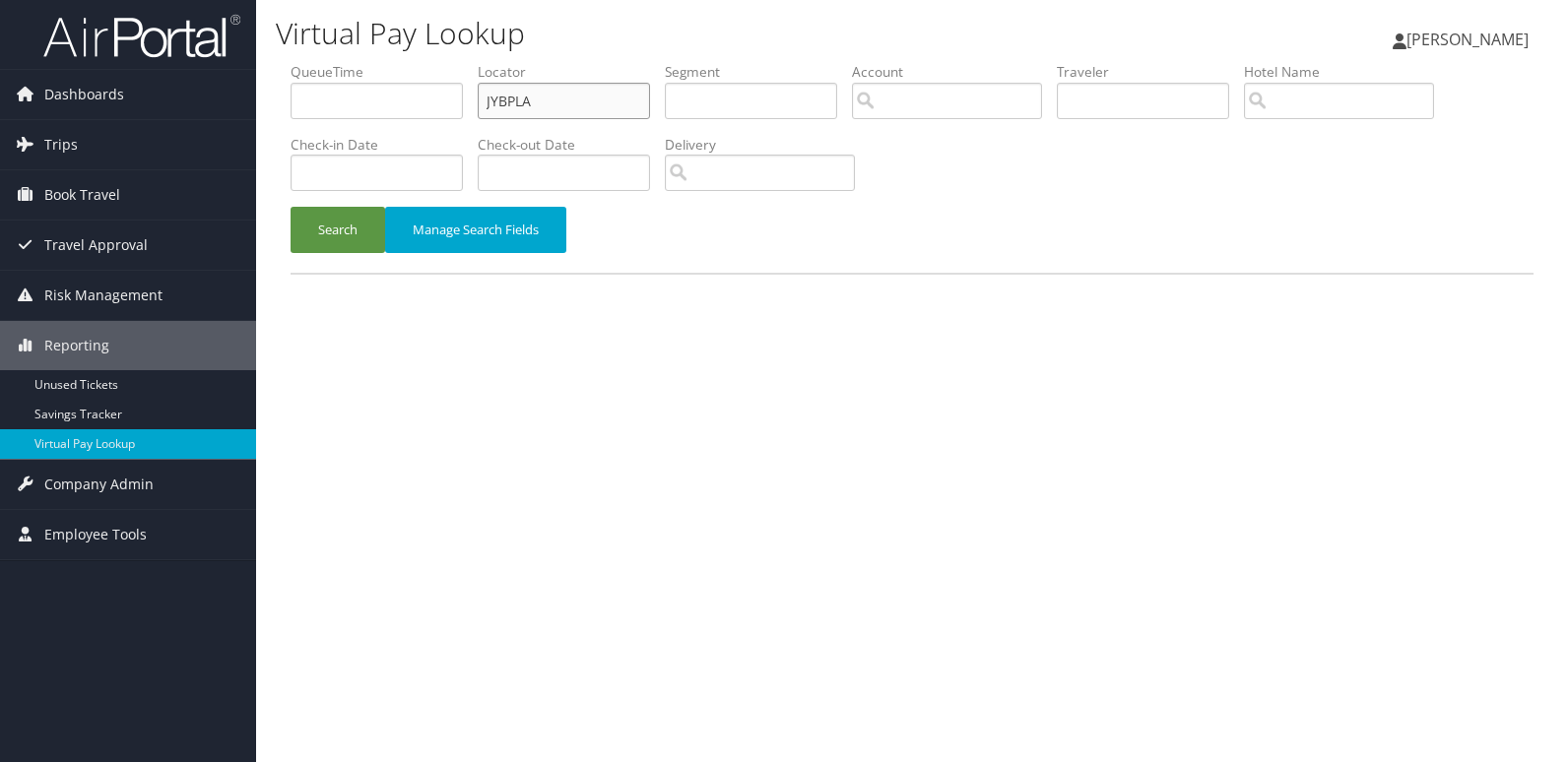
click at [355, 62] on ul "QueueTime Locator JYBPLA Segment Account Traveler Hotel Name Check-in Date Chec…" at bounding box center [913, 62] width 1243 height 0
paste input "MPBZBY"
type input "MPBZBY"
click at [339, 230] on button "Search" at bounding box center [338, 230] width 95 height 46
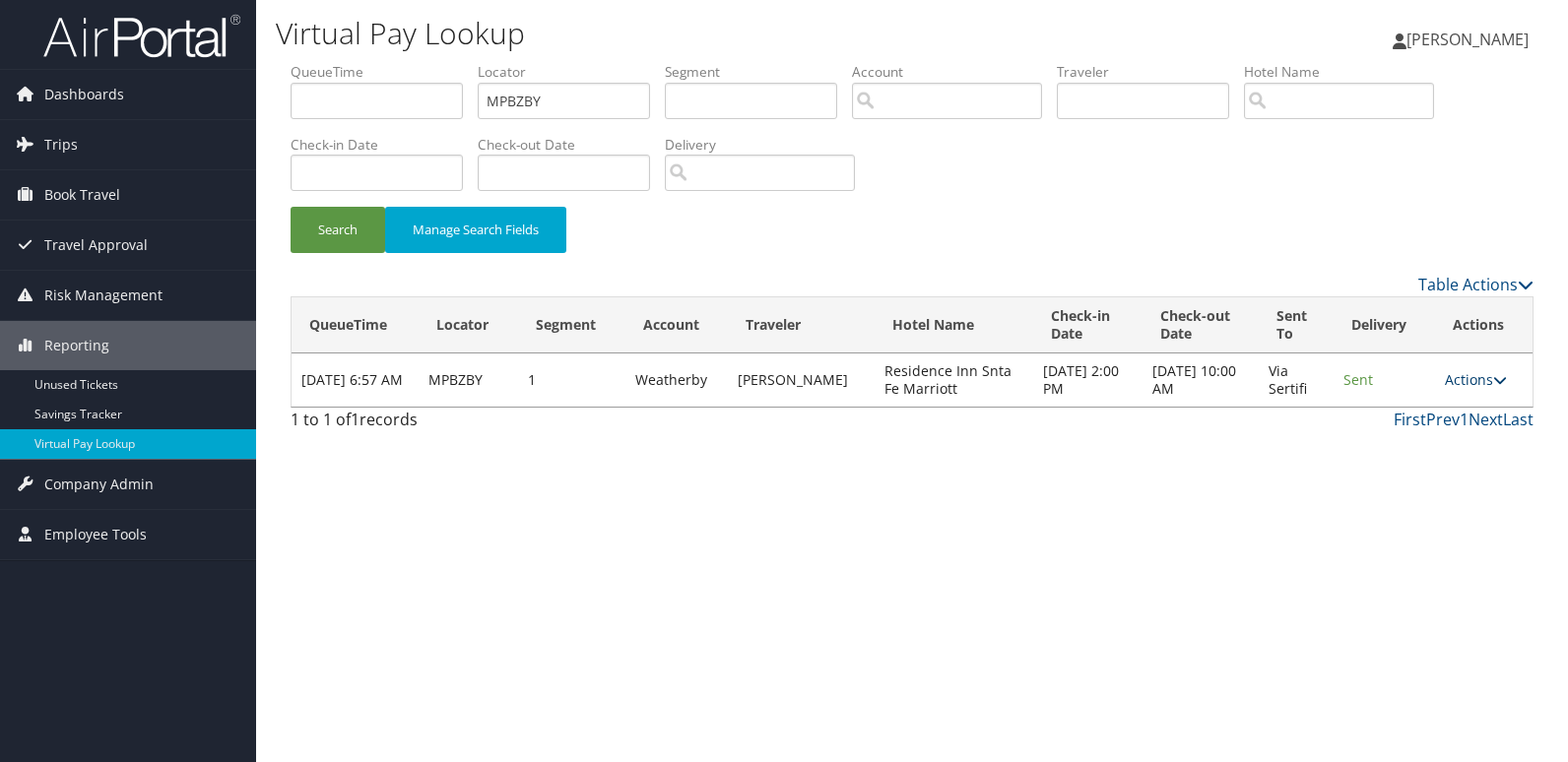
click at [1487, 372] on link "Actions" at bounding box center [1475, 380] width 62 height 19
click at [1407, 451] on link "Logs" at bounding box center [1437, 442] width 125 height 34
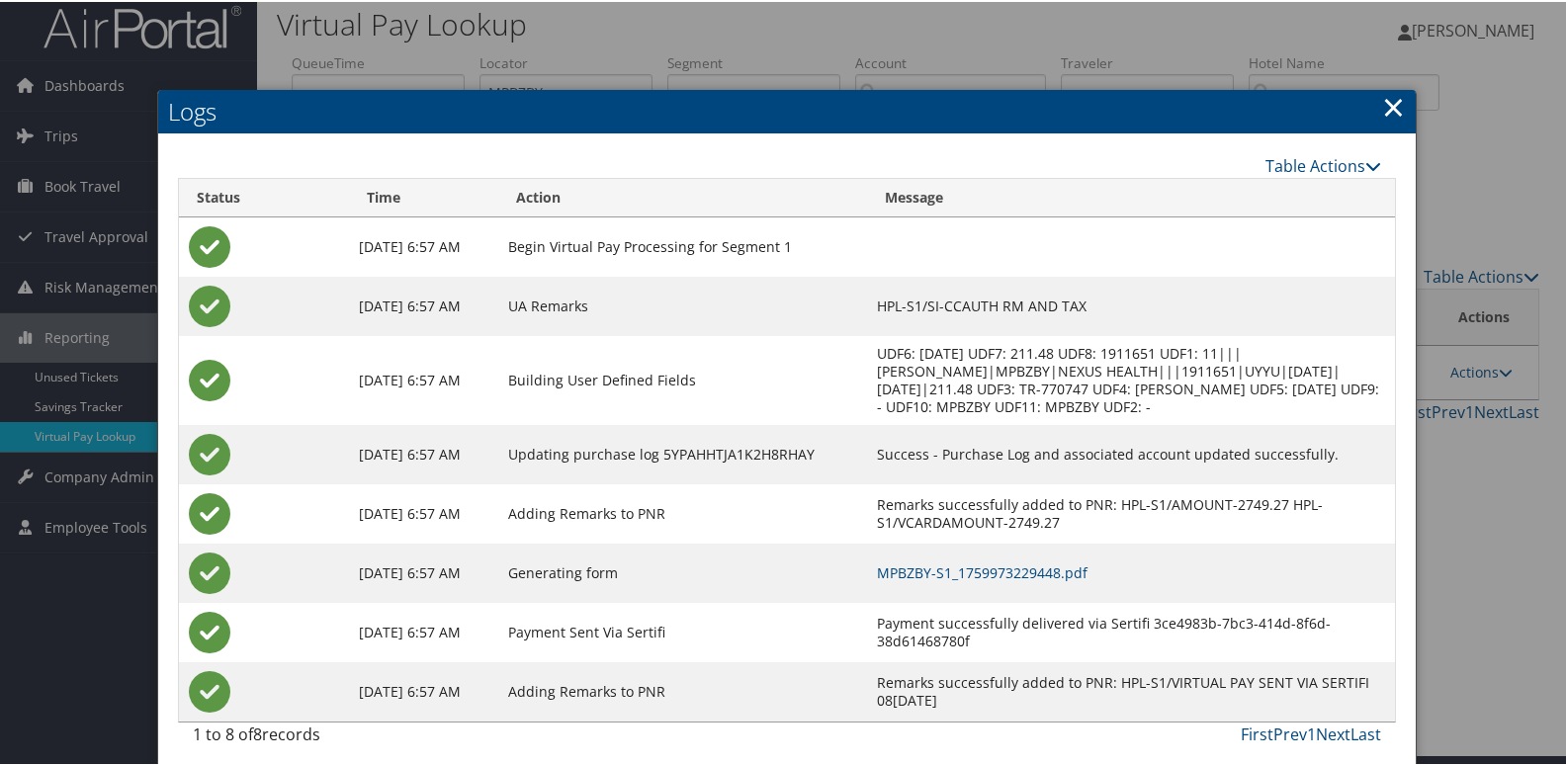
scroll to position [21, 0]
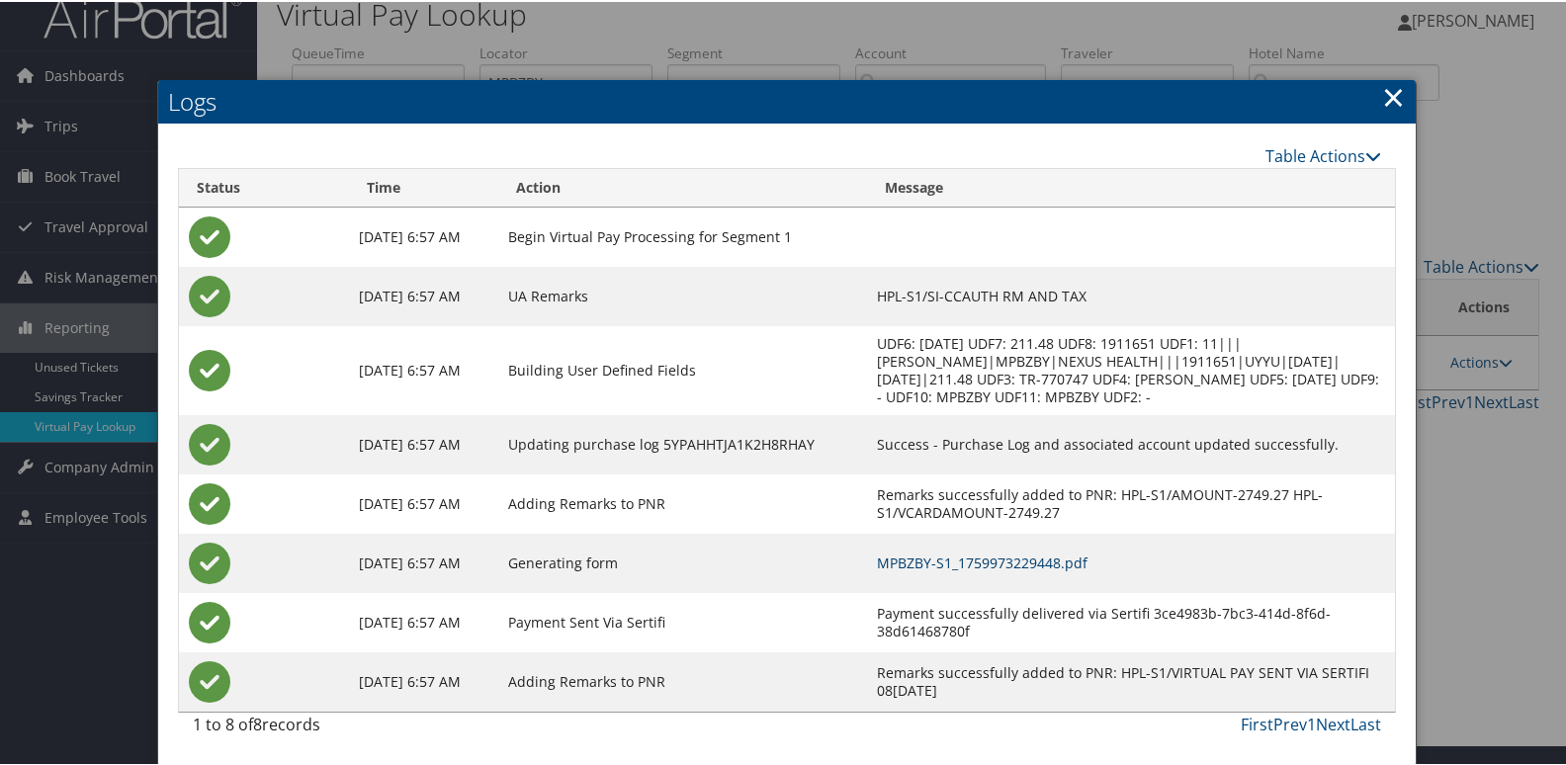
click at [1016, 568] on link "MPBZBY-S1_1759973229448.pdf" at bounding box center [982, 561] width 211 height 19
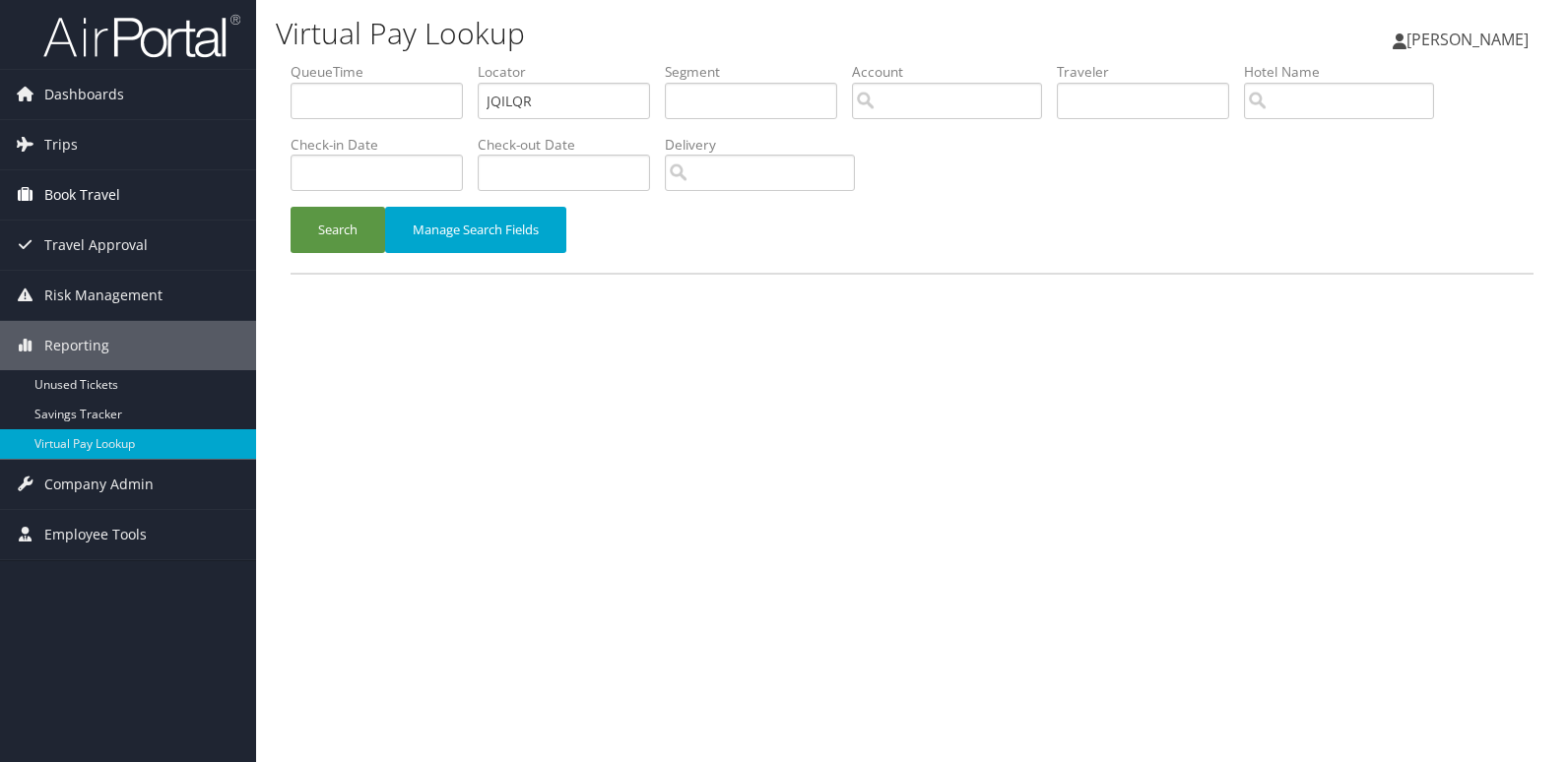
click at [261, 101] on div "Virtual Pay Lookup [PERSON_NAME] [PERSON_NAME] My Settings Travel Agency Contac…" at bounding box center [912, 381] width 1312 height 762
type input "UEDDBM"
click at [308, 224] on button "Search" at bounding box center [338, 230] width 95 height 46
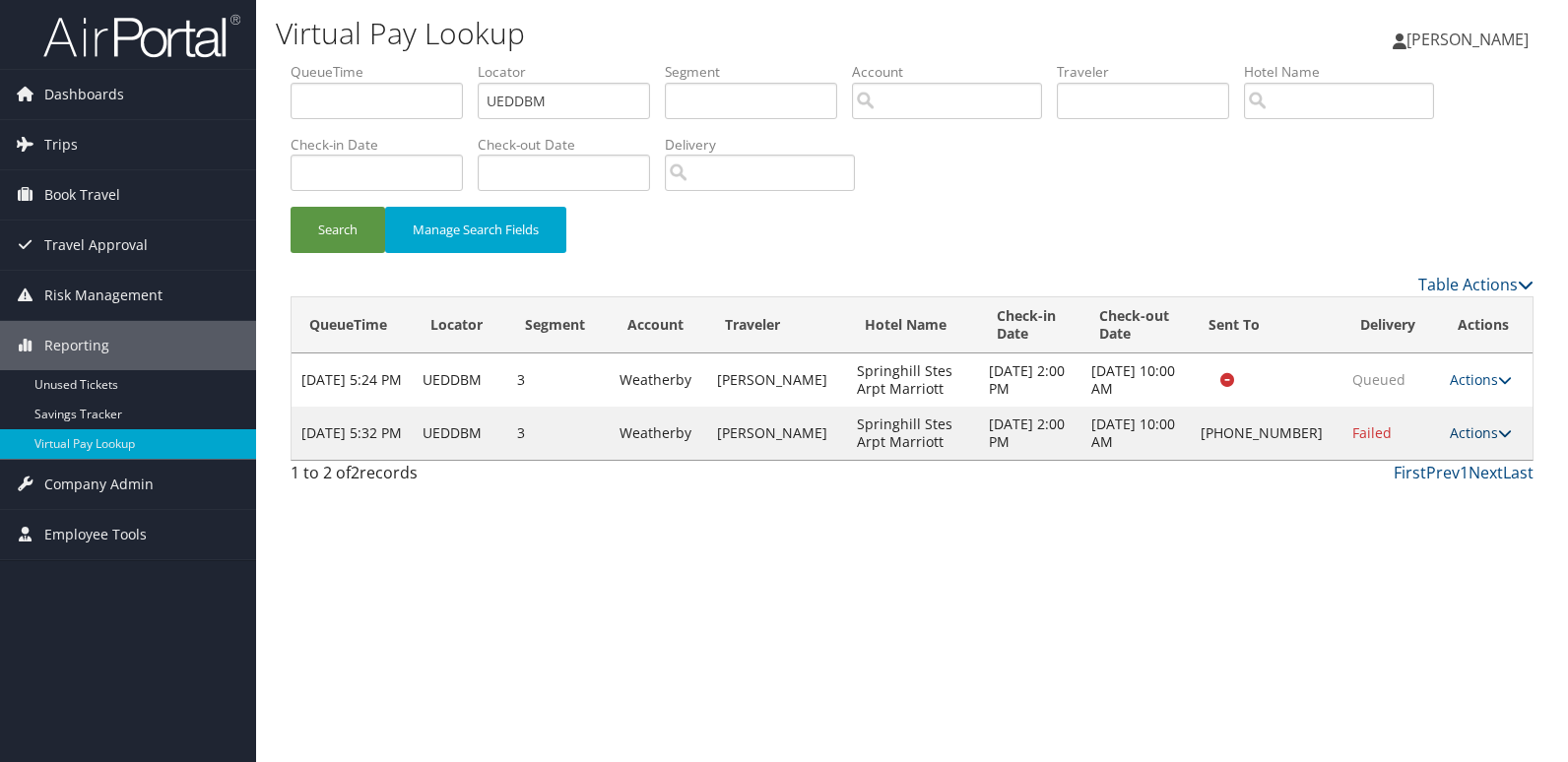
click at [1449, 439] on link "Actions" at bounding box center [1480, 432] width 62 height 19
click at [1421, 493] on link "Logs" at bounding box center [1415, 496] width 168 height 34
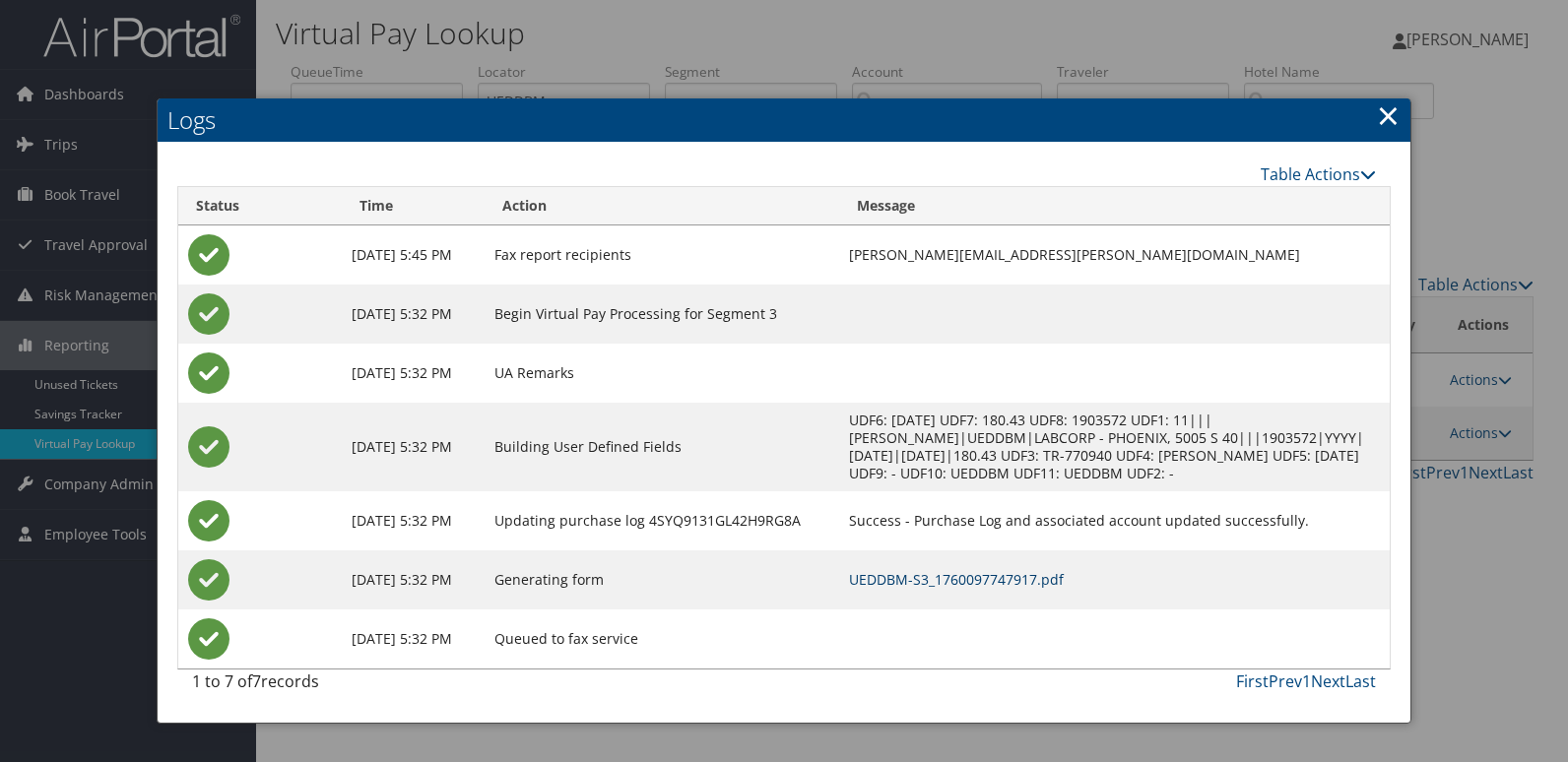
click at [986, 582] on link "UEDDBM-S3_1760097747917.pdf" at bounding box center [956, 579] width 215 height 19
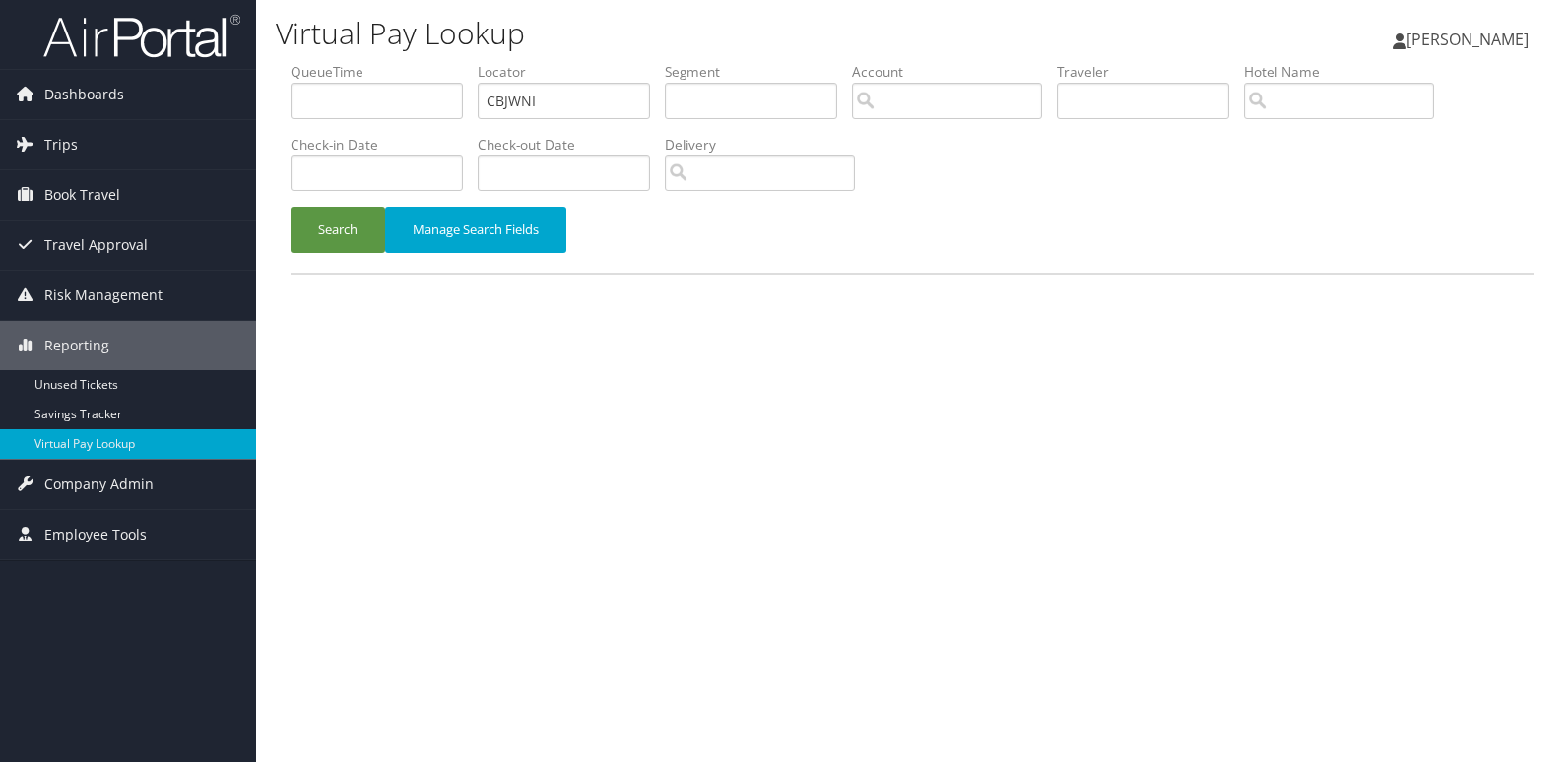
click at [325, 62] on ul "QueueTime Locator CBJWNI Segment Account Traveler Hotel Name Check-in Date Chec…" at bounding box center [913, 62] width 1243 height 0
type input "OEEMSN"
click at [343, 226] on button "Search" at bounding box center [338, 230] width 95 height 46
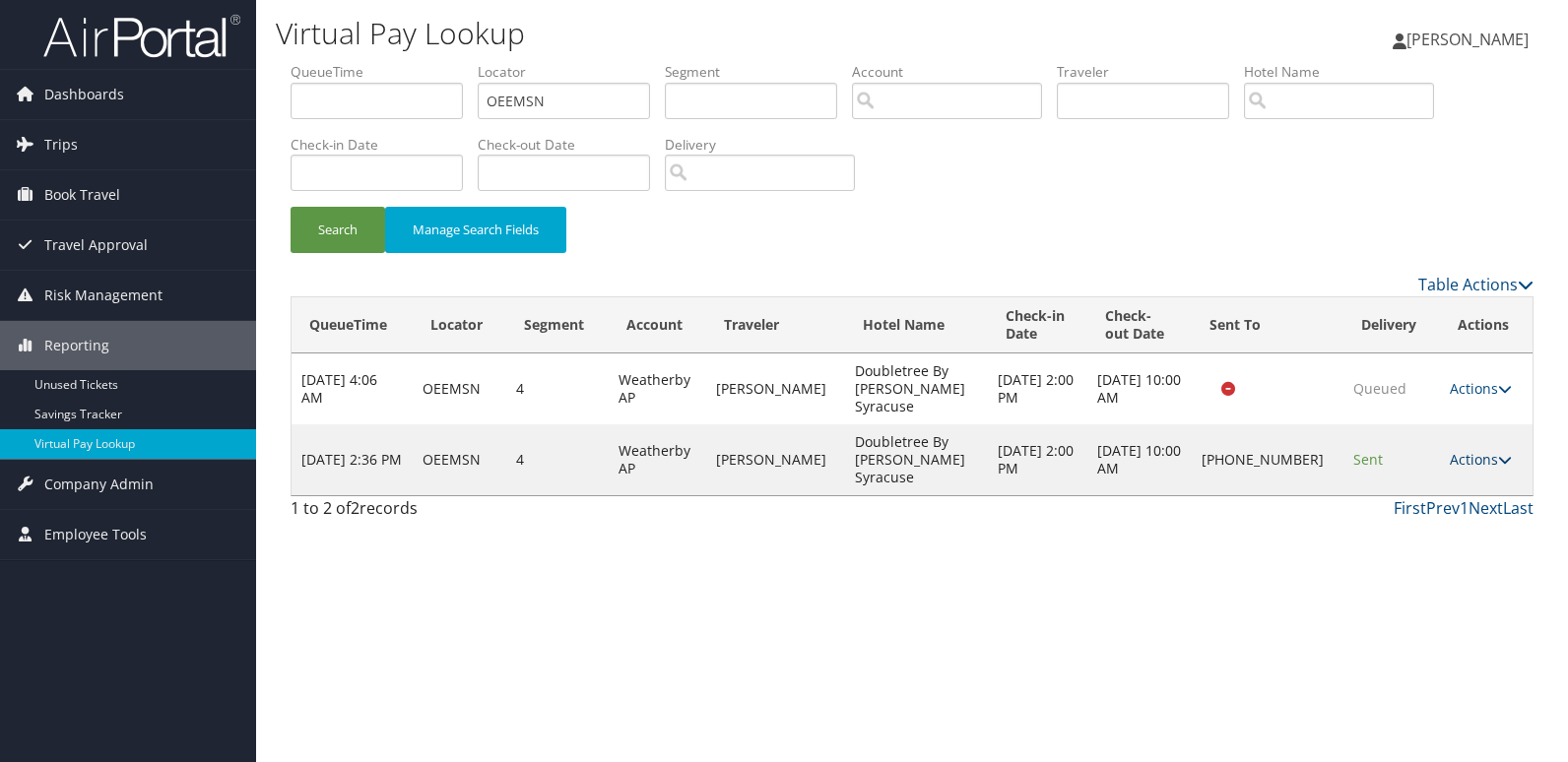
drag, startPoint x: 1451, startPoint y: 427, endPoint x: 1487, endPoint y: 500, distance: 81.4
click at [1452, 450] on link "Actions" at bounding box center [1480, 459] width 62 height 19
click at [1415, 510] on link "Logs" at bounding box center [1415, 496] width 168 height 34
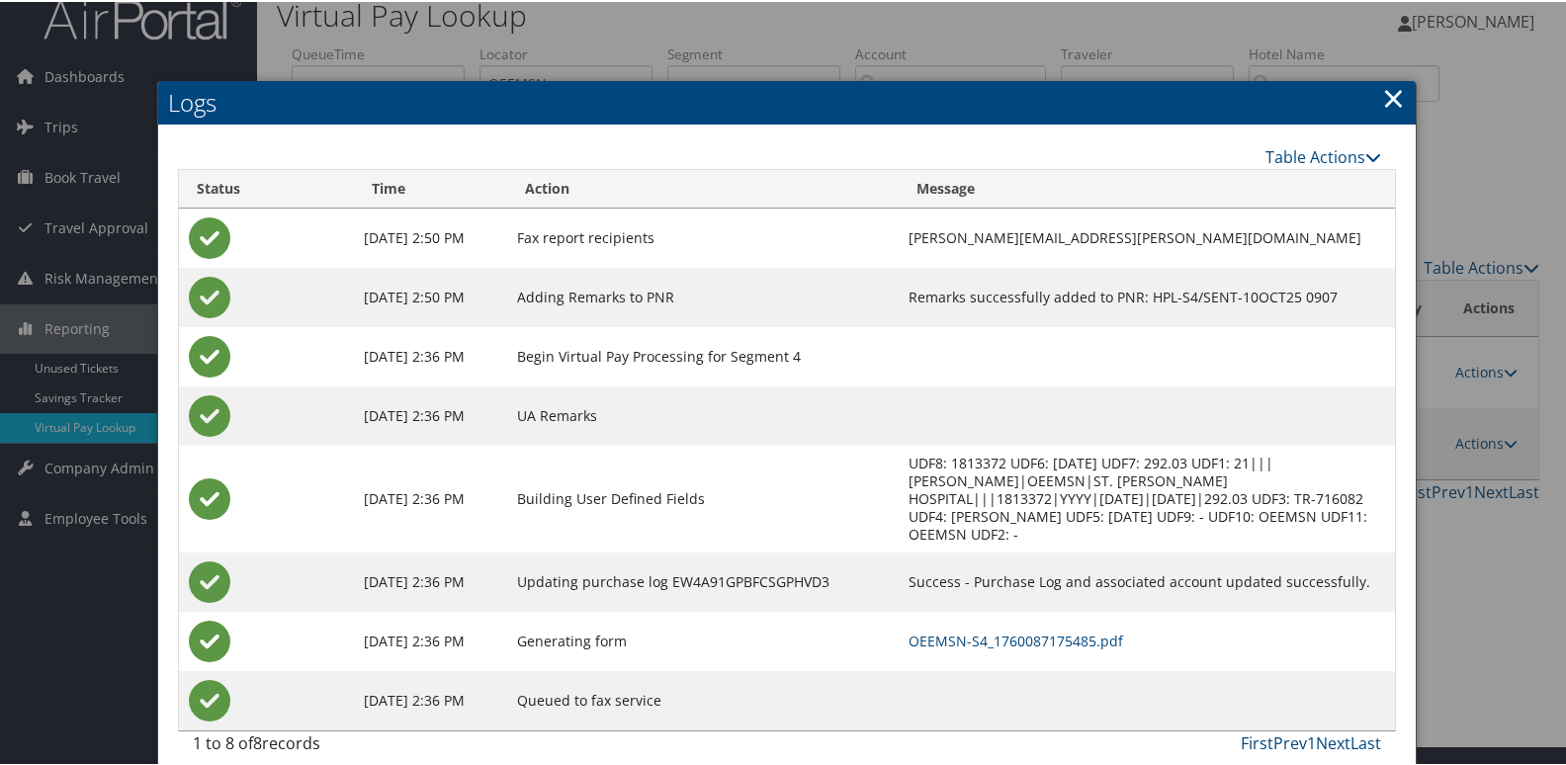
scroll to position [21, 0]
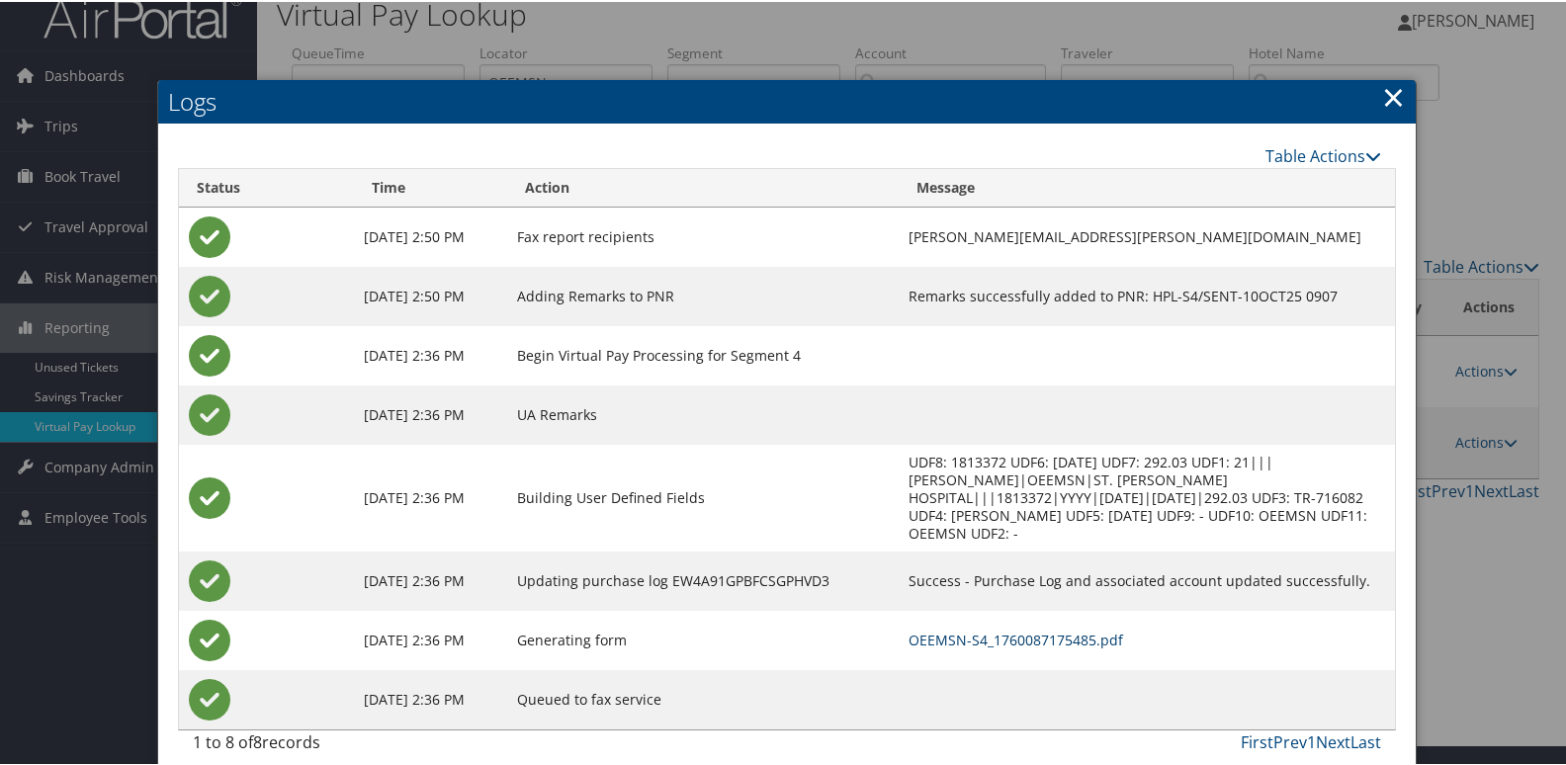
click at [1022, 629] on link "OEEMSN-S4_1760087175485.pdf" at bounding box center [1016, 638] width 215 height 19
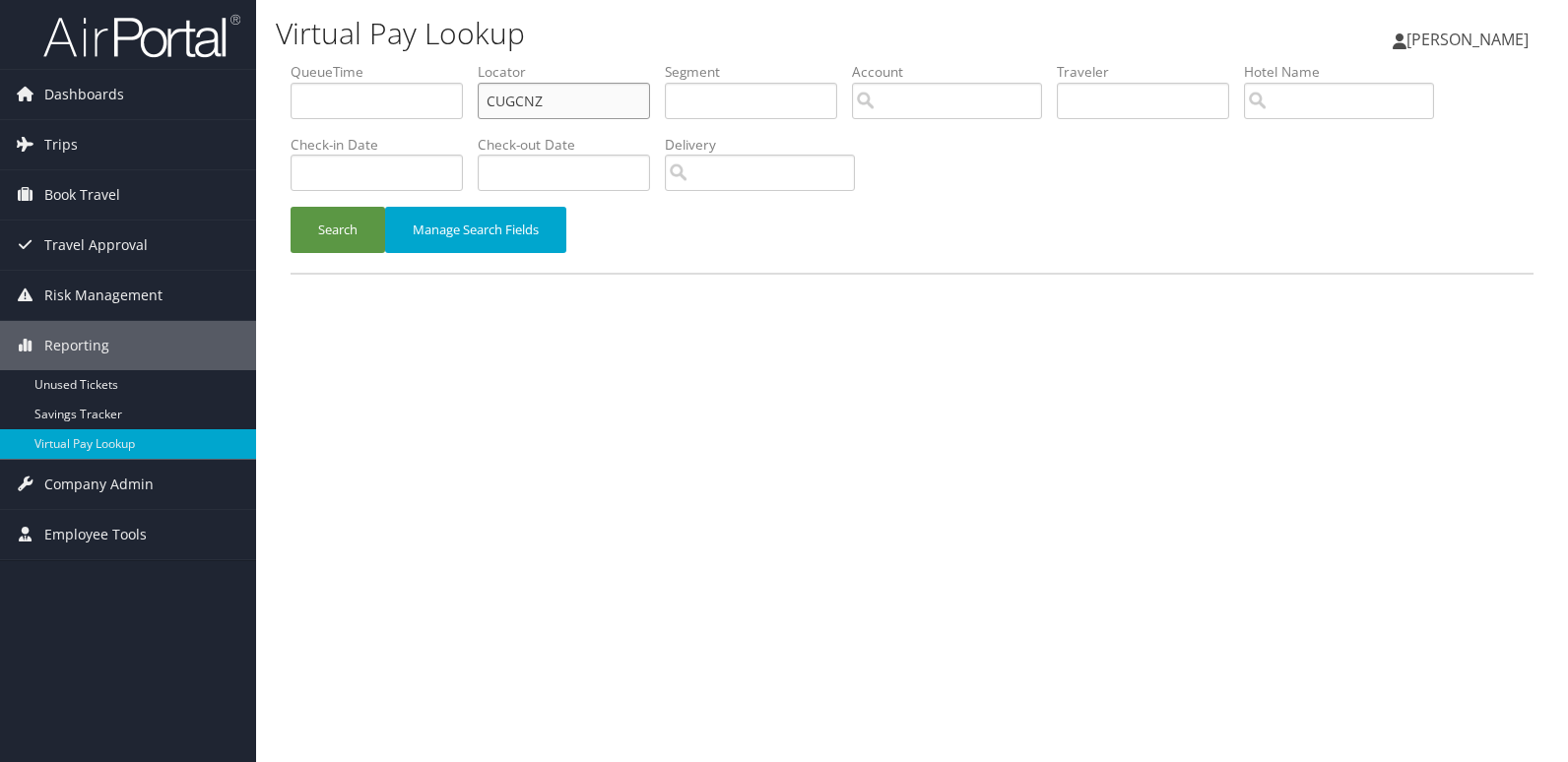
drag, startPoint x: 610, startPoint y: 90, endPoint x: 382, endPoint y: 161, distance: 238.8
click at [413, 62] on ul "QueueTime Locator CUGCNZ Segment Account Traveler Hotel Name Check-in Date Chec…" at bounding box center [913, 62] width 1243 height 0
paste input "JOVUDL"
type input "JOVUDL"
click at [343, 227] on button "Search" at bounding box center [338, 230] width 95 height 46
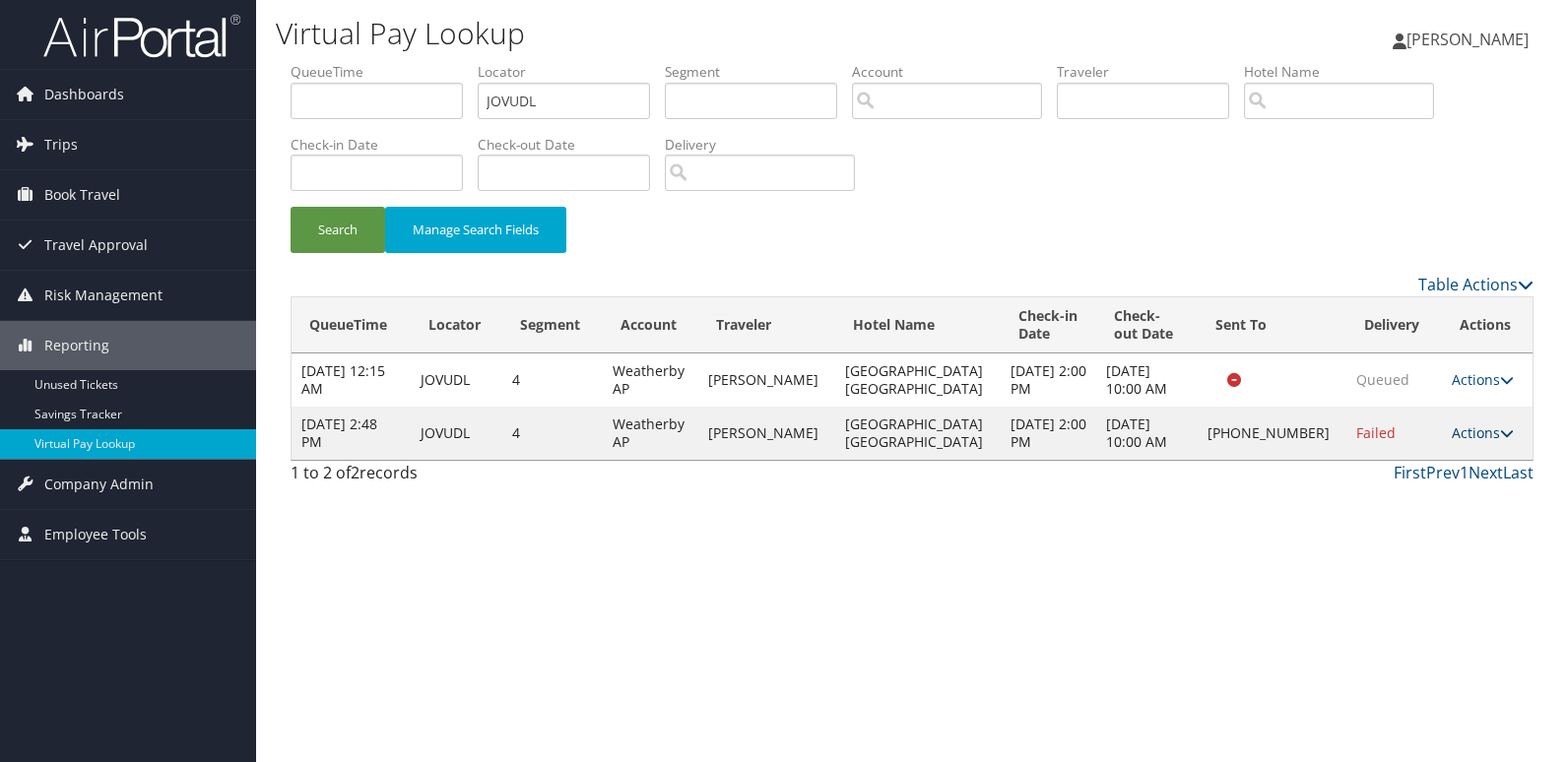
click at [1476, 430] on link "Actions" at bounding box center [1482, 432] width 62 height 19
click at [1399, 512] on link "Delivery Information" at bounding box center [1413, 529] width 168 height 34
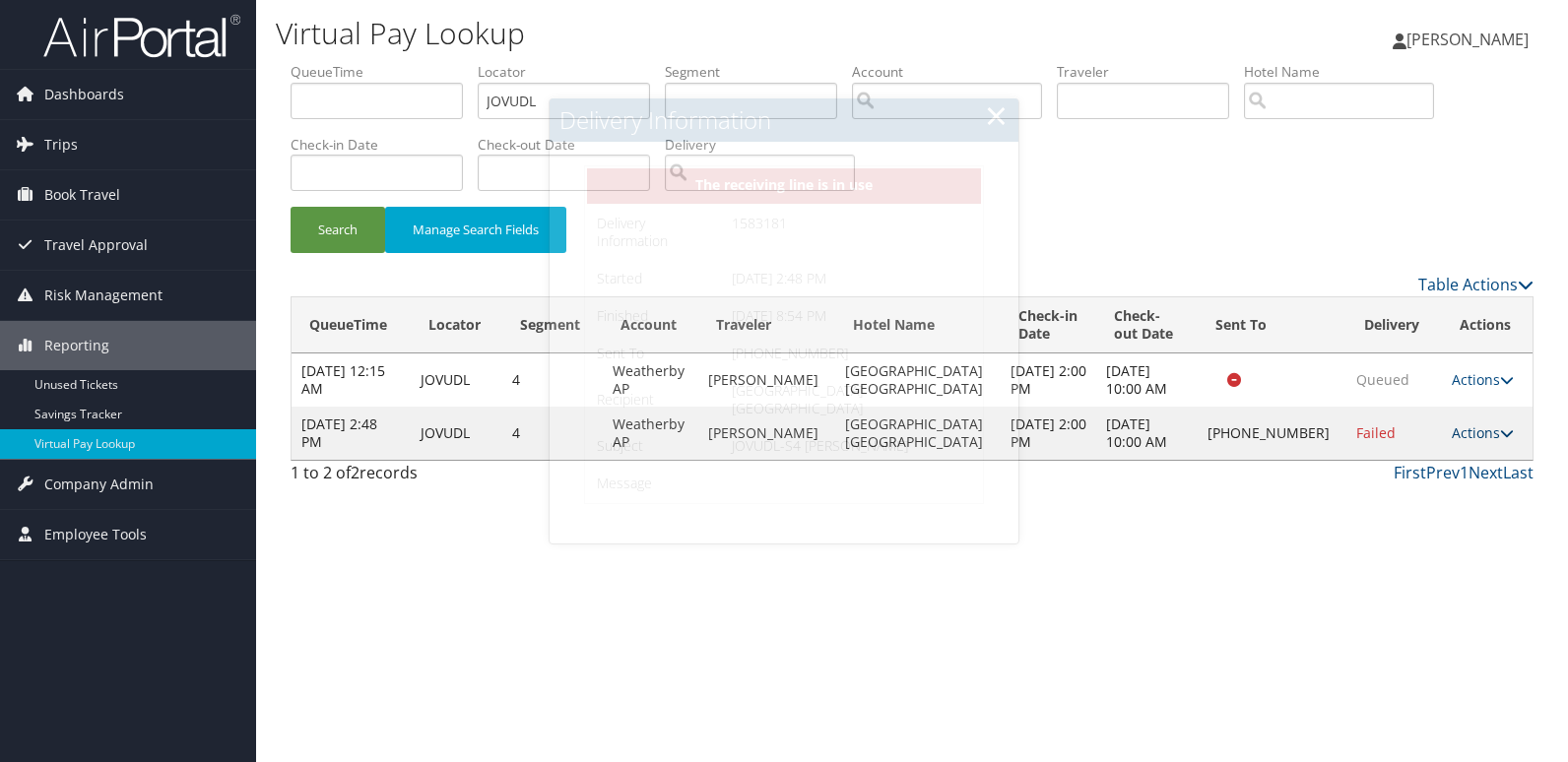
click at [1451, 438] on link "Actions" at bounding box center [1482, 432] width 62 height 19
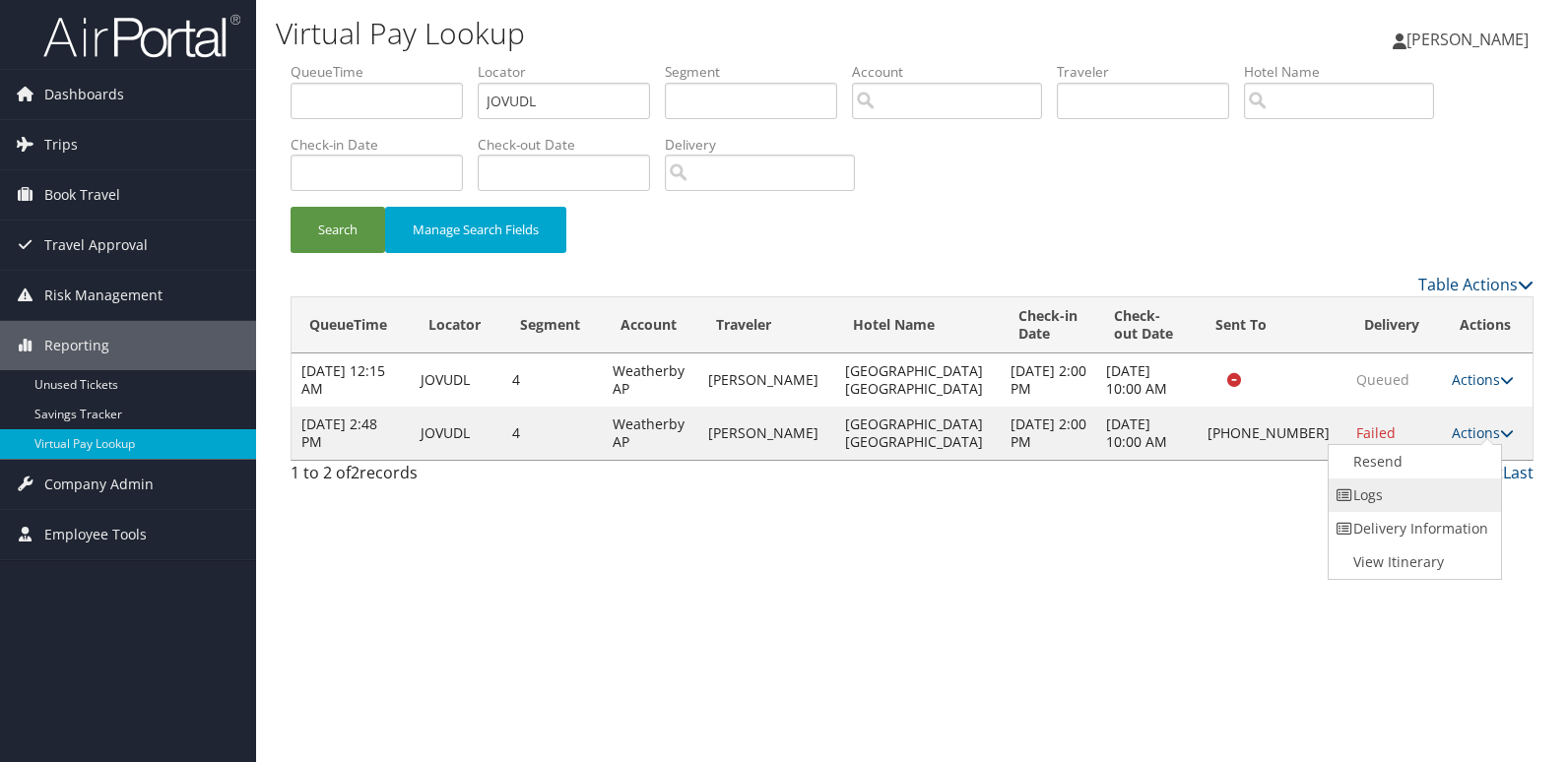
click at [1413, 485] on link "Logs" at bounding box center [1413, 496] width 168 height 34
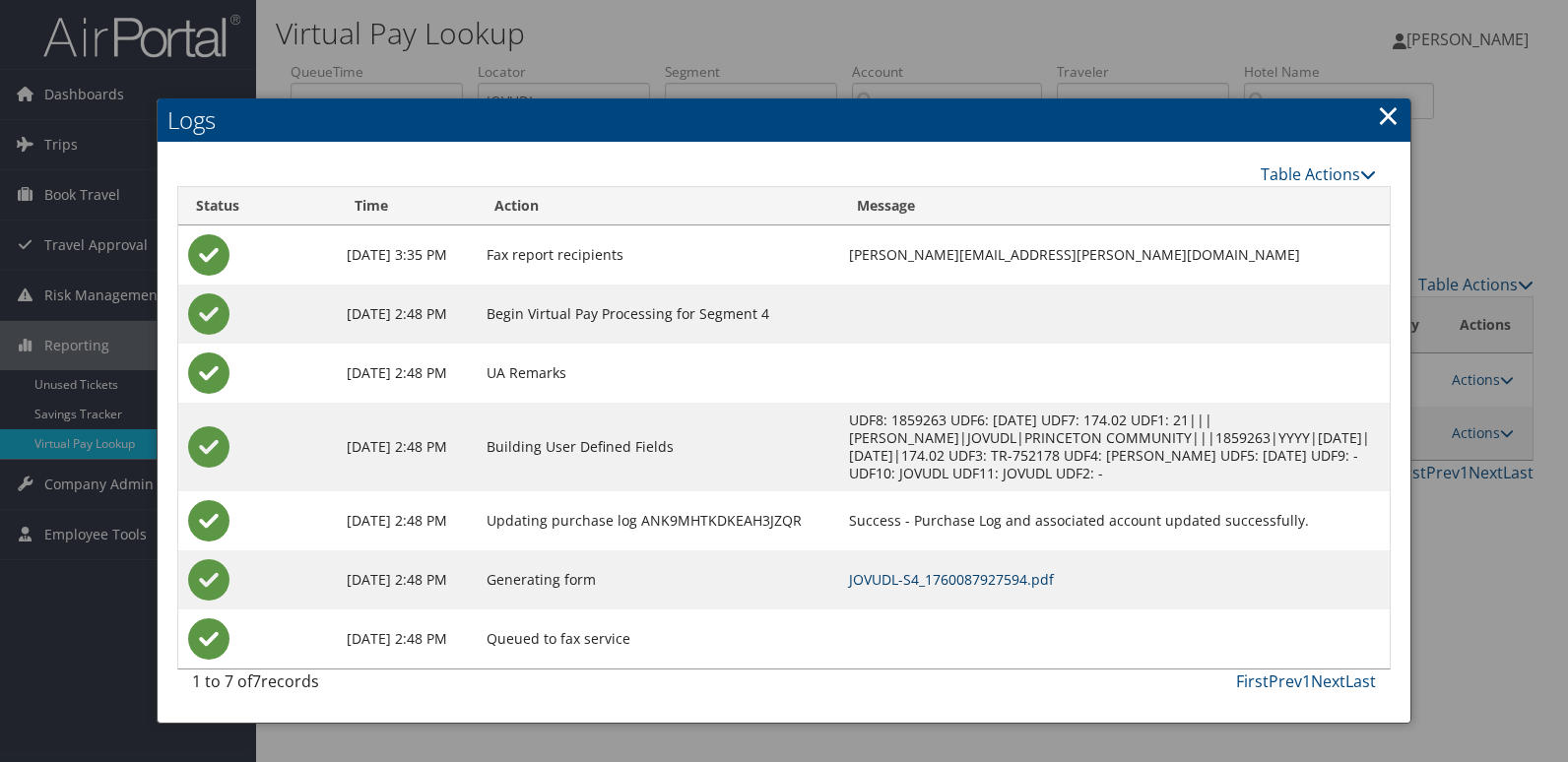
click at [1027, 570] on link "JOVUDL-S4_1760087927594.pdf" at bounding box center [951, 579] width 205 height 19
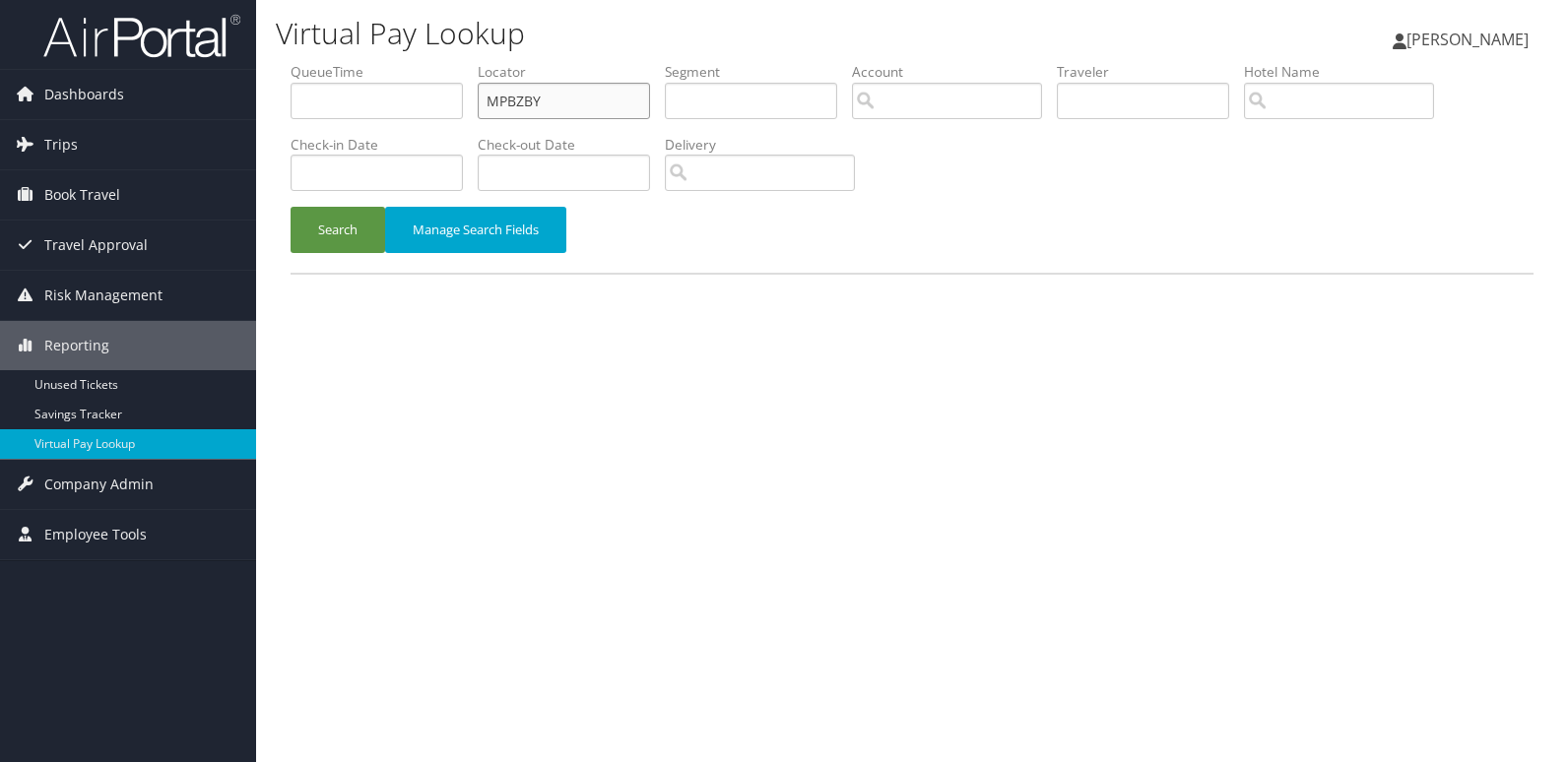
click at [315, 62] on ul "QueueTime Locator MPBZBY Segment Account Traveler Hotel Name Check-in Date Chec…" at bounding box center [913, 62] width 1243 height 0
paste input "QIEWMA"
type input "QIEWMA"
click at [338, 248] on button "Search" at bounding box center [338, 230] width 95 height 46
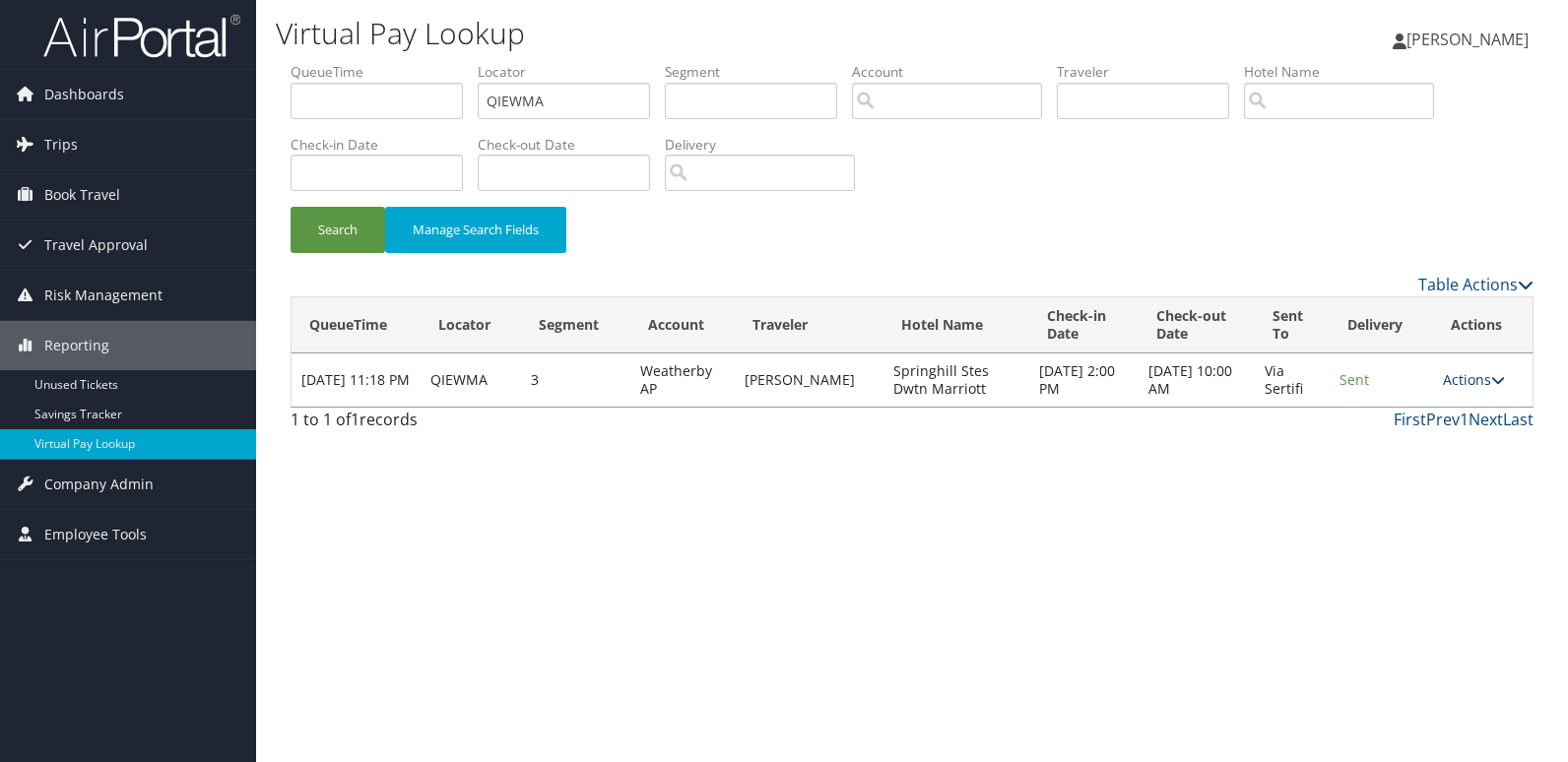
click at [1463, 381] on link "Actions" at bounding box center [1474, 380] width 62 height 19
click at [1432, 431] on link "Logs" at bounding box center [1436, 442] width 125 height 34
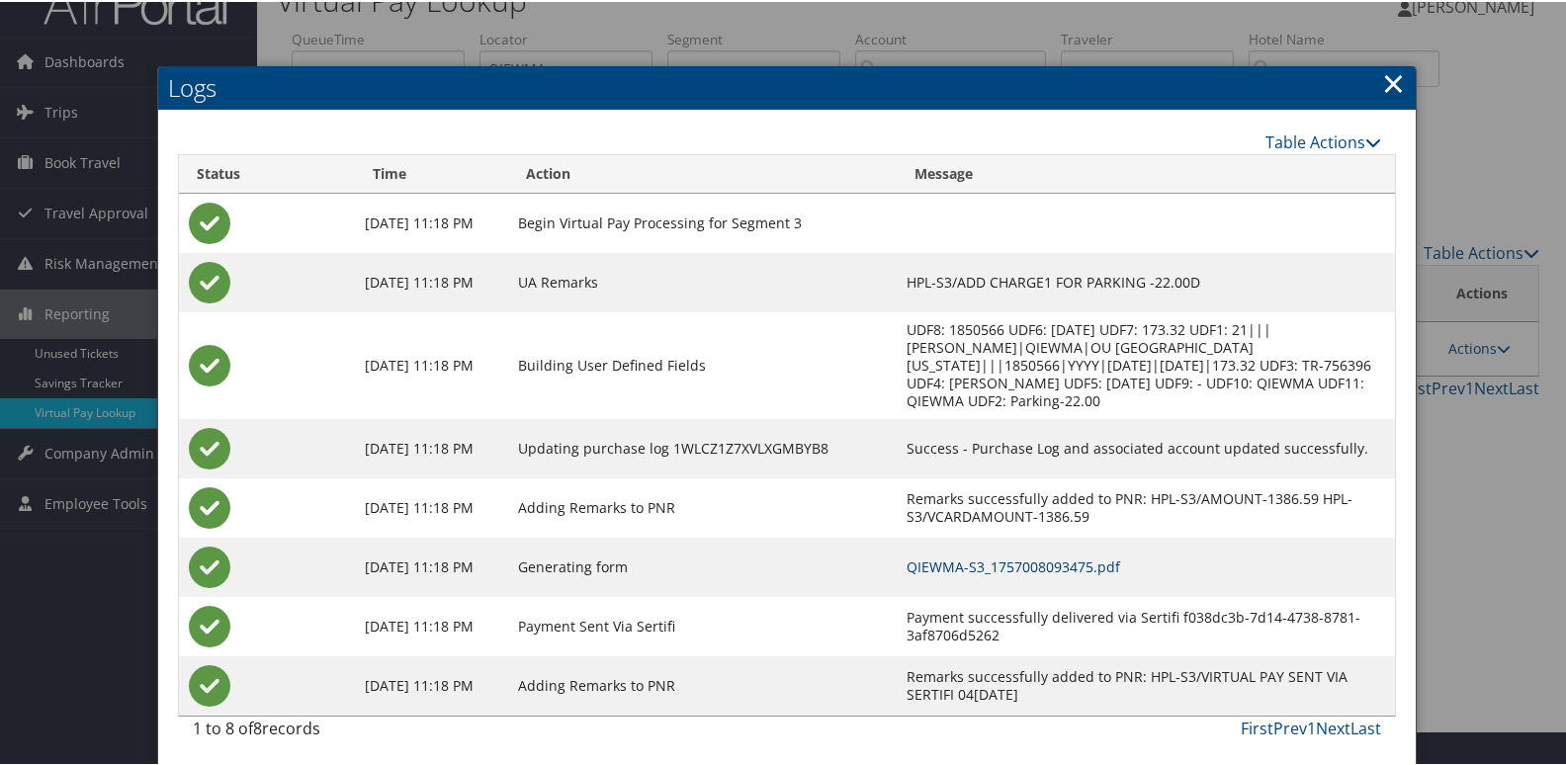
scroll to position [39, 0]
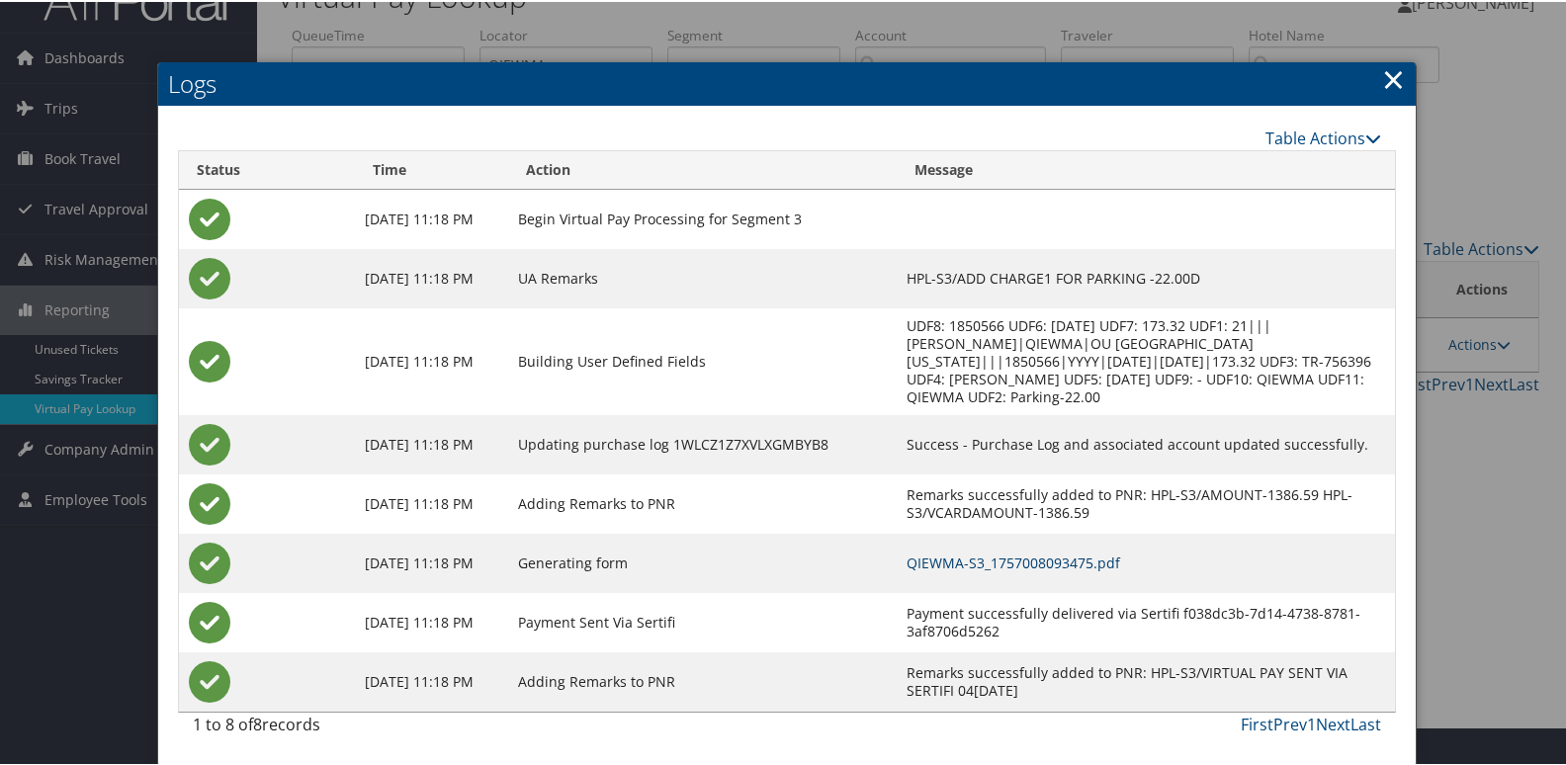
click at [1070, 567] on link "QIEWMA-S3_1757008093475.pdf" at bounding box center [1014, 561] width 214 height 19
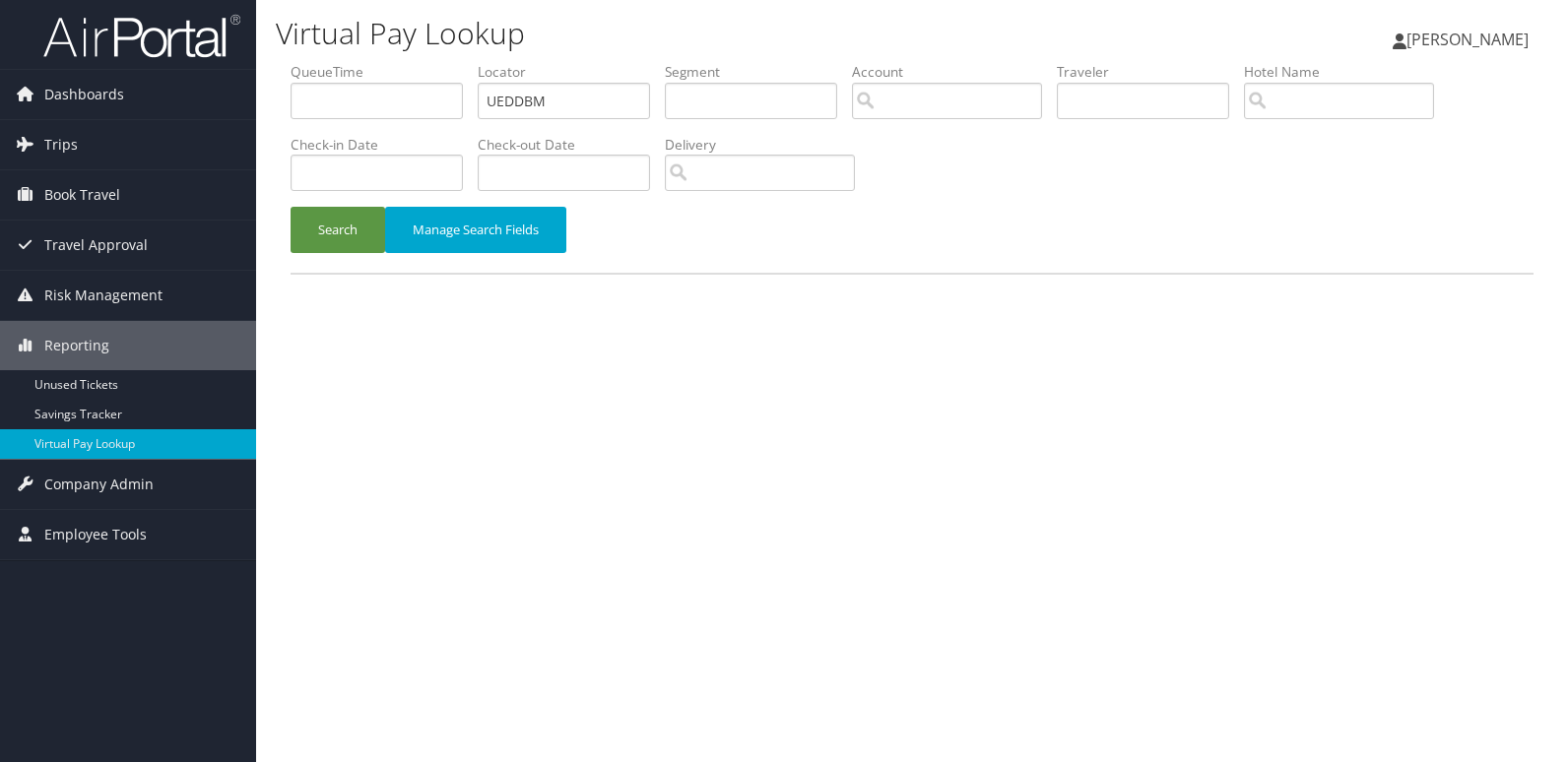
click at [375, 62] on ul "QueueTime Locator UEDDBM Segment Account Traveler Hotel Name Check-in Date Chec…" at bounding box center [913, 62] width 1243 height 0
type input "GLIERC"
click at [319, 246] on button "Search" at bounding box center [338, 230] width 95 height 46
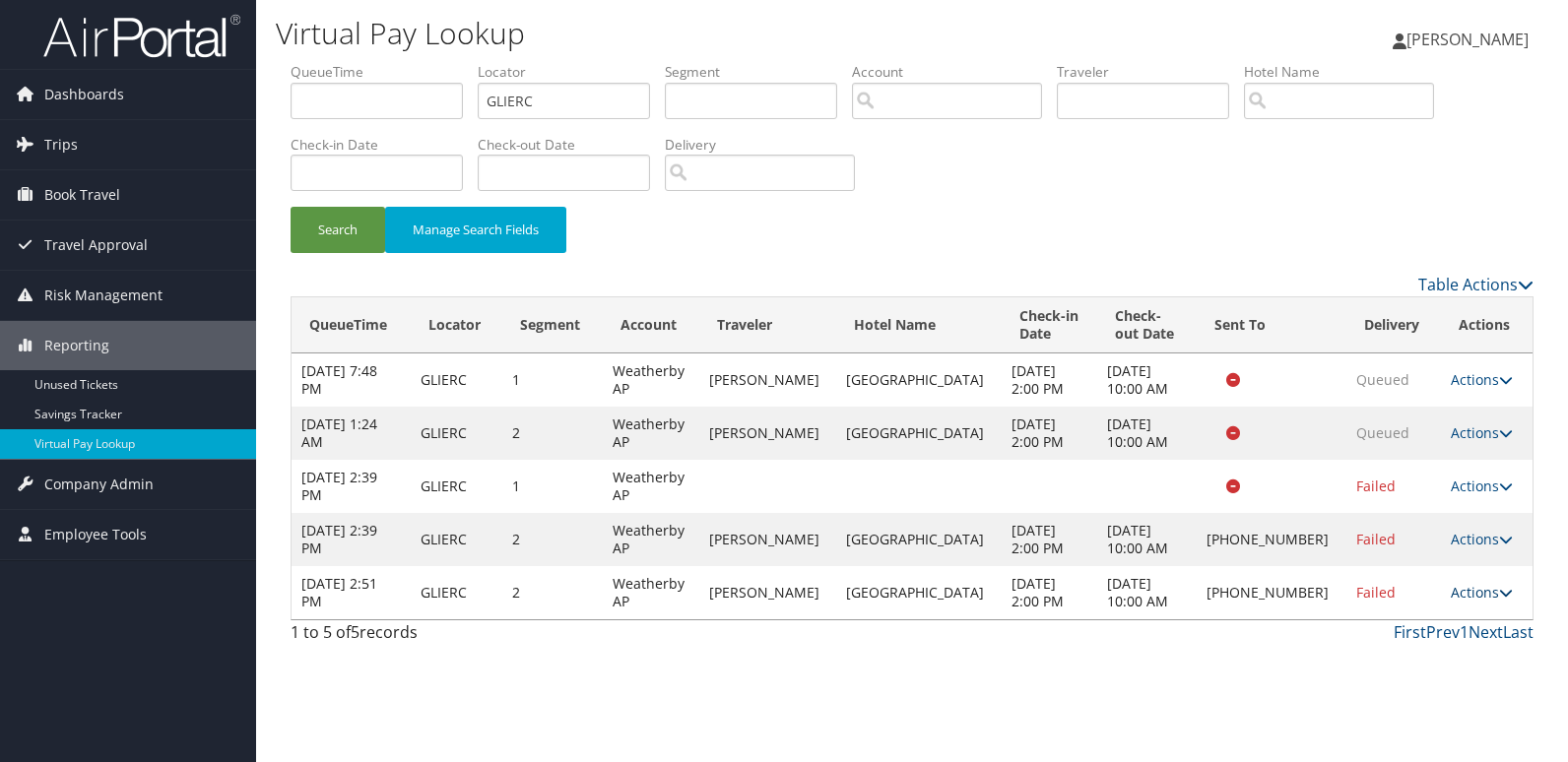
click at [1469, 595] on link "Actions" at bounding box center [1481, 592] width 62 height 19
click at [1491, 644] on link "Logs" at bounding box center [1414, 655] width 168 height 34
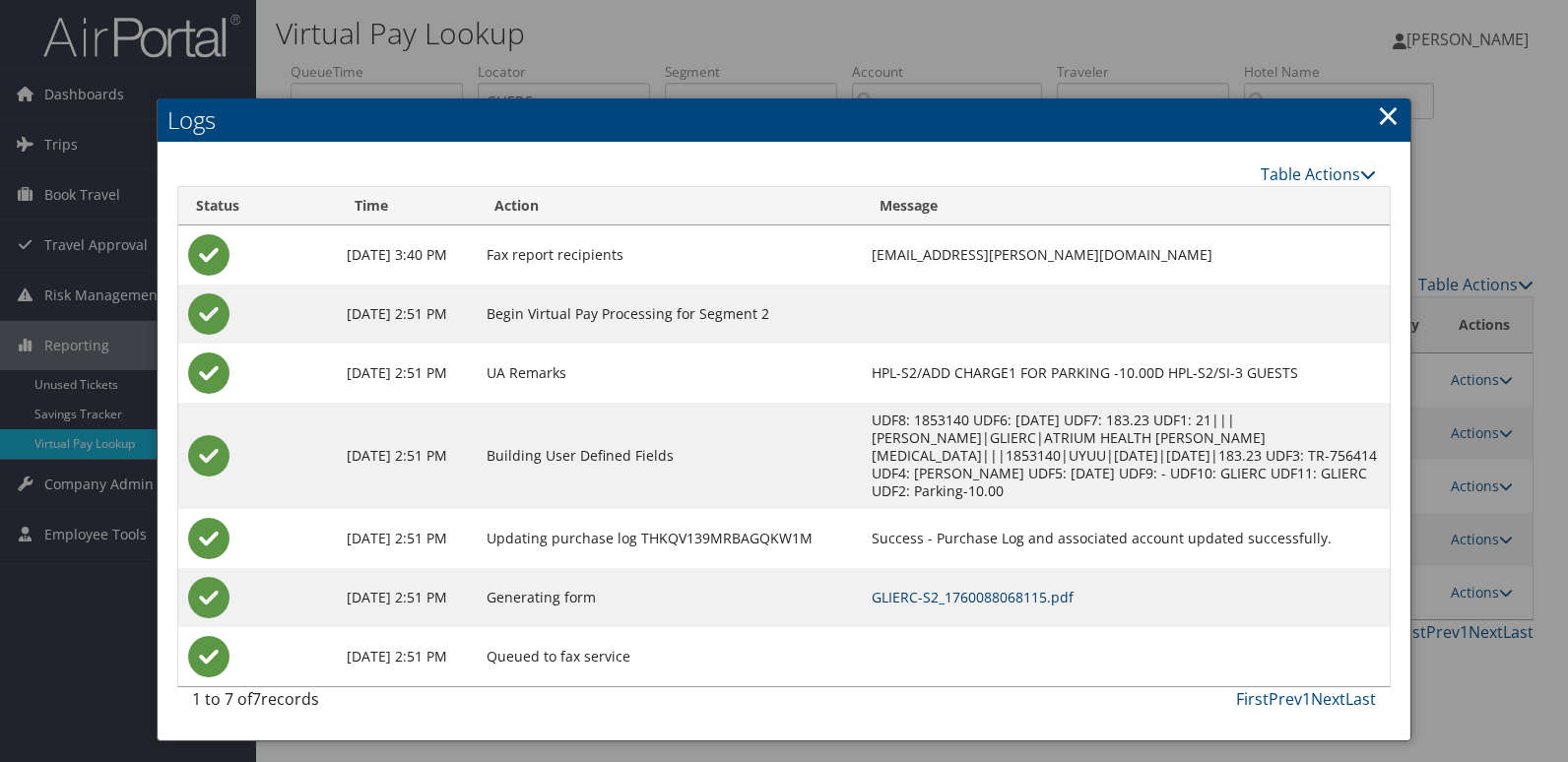
click at [966, 588] on link "GLIERC-S2_1760088068115.pdf" at bounding box center [972, 597] width 202 height 19
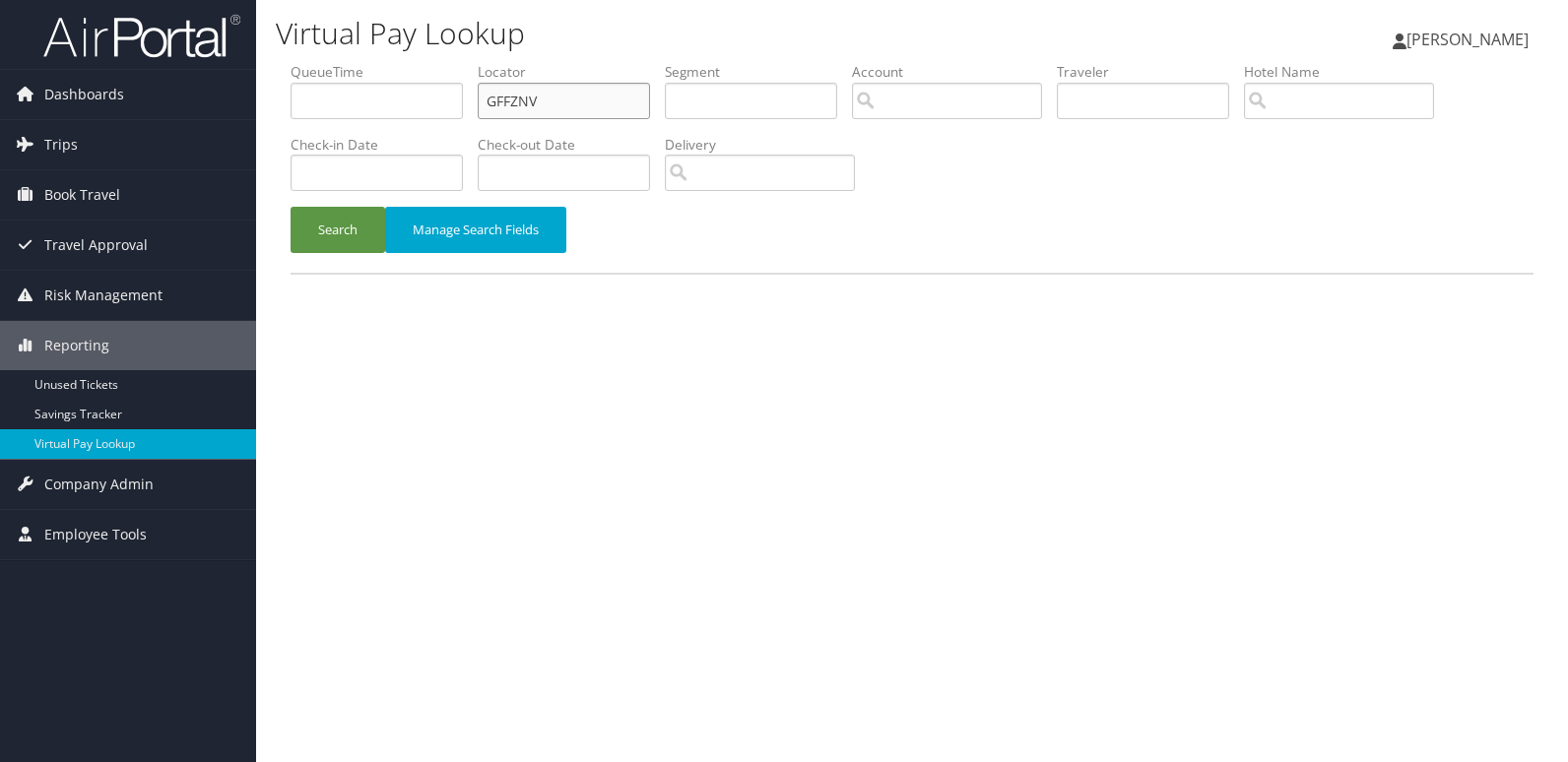
click at [404, 62] on ul "QueueTime Locator GFFZNV Segment Account Traveler Hotel Name Check-in Date Chec…" at bounding box center [913, 62] width 1243 height 0
paste input "LIERC"
type input "GLIERC"
click at [313, 224] on button "Search" at bounding box center [338, 230] width 95 height 46
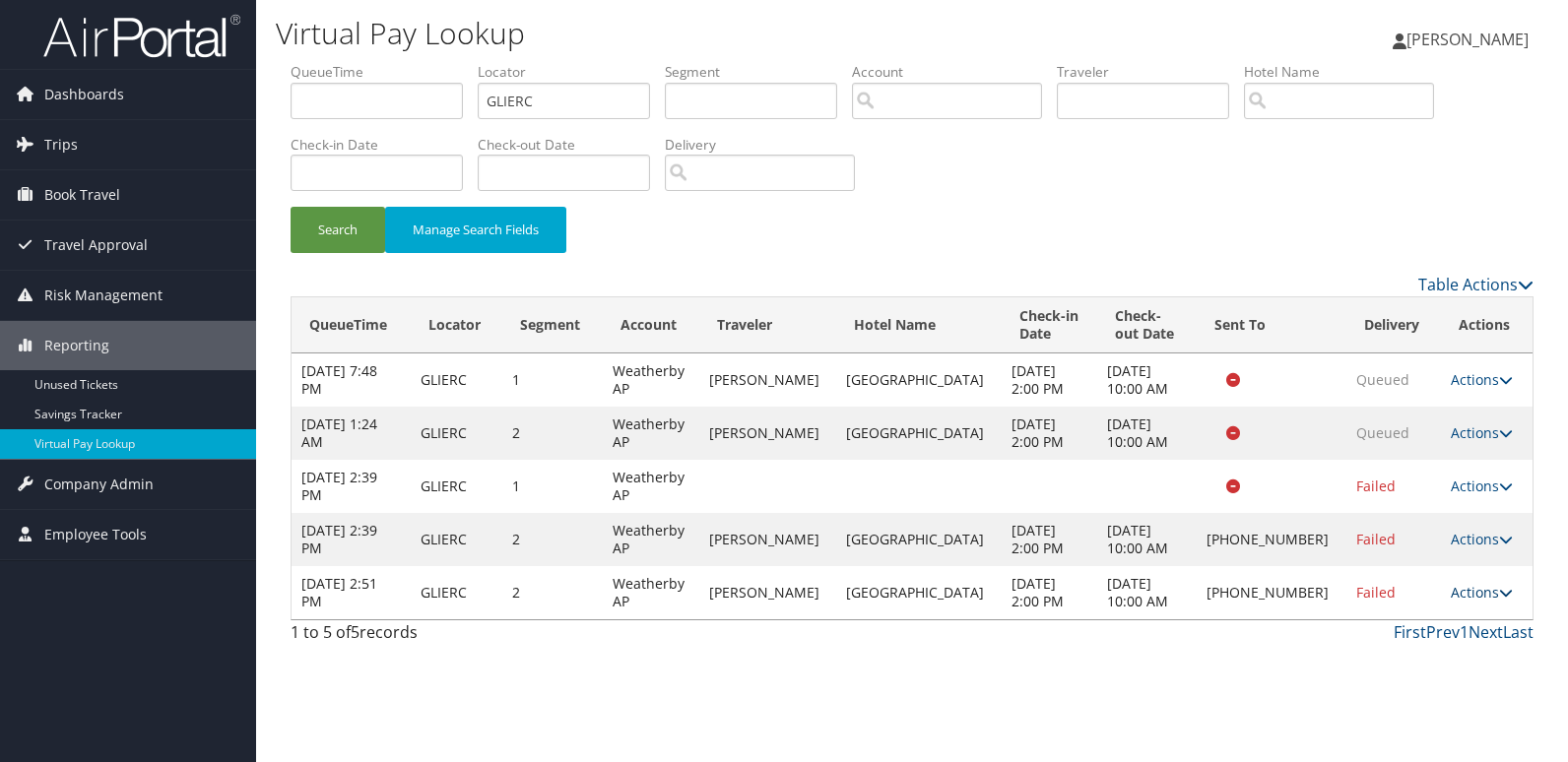
click at [1459, 592] on link "Actions" at bounding box center [1481, 592] width 62 height 19
click at [1421, 644] on link "Logs" at bounding box center [1414, 655] width 168 height 34
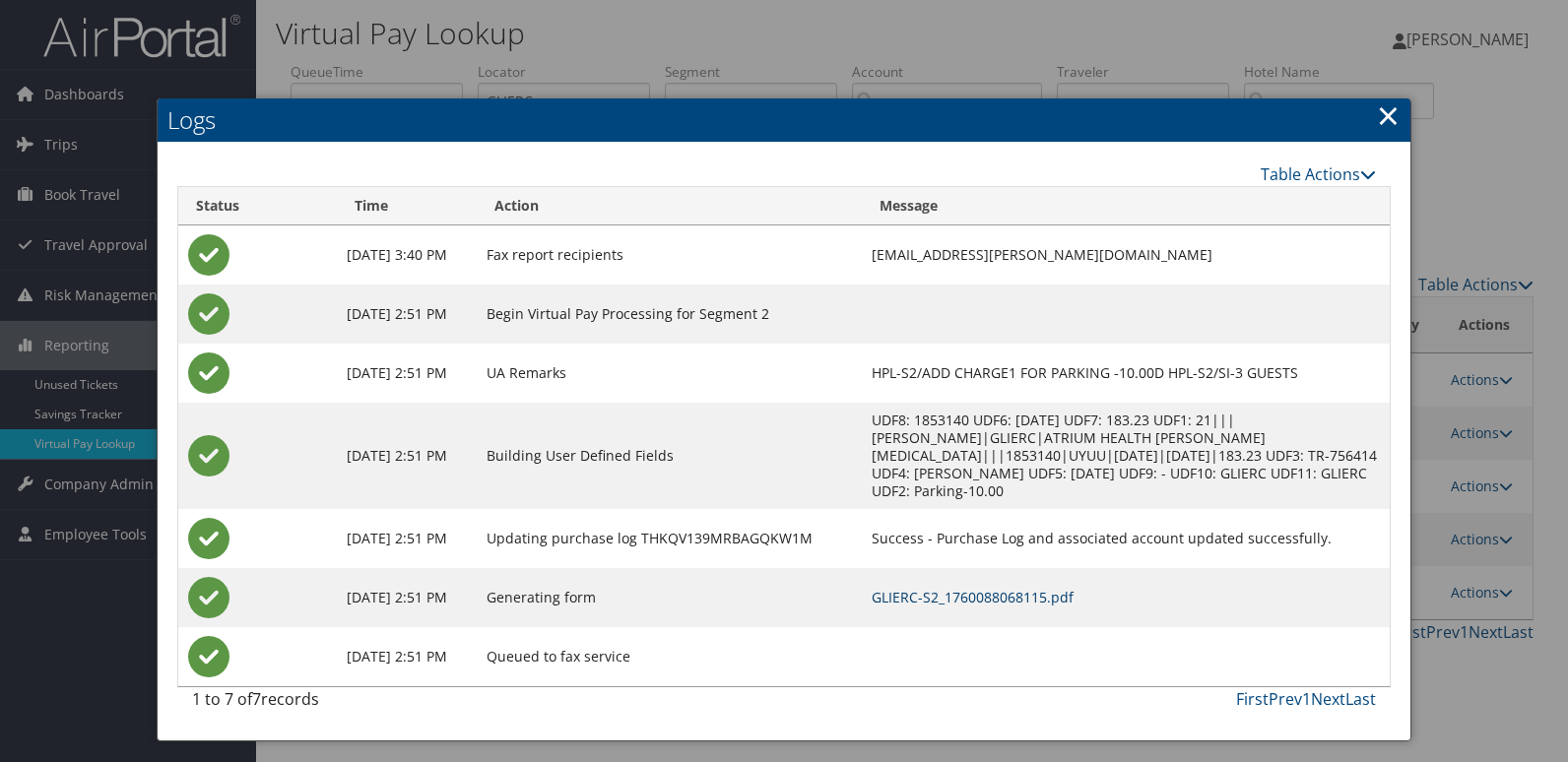
click at [1011, 588] on link "GLIERC-S2_1760088068115.pdf" at bounding box center [972, 597] width 202 height 19
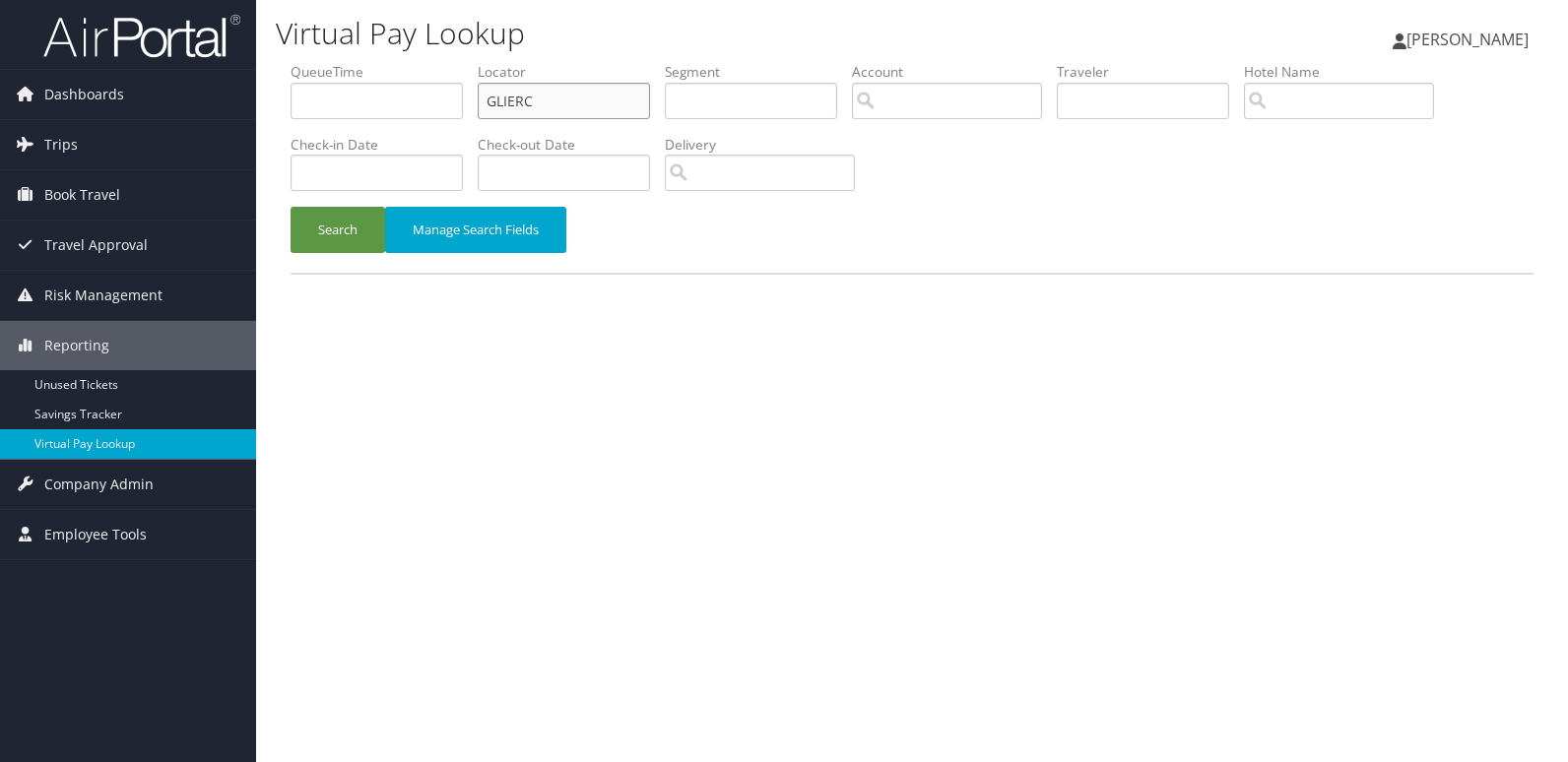
click at [269, 83] on div "Virtual Pay Lookup [PERSON_NAME] [PERSON_NAME] My Settings Travel Agency Contac…" at bounding box center [912, 381] width 1312 height 762
paste input "UMFEIB"
type input "UMFEIB"
click at [356, 216] on button "Search" at bounding box center [338, 230] width 95 height 46
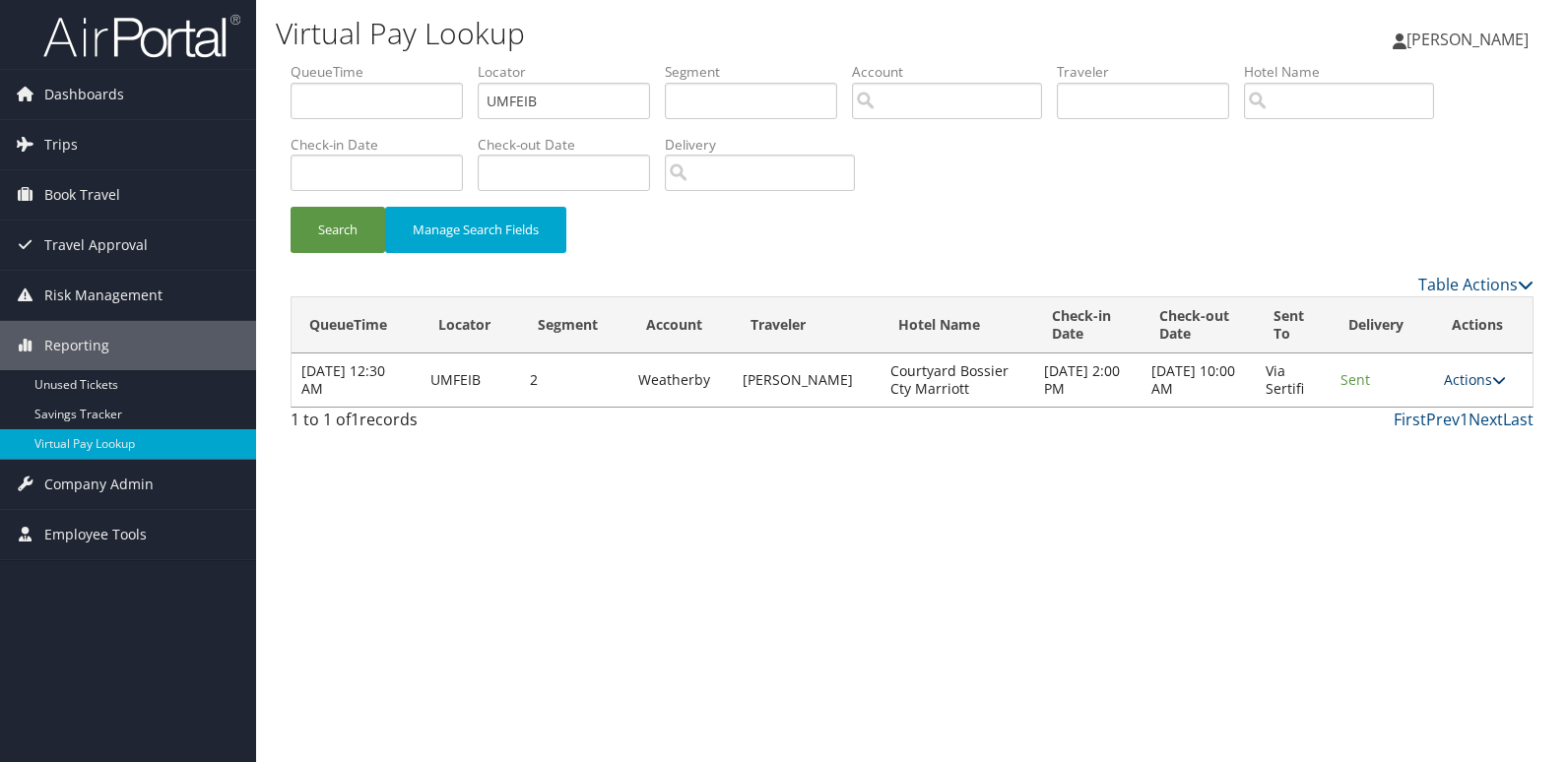
click at [1477, 383] on link "Actions" at bounding box center [1475, 380] width 62 height 19
click at [1479, 433] on link "Logs" at bounding box center [1437, 442] width 125 height 34
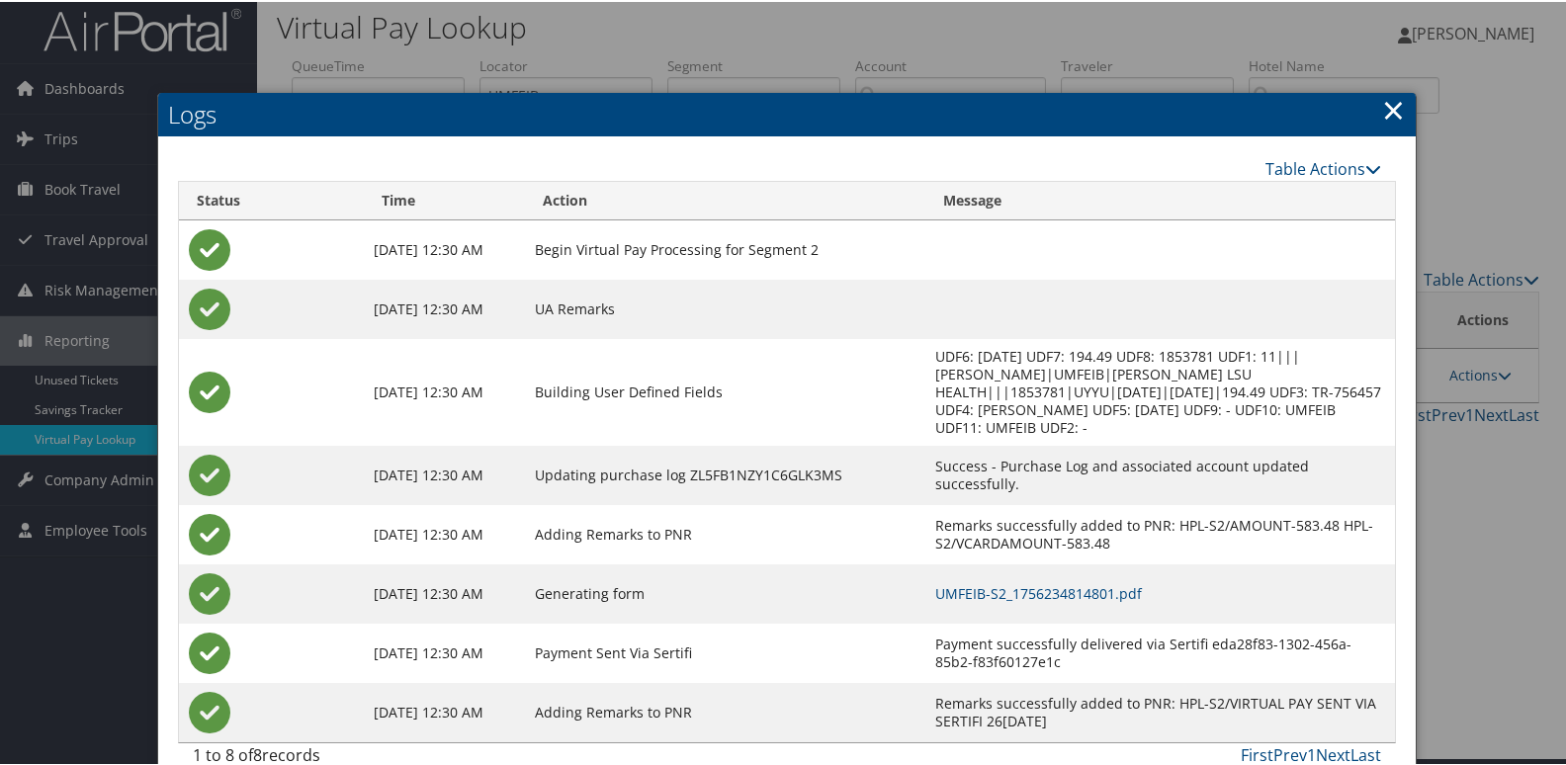
scroll to position [21, 0]
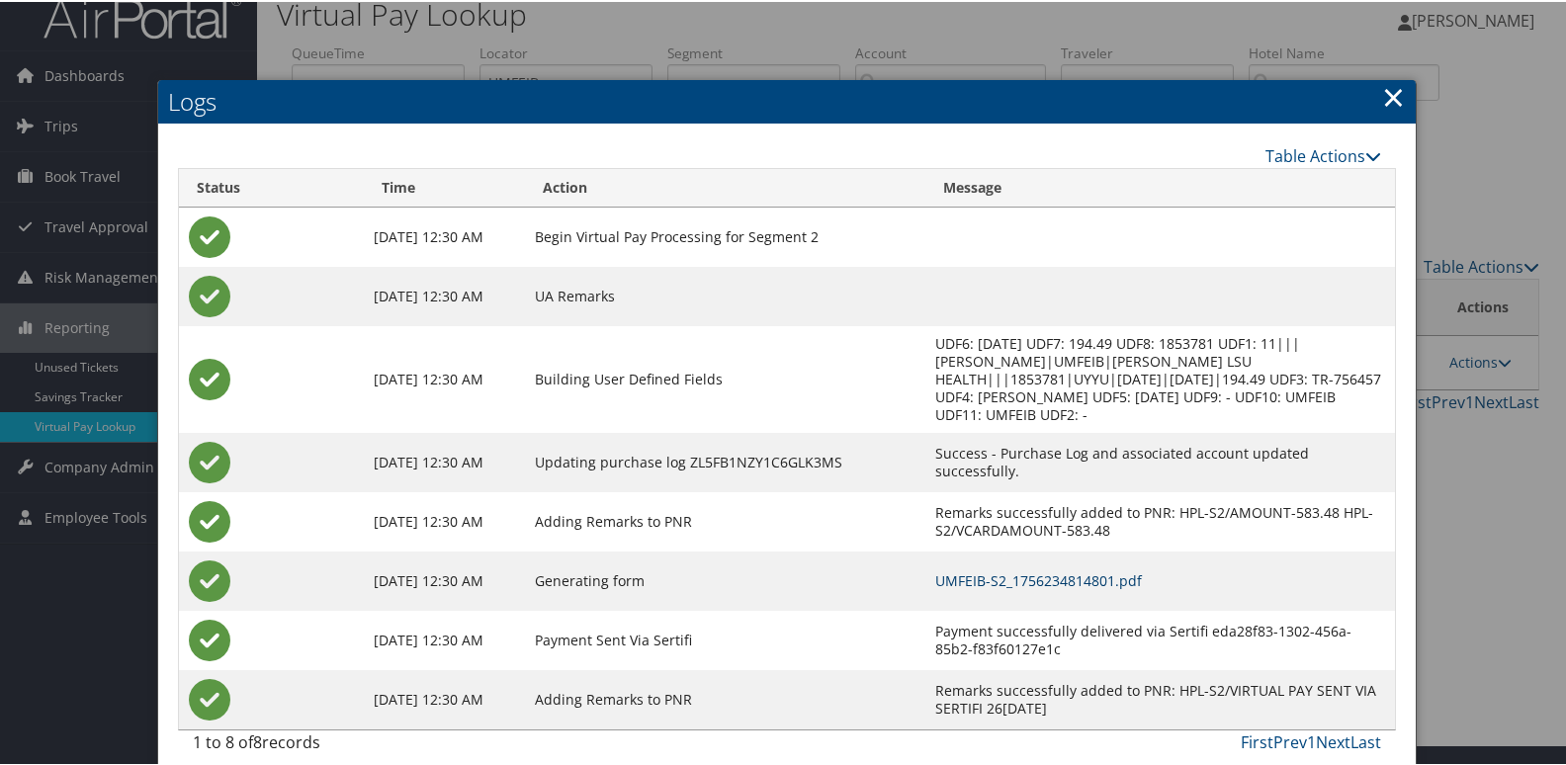
click at [1072, 570] on link "UMFEIB-S2_1756234814801.pdf" at bounding box center [1038, 579] width 207 height 19
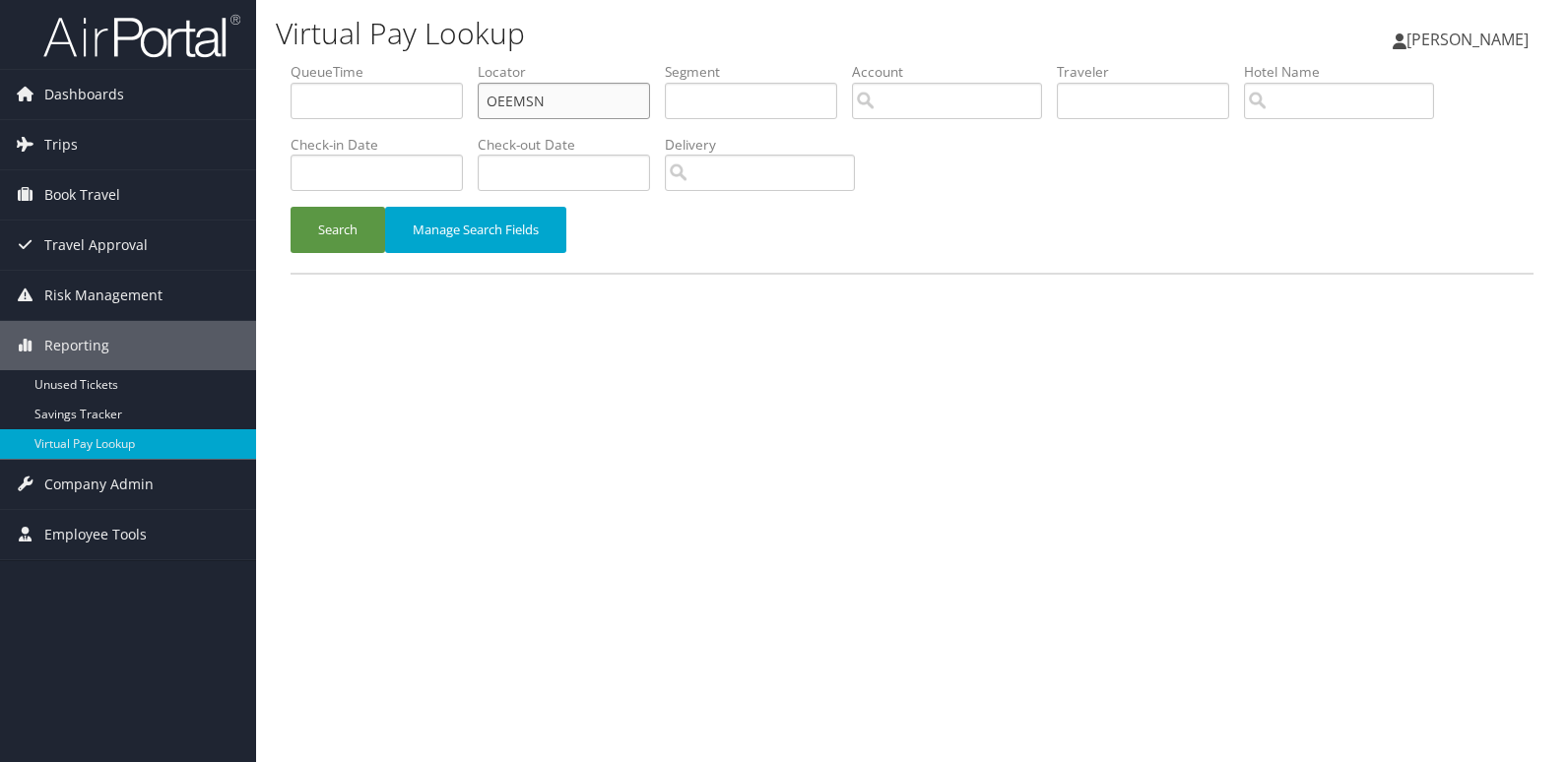
drag, startPoint x: 545, startPoint y: 99, endPoint x: 335, endPoint y: 107, distance: 210.2
click at [434, 62] on ul "QueueTime Locator OEEMSN Segment Account Traveler Hotel Name Check-in Date Chec…" at bounding box center [913, 62] width 1243 height 0
paste input "SDRLCL"
type input "SDRLCL"
click at [327, 256] on div "Search Manage Search Fields" at bounding box center [912, 240] width 1272 height 66
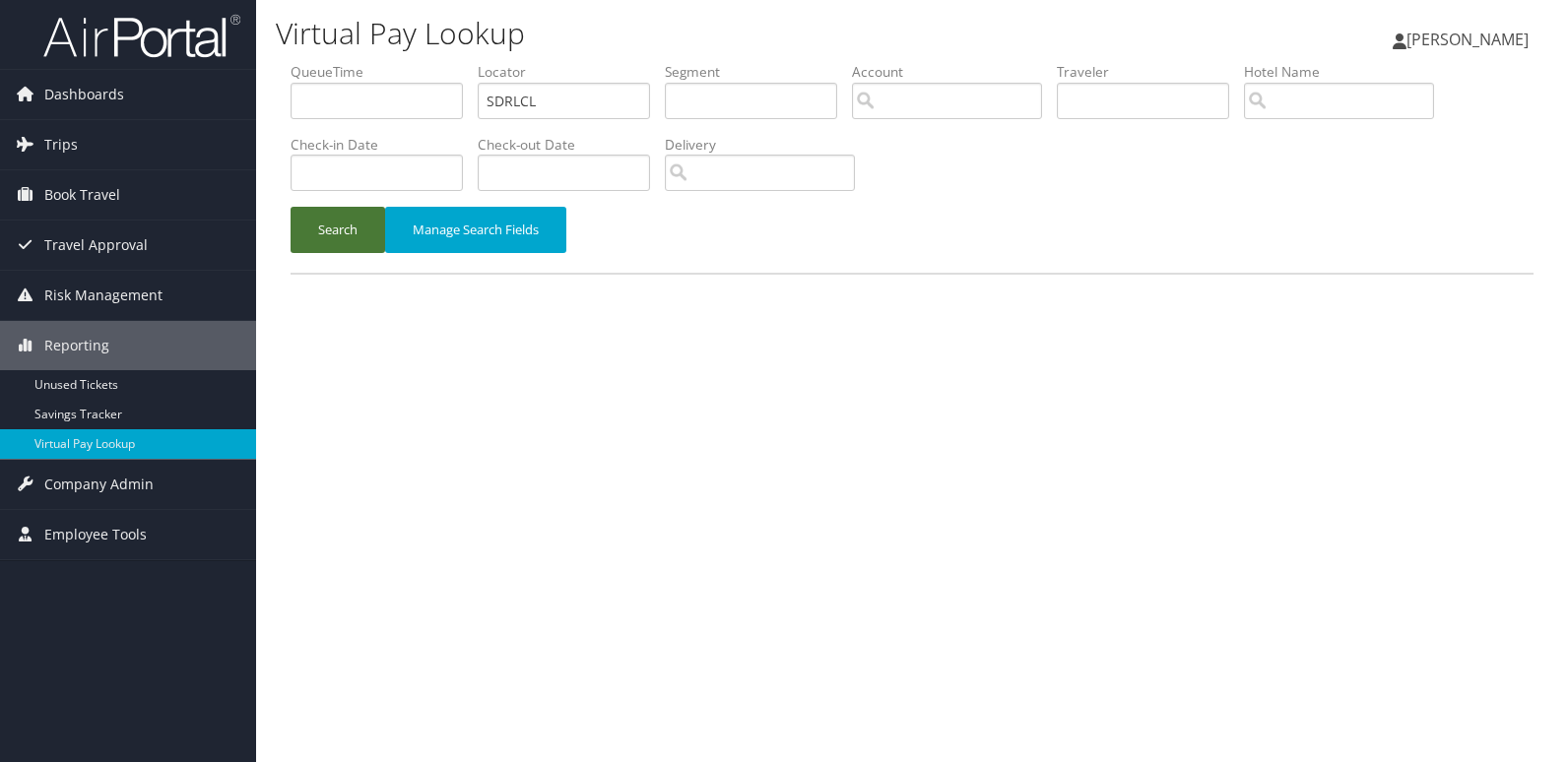
click at [348, 237] on button "Search" at bounding box center [338, 230] width 95 height 46
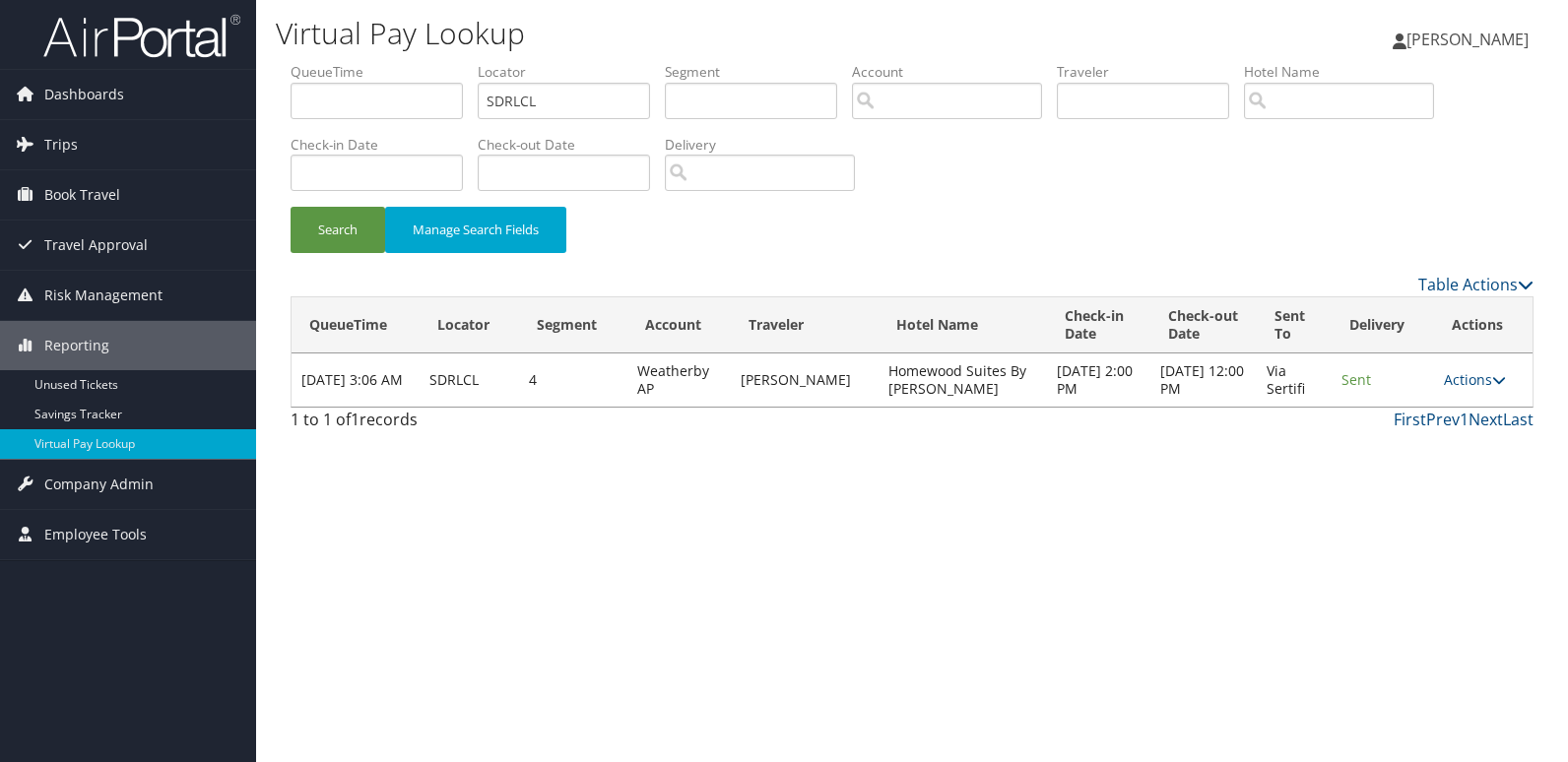
drag, startPoint x: 1463, startPoint y: 385, endPoint x: 1496, endPoint y: 417, distance: 46.0
click at [1463, 385] on link "Actions" at bounding box center [1475, 380] width 62 height 19
click at [1453, 450] on link "Logs" at bounding box center [1437, 442] width 125 height 34
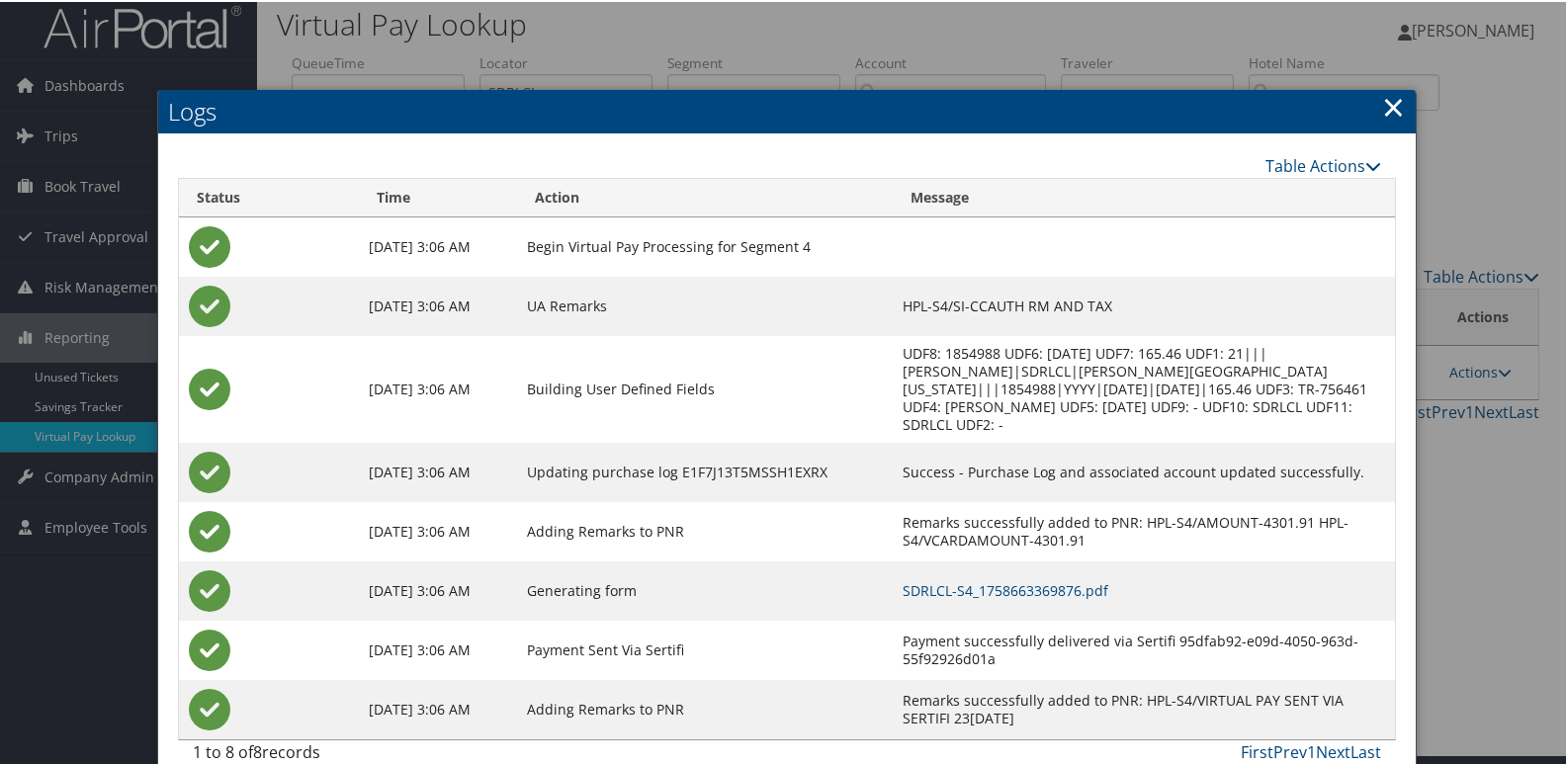
scroll to position [21, 0]
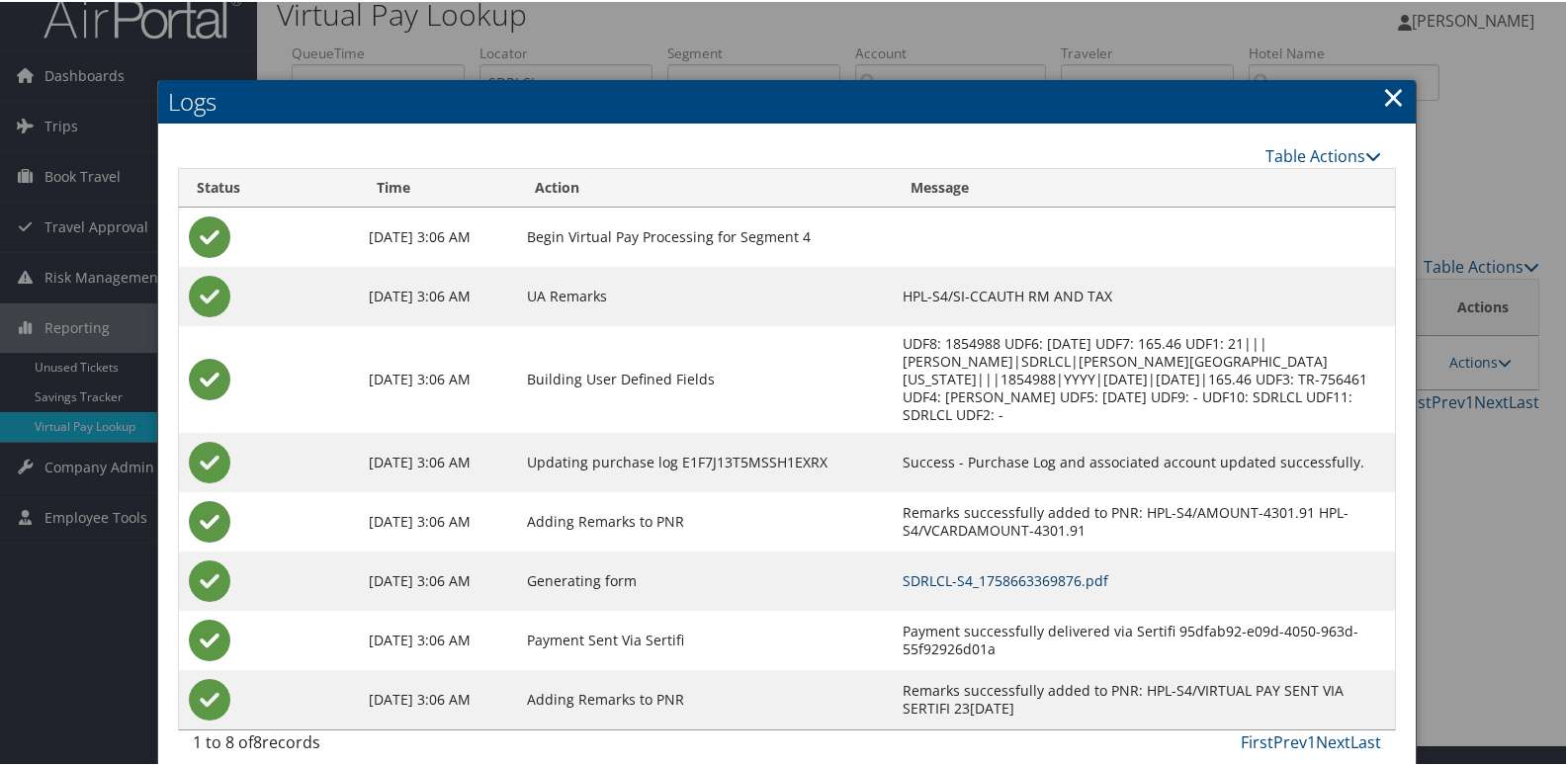
click at [1065, 570] on link "SDRLCL-S4_1758663369876.pdf" at bounding box center [1006, 579] width 206 height 19
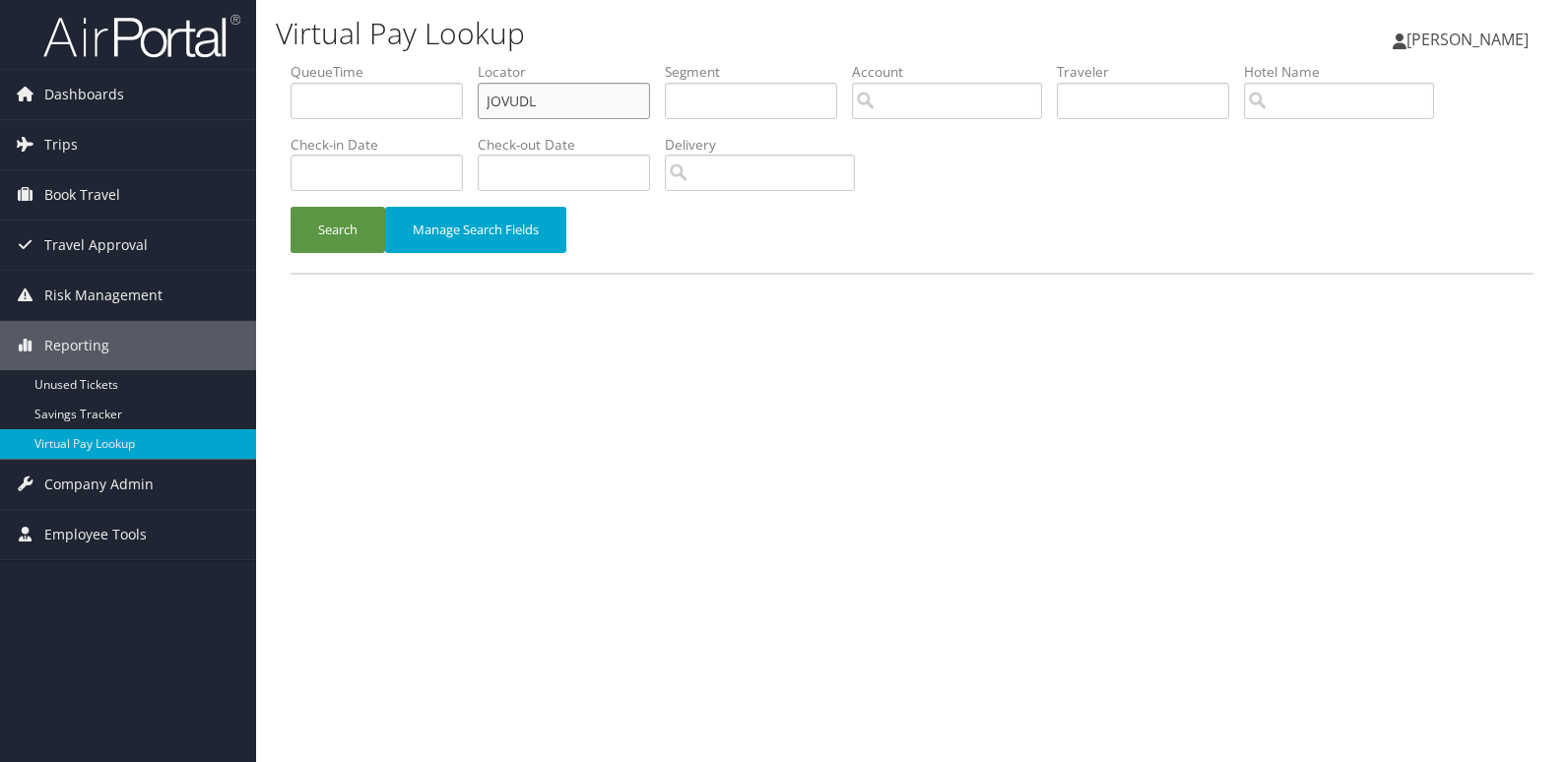
drag, startPoint x: 598, startPoint y: 104, endPoint x: 256, endPoint y: 111, distance: 342.1
click at [260, 79] on div "Virtual Pay Lookup [PERSON_NAME] [PERSON_NAME] My Settings Travel Agency Contac…" at bounding box center [912, 381] width 1312 height 762
paste input "FTONAE"
type input "FTONAE"
click at [339, 229] on button "Search" at bounding box center [338, 230] width 95 height 46
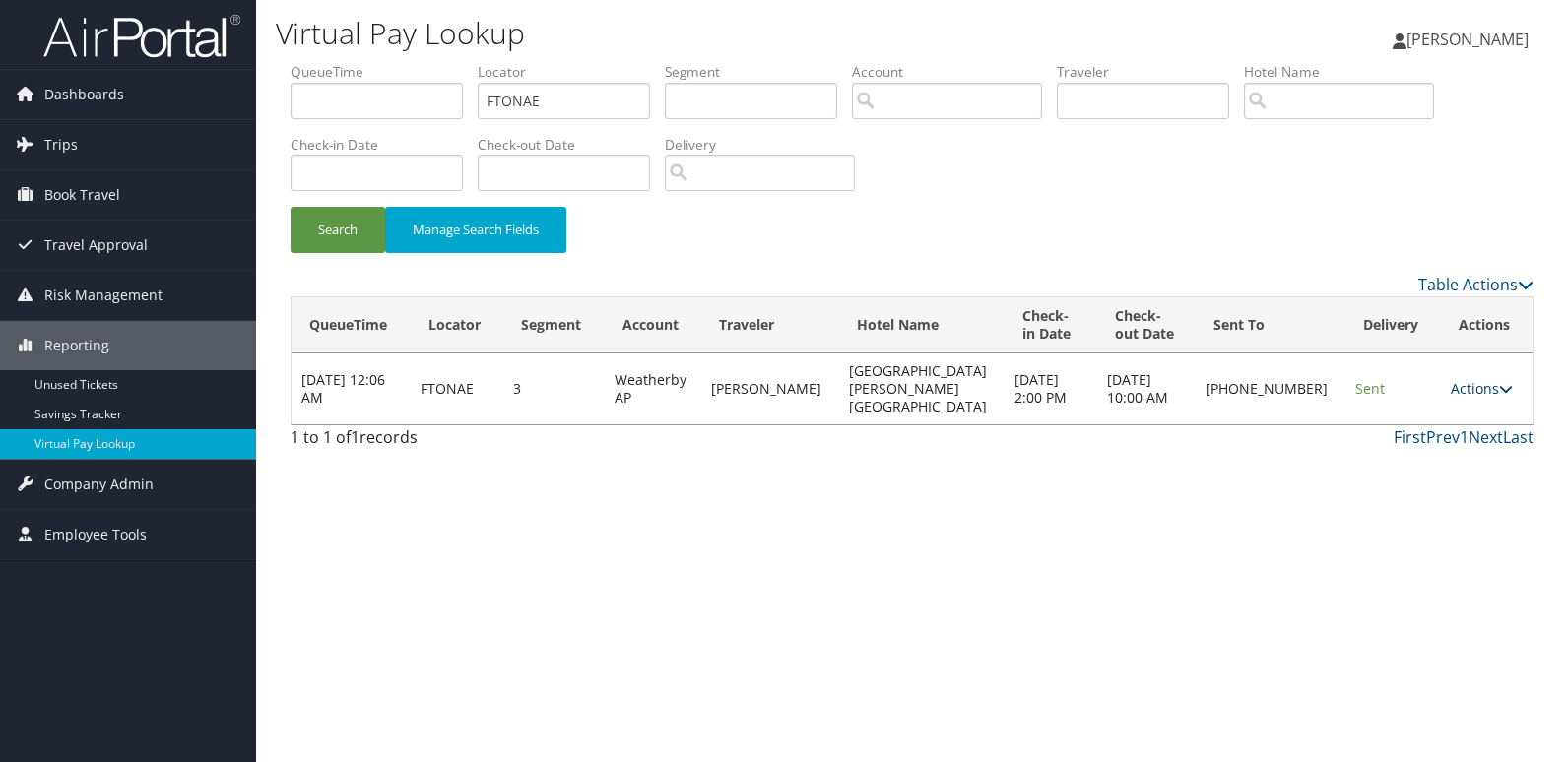
click at [1460, 380] on link "Actions" at bounding box center [1481, 388] width 62 height 19
click at [1381, 433] on link "Logs" at bounding box center [1412, 442] width 168 height 34
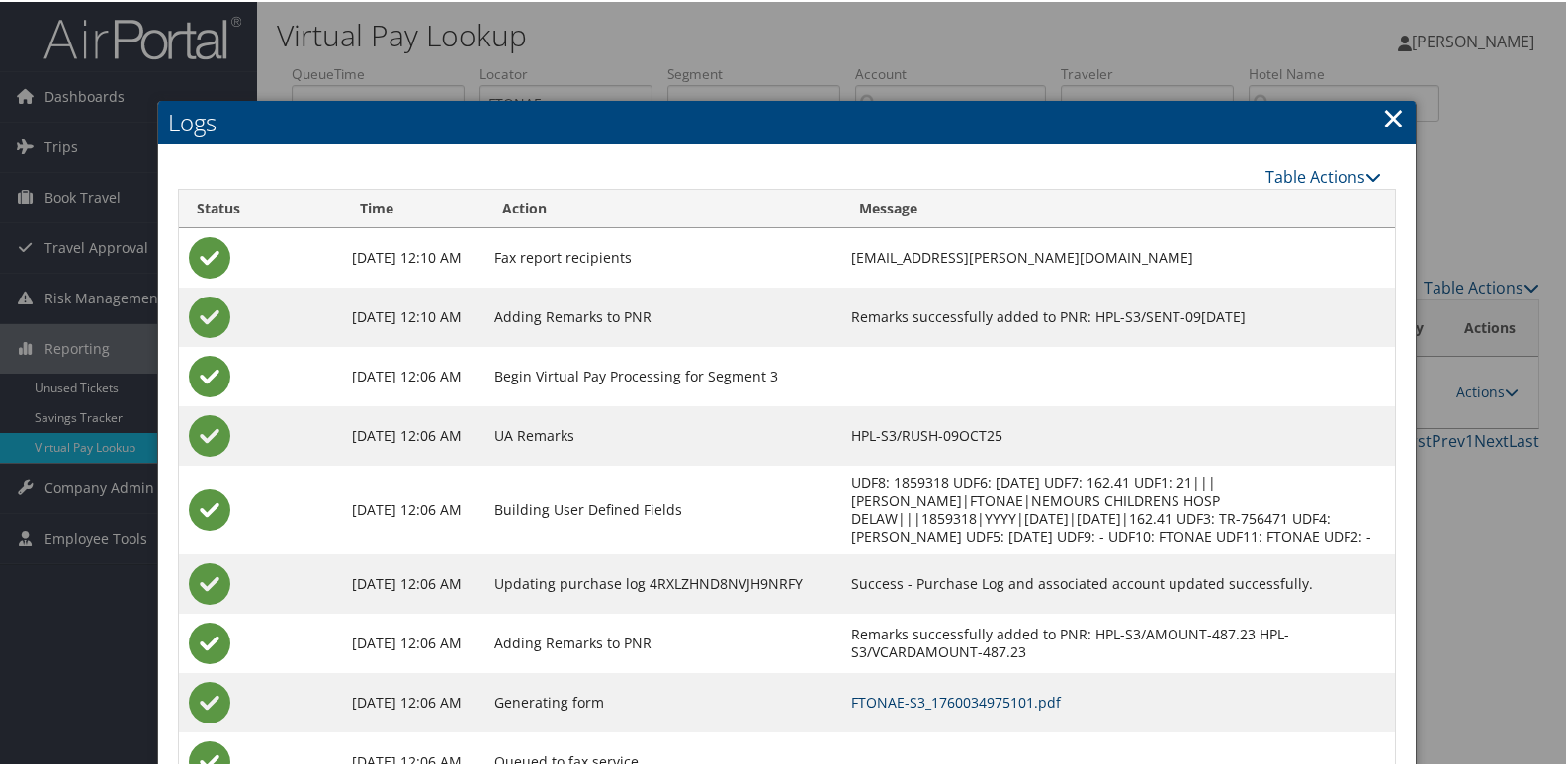
click at [1061, 710] on link "FTONAE-S3_1760034975101.pdf" at bounding box center [956, 700] width 210 height 19
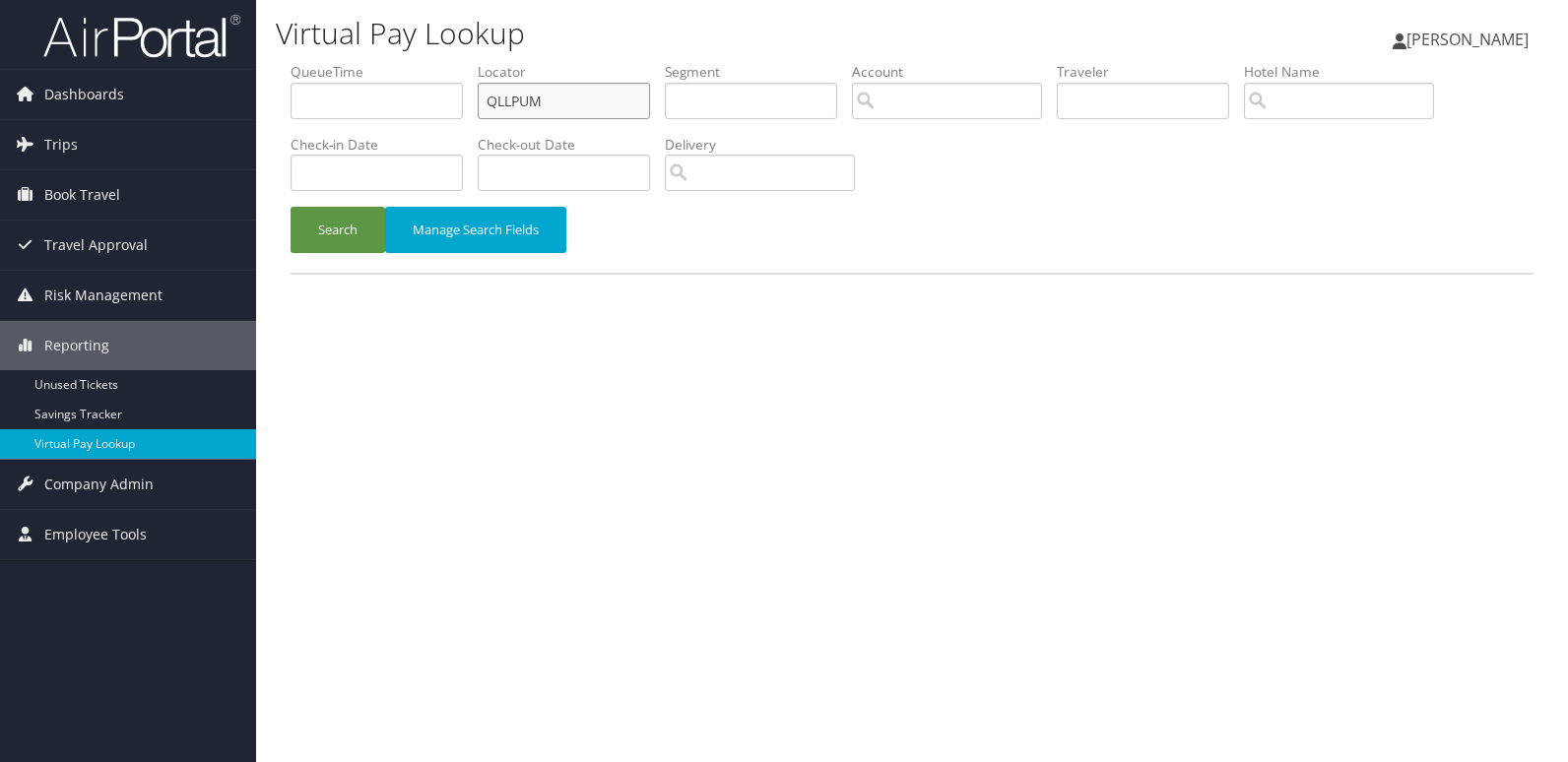
drag, startPoint x: 512, startPoint y: 80, endPoint x: 427, endPoint y: 84, distance: 85.1
click at [450, 62] on ul "QueueTime Locator QLLPUM Segment Account Traveler Hotel Name Check-in Date Chec…" at bounding box center [913, 62] width 1243 height 0
paste input "FWJYSX"
type input "FWJYSX"
click at [363, 230] on button "Search" at bounding box center [338, 230] width 95 height 46
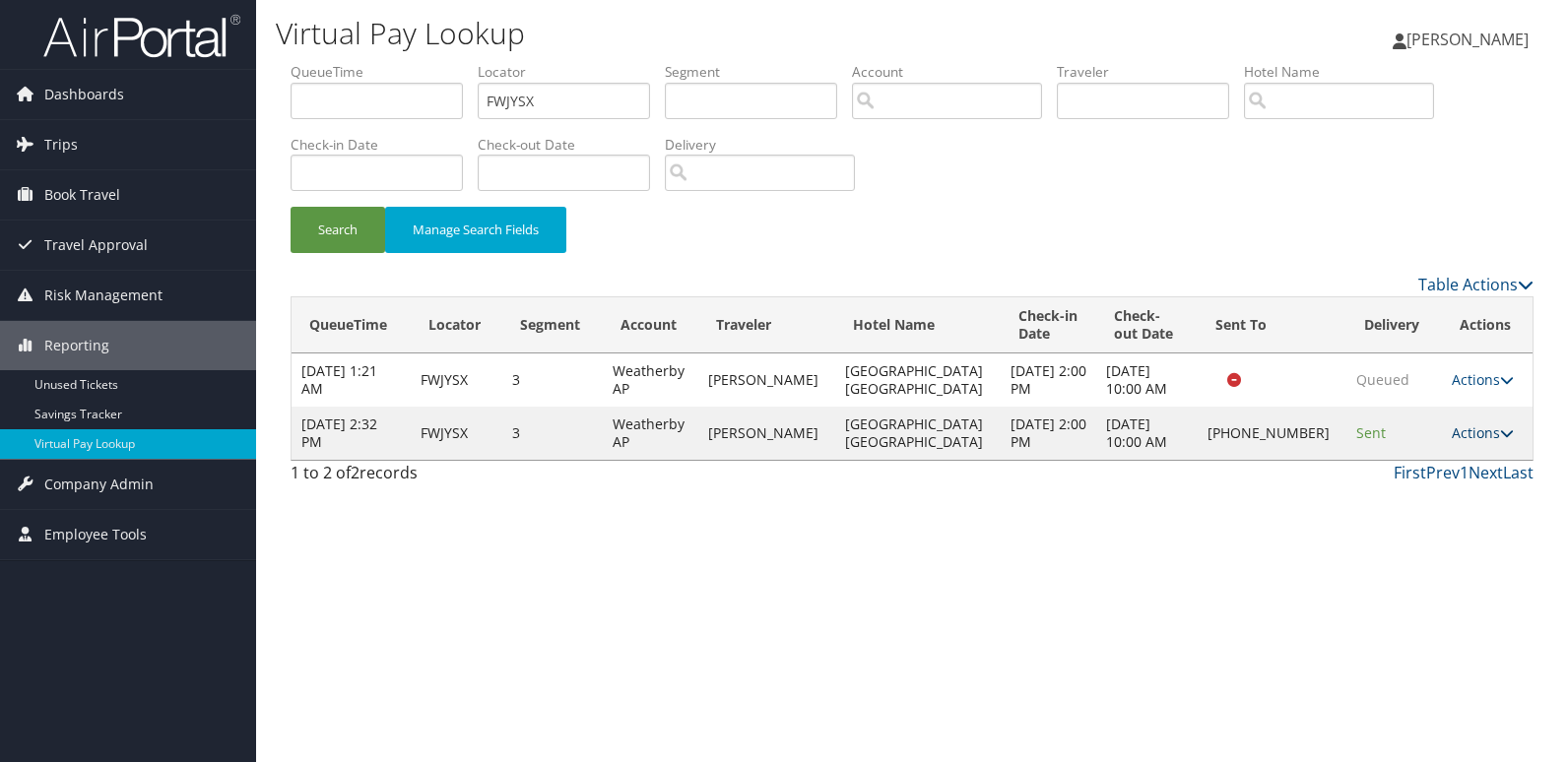
click at [1452, 428] on link "Actions" at bounding box center [1482, 432] width 62 height 19
click at [1423, 494] on link "Logs" at bounding box center [1414, 496] width 168 height 34
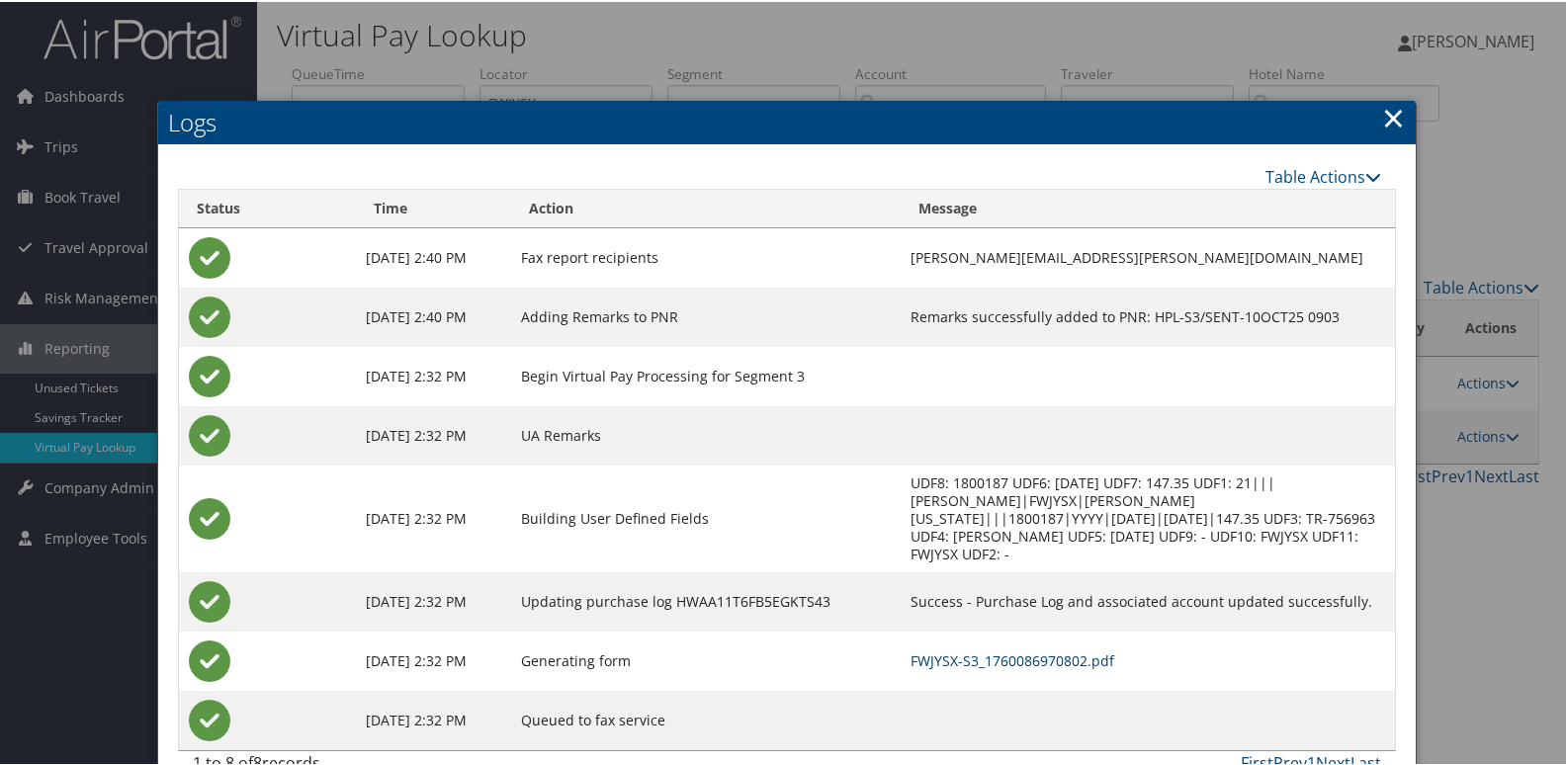
click at [1033, 650] on link "FWJYSX-S3_1760086970802.pdf" at bounding box center [1013, 659] width 204 height 19
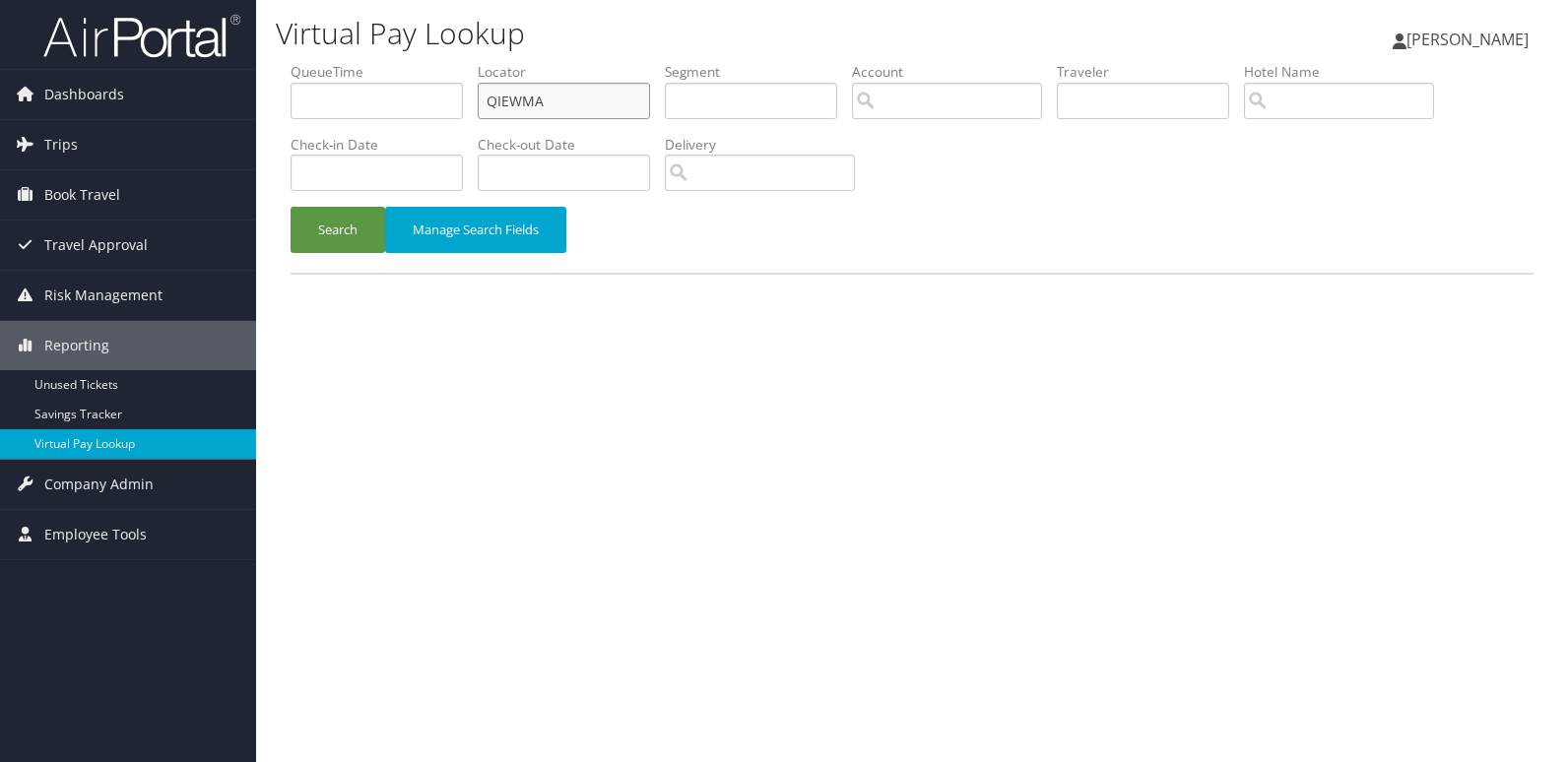
drag, startPoint x: 0, startPoint y: 0, endPoint x: 440, endPoint y: 104, distance: 452.1
click at [444, 62] on ul "QueueTime Locator QIEWMA Segment Account Traveler Hotel Name Check-in Date Chec…" at bounding box center [913, 62] width 1243 height 0
paste input "WMUGOI"
type input "WMUGOI"
click at [317, 239] on button "Search" at bounding box center [338, 230] width 95 height 46
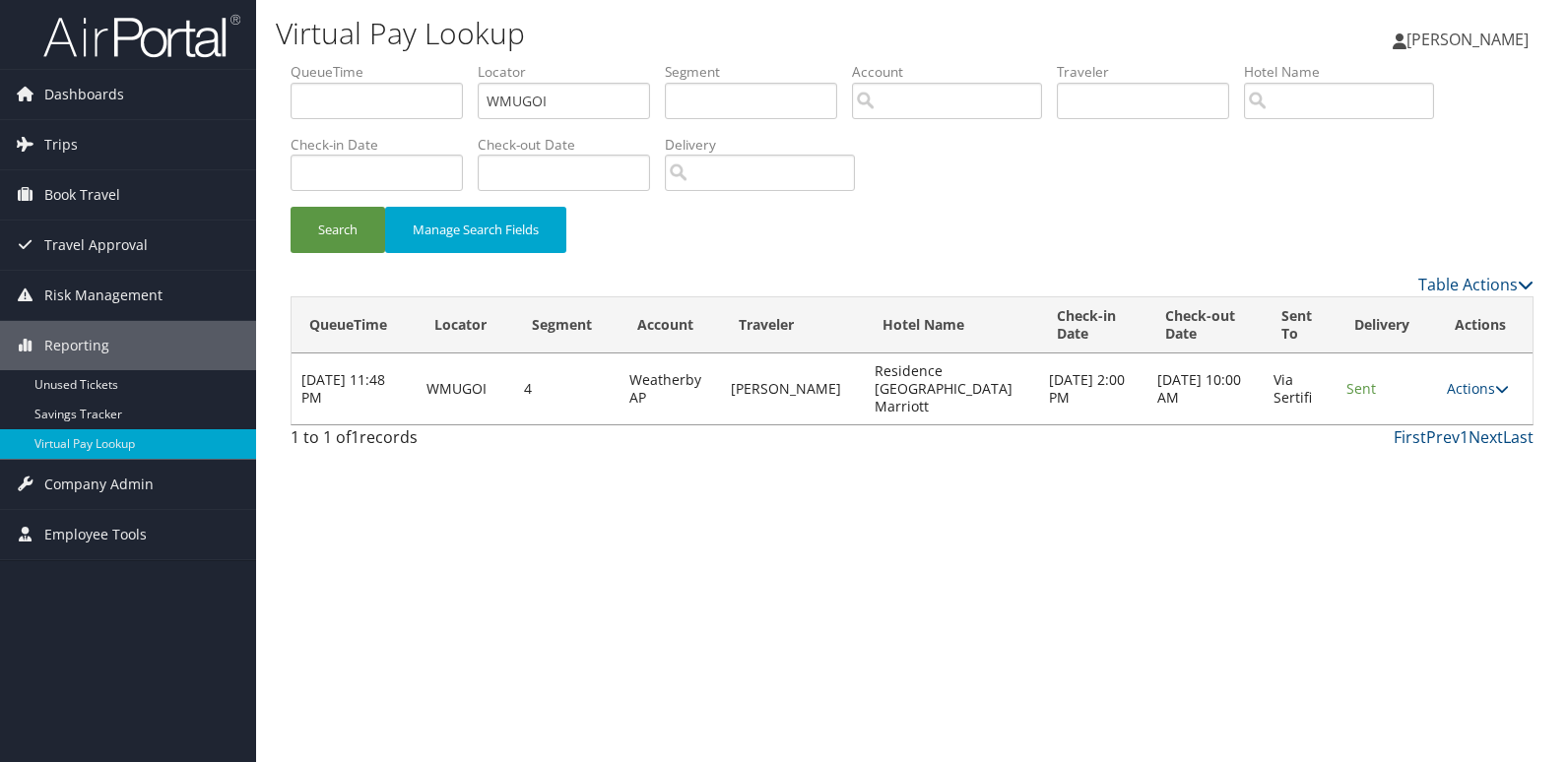
click at [1461, 390] on td "Actions Resend Logs View Itinerary" at bounding box center [1485, 388] width 96 height 71
click at [1487, 383] on link "Actions" at bounding box center [1477, 388] width 62 height 19
click at [1461, 434] on link "Logs" at bounding box center [1437, 442] width 125 height 34
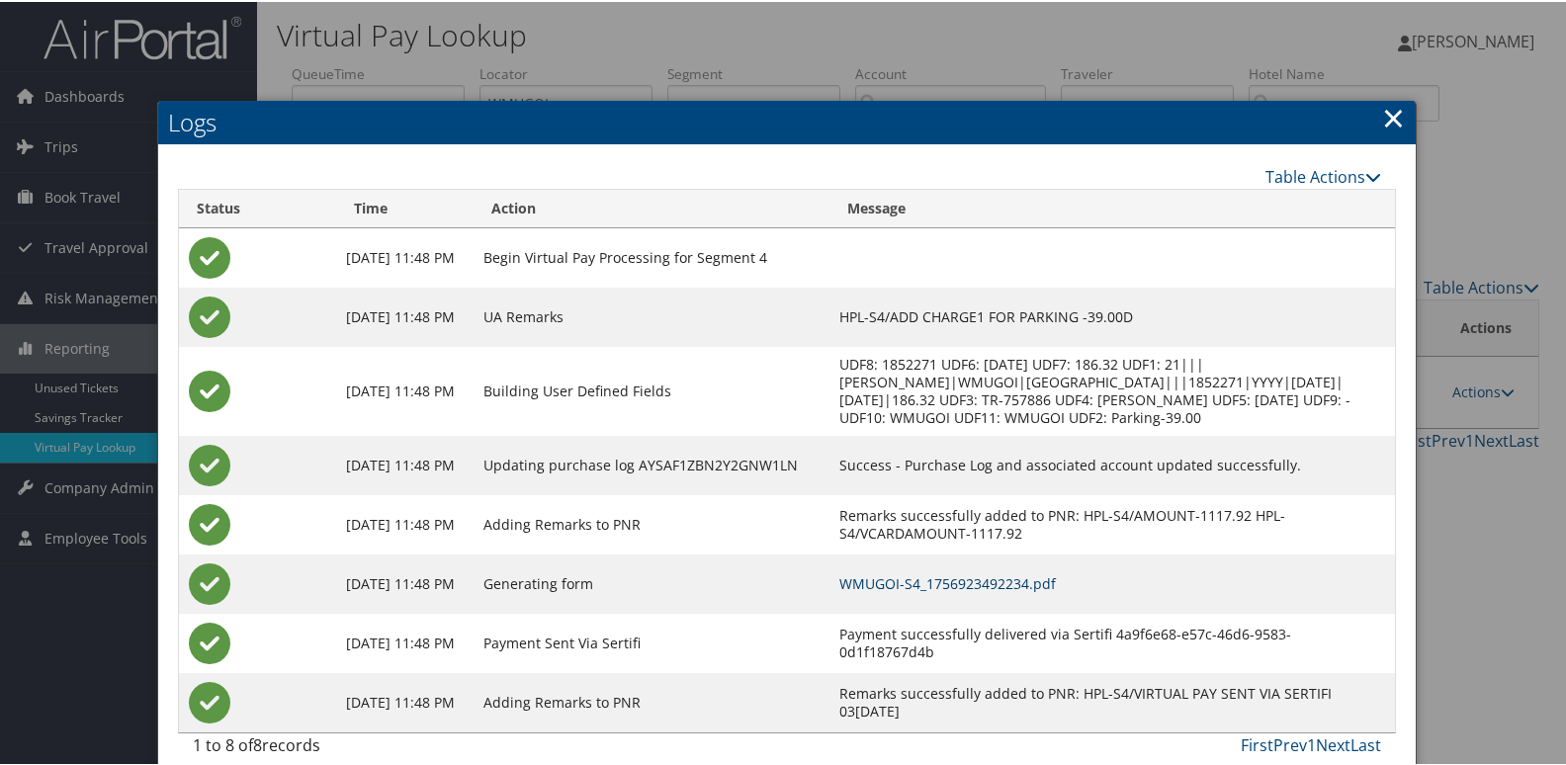
click at [923, 582] on link "WMUGOI-S4_1756923492234.pdf" at bounding box center [947, 581] width 217 height 19
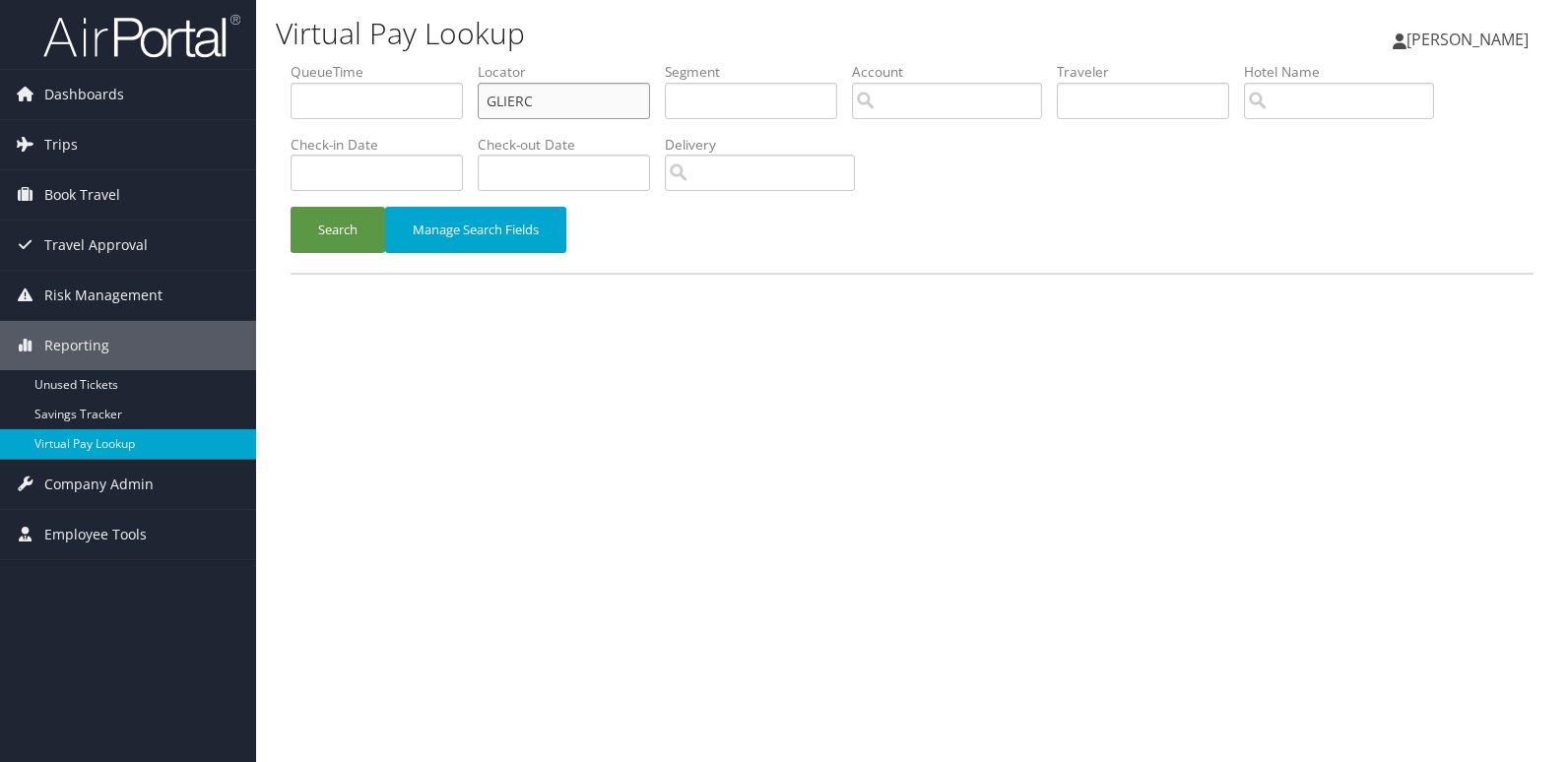
click at [375, 62] on ul "QueueTime Locator GLIERC Segment Account Traveler Hotel Name Check-in Date Chec…" at bounding box center [913, 62] width 1243 height 0
paste input "UFLKL"
type input "GUFLKL"
click at [346, 226] on button "Search" at bounding box center [338, 230] width 95 height 46
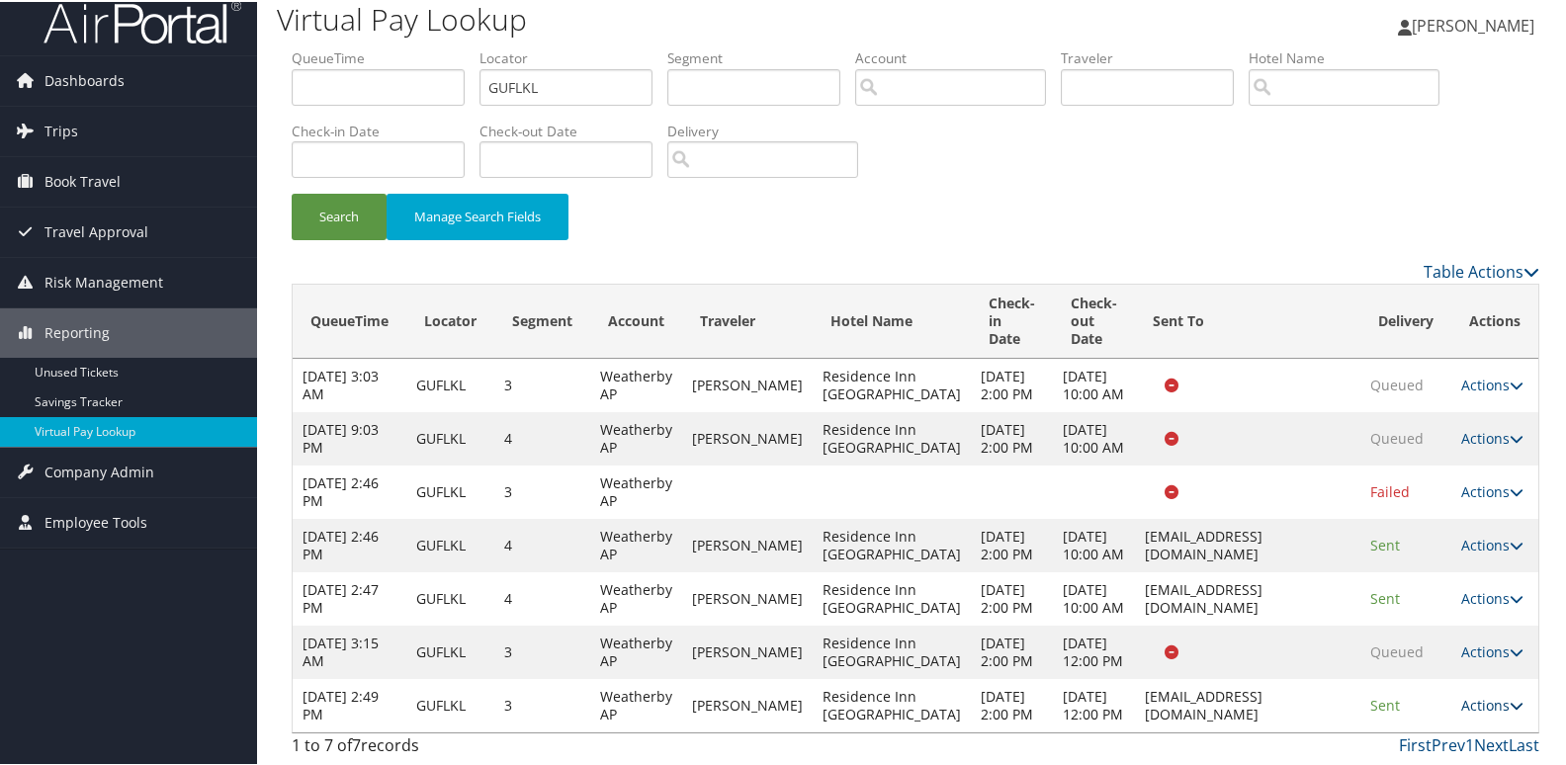
click at [1485, 694] on link "Actions" at bounding box center [1492, 703] width 62 height 19
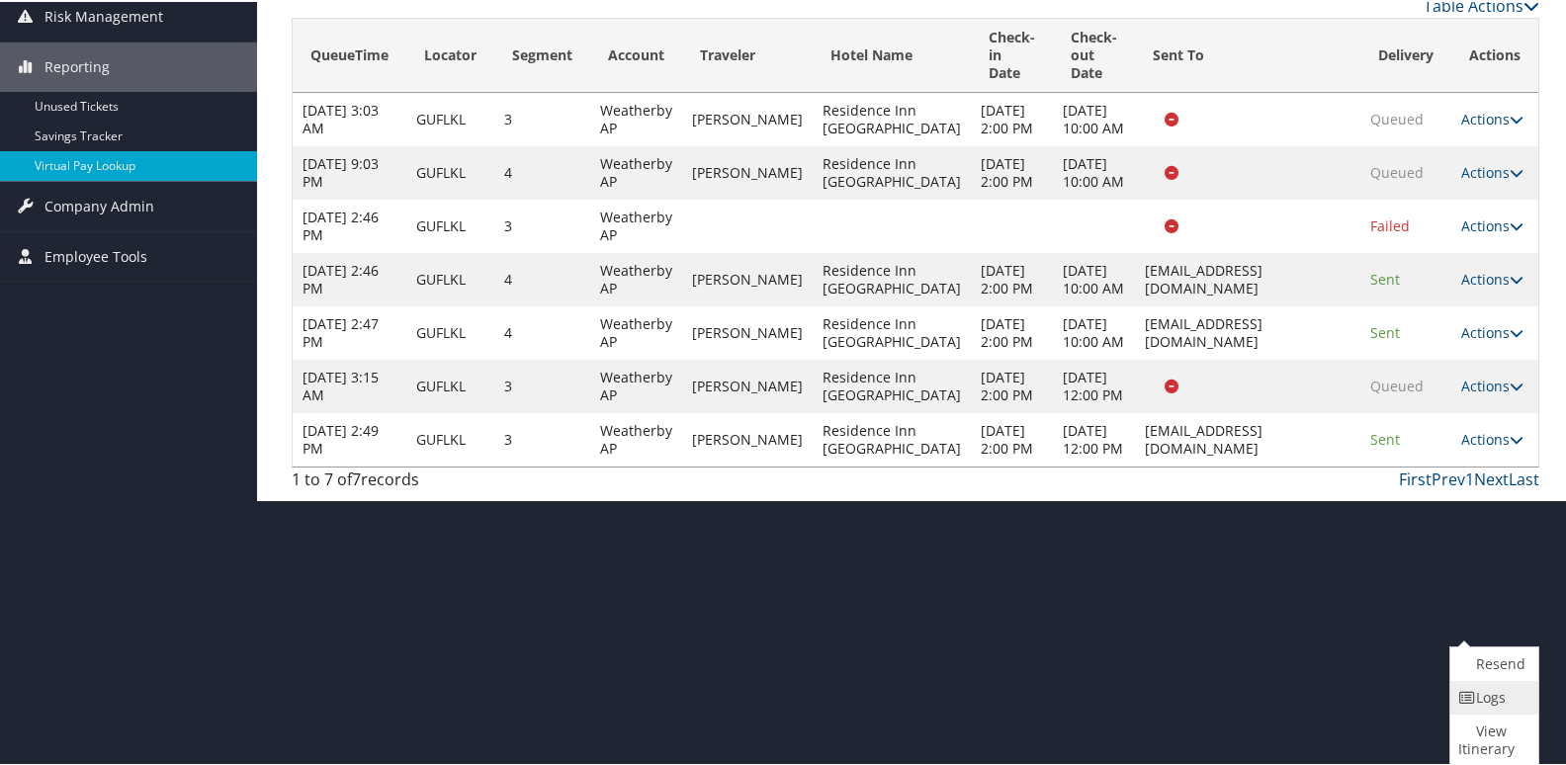
click at [1478, 693] on link "Logs" at bounding box center [1491, 696] width 83 height 34
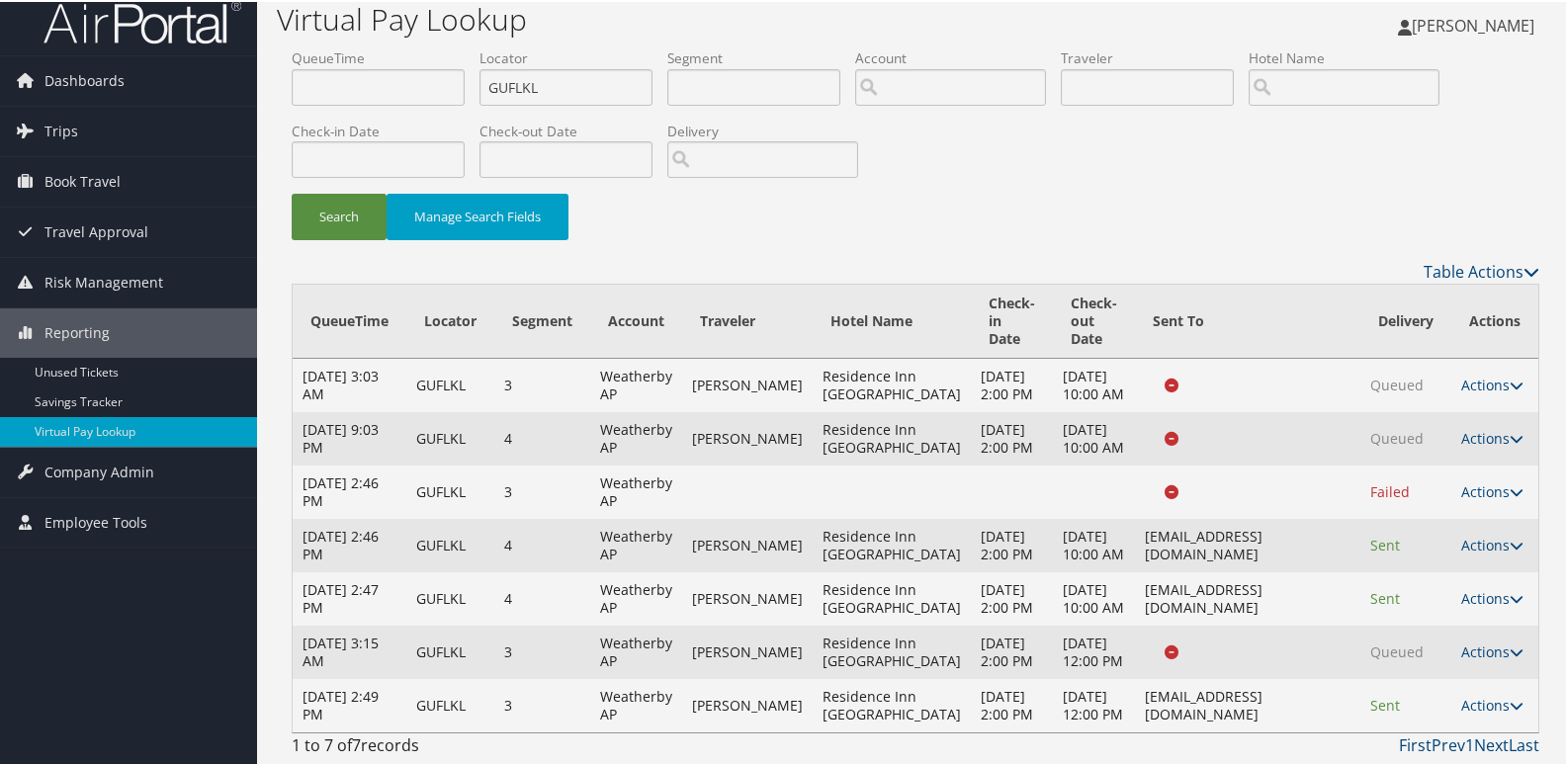
scroll to position [229, 0]
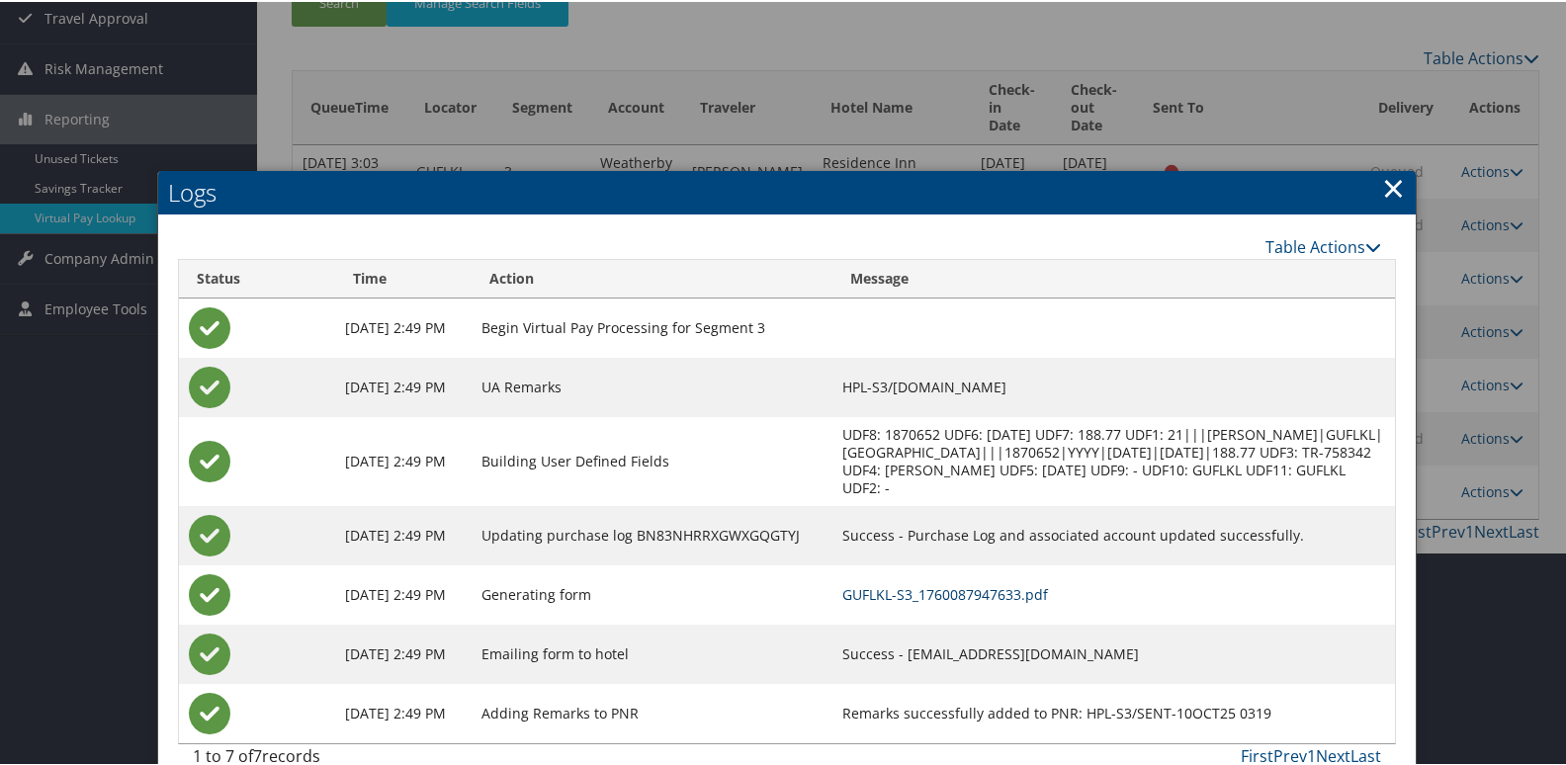
click at [1009, 591] on link "GUFLKL-S3_1760087947633.pdf" at bounding box center [945, 592] width 206 height 19
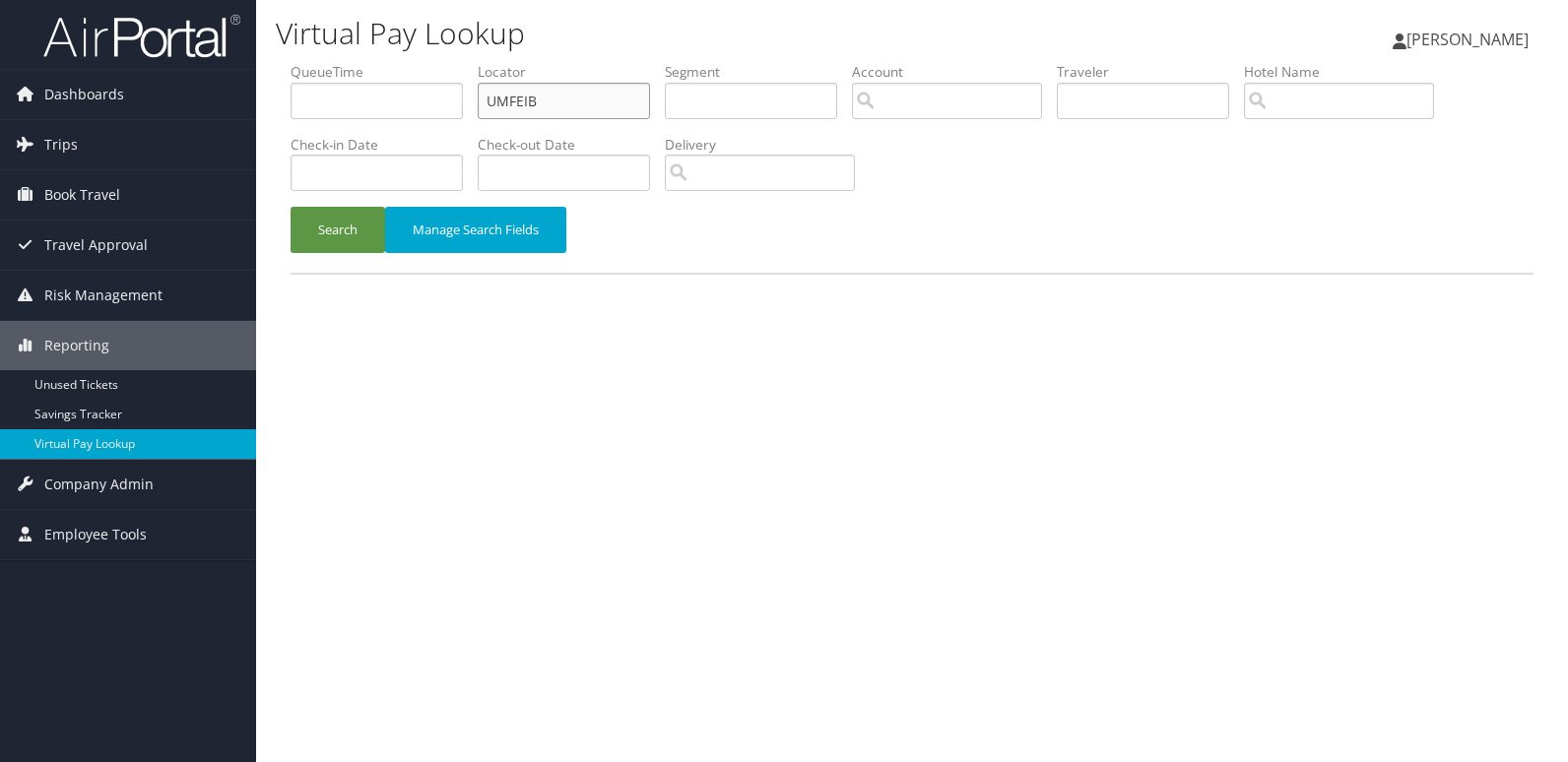
click at [249, 68] on div "Dashboards AirPortal 360™ (Manager) My Travel Dashboard Trips Airtinerary® Look…" at bounding box center [784, 381] width 1568 height 762
paste input "YILQZJ"
type input "YILQZJ"
click at [335, 247] on button "Search" at bounding box center [338, 230] width 95 height 46
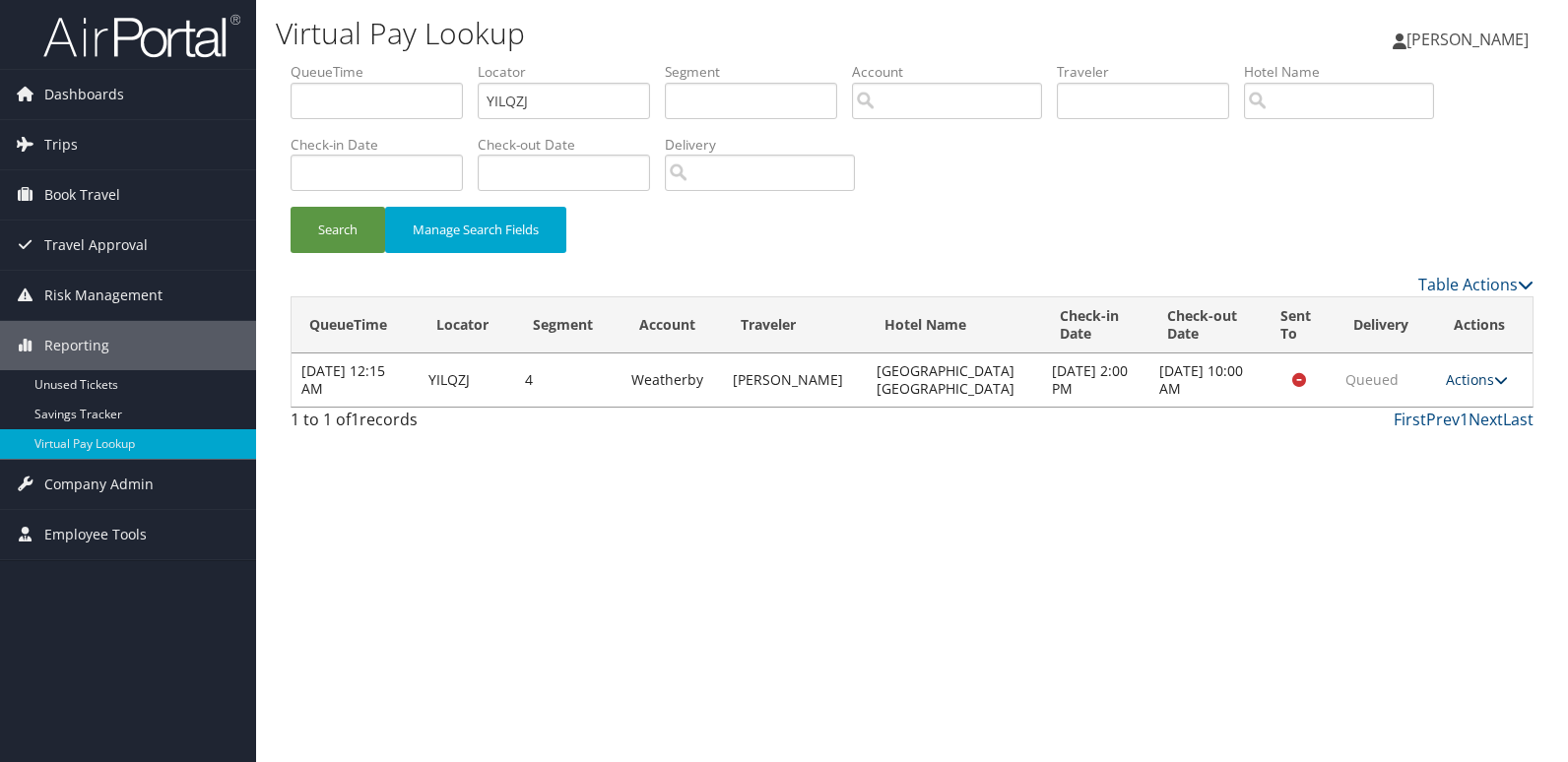
click at [1479, 372] on link "Actions" at bounding box center [1476, 380] width 62 height 19
click at [1451, 425] on link "Logs" at bounding box center [1436, 442] width 125 height 34
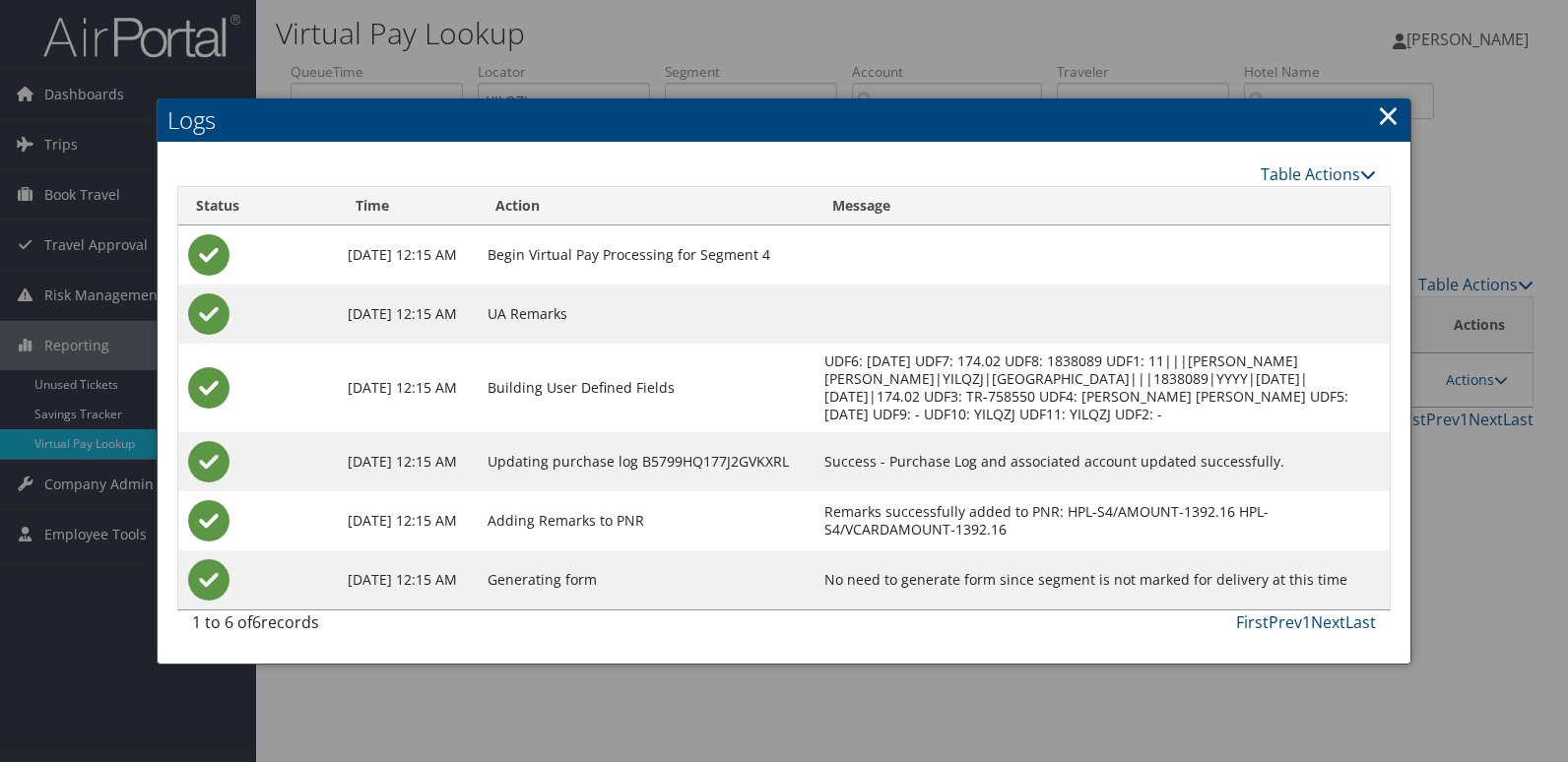
click at [1369, 121] on h2 "Logs" at bounding box center [784, 121] width 1253 height 44
